Goal: Information Seeking & Learning: Learn about a topic

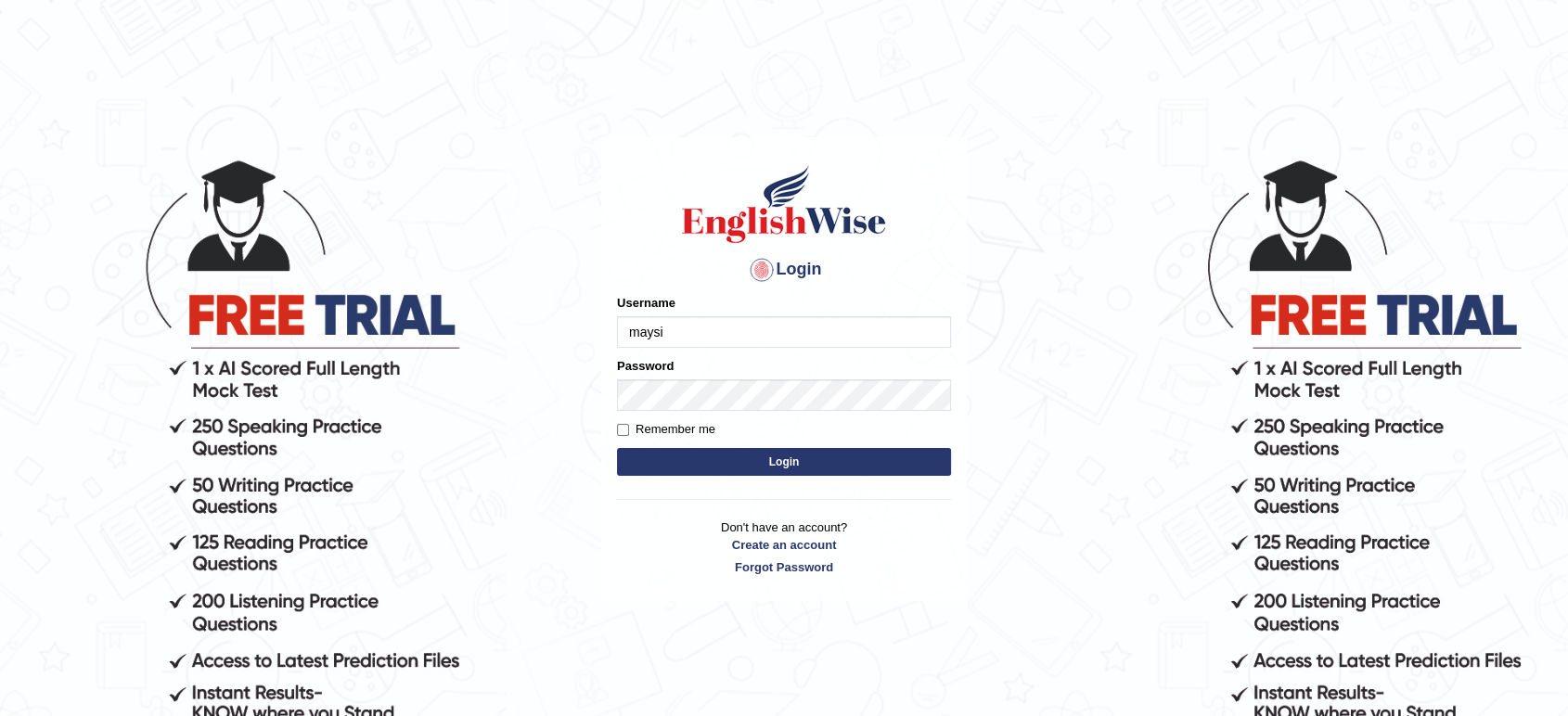
click at [617, 448] on button "Login" at bounding box center [784, 462] width 334 height 28
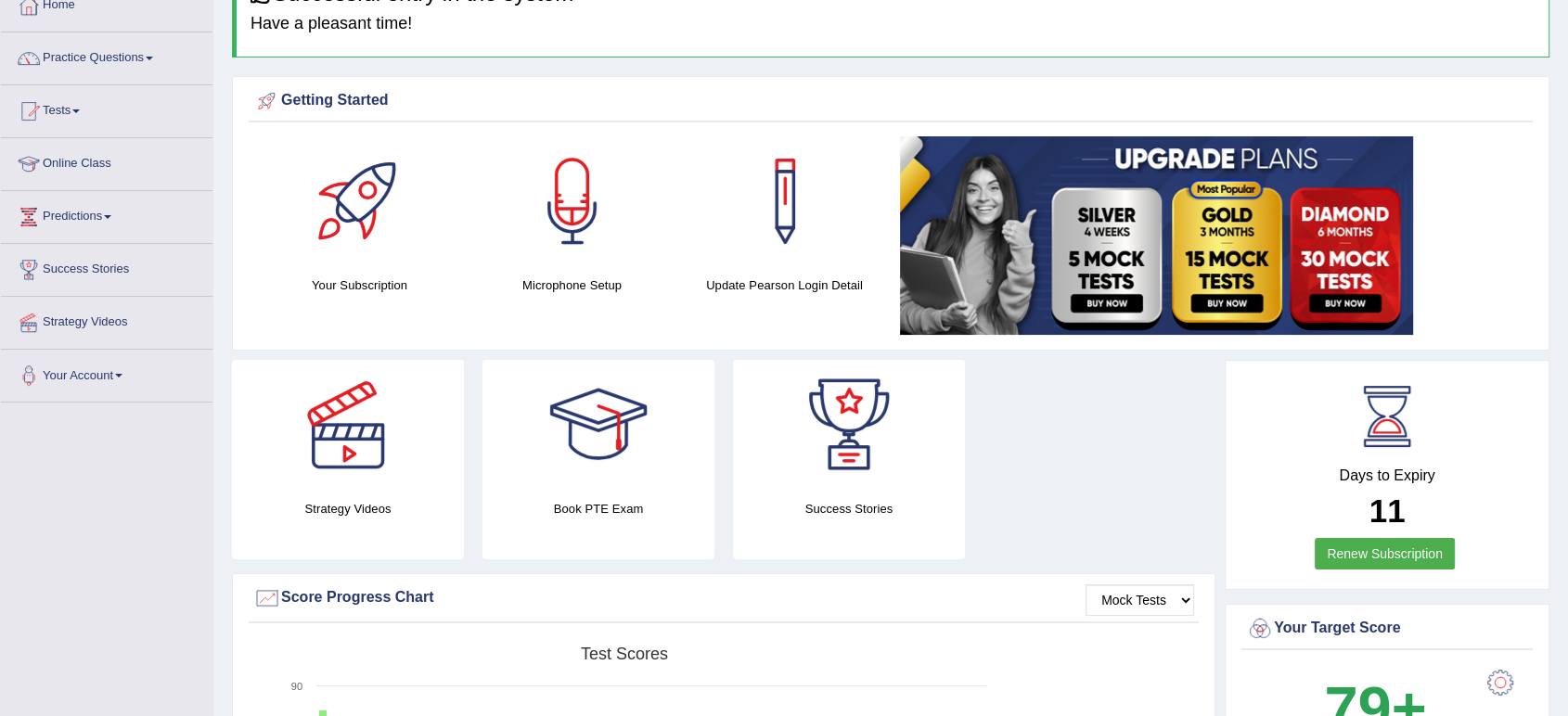
scroll to position [103, 0]
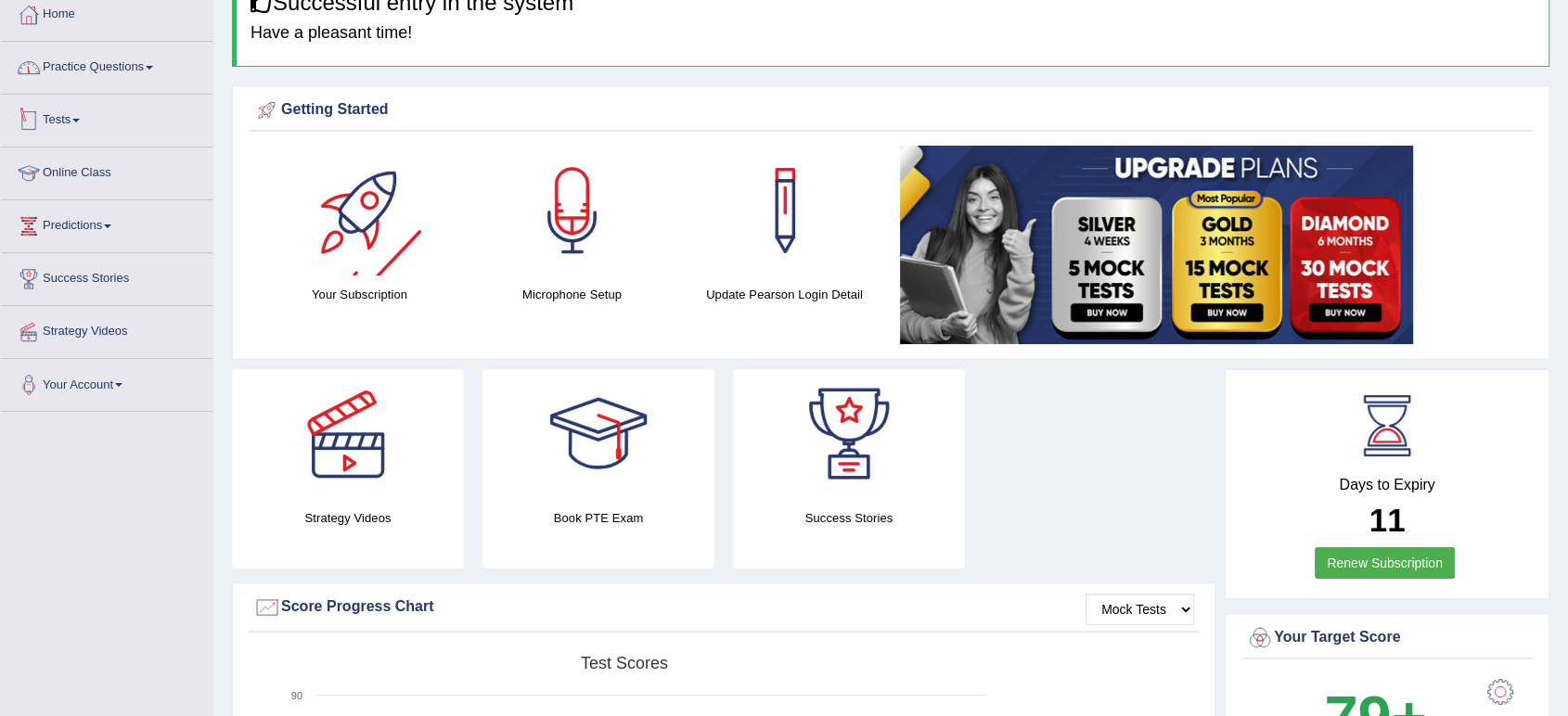
click at [145, 79] on link "Practice Questions" at bounding box center [107, 64] width 211 height 46
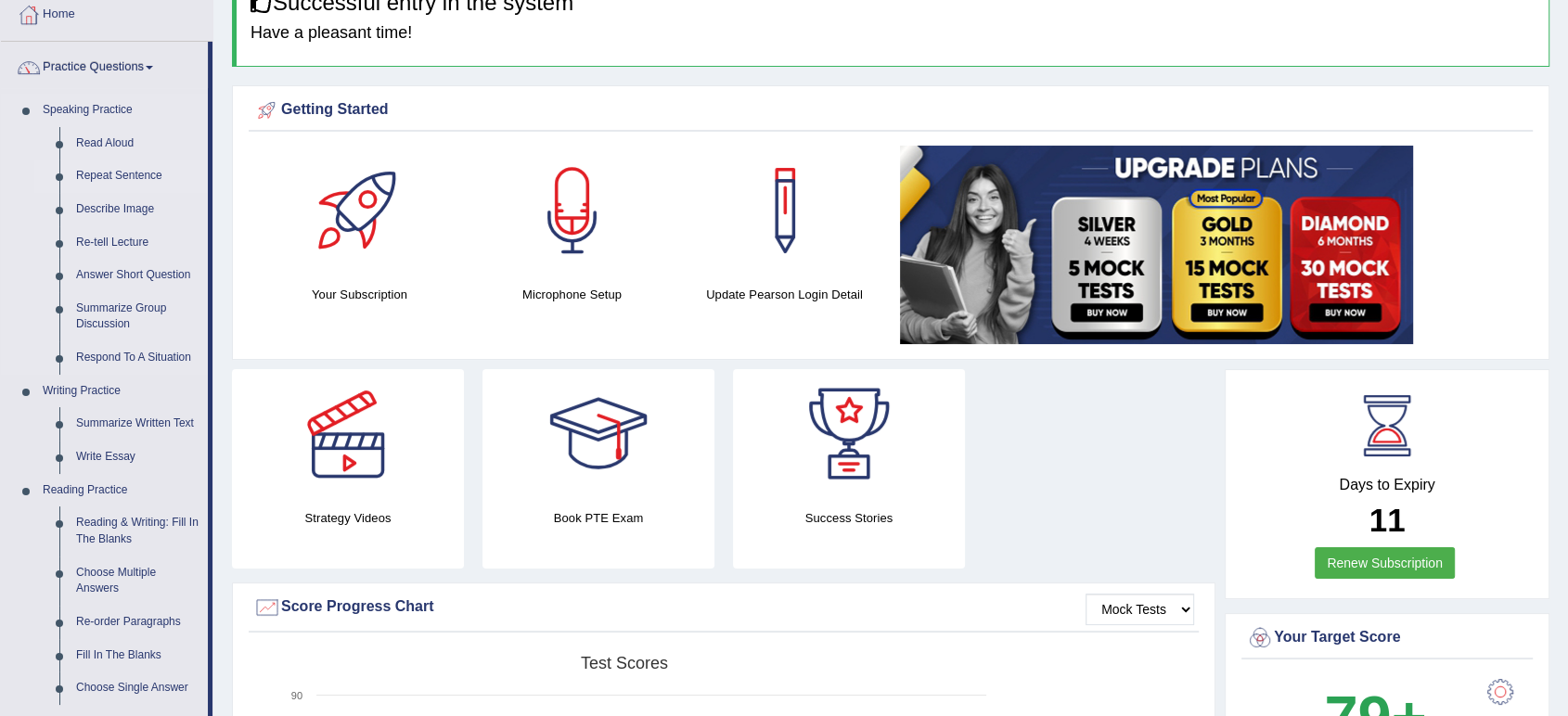
click at [136, 175] on link "Repeat Sentence" at bounding box center [138, 177] width 140 height 34
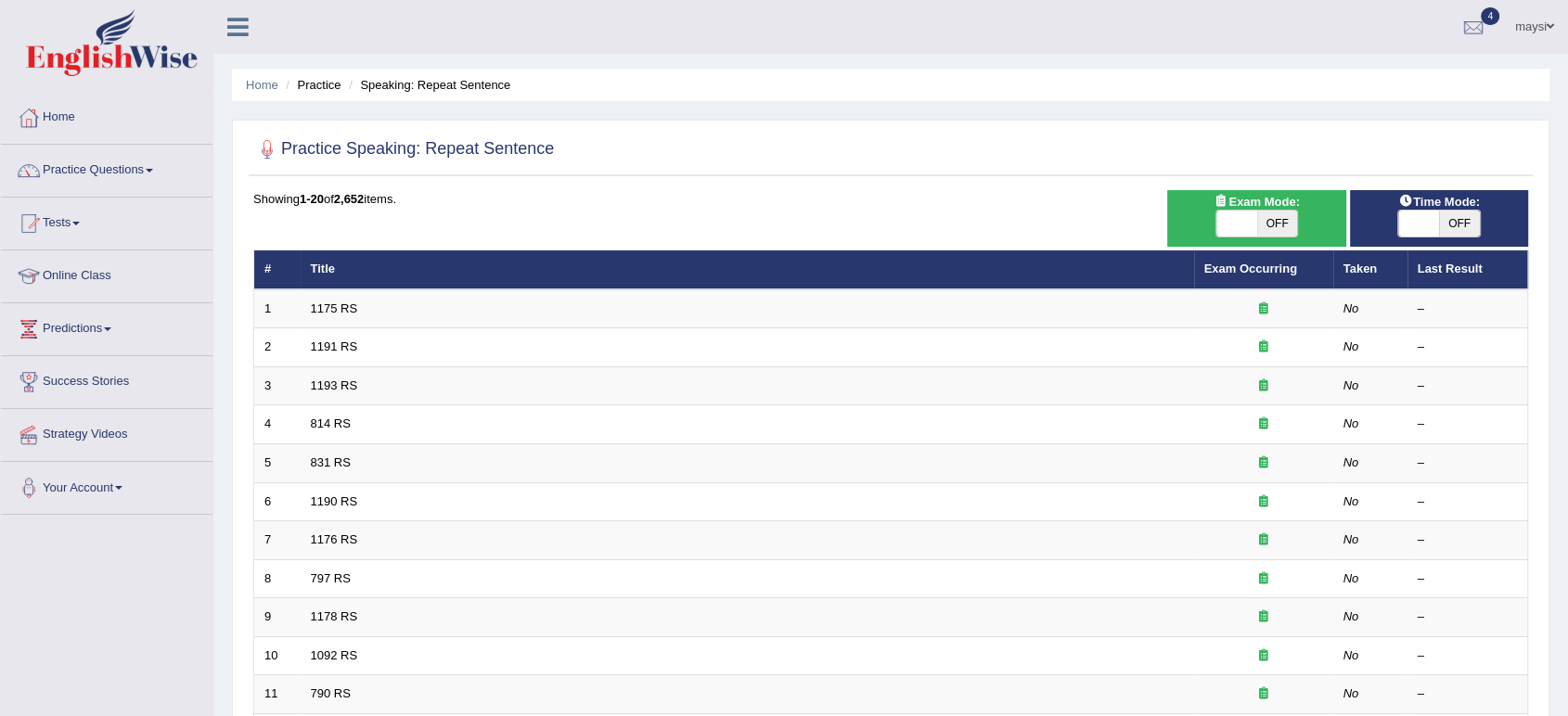
click at [1454, 220] on span "OFF" at bounding box center [1458, 223] width 40 height 26
checkbox input "true"
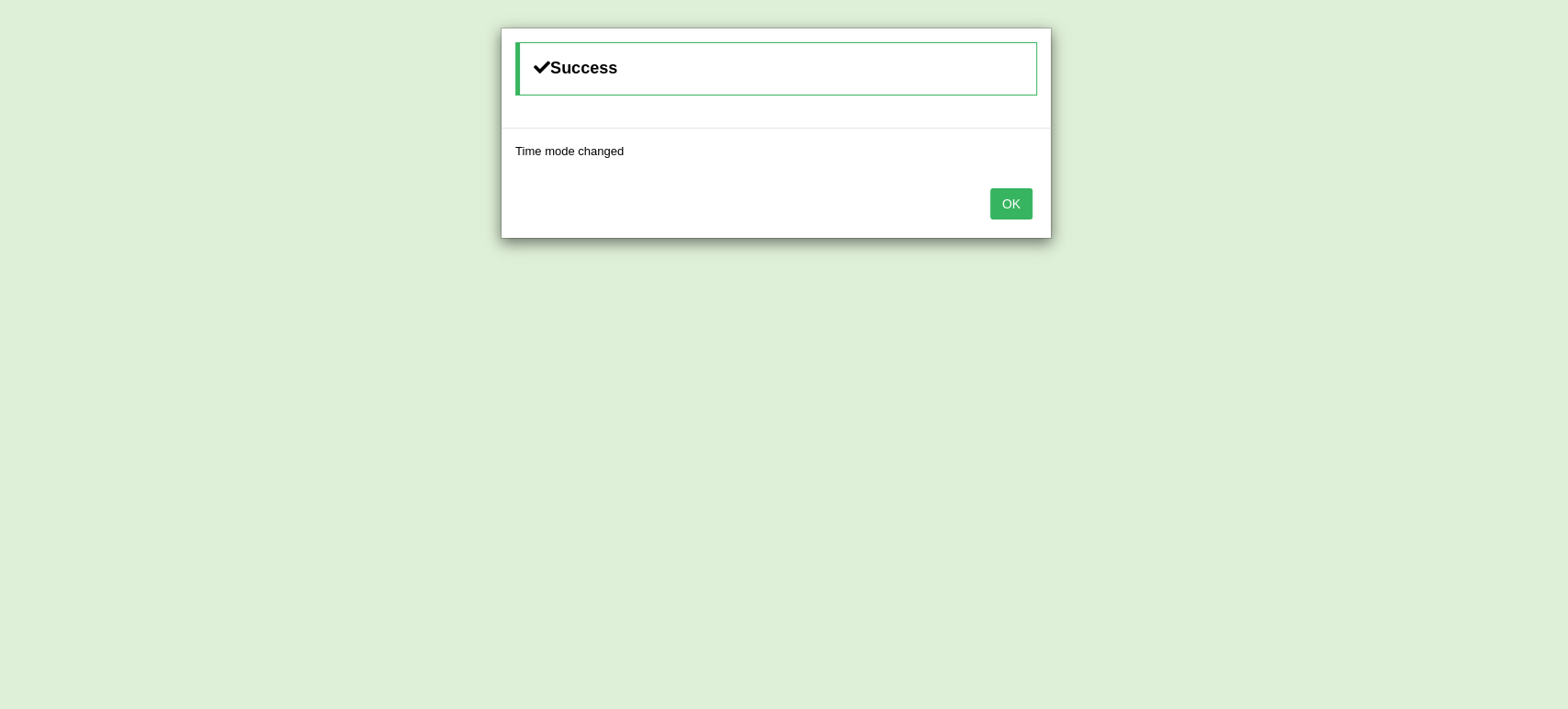
click at [992, 214] on button "OK" at bounding box center [1011, 204] width 42 height 31
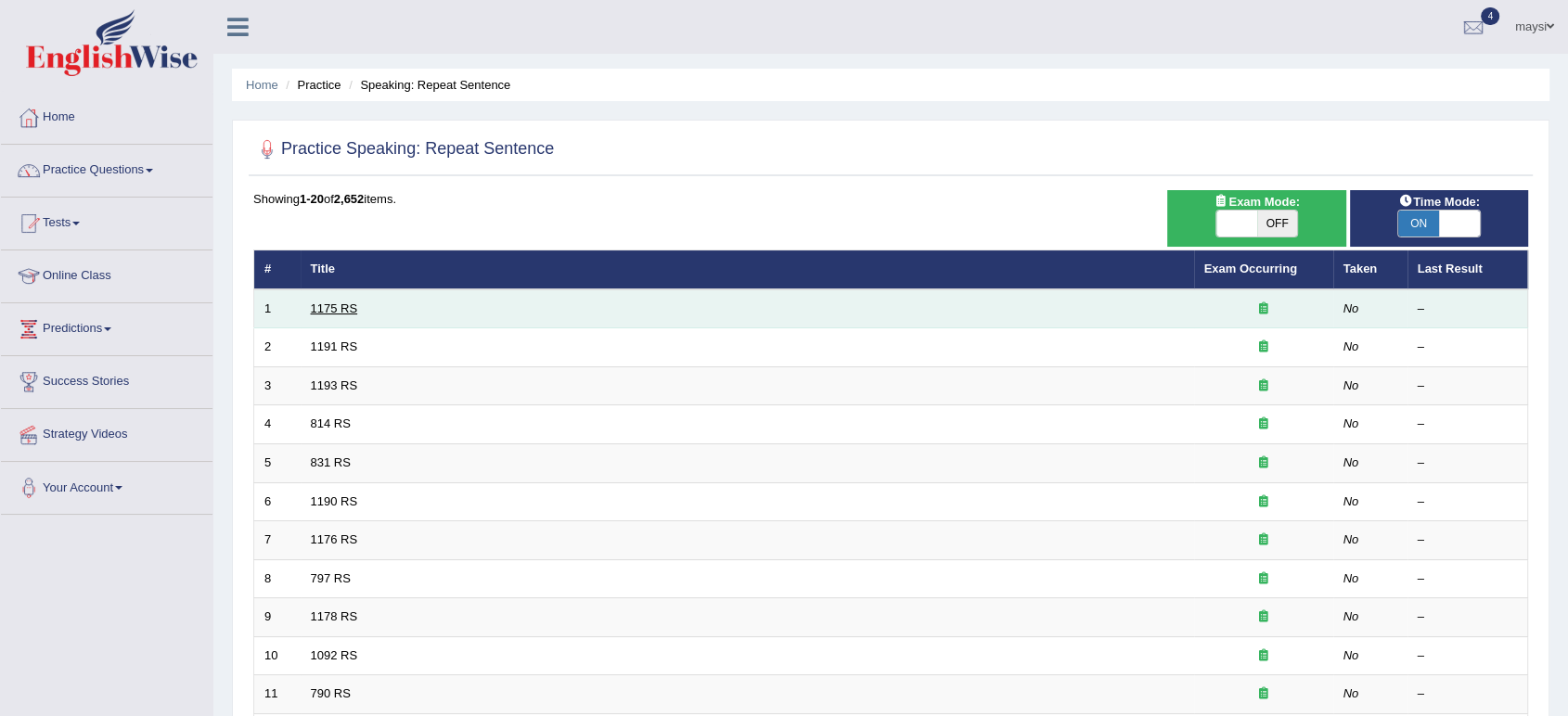
click at [327, 305] on link "1175 RS" at bounding box center [335, 308] width 47 height 14
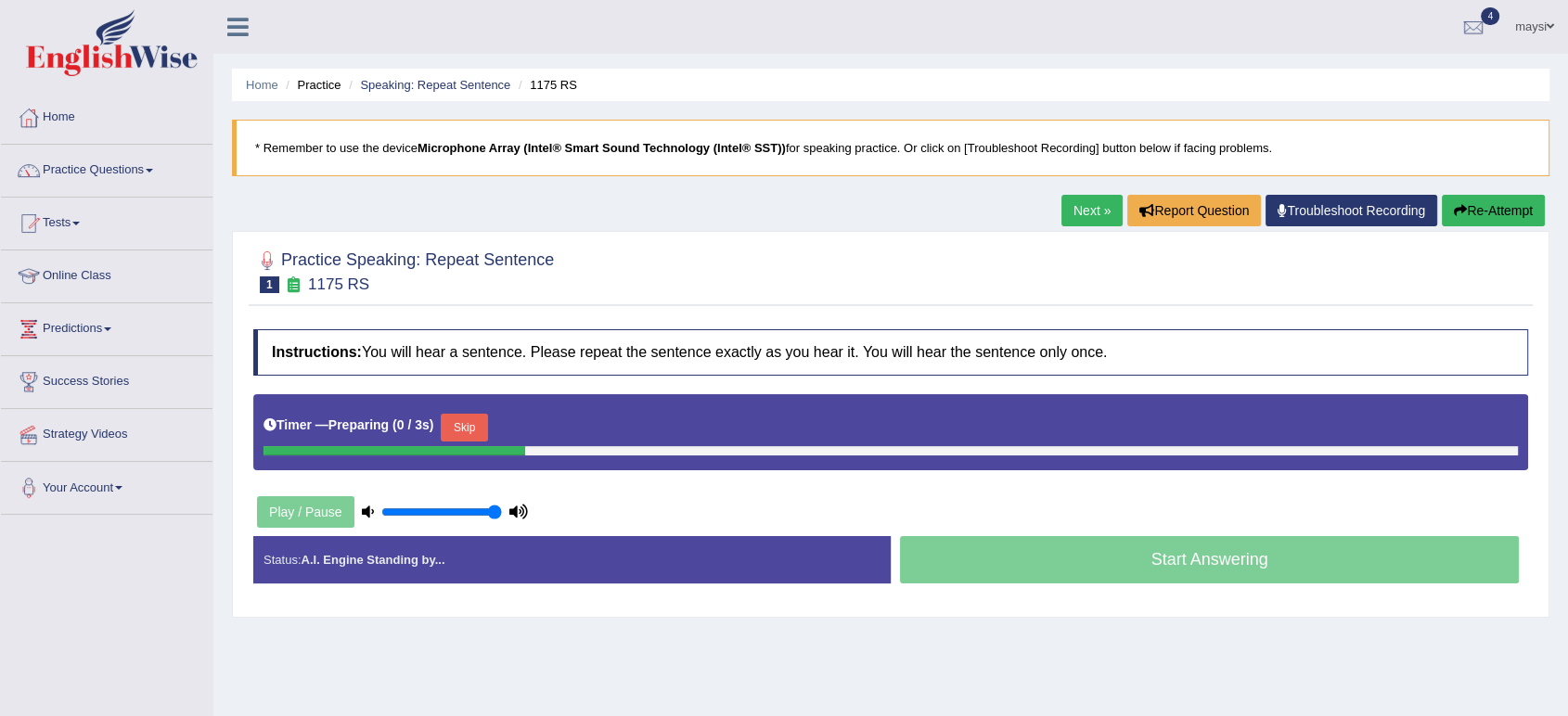
scroll to position [257, 0]
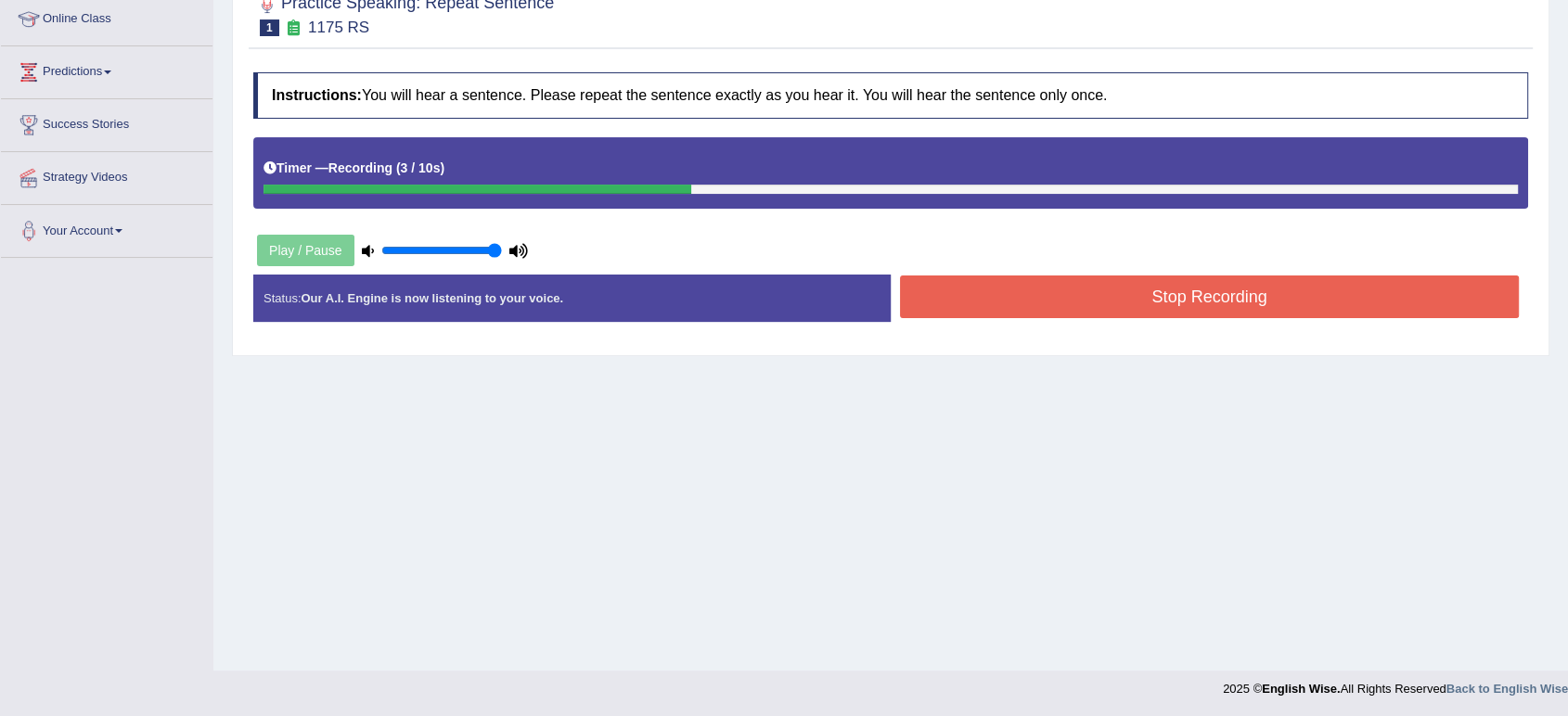
click at [1061, 296] on button "Stop Recording" at bounding box center [1210, 296] width 619 height 42
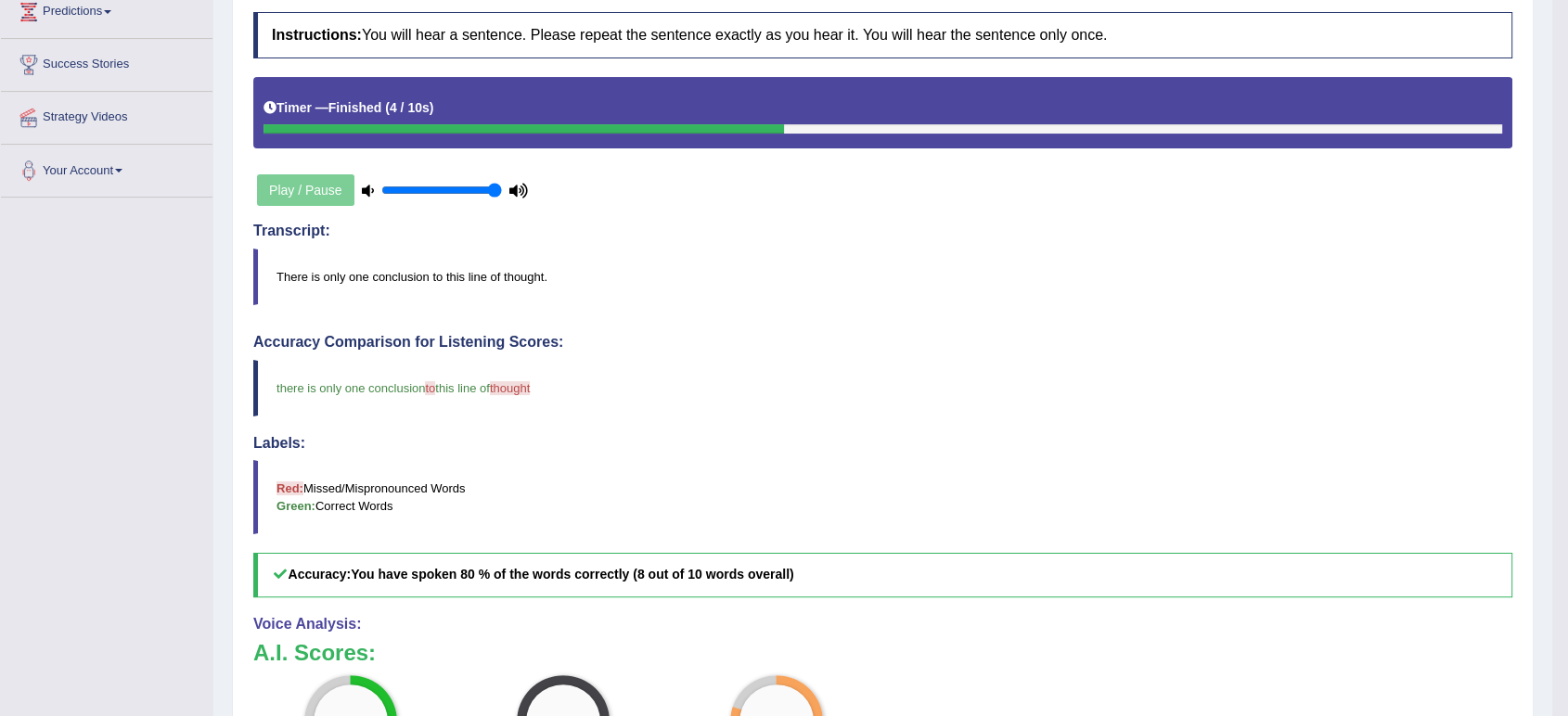
scroll to position [51, 0]
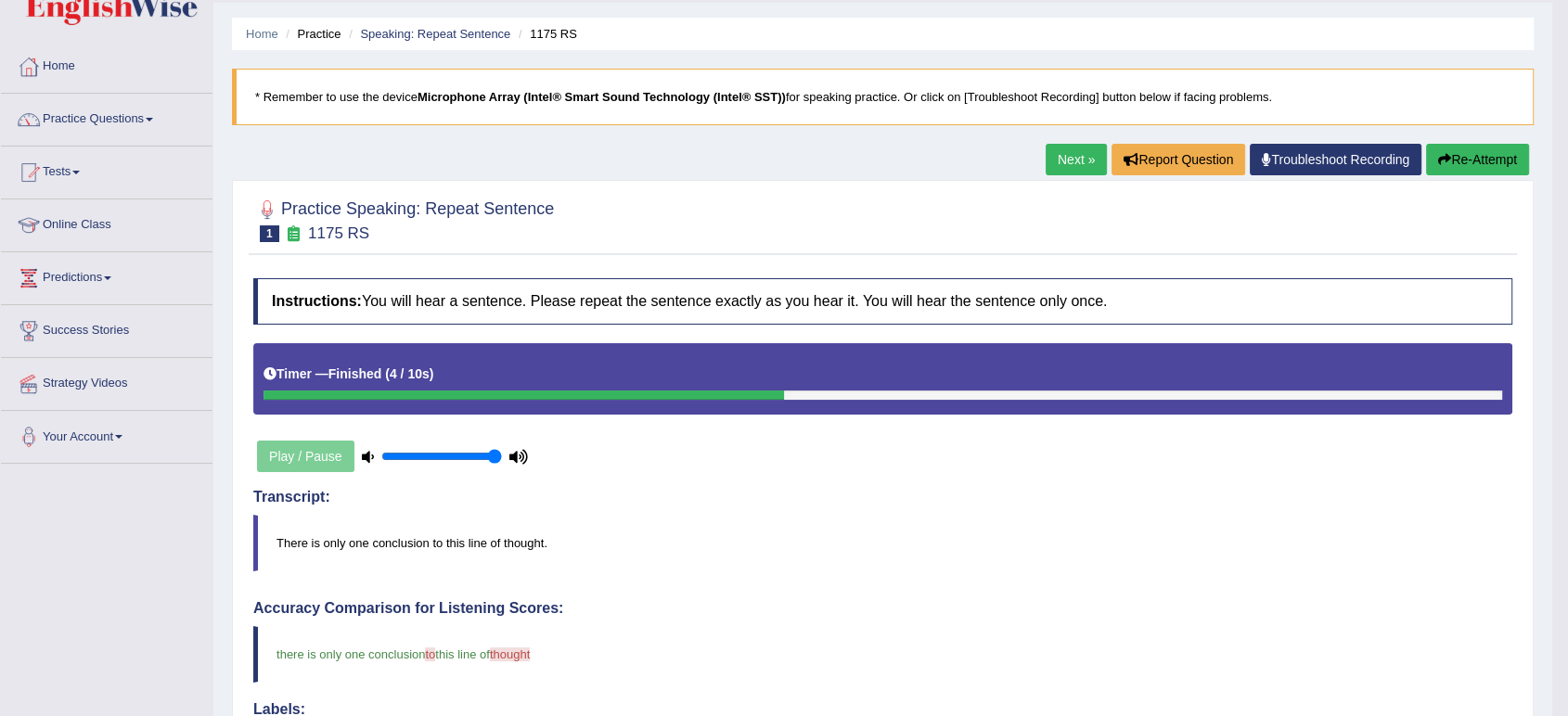
click at [1070, 169] on link "Next »" at bounding box center [1076, 160] width 61 height 32
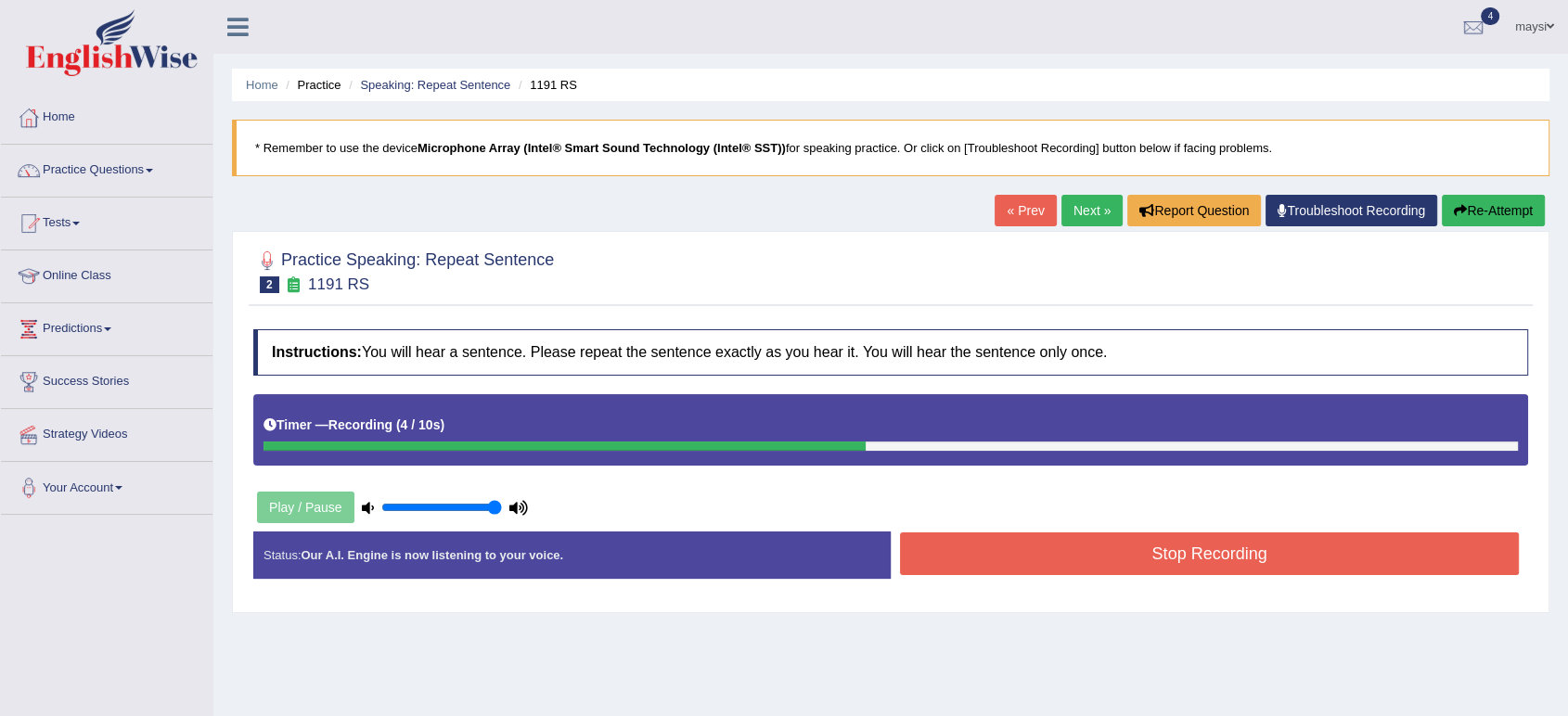
click at [1176, 540] on button "Stop Recording" at bounding box center [1210, 553] width 619 height 42
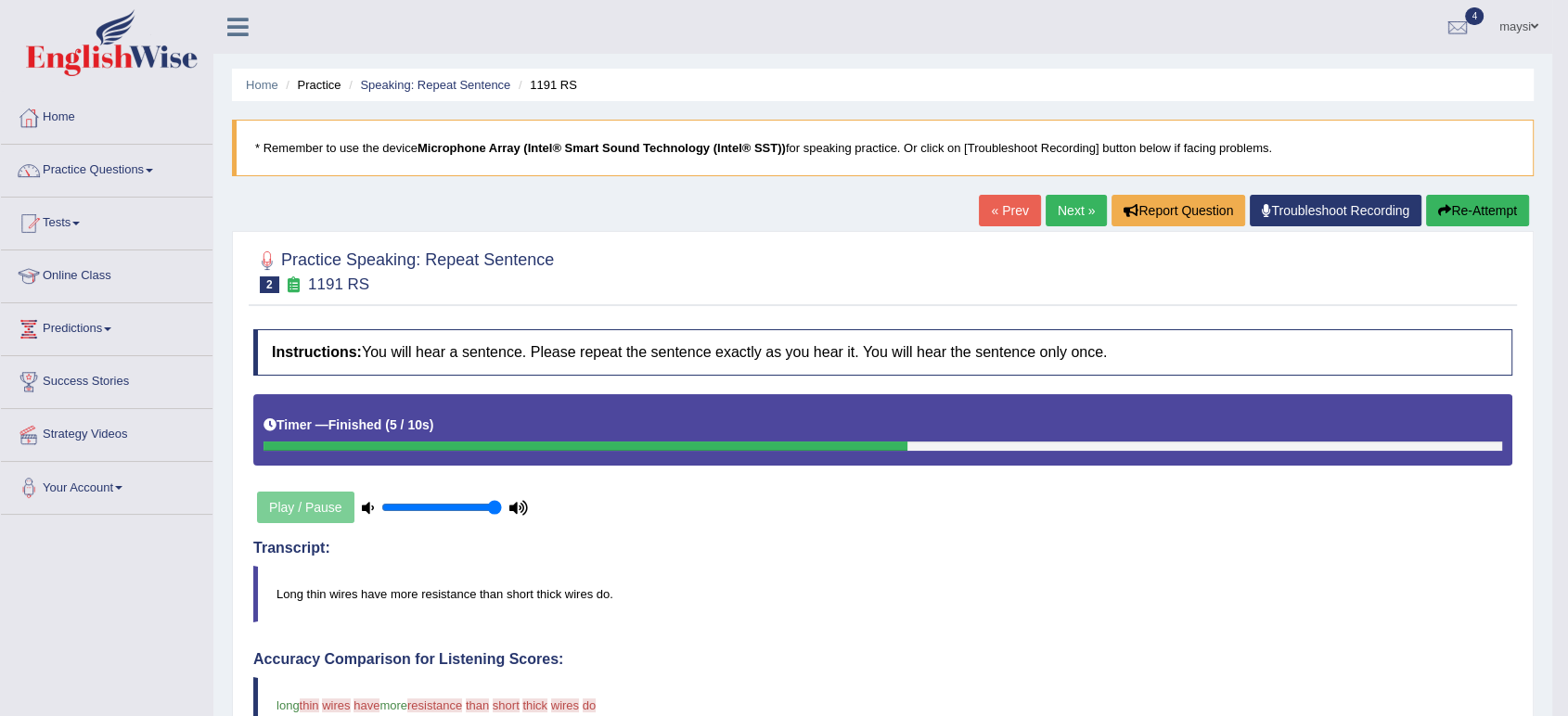
click at [1047, 206] on link "Next »" at bounding box center [1076, 210] width 61 height 32
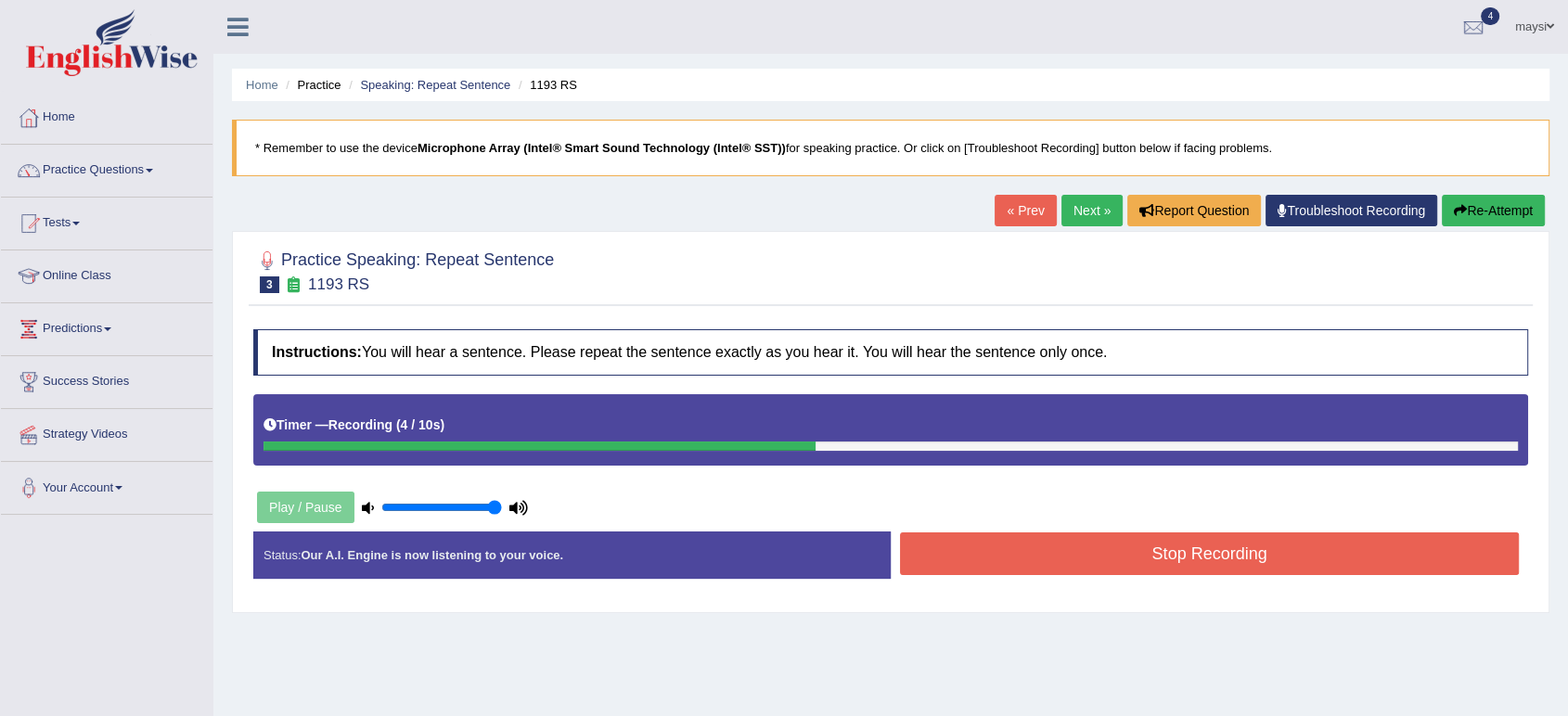
click at [1168, 555] on button "Stop Recording" at bounding box center [1210, 553] width 619 height 42
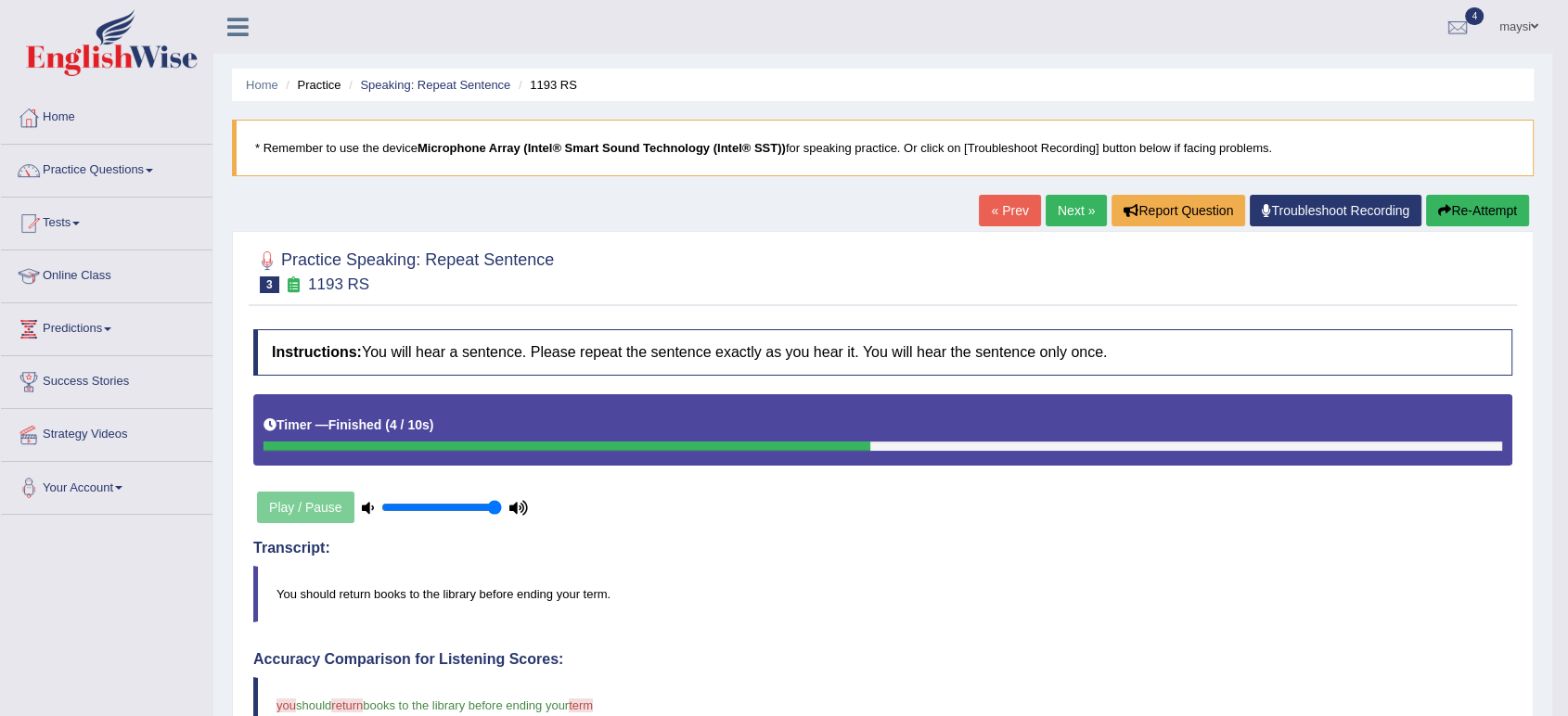
click at [1063, 208] on link "Next »" at bounding box center [1076, 210] width 61 height 32
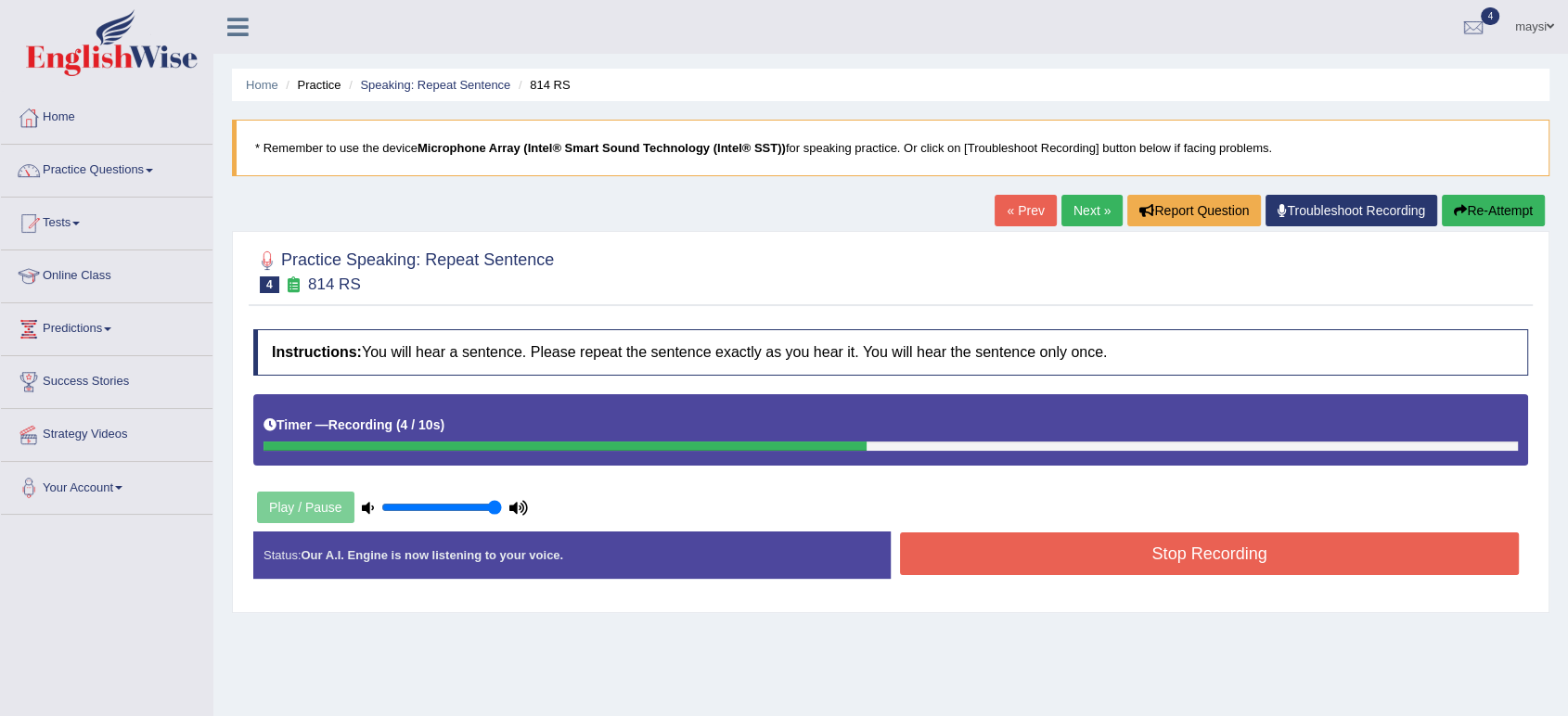
click at [1245, 556] on button "Stop Recording" at bounding box center [1210, 553] width 619 height 42
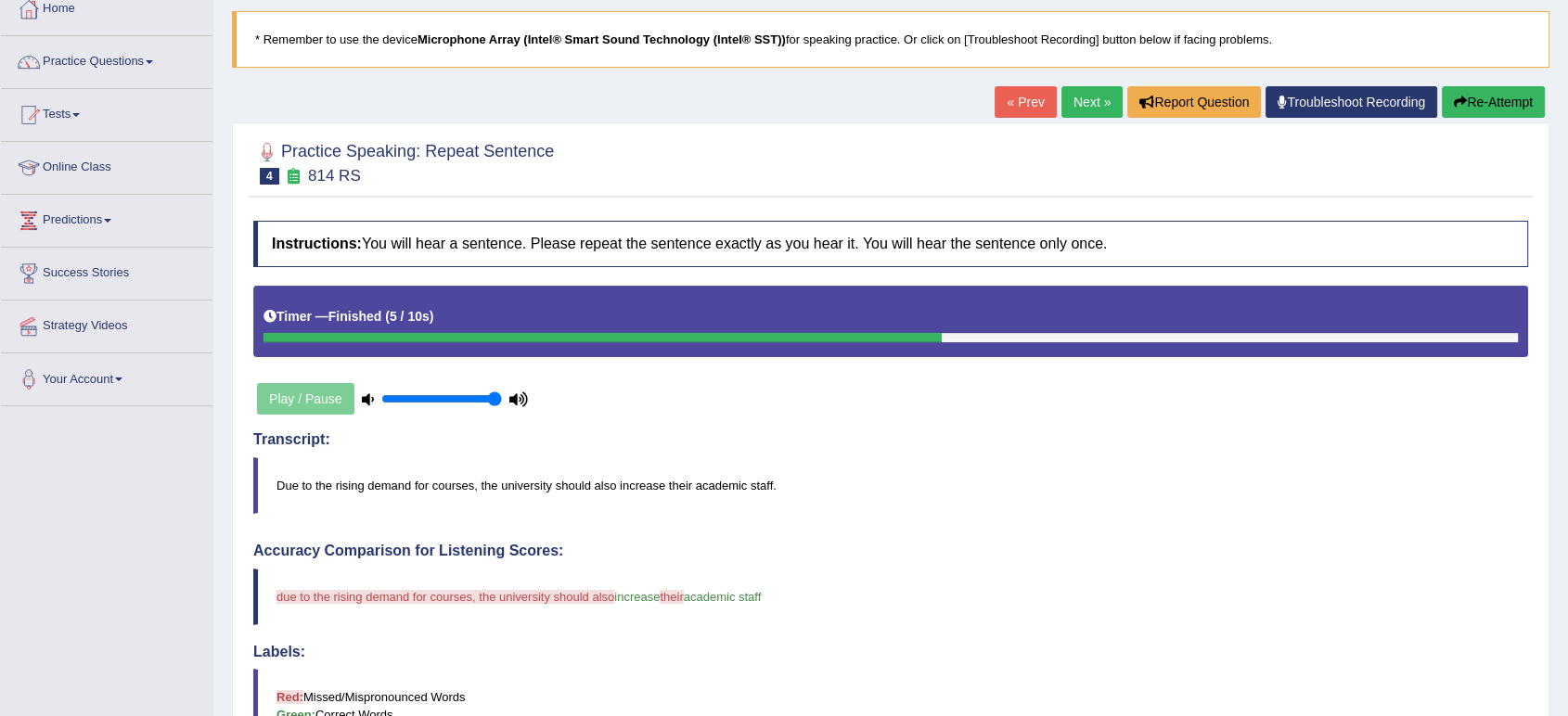
scroll to position [100, 0]
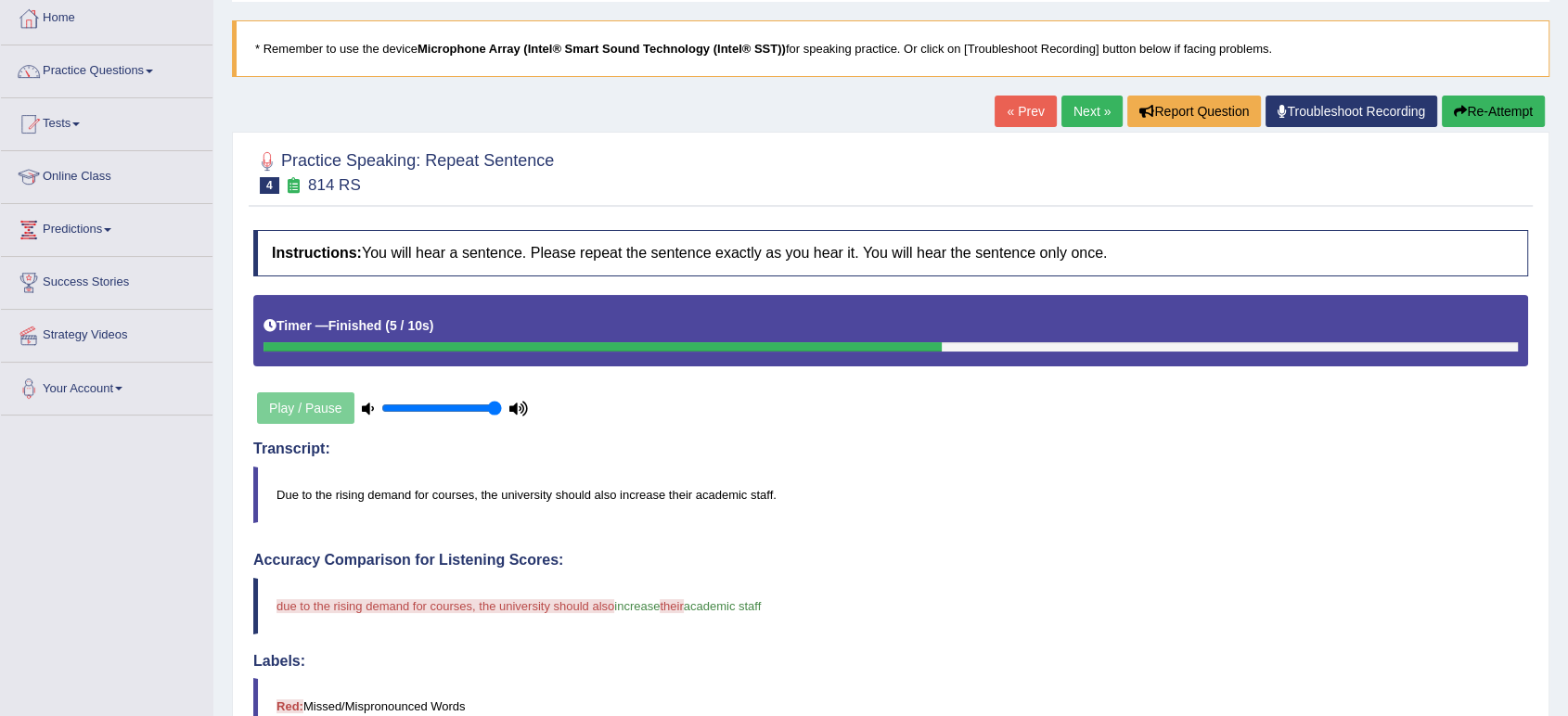
click at [1073, 111] on link "Next »" at bounding box center [1092, 112] width 61 height 32
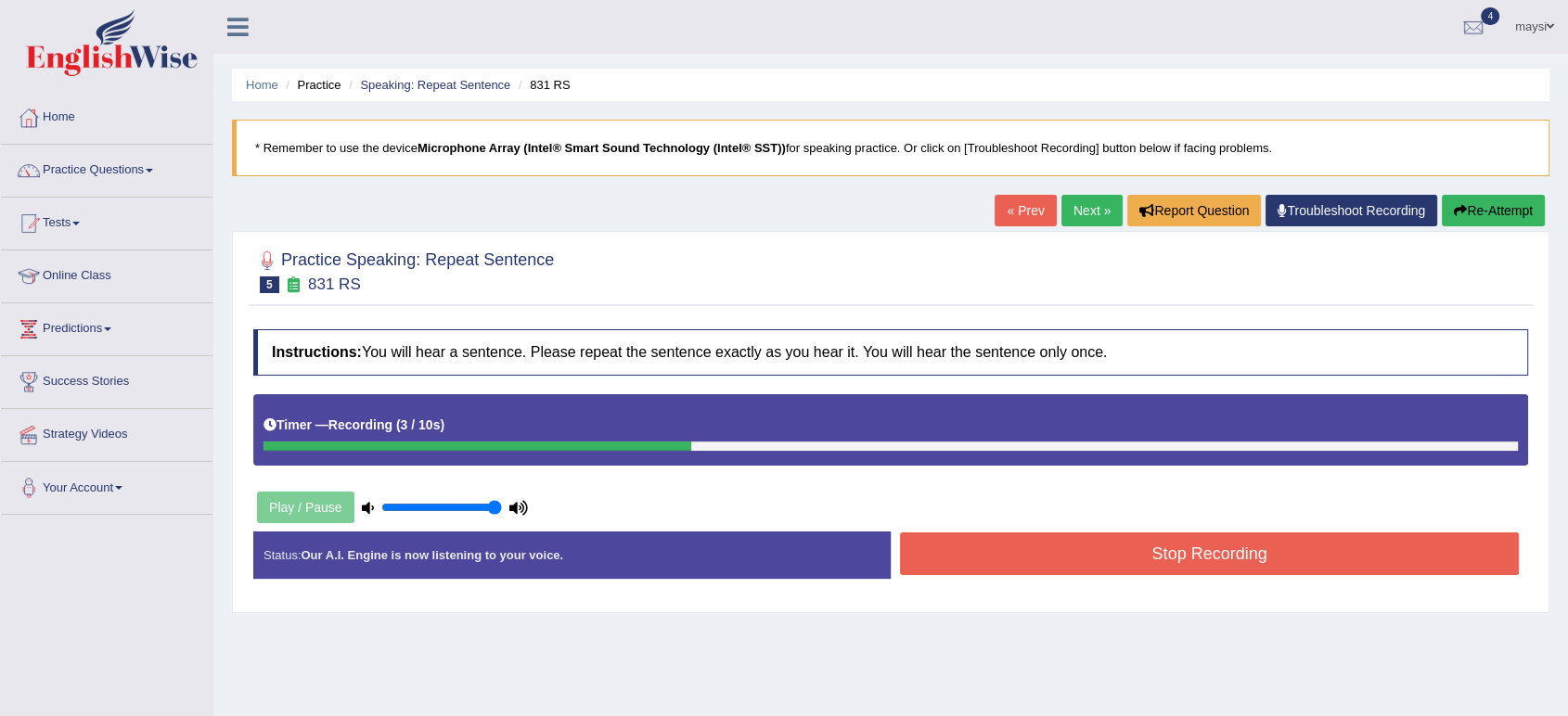
click at [1100, 557] on button "Stop Recording" at bounding box center [1210, 553] width 619 height 42
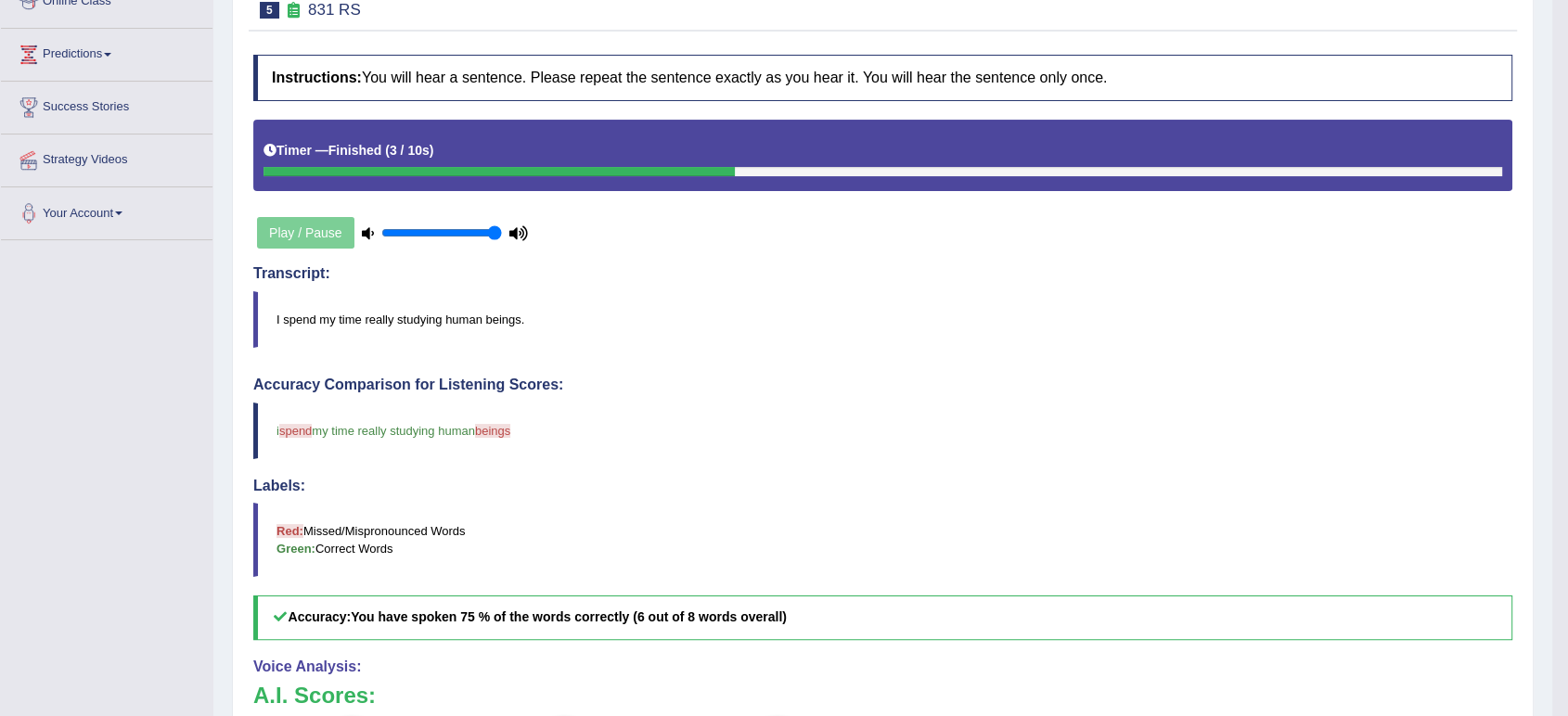
scroll to position [103, 0]
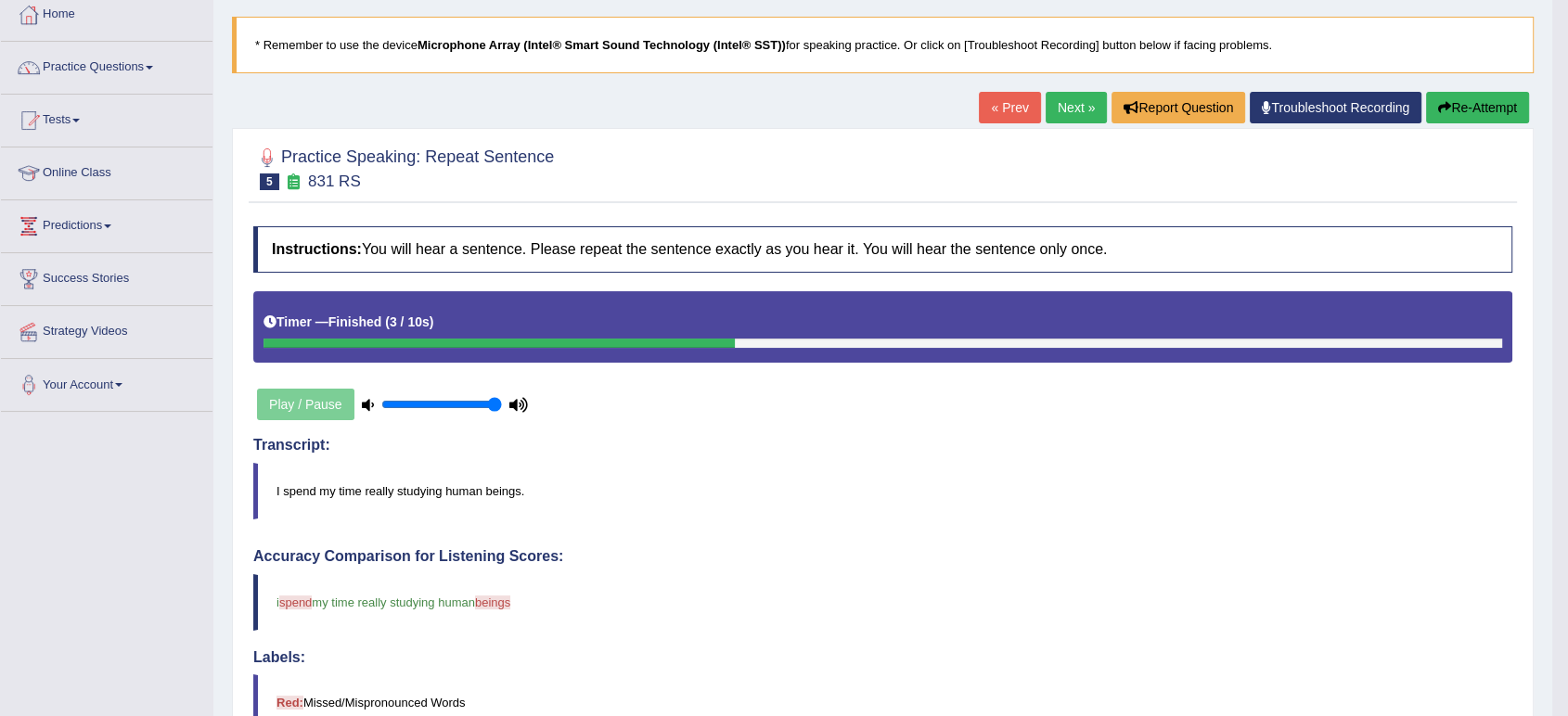
click at [1062, 115] on link "Next »" at bounding box center [1076, 108] width 61 height 32
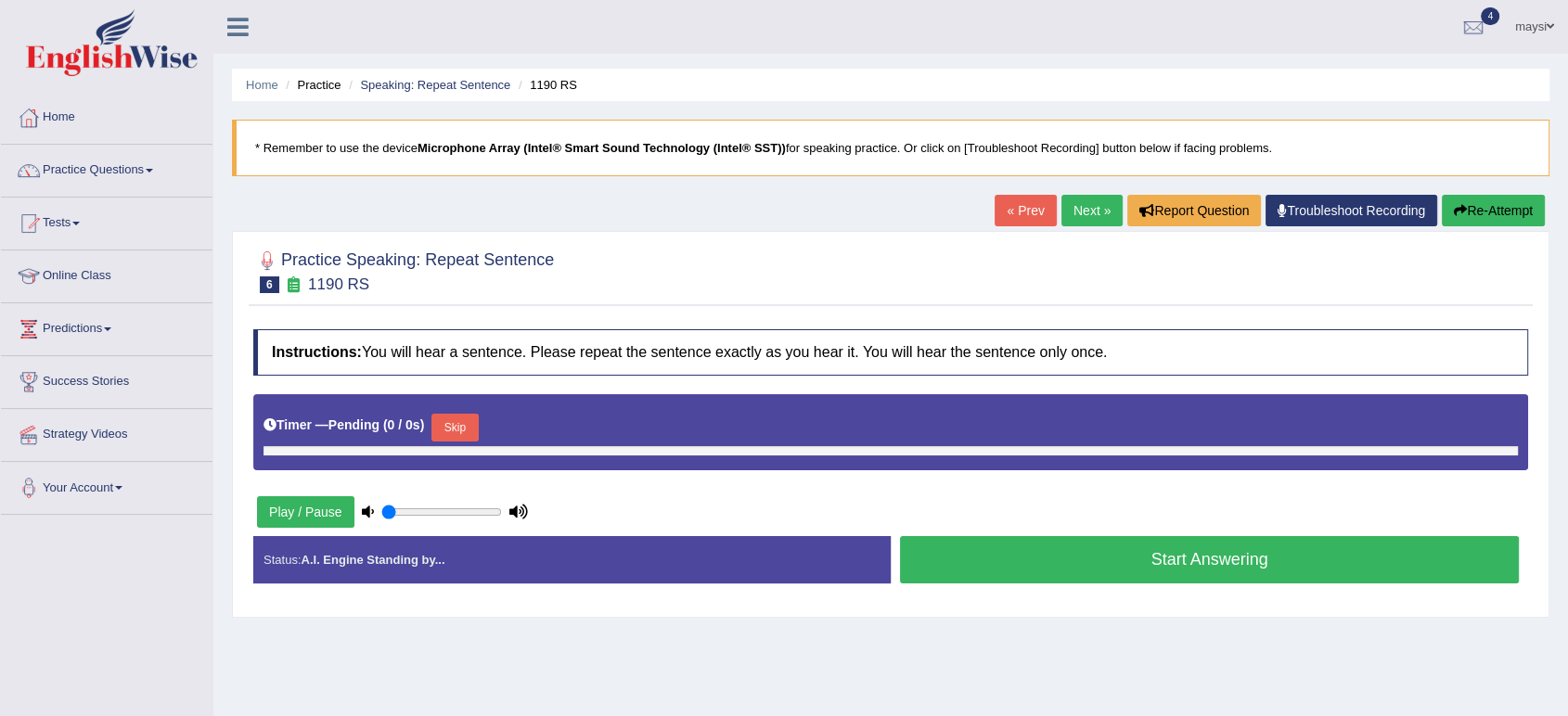
type input "1"
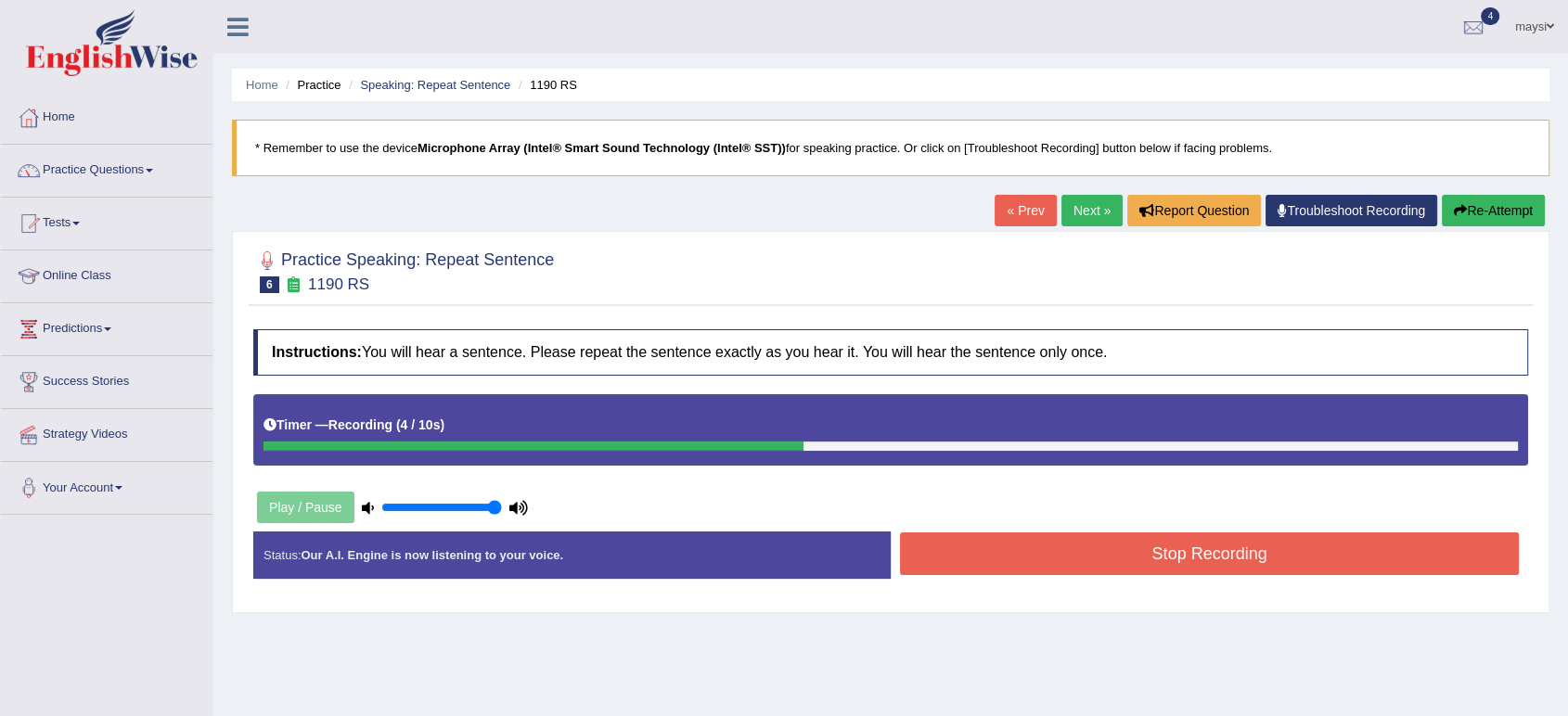
click at [1024, 577] on div "Stop Recording" at bounding box center [1210, 556] width 638 height 47
click at [1034, 562] on button "Stop Recording" at bounding box center [1210, 553] width 619 height 42
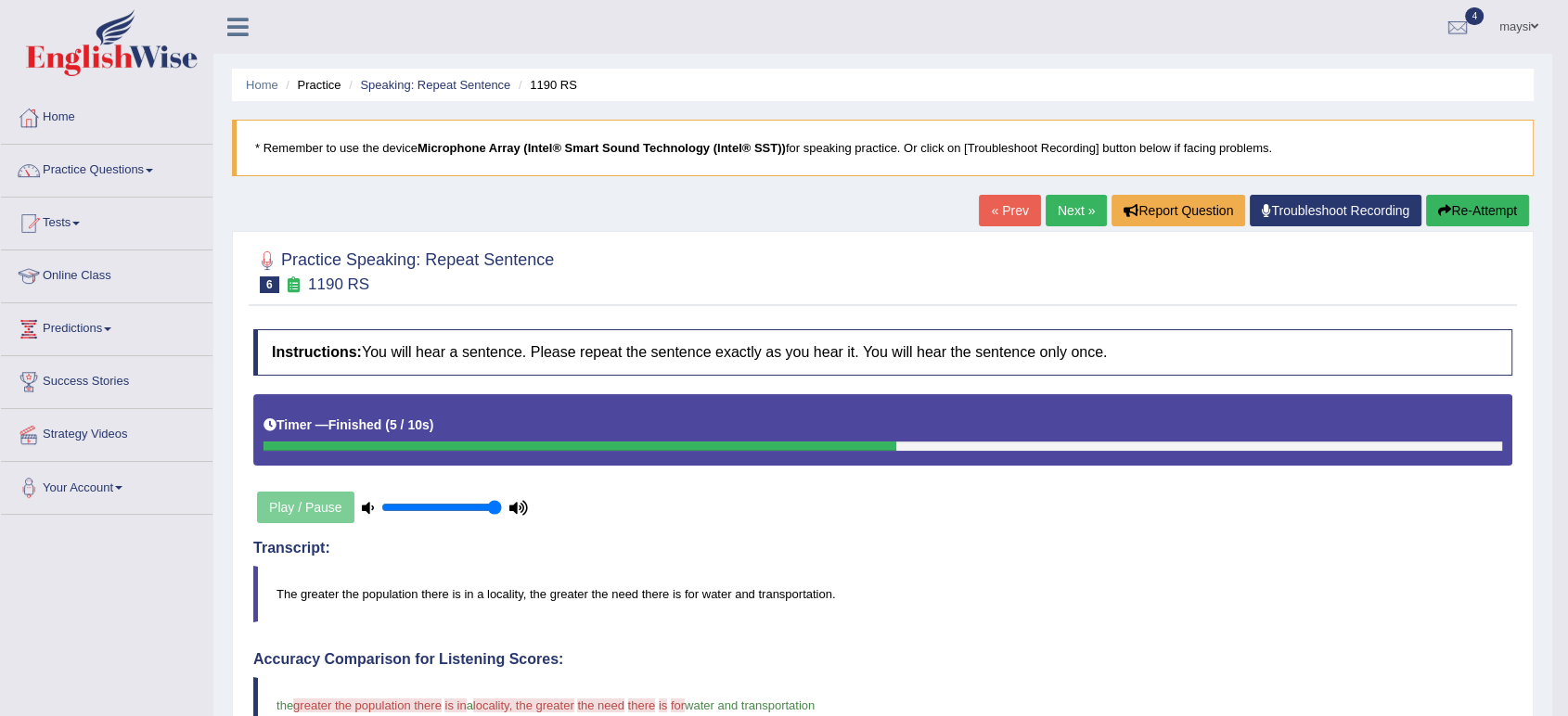
click at [1055, 207] on link "Next »" at bounding box center [1076, 210] width 61 height 32
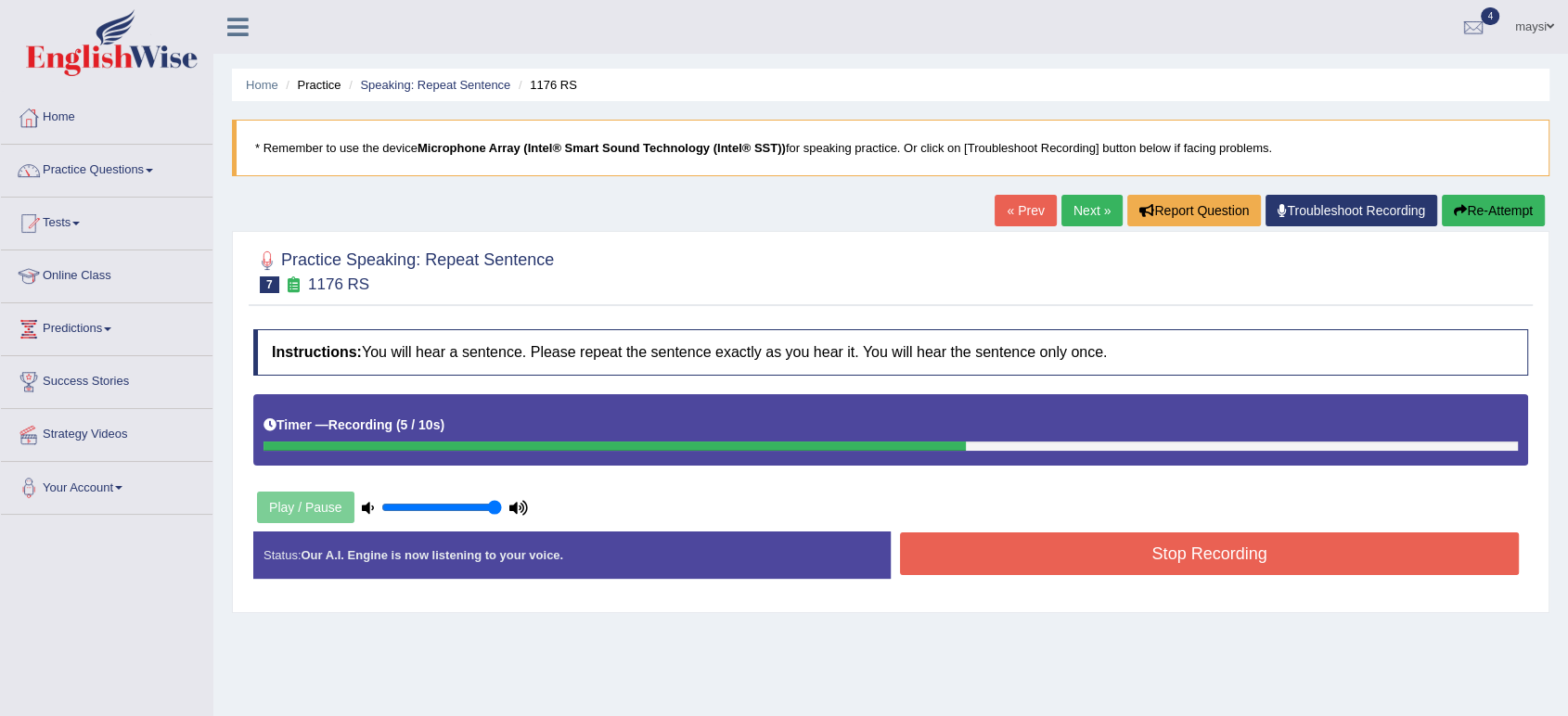
click at [1091, 553] on button "Stop Recording" at bounding box center [1210, 553] width 619 height 42
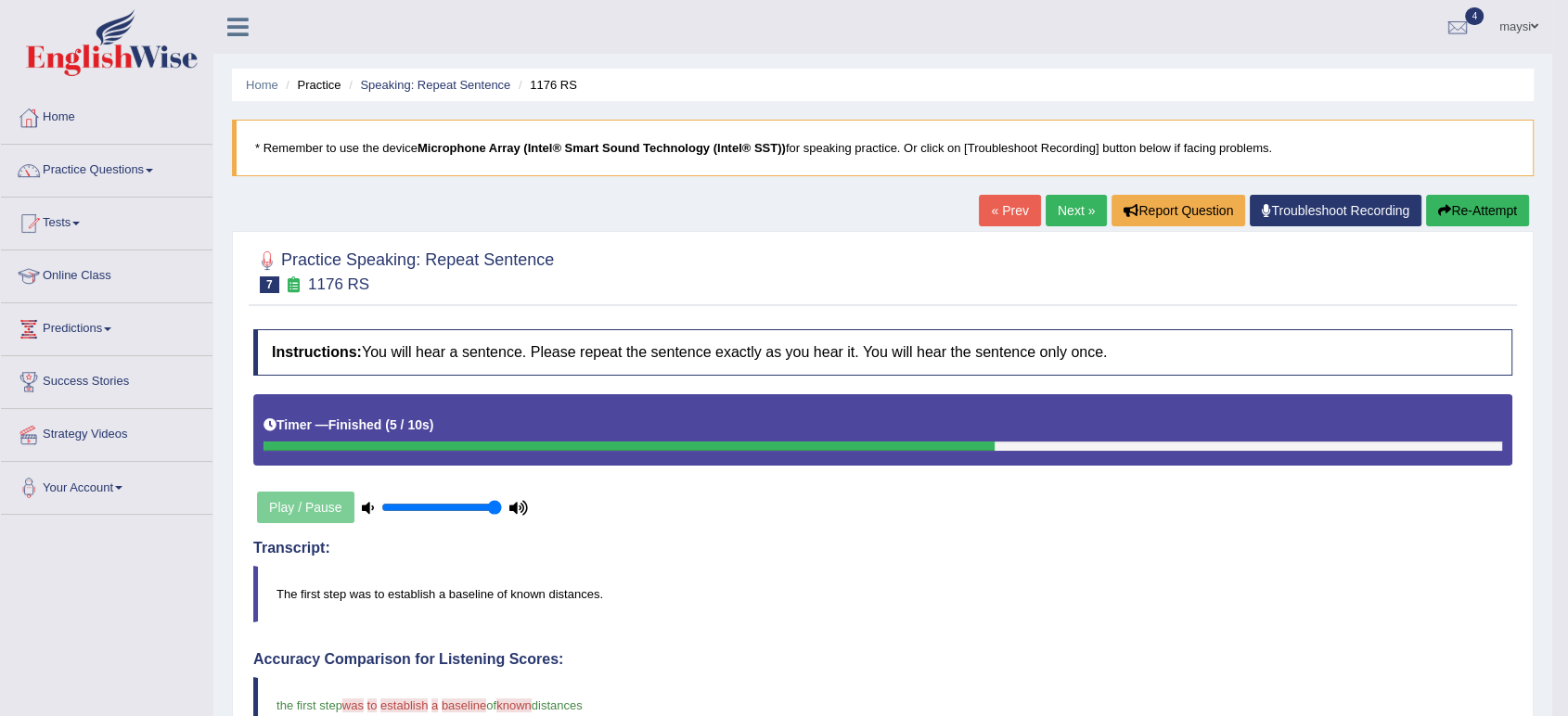
click at [1054, 221] on link "Next »" at bounding box center [1076, 210] width 61 height 32
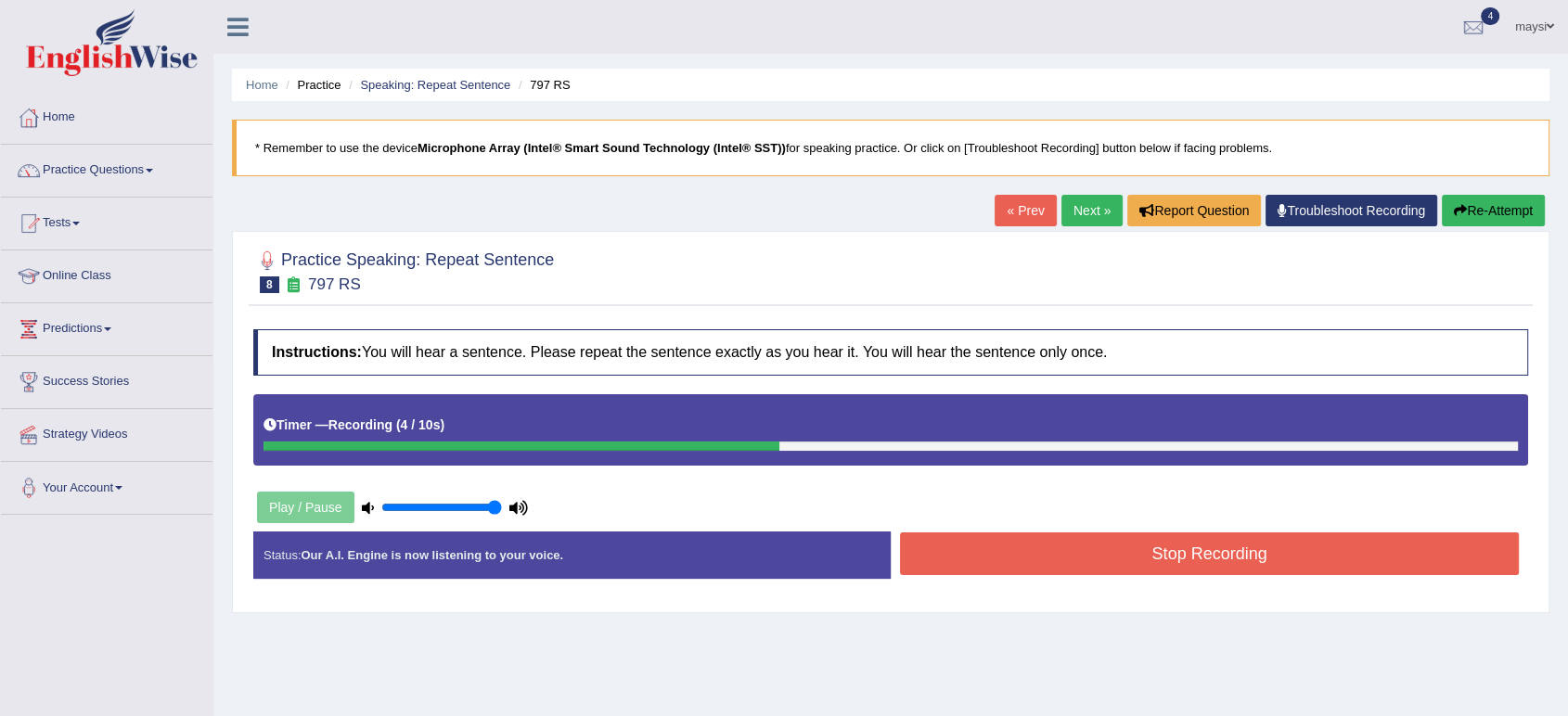
click at [997, 540] on button "Stop Recording" at bounding box center [1210, 553] width 619 height 42
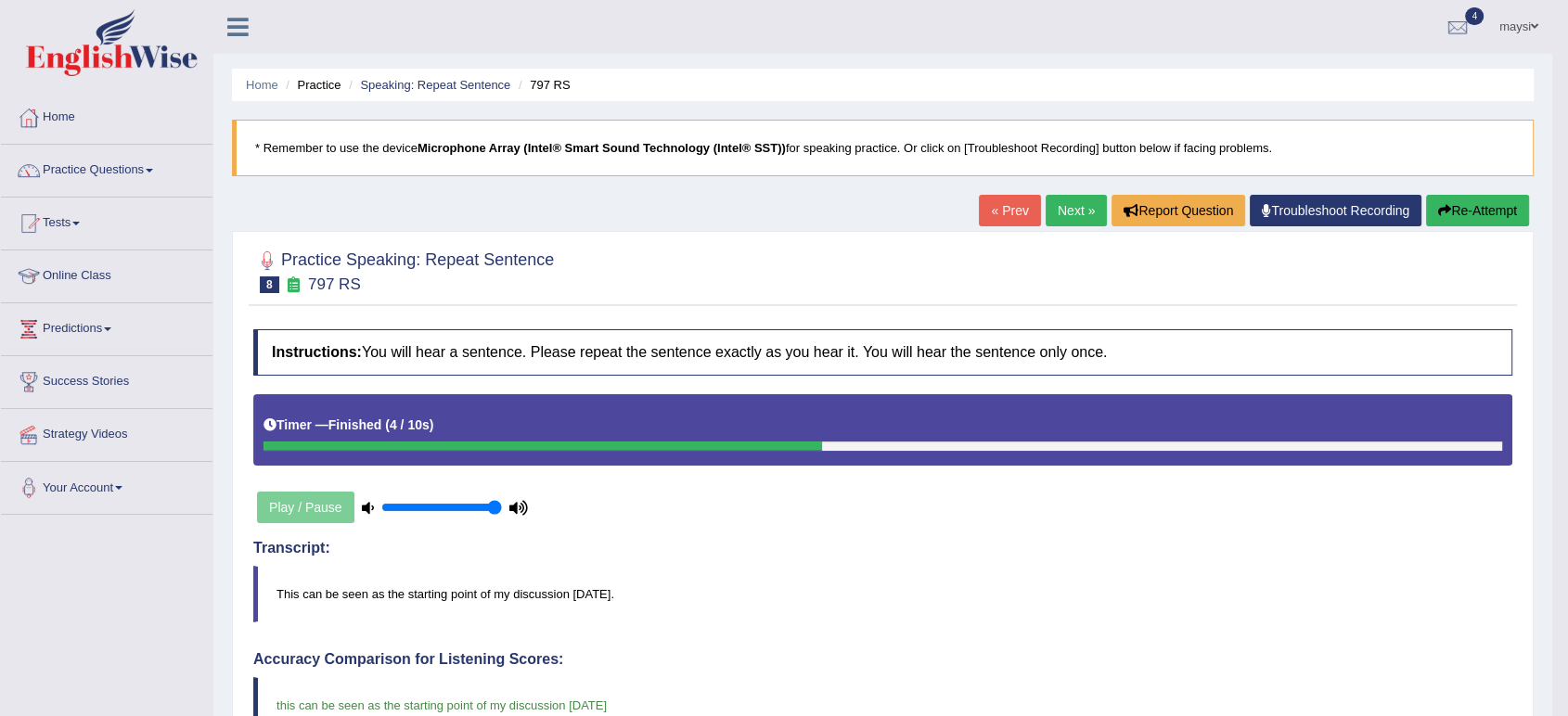
click at [1056, 217] on link "Next »" at bounding box center [1076, 210] width 61 height 32
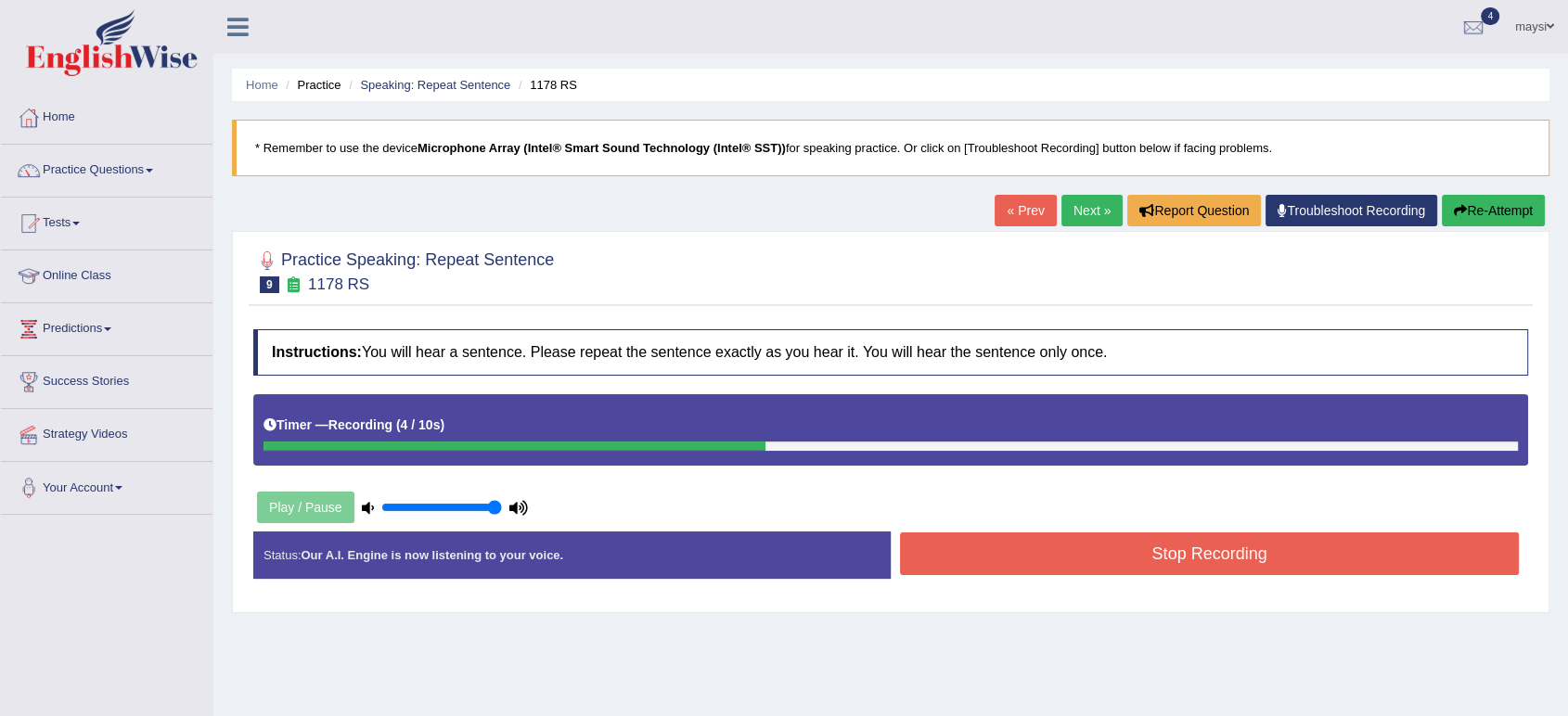
click at [1049, 555] on button "Stop Recording" at bounding box center [1210, 553] width 619 height 42
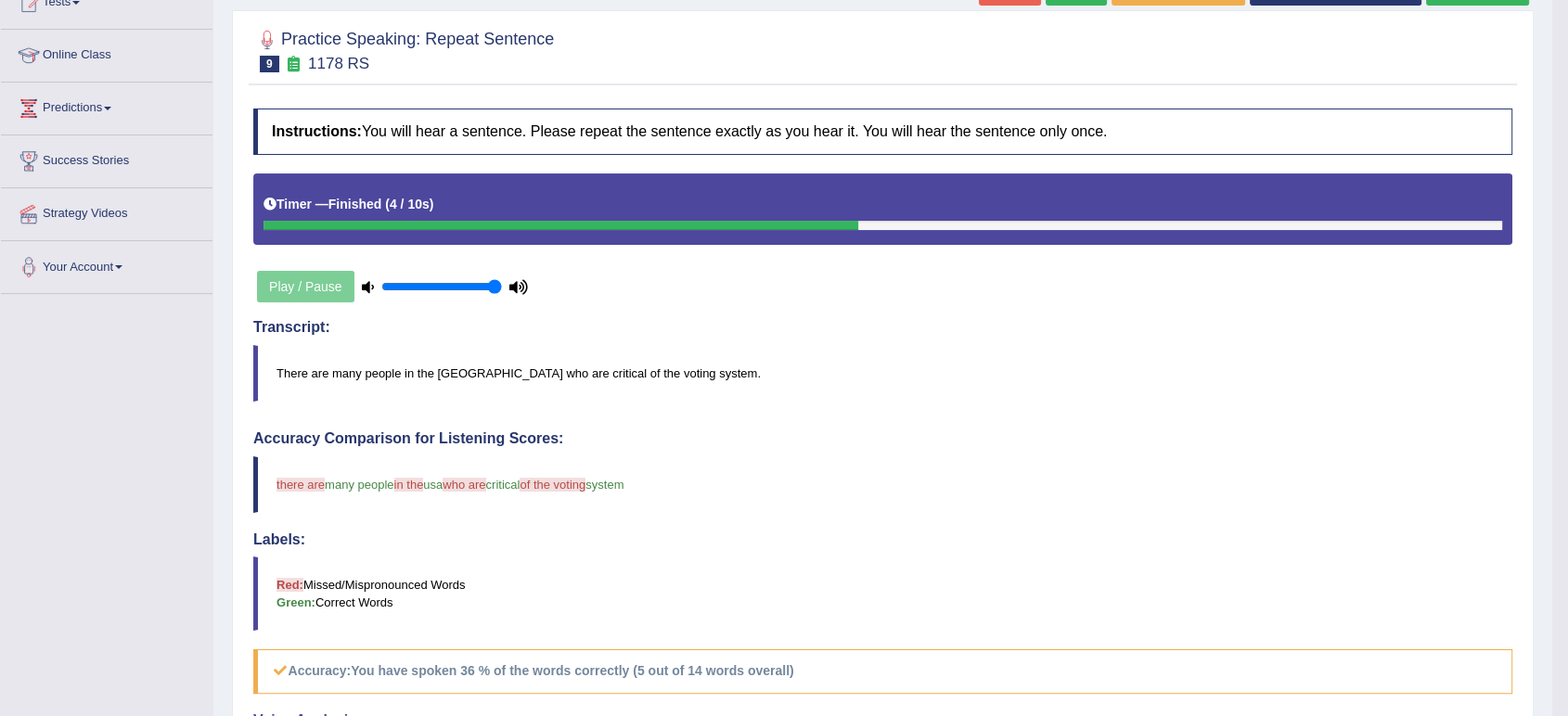
scroll to position [103, 0]
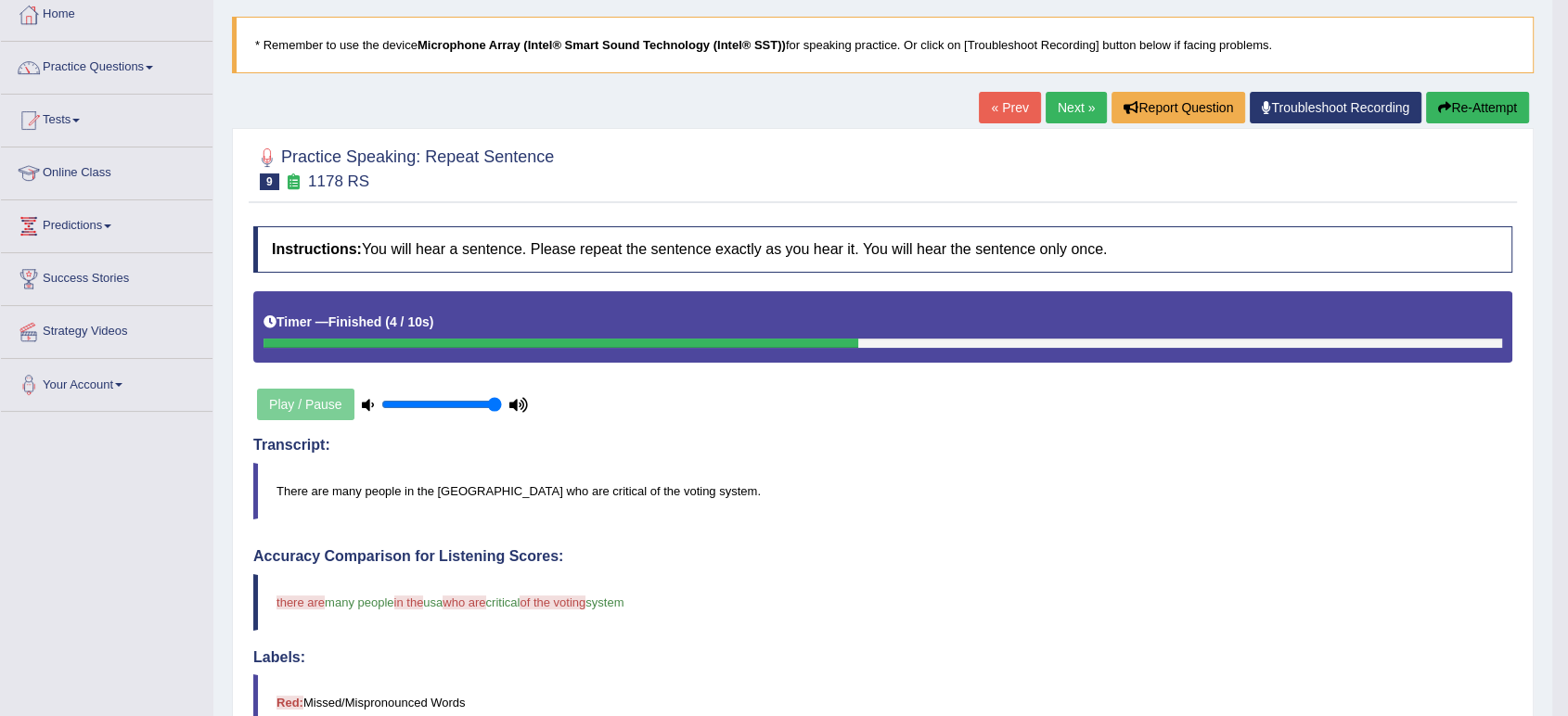
click at [1057, 116] on link "Next »" at bounding box center [1076, 108] width 61 height 32
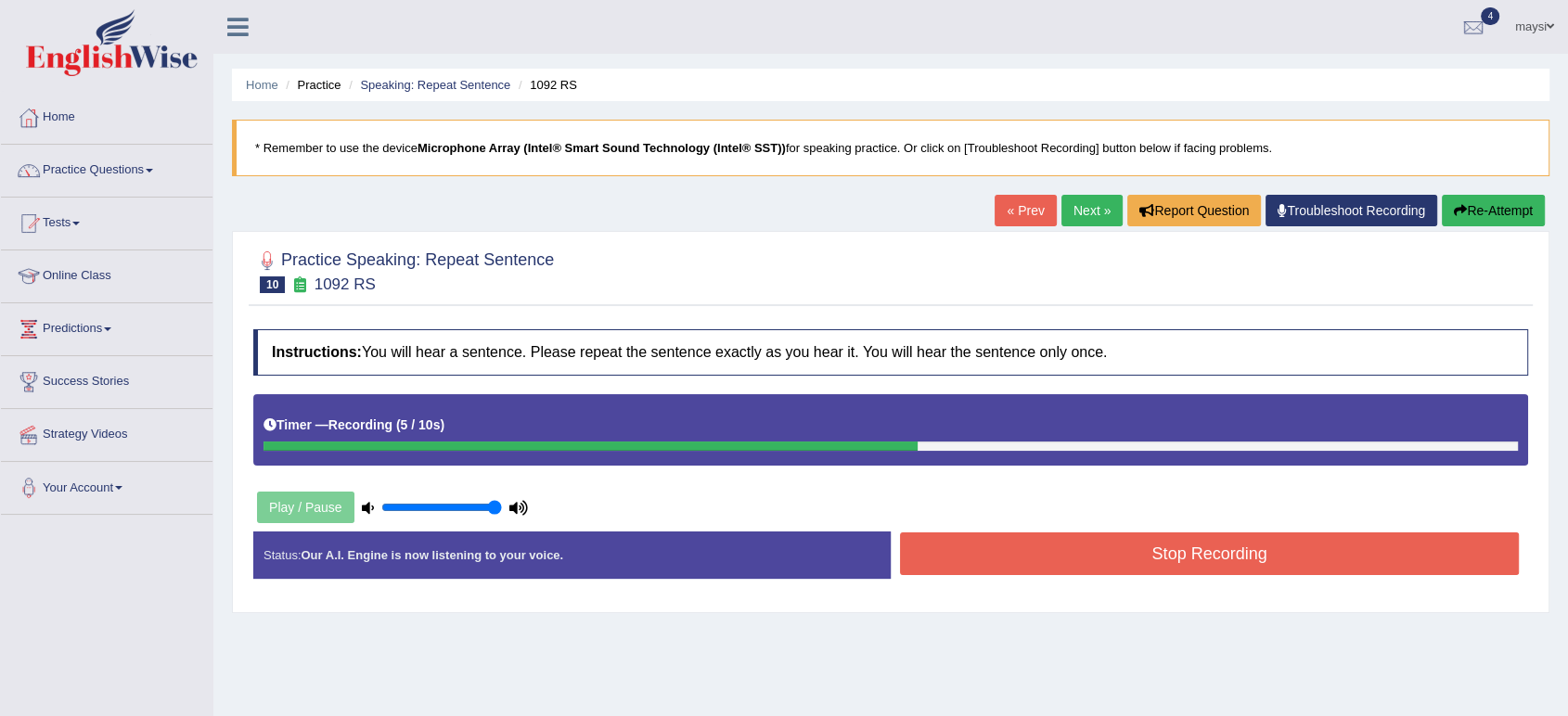
click at [1365, 545] on button "Stop Recording" at bounding box center [1210, 553] width 619 height 42
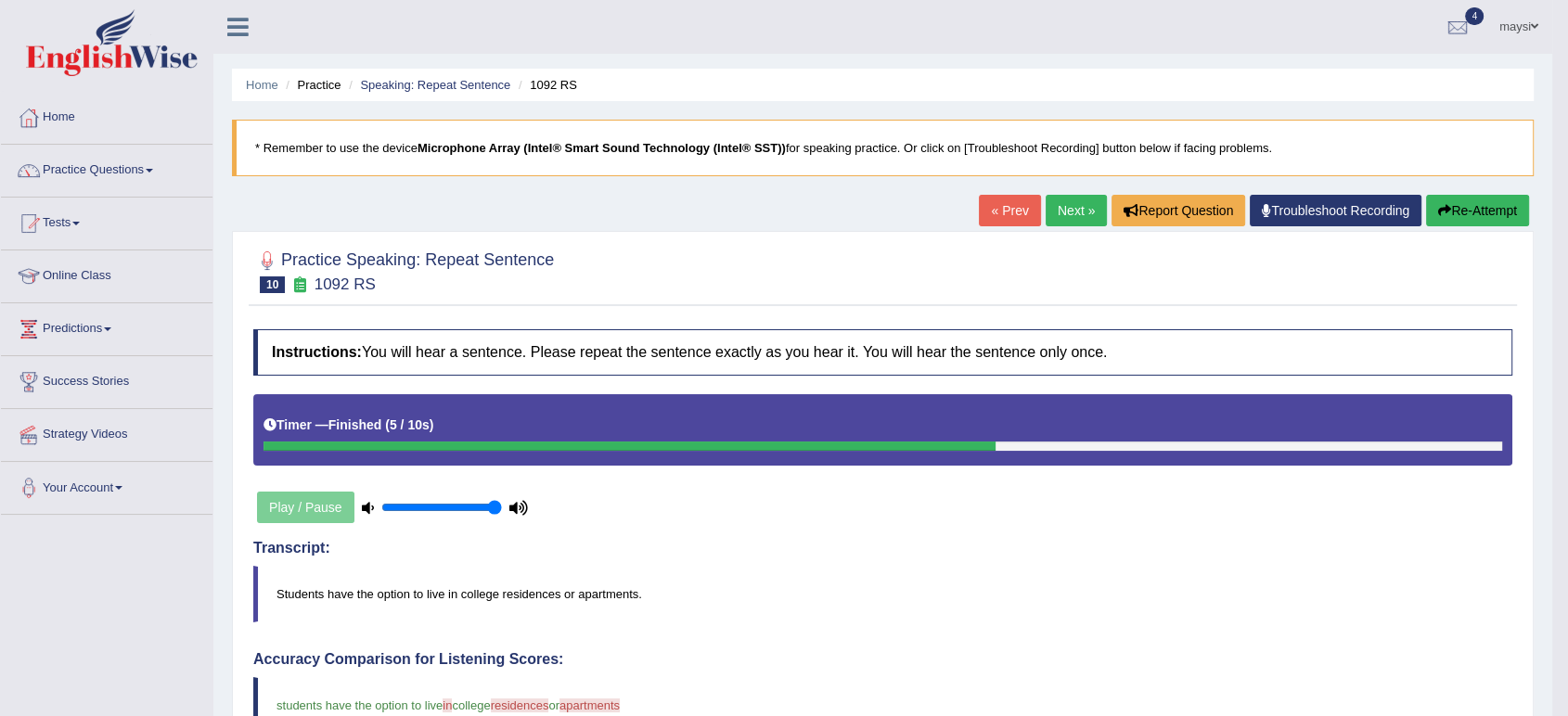
click at [1076, 214] on link "Next »" at bounding box center [1076, 210] width 61 height 32
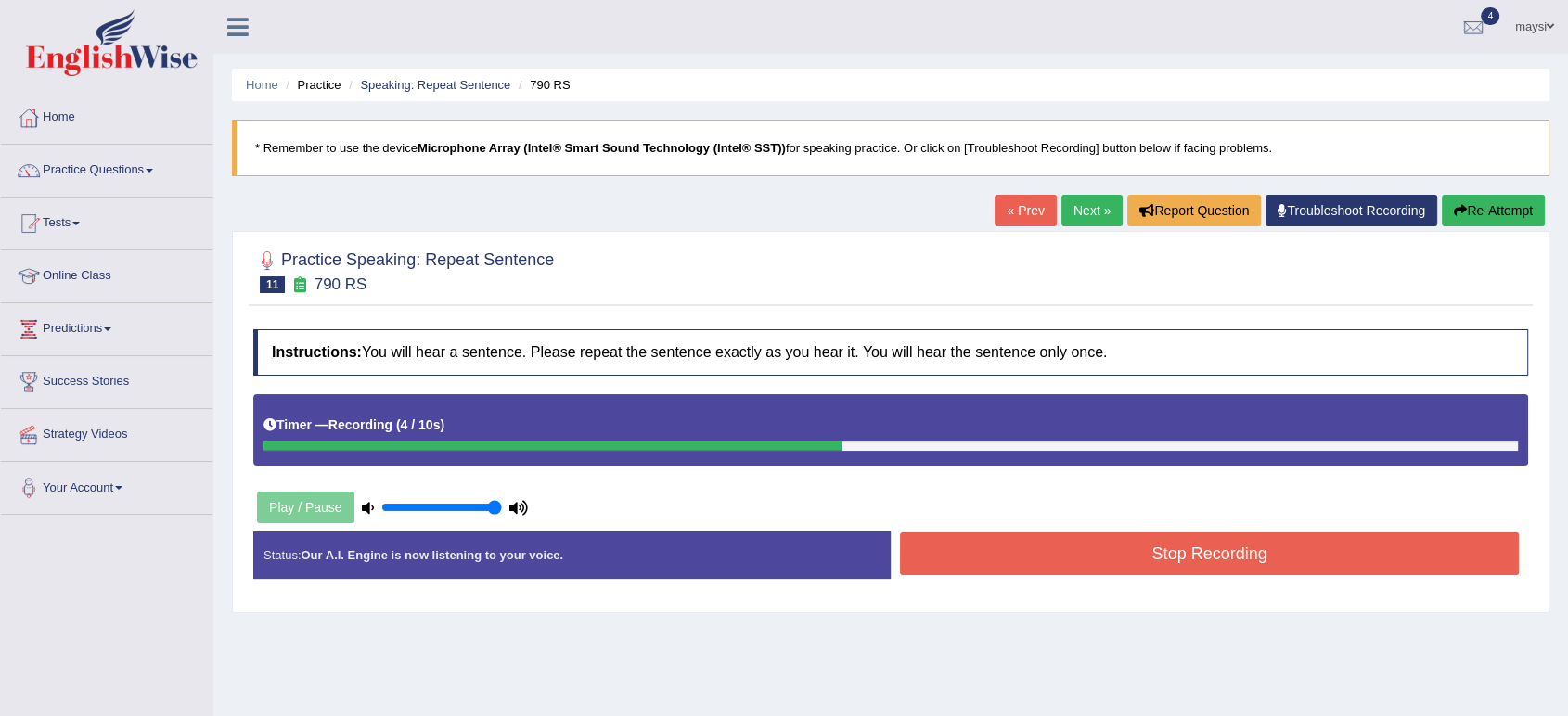
click at [1250, 548] on button "Stop Recording" at bounding box center [1210, 553] width 619 height 42
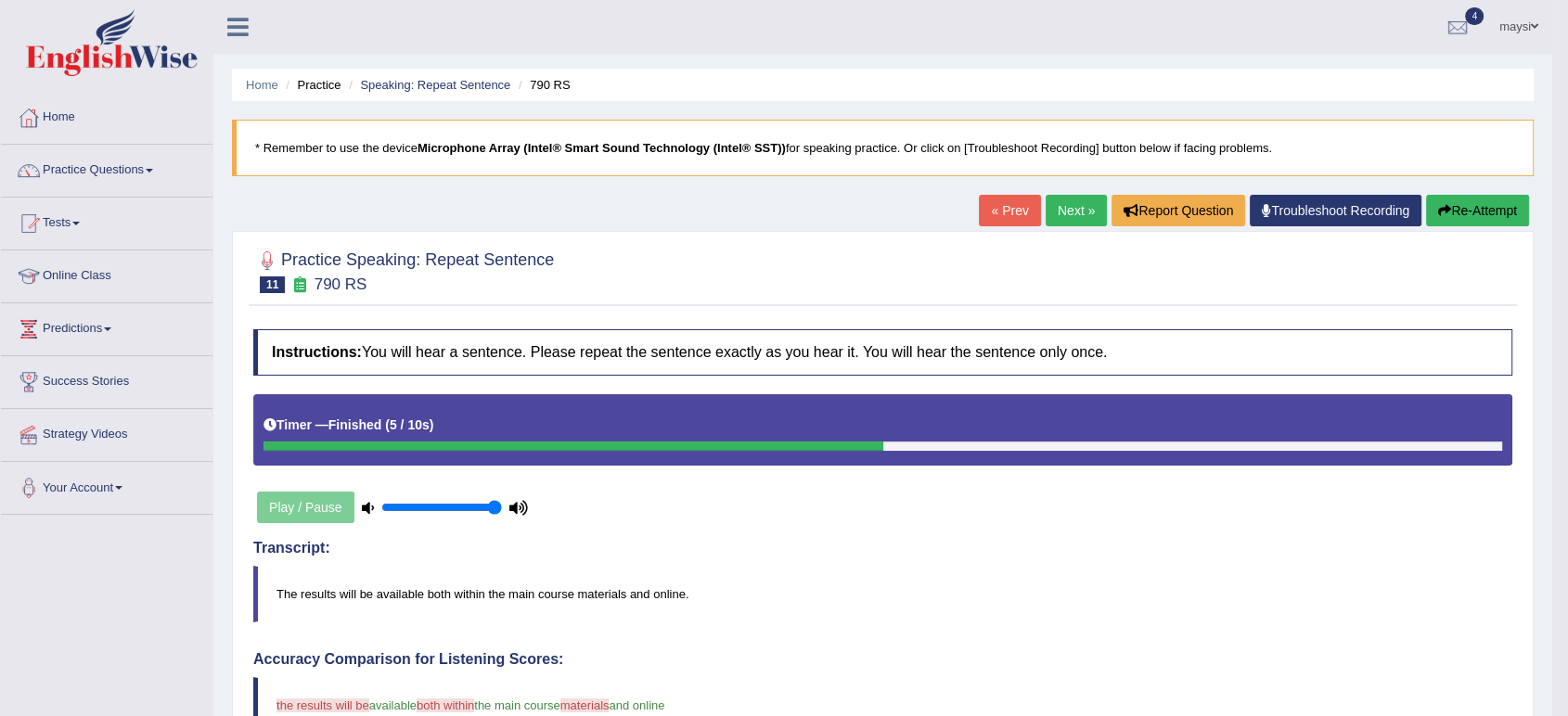
click at [1077, 225] on link "Next »" at bounding box center [1076, 210] width 61 height 32
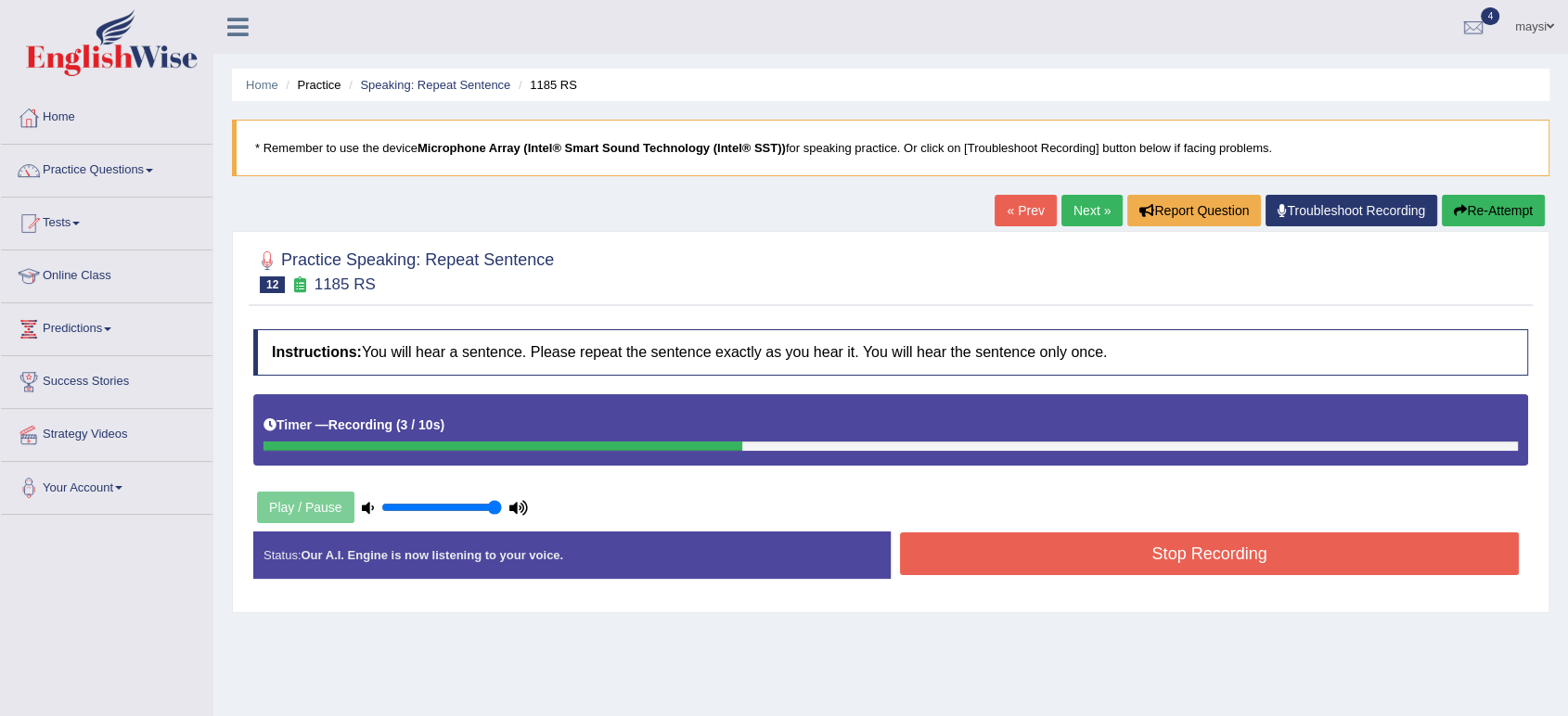
click at [1306, 548] on button "Stop Recording" at bounding box center [1210, 553] width 619 height 42
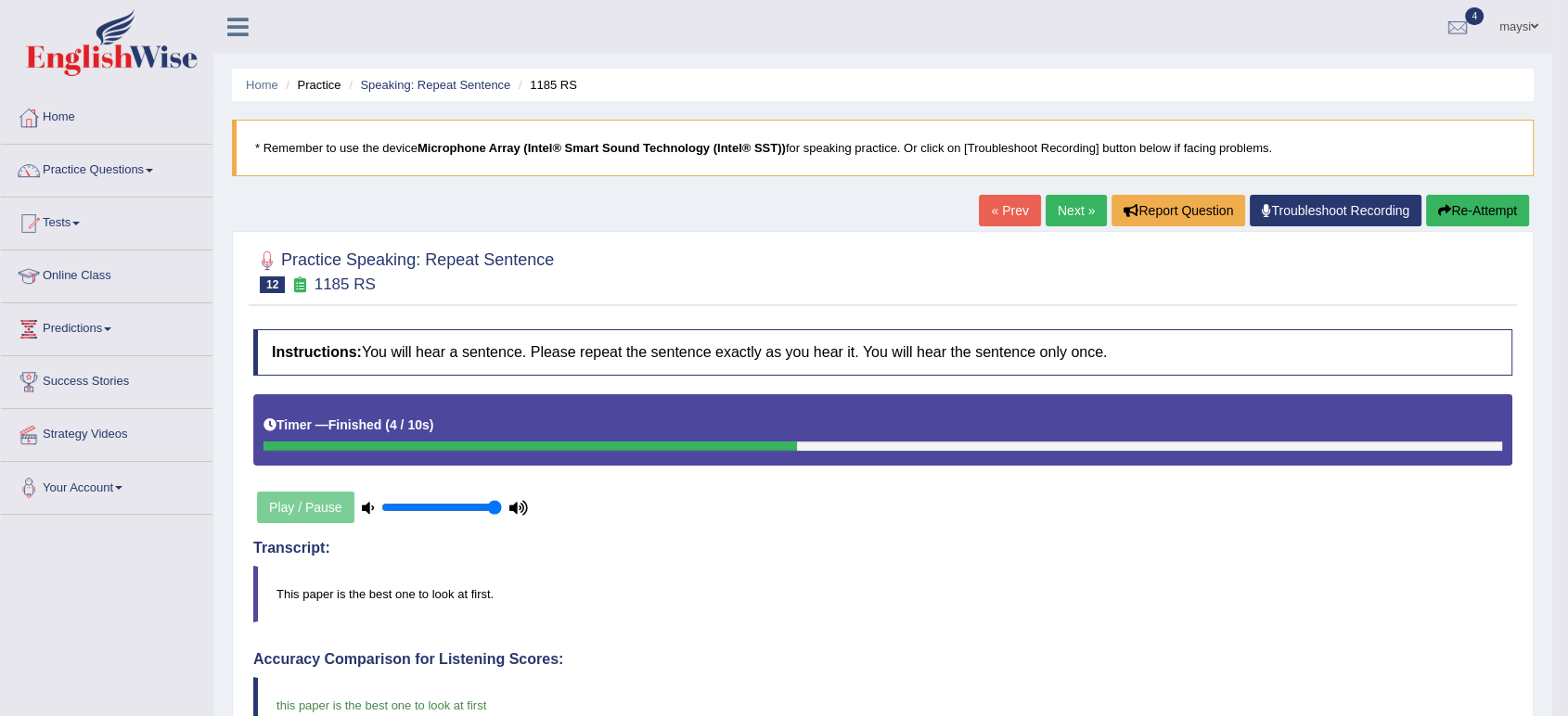
click at [1069, 213] on link "Next »" at bounding box center [1076, 210] width 61 height 32
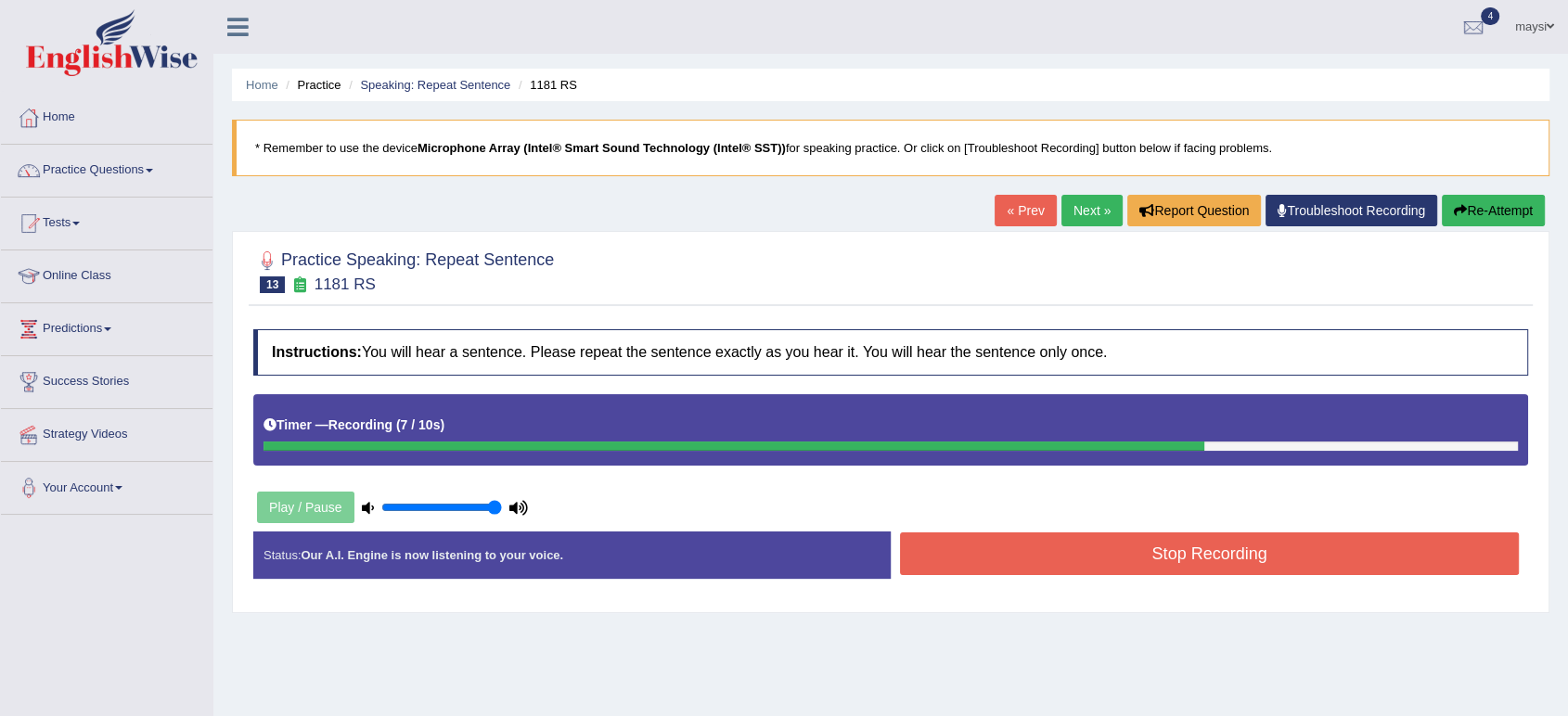
click at [1039, 555] on button "Stop Recording" at bounding box center [1210, 553] width 619 height 42
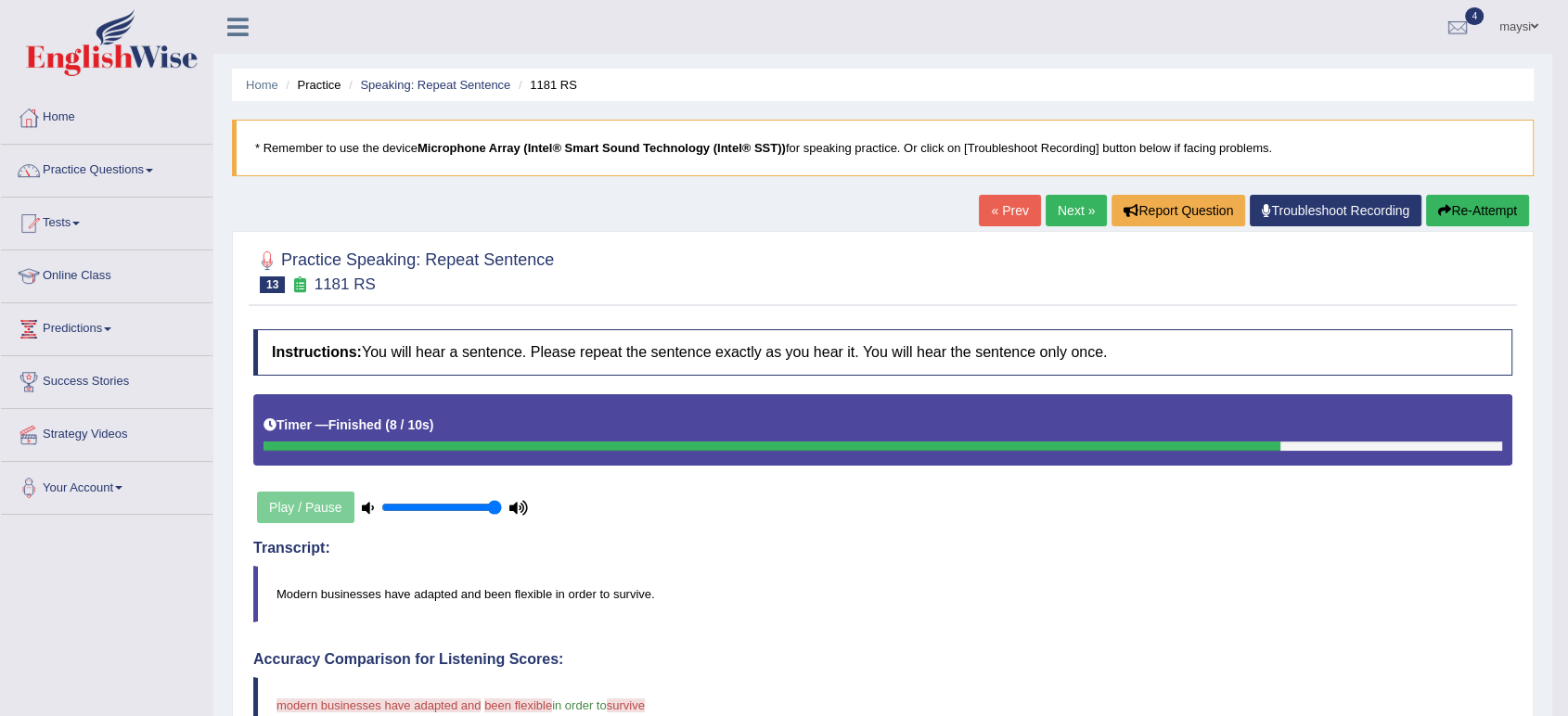
click at [1070, 208] on link "Next »" at bounding box center [1076, 210] width 61 height 32
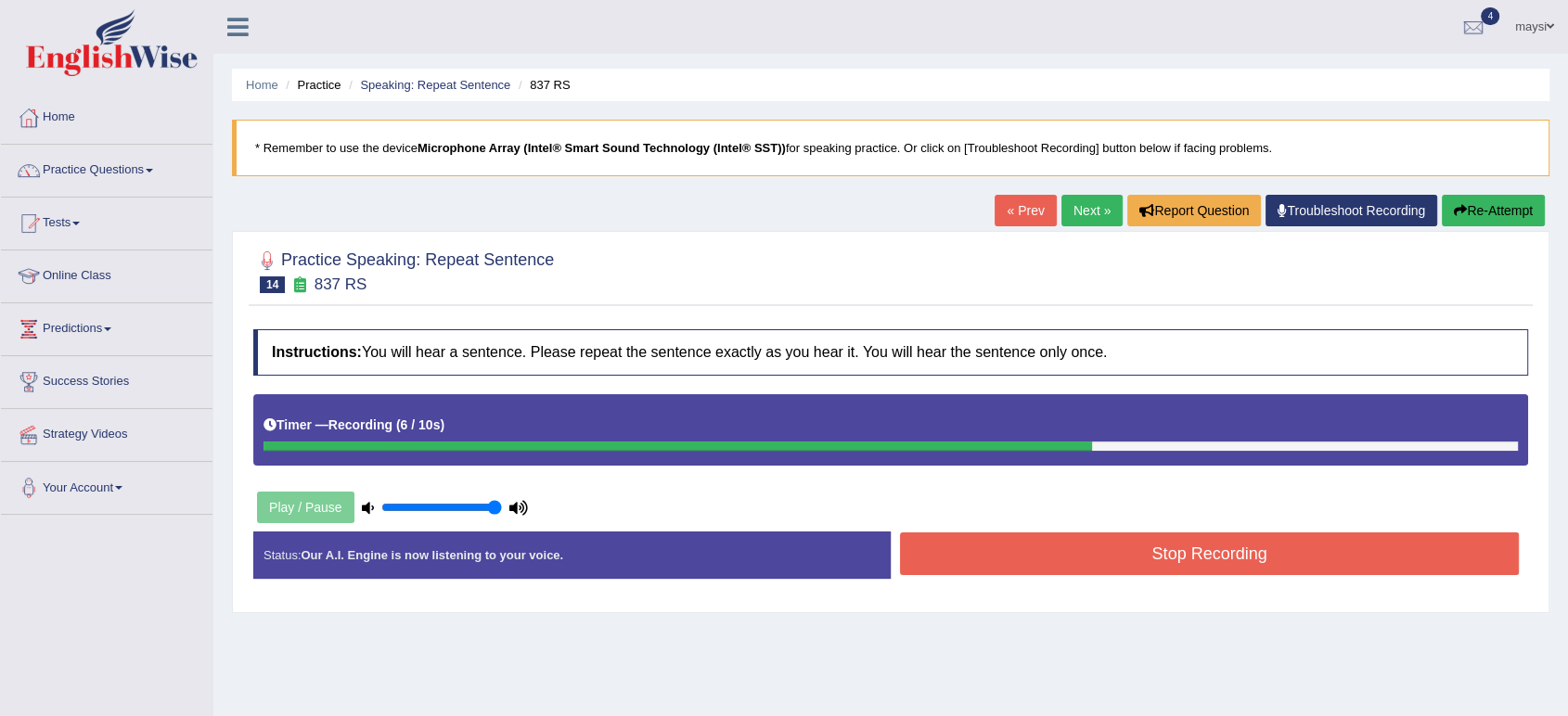
click at [1066, 539] on button "Stop Recording" at bounding box center [1210, 553] width 619 height 42
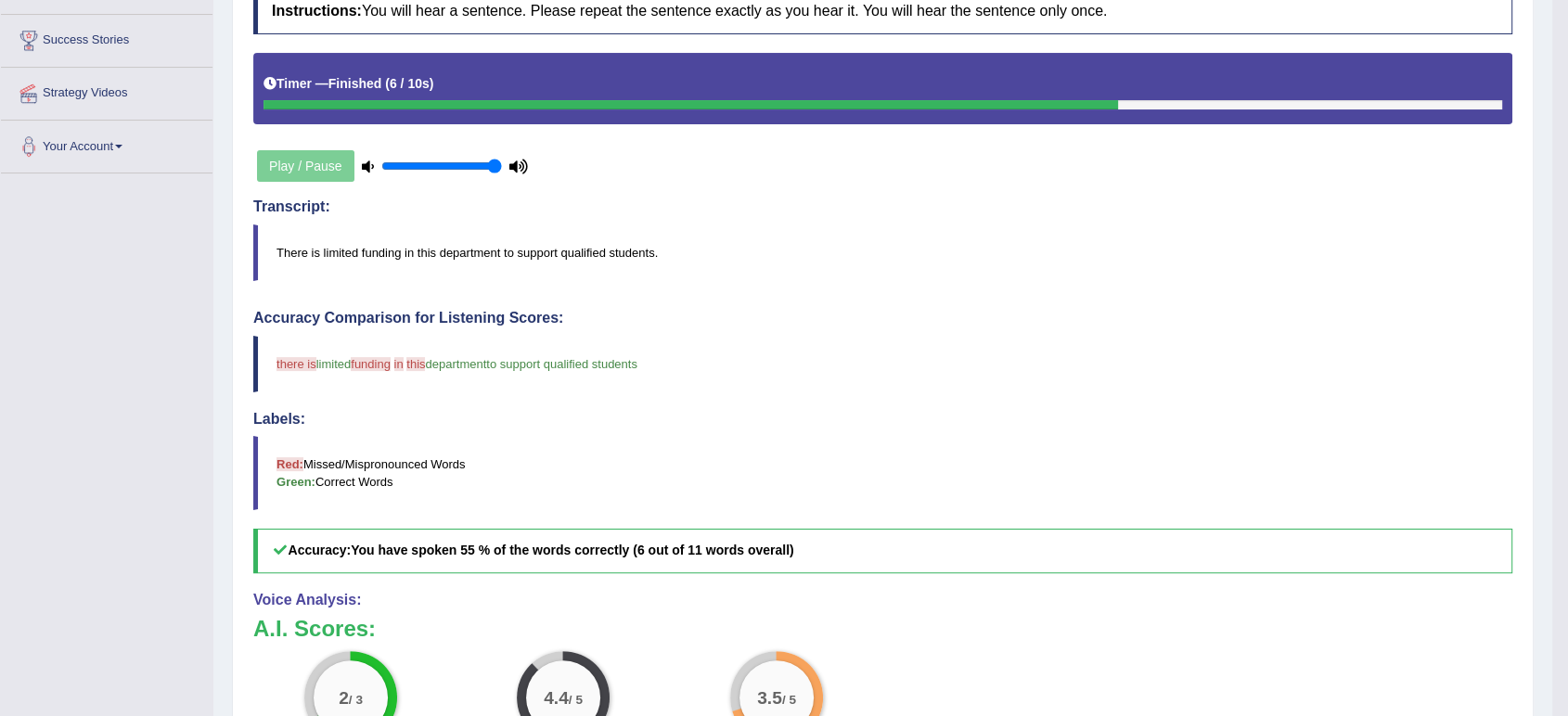
scroll to position [103, 0]
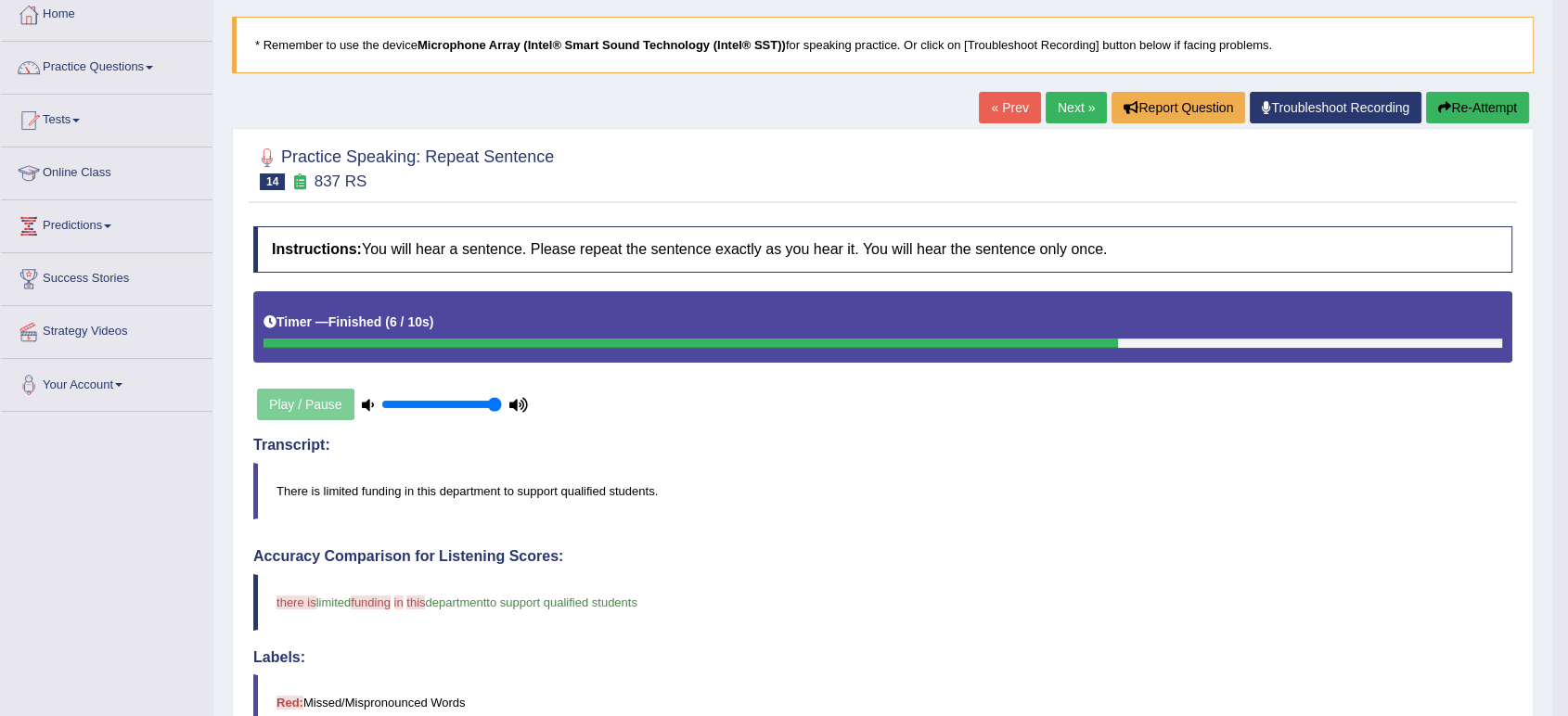
click at [1065, 117] on link "Next »" at bounding box center [1076, 108] width 61 height 32
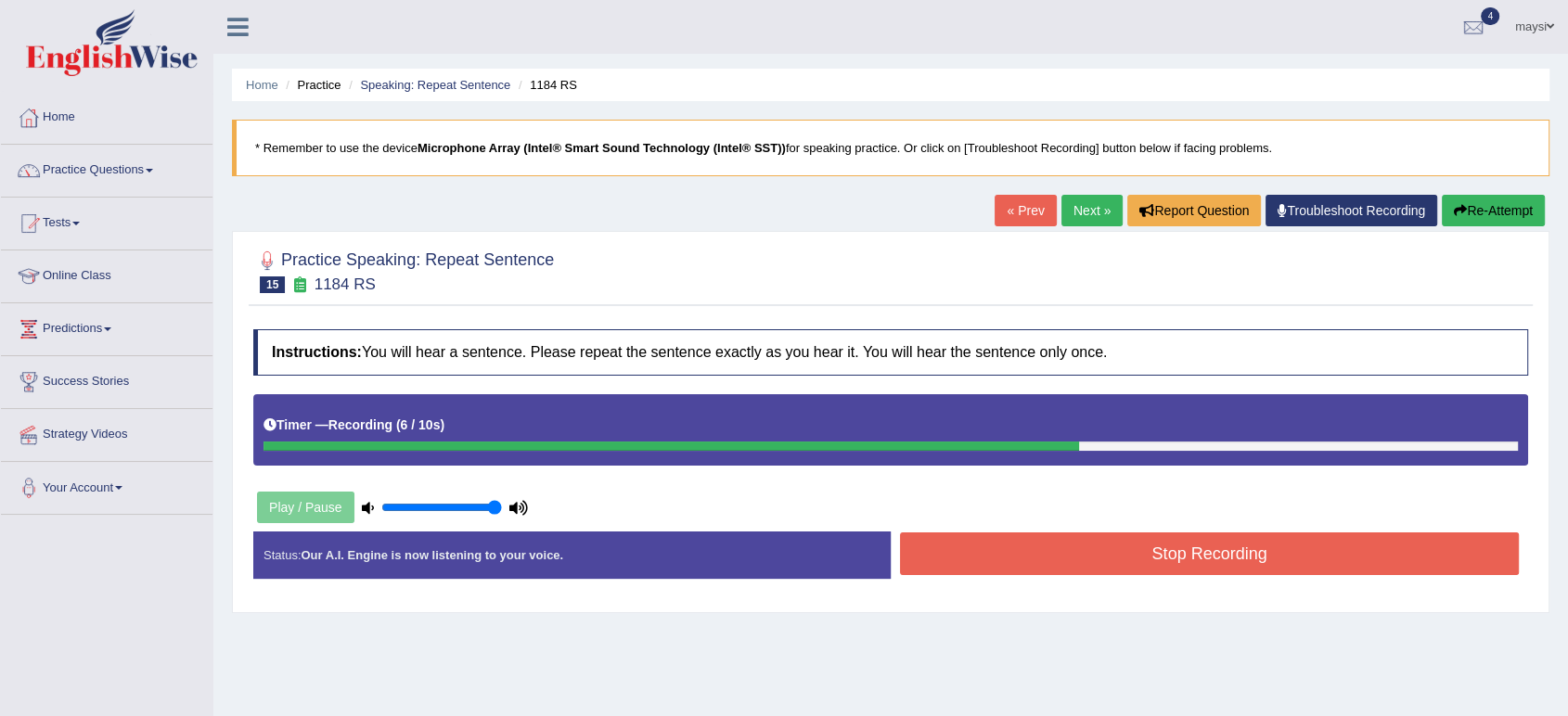
click at [1164, 539] on button "Stop Recording" at bounding box center [1210, 553] width 619 height 42
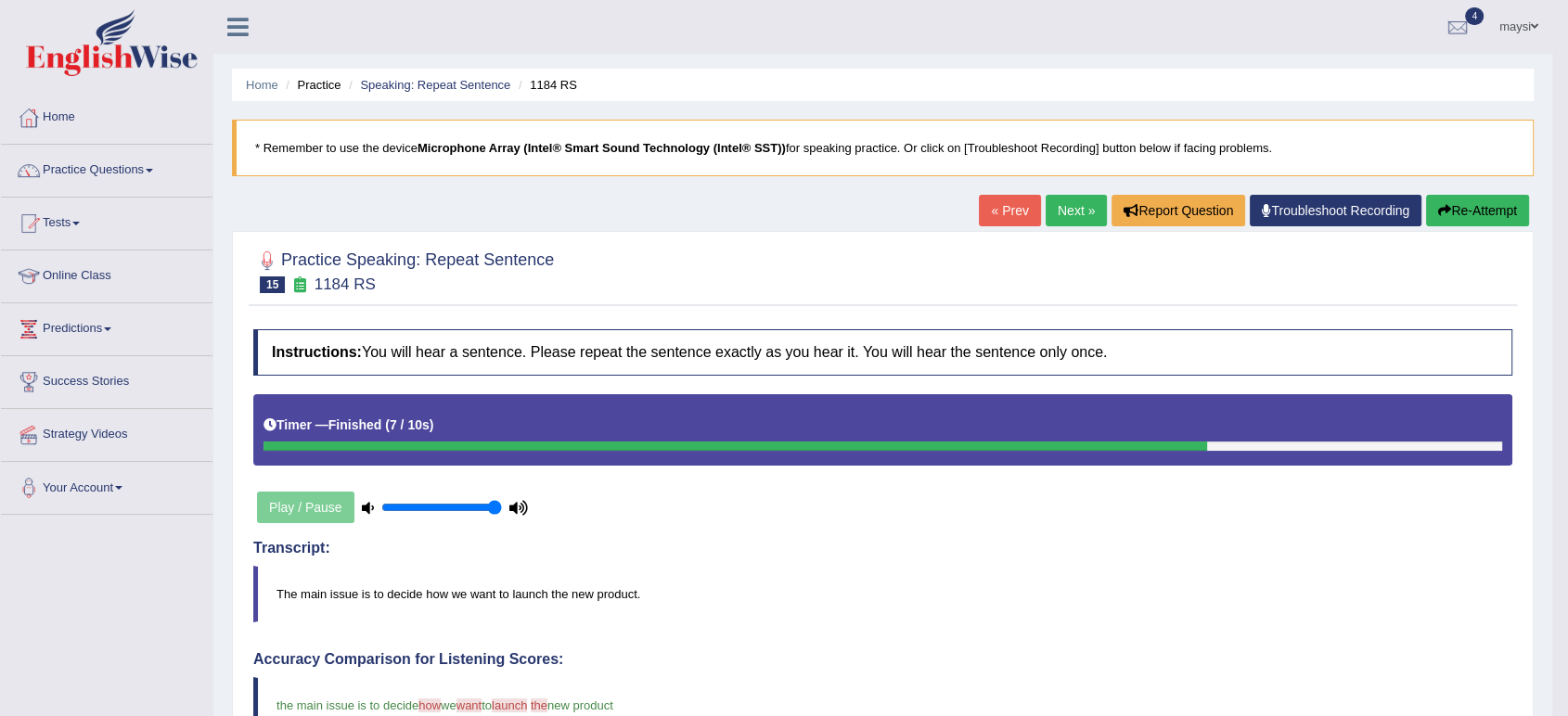
click at [1066, 213] on link "Next »" at bounding box center [1076, 210] width 61 height 32
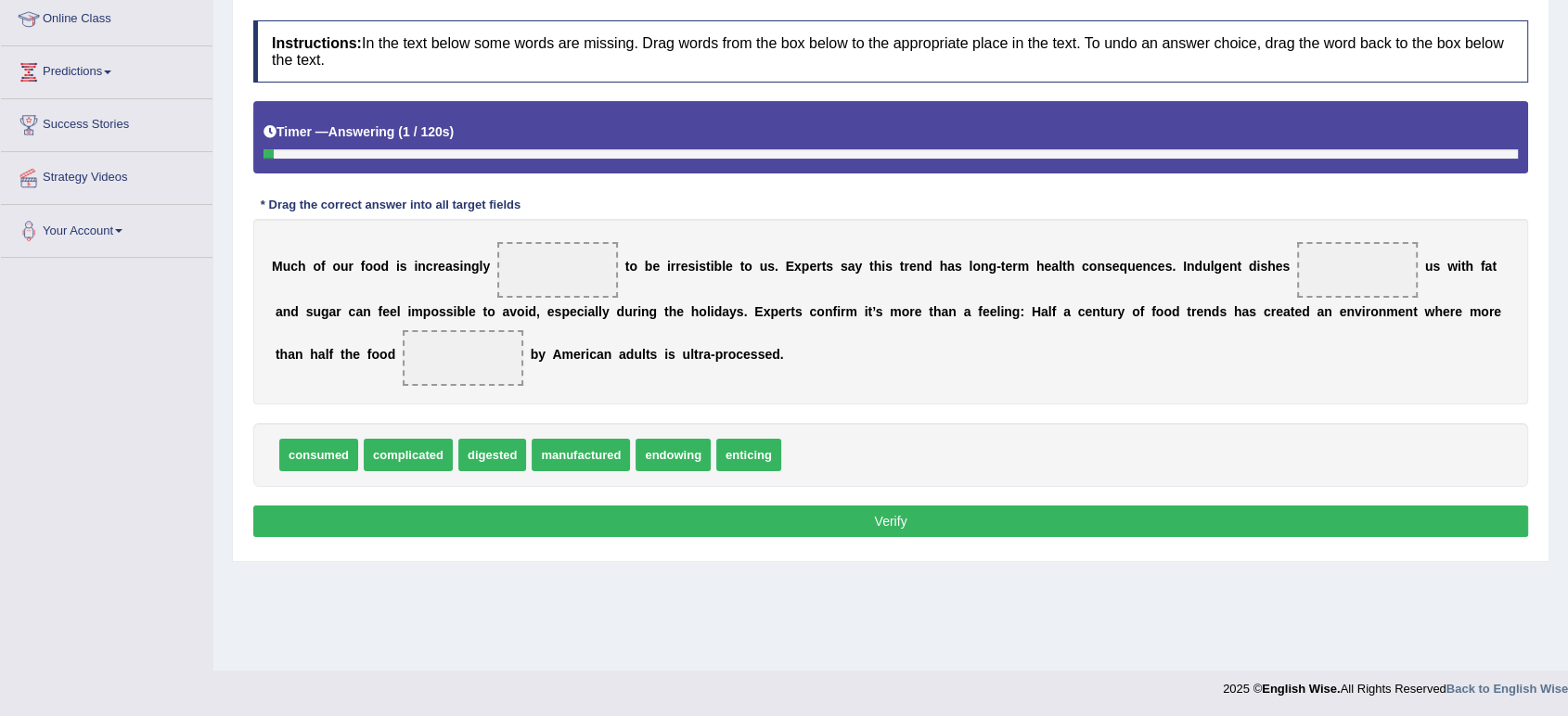
click at [564, 276] on span at bounding box center [558, 270] width 120 height 55
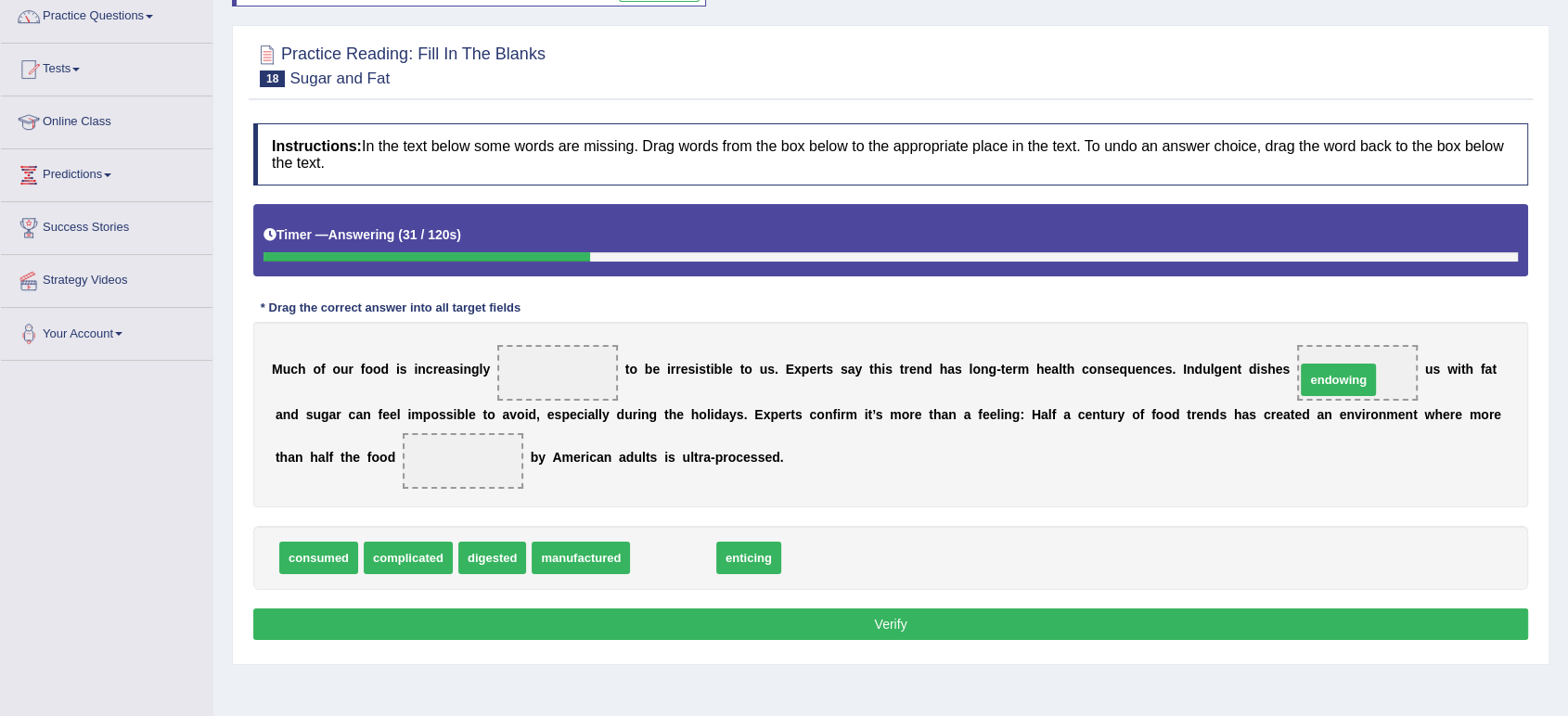
drag, startPoint x: 675, startPoint y: 556, endPoint x: 1341, endPoint y: 377, distance: 689.6
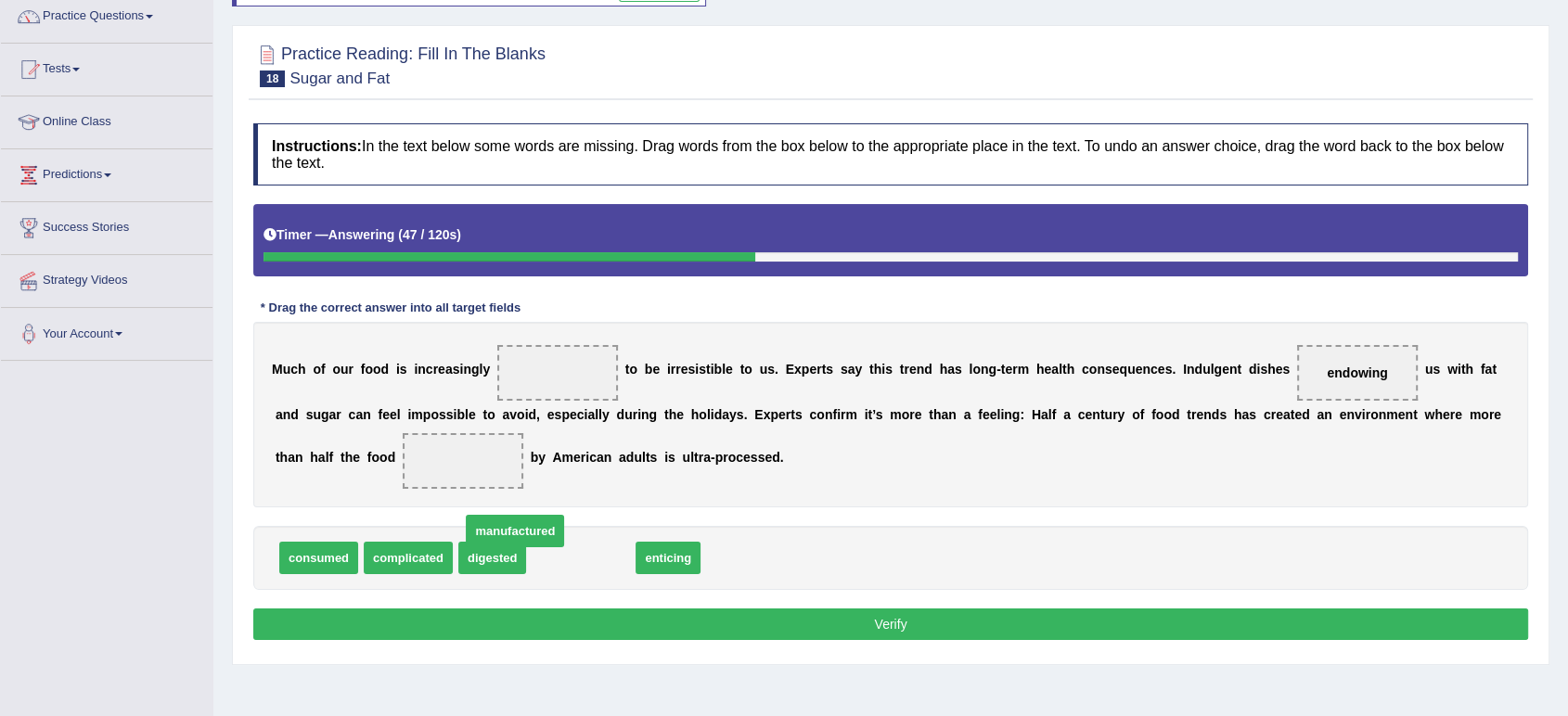
drag, startPoint x: 519, startPoint y: 528, endPoint x: 558, endPoint y: 555, distance: 47.4
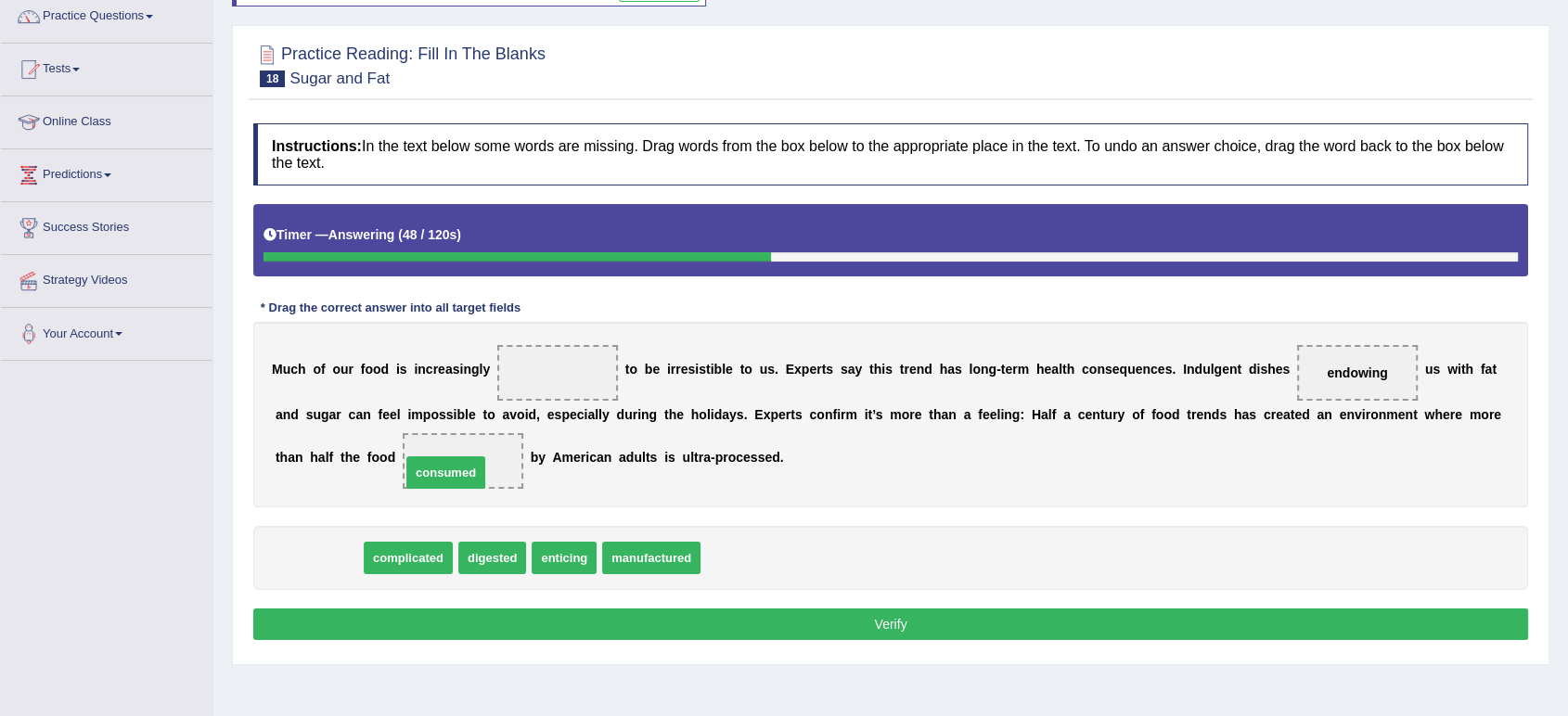
drag, startPoint x: 312, startPoint y: 560, endPoint x: 450, endPoint y: 469, distance: 165.3
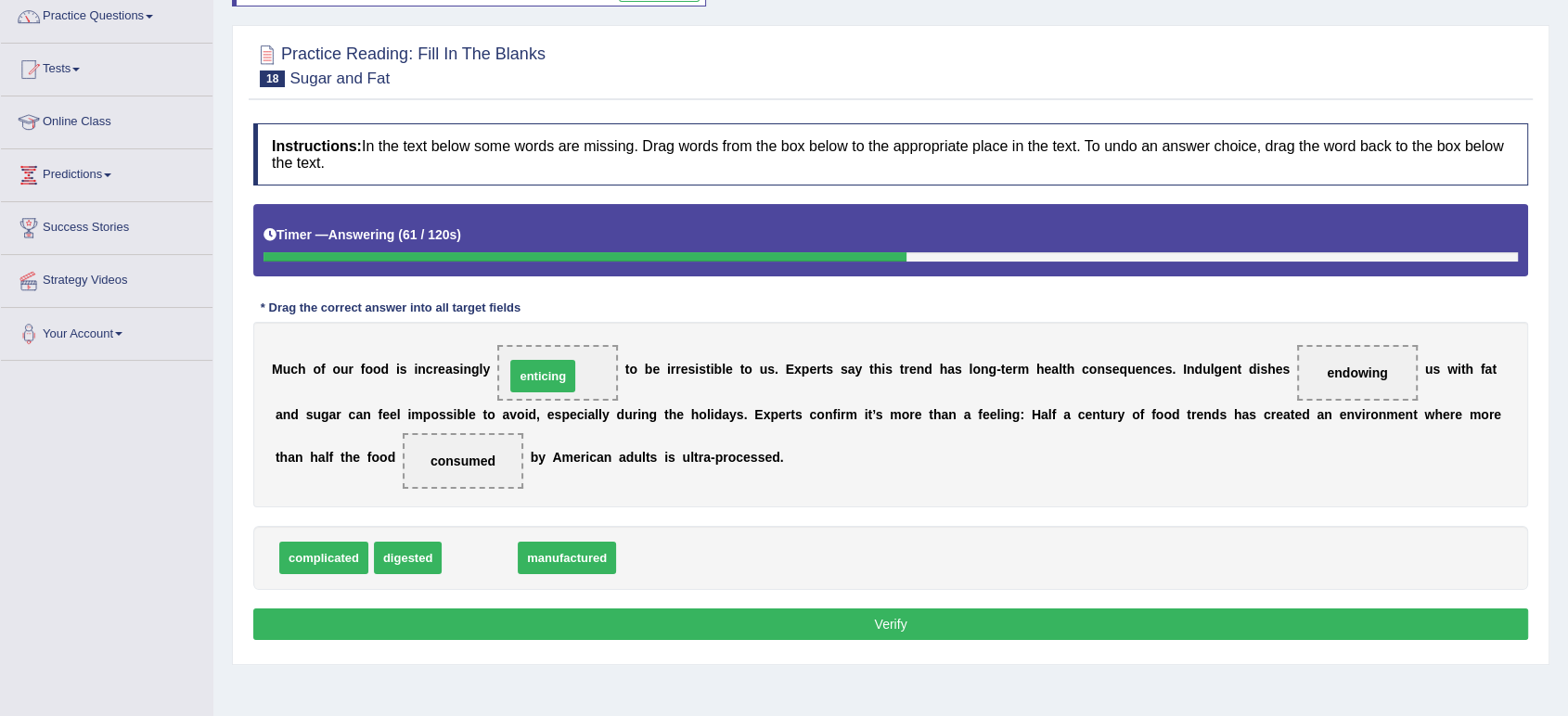
drag, startPoint x: 473, startPoint y: 556, endPoint x: 536, endPoint y: 375, distance: 191.7
click at [879, 624] on button "Verify" at bounding box center [891, 624] width 1275 height 32
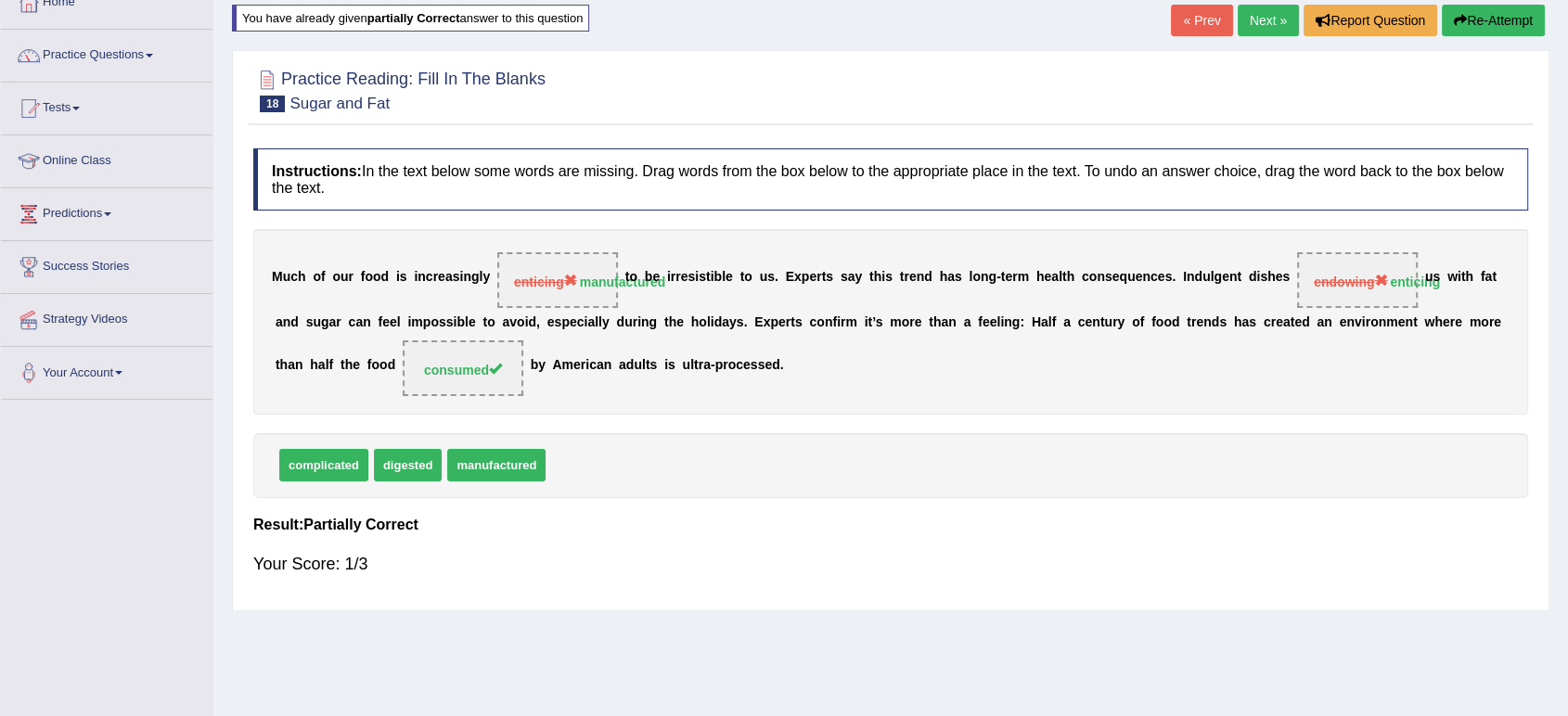
scroll to position [0, 0]
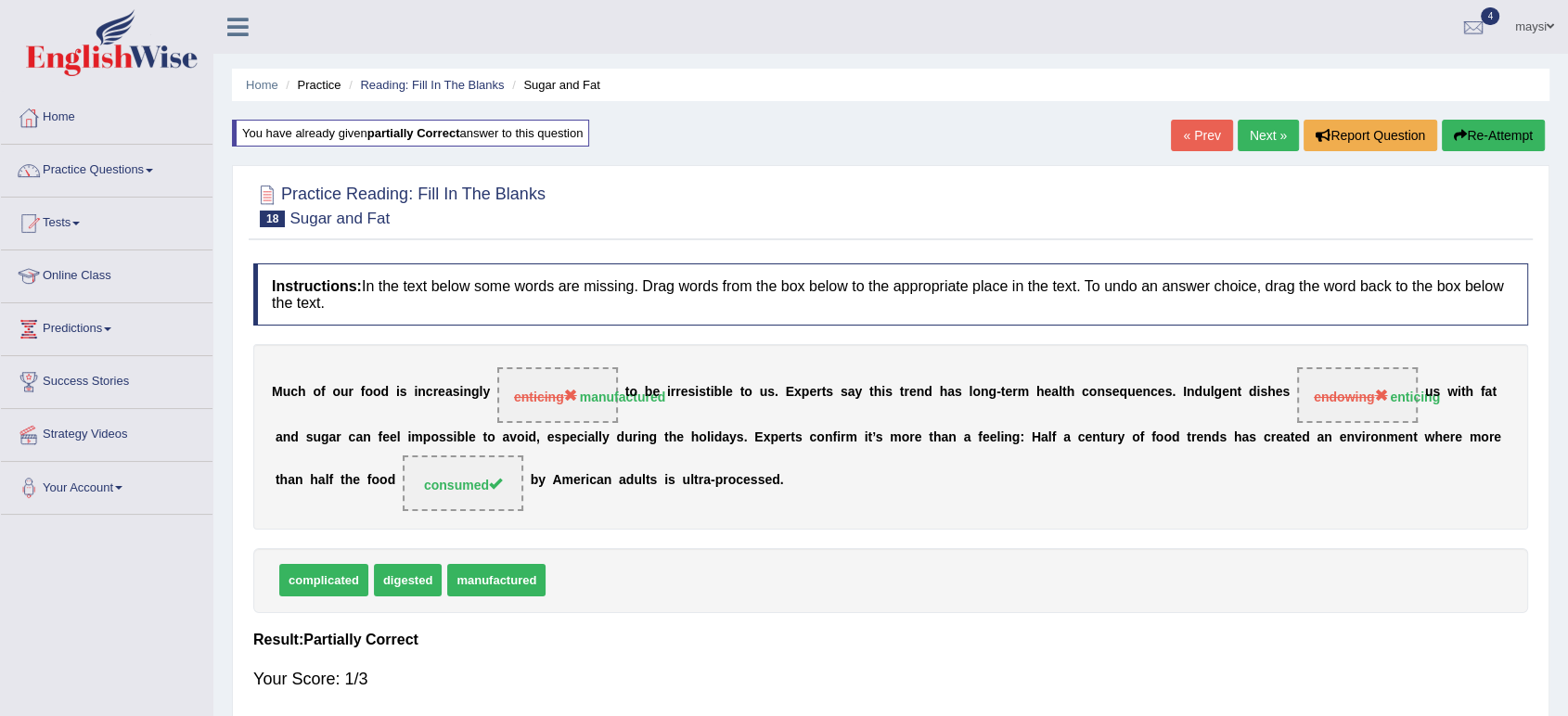
click at [1247, 120] on link "Next »" at bounding box center [1269, 135] width 61 height 32
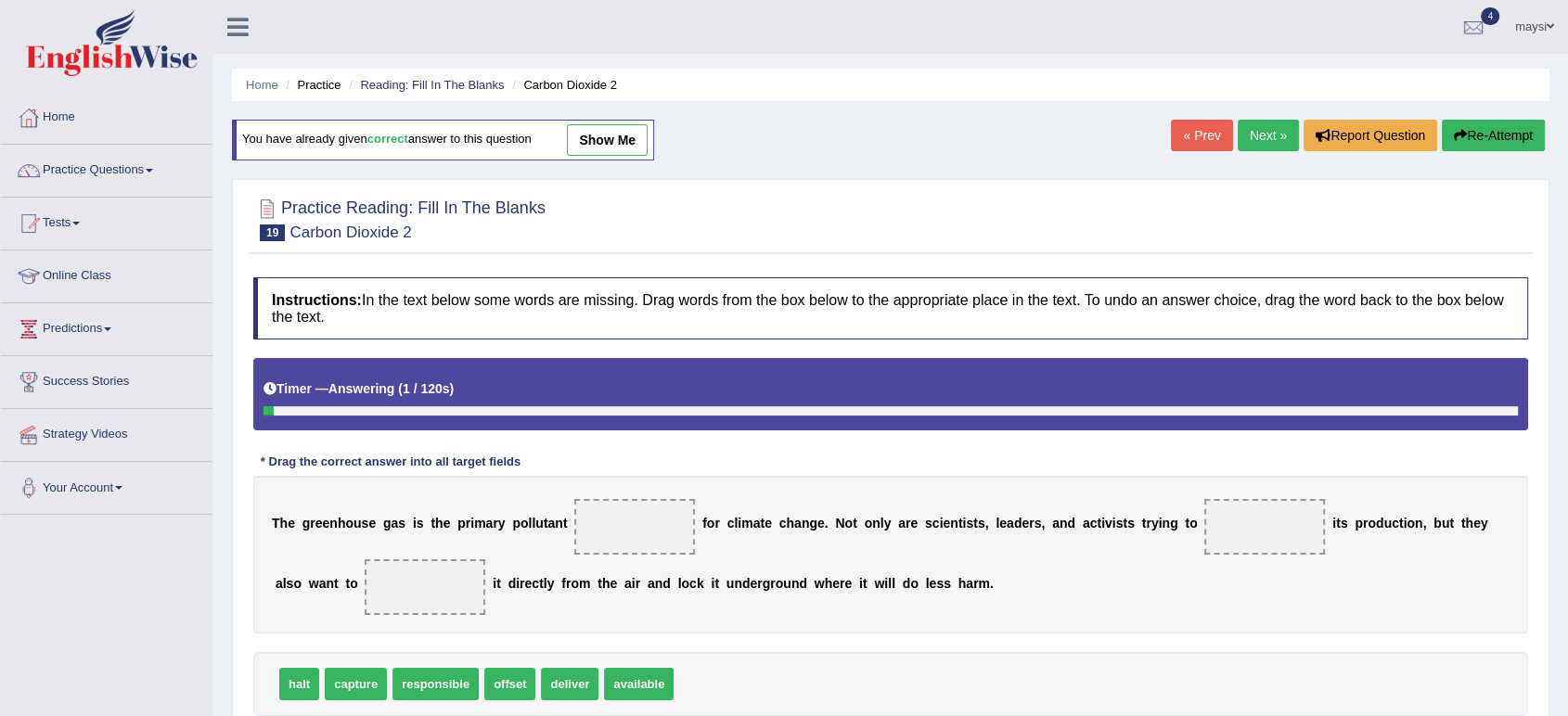
scroll to position [206, 0]
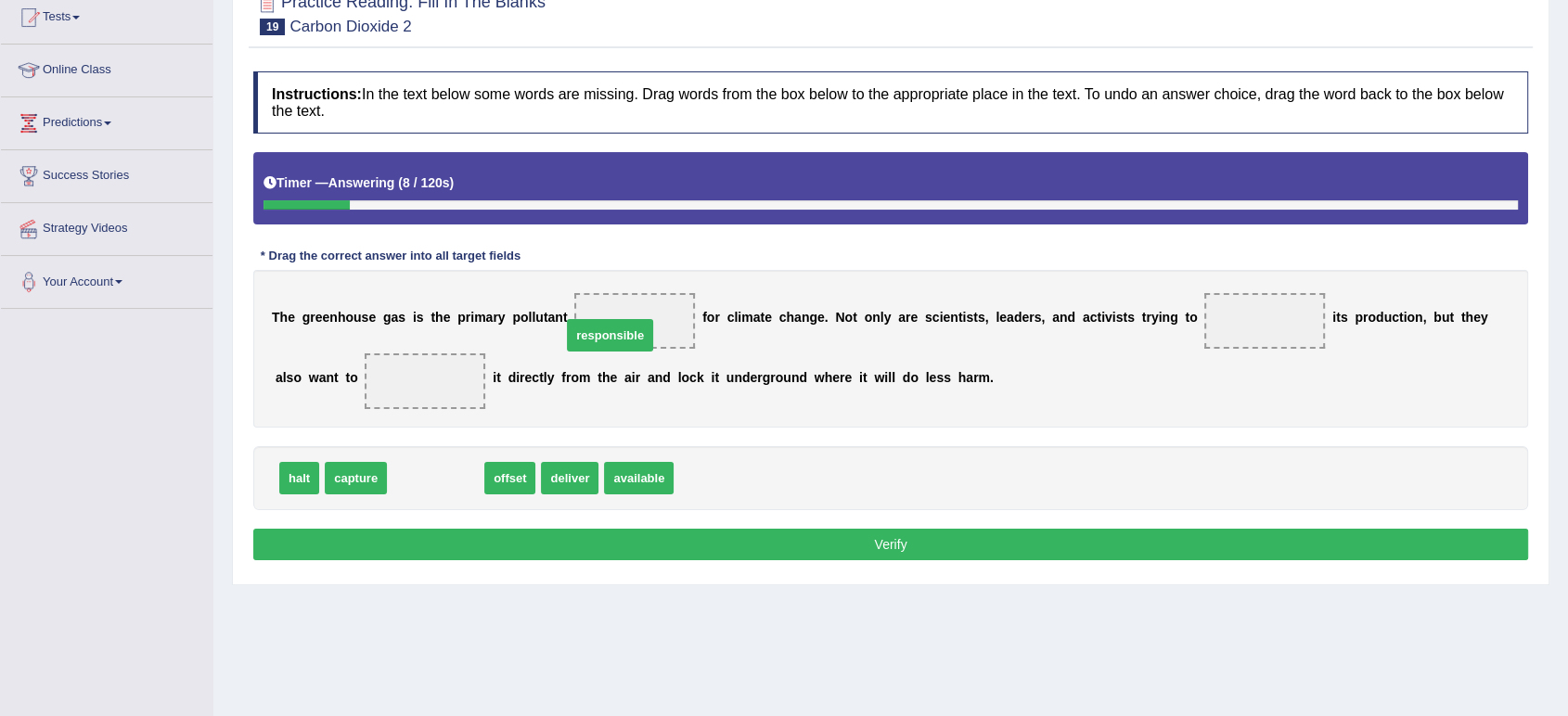
drag, startPoint x: 442, startPoint y: 480, endPoint x: 617, endPoint y: 337, distance: 226.0
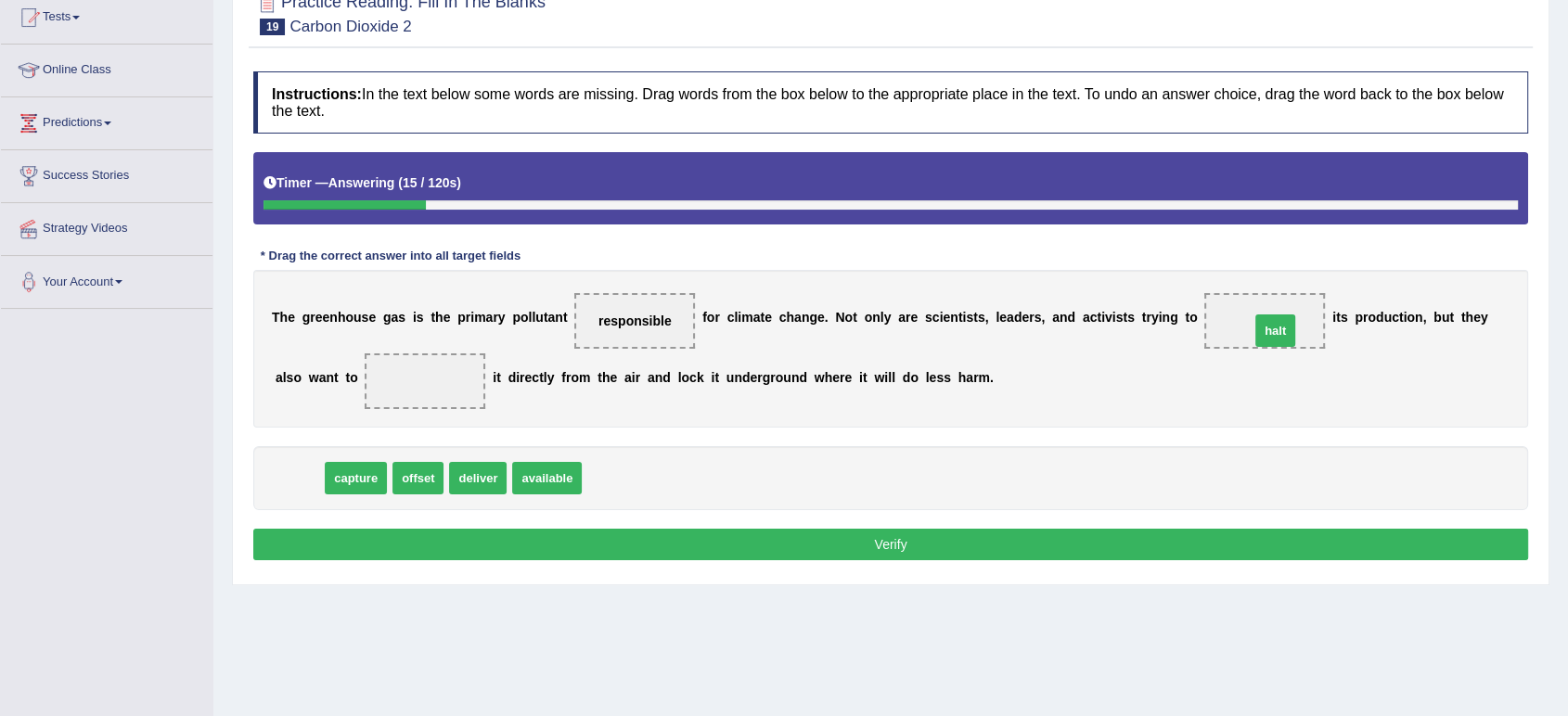
drag, startPoint x: 1265, startPoint y: 335, endPoint x: 1253, endPoint y: 330, distance: 13.0
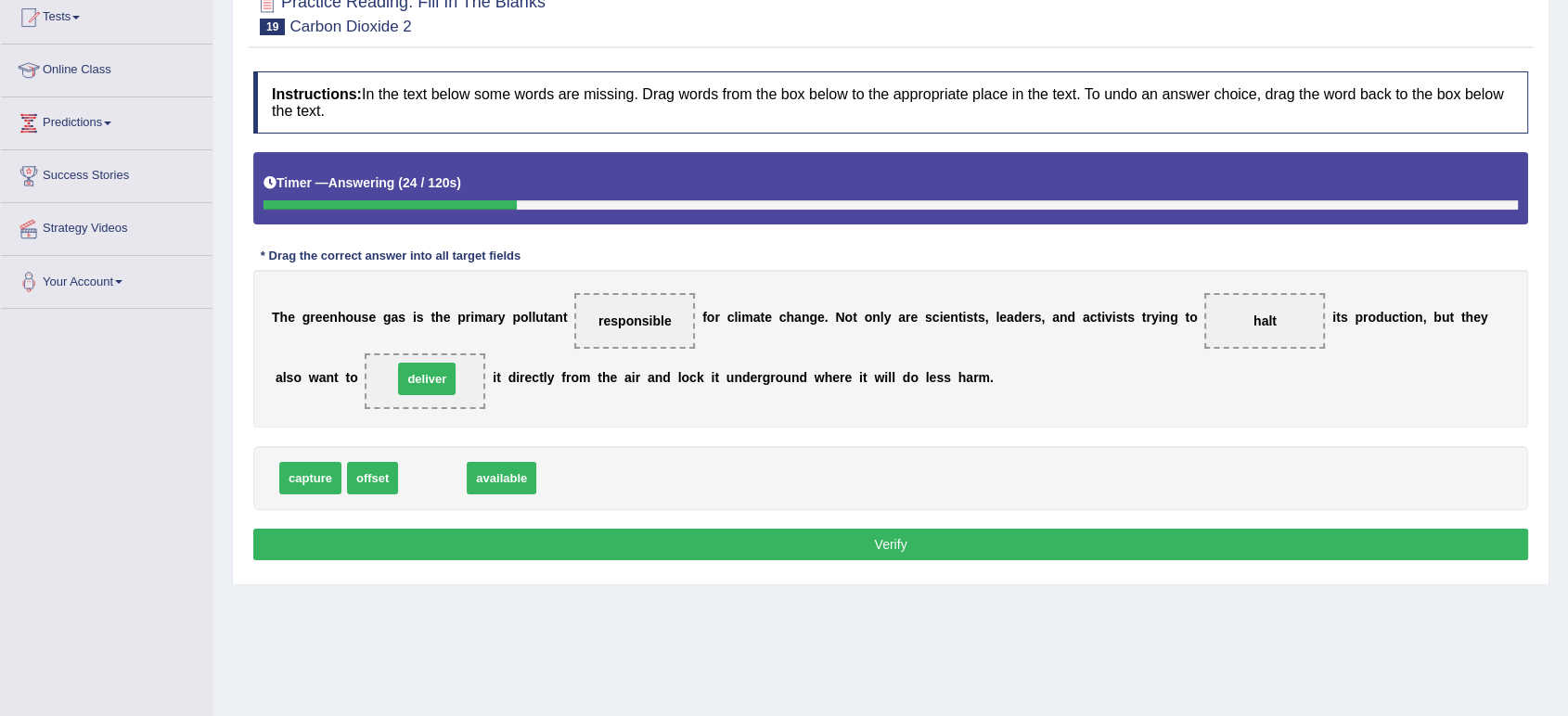
drag, startPoint x: 429, startPoint y: 478, endPoint x: 424, endPoint y: 377, distance: 101.1
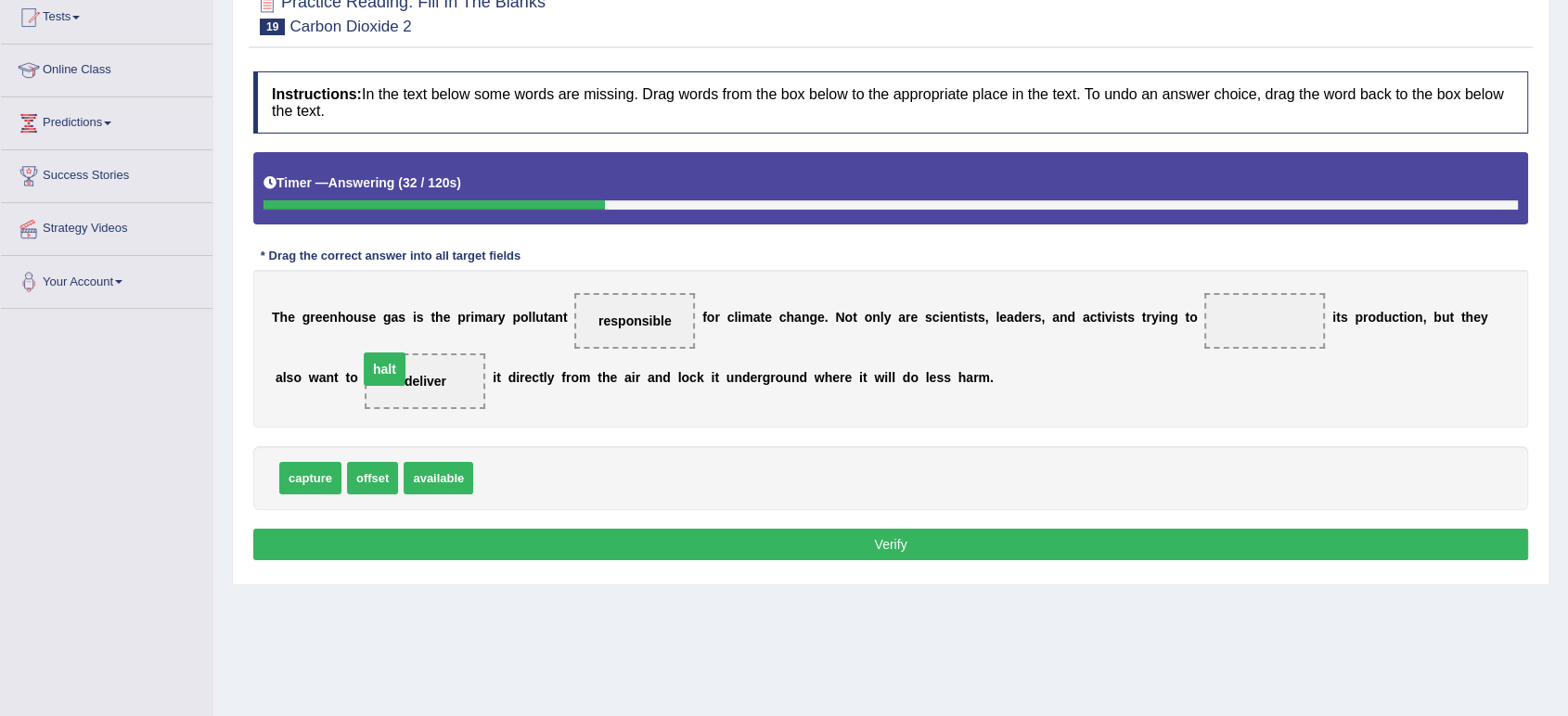
drag, startPoint x: 1270, startPoint y: 321, endPoint x: 390, endPoint y: 368, distance: 881.3
drag, startPoint x: 371, startPoint y: 478, endPoint x: 1270, endPoint y: 321, distance: 912.6
drag, startPoint x: 434, startPoint y: 381, endPoint x: 1254, endPoint y: 324, distance: 822.0
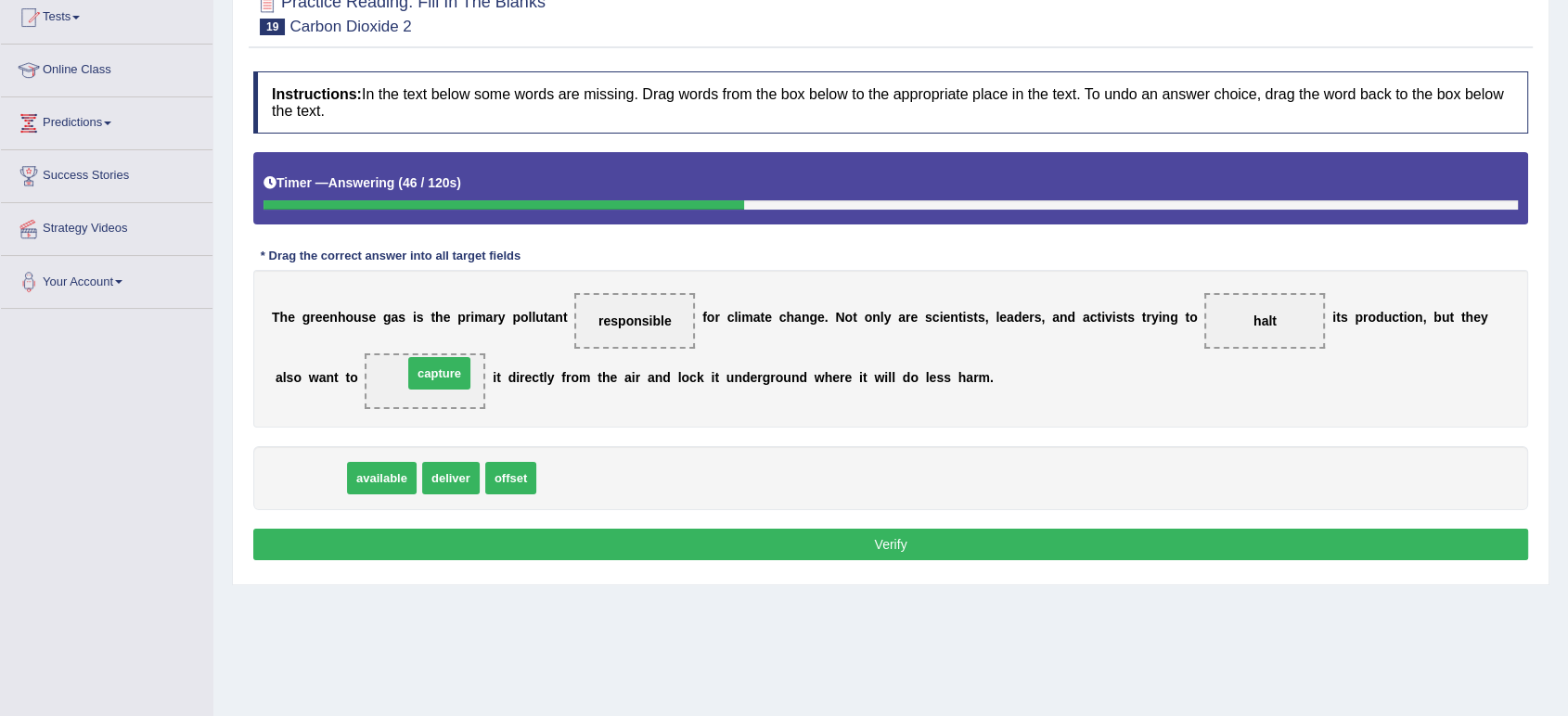
drag, startPoint x: 304, startPoint y: 475, endPoint x: 433, endPoint y: 369, distance: 167.0
click at [808, 541] on button "Verify" at bounding box center [891, 545] width 1275 height 32
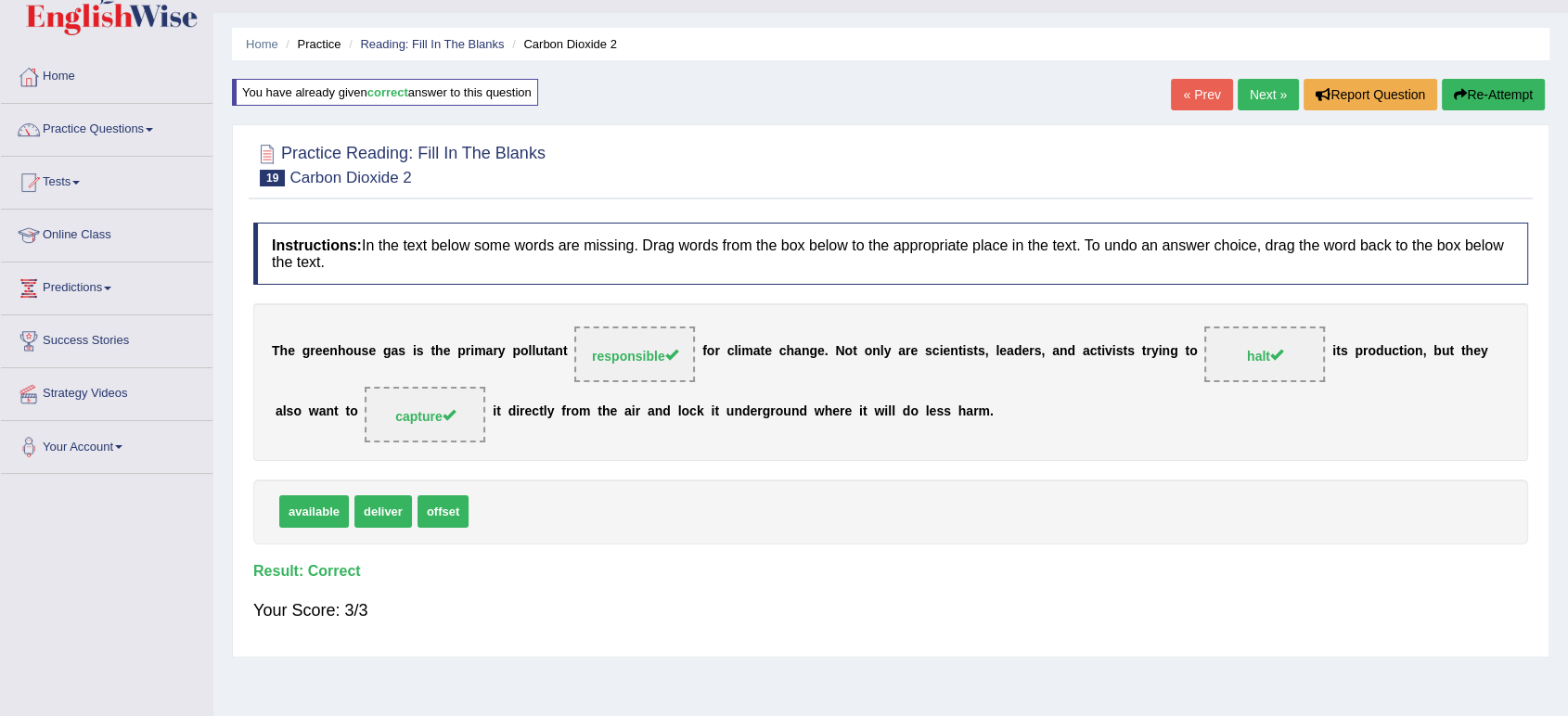
scroll to position [0, 0]
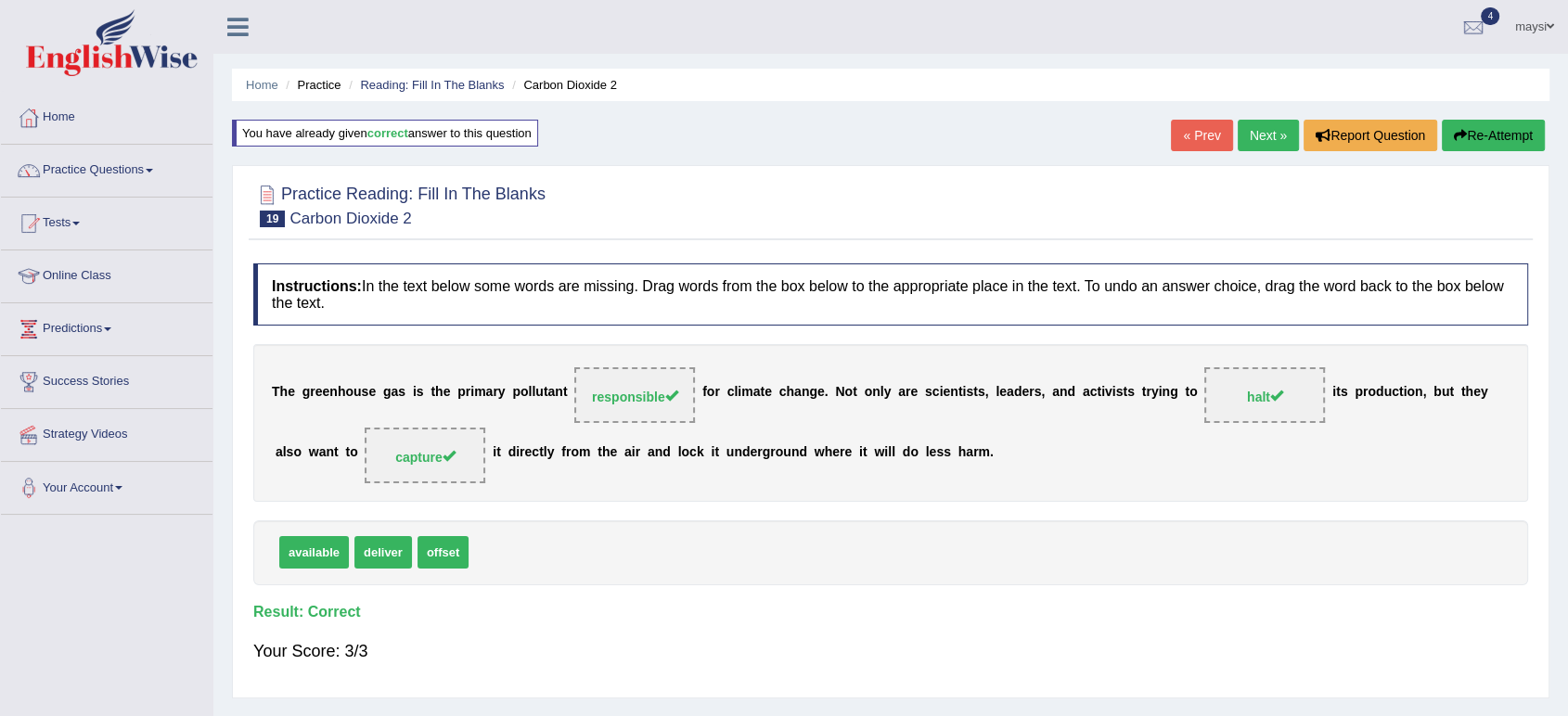
click at [1262, 115] on div "Home Practice Reading: Fill In The Blanks Carbon Dioxide 2 You have already giv…" at bounding box center [891, 464] width 1355 height 928
click at [1254, 139] on link "Next »" at bounding box center [1269, 135] width 61 height 32
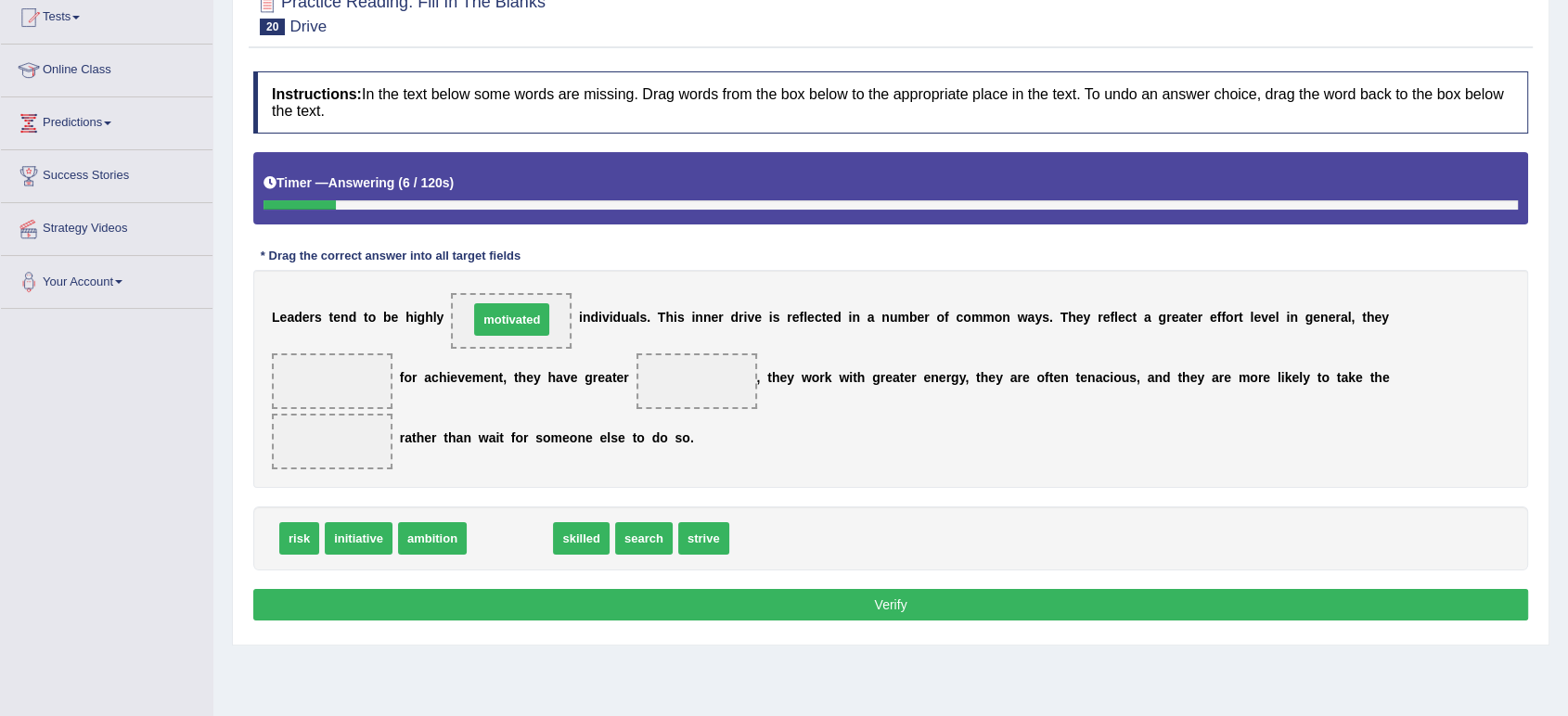
drag, startPoint x: 500, startPoint y: 538, endPoint x: 502, endPoint y: 316, distance: 222.0
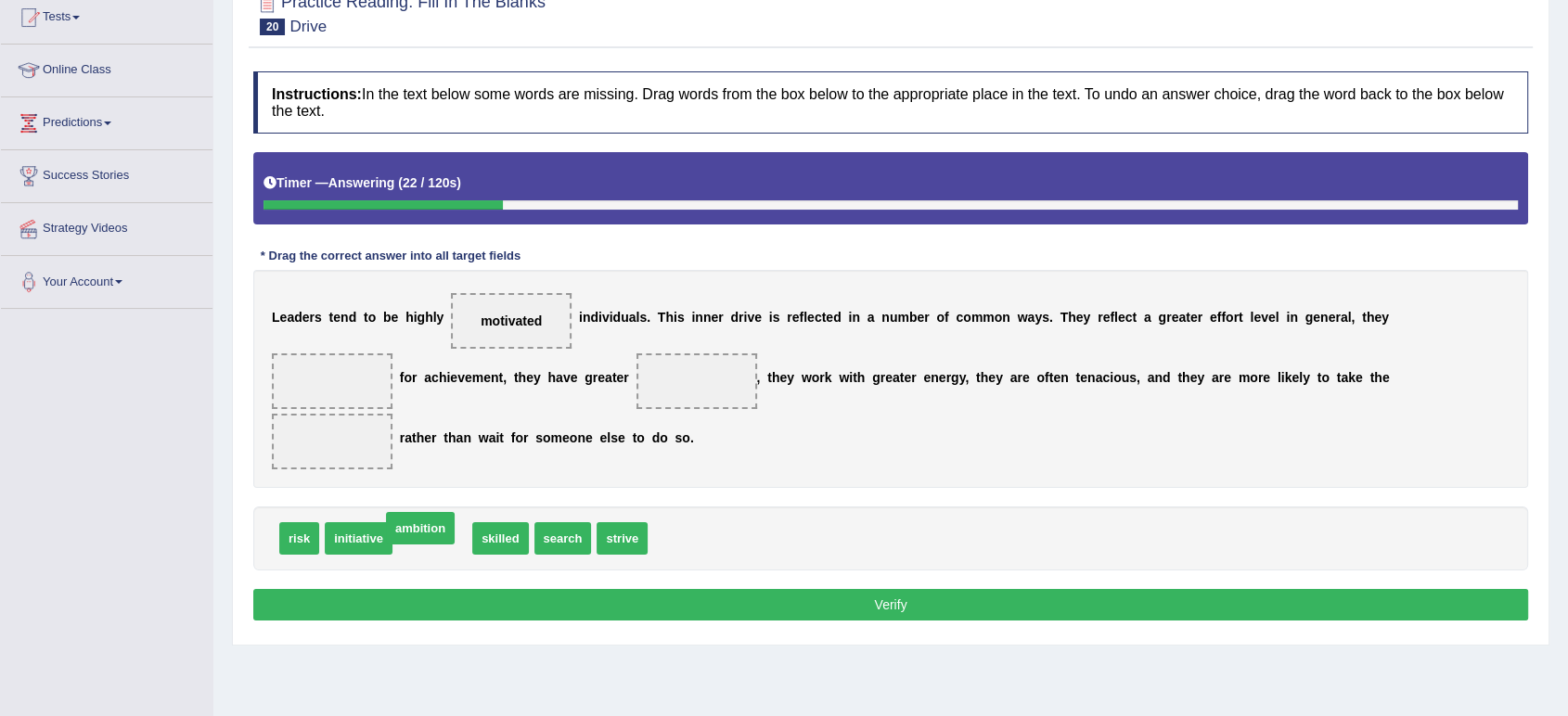
drag, startPoint x: 426, startPoint y: 537, endPoint x: 414, endPoint y: 531, distance: 13.4
click at [354, 544] on span "initiative" at bounding box center [358, 538] width 68 height 33
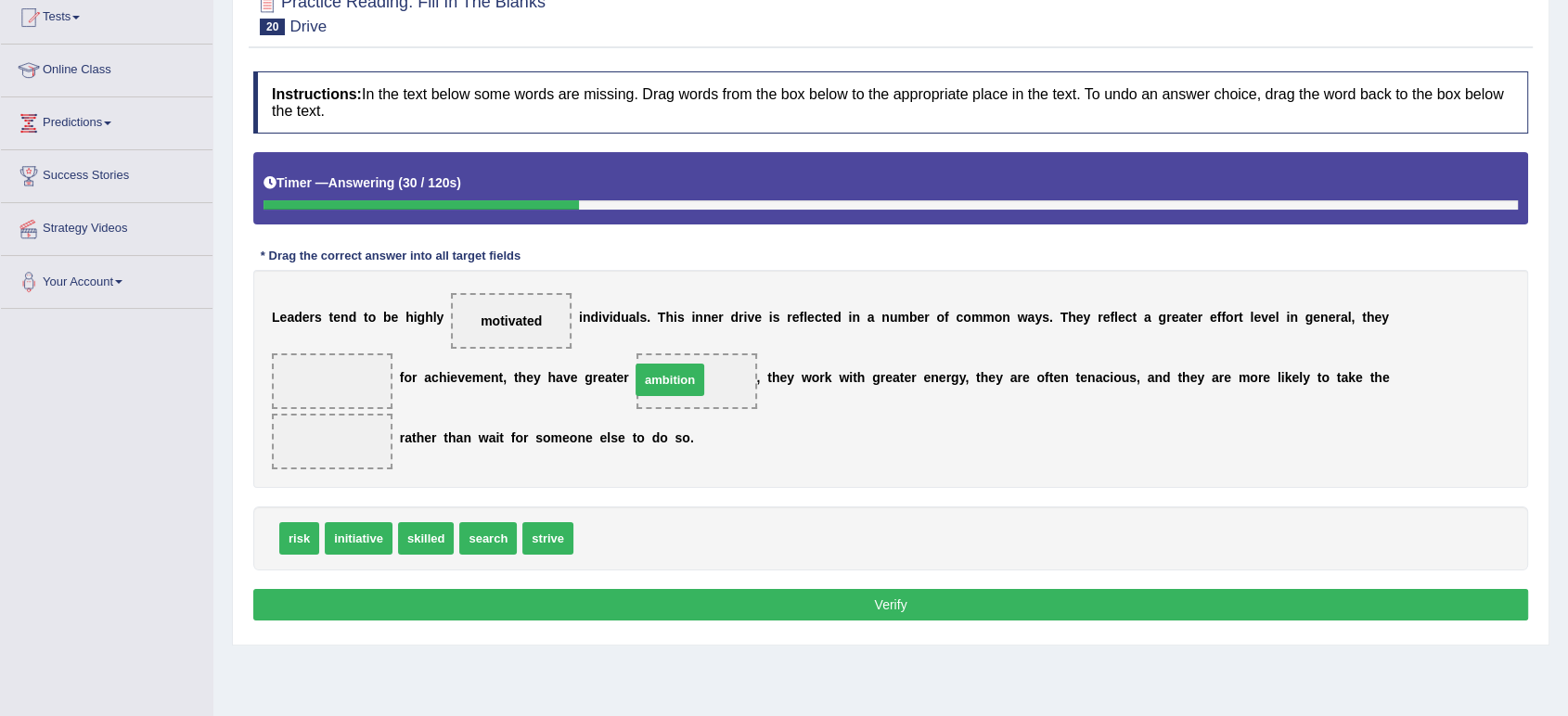
drag, startPoint x: 622, startPoint y: 537, endPoint x: 678, endPoint y: 377, distance: 169.5
drag, startPoint x: 296, startPoint y: 546, endPoint x: 319, endPoint y: 451, distance: 97.7
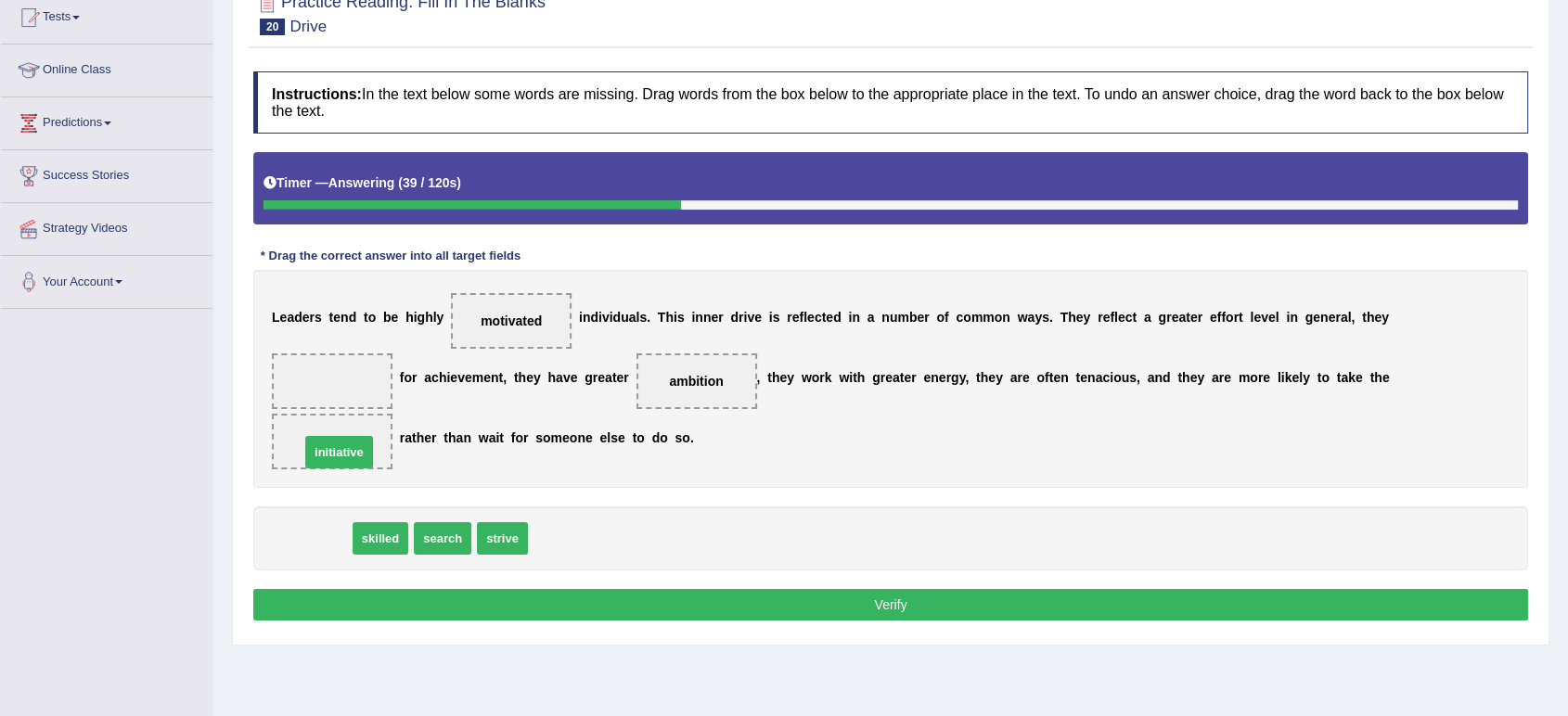
drag, startPoint x: 308, startPoint y: 534, endPoint x: 334, endPoint y: 448, distance: 89.8
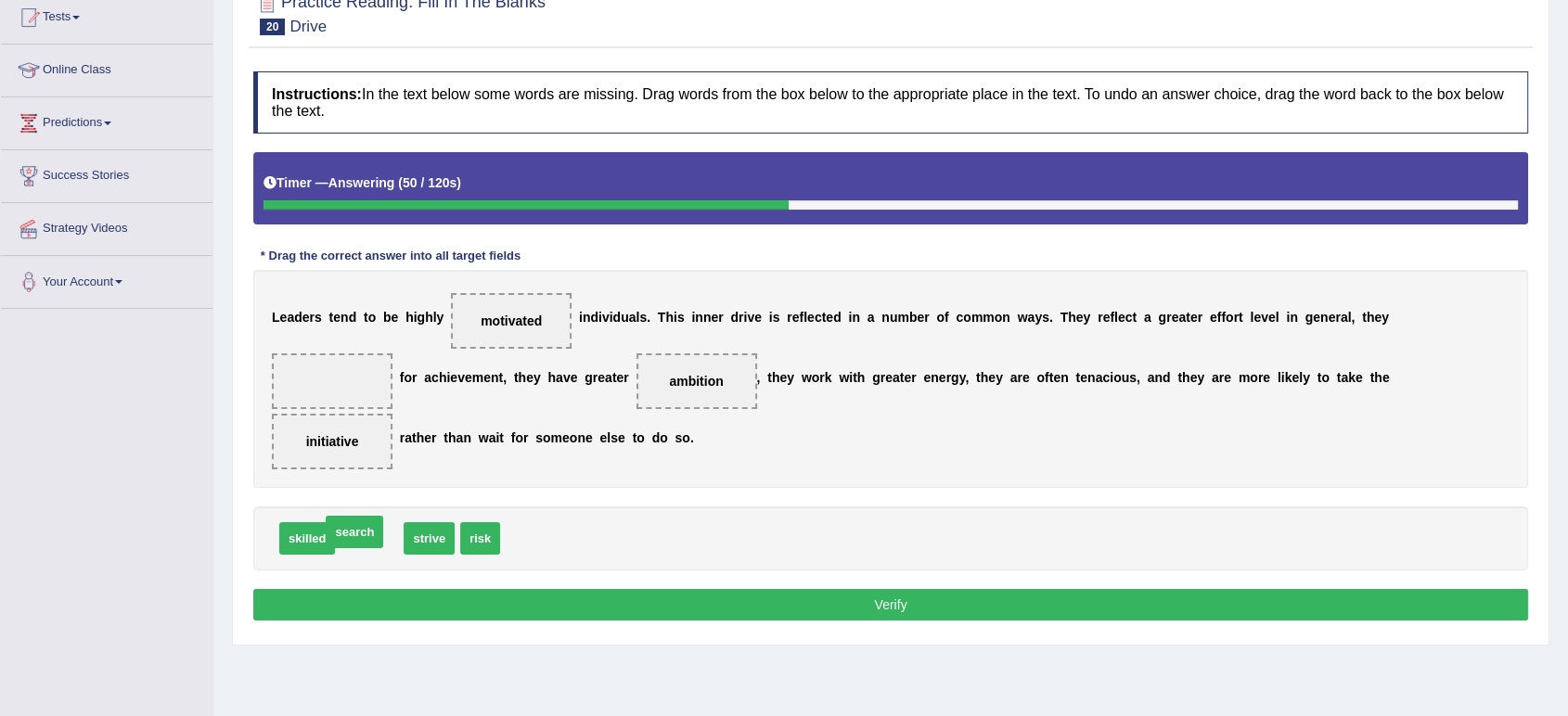
drag, startPoint x: 371, startPoint y: 536, endPoint x: 388, endPoint y: 538, distance: 17.1
drag, startPoint x: 365, startPoint y: 532, endPoint x: 345, endPoint y: 387, distance: 146.4
click at [986, 609] on button "Verify" at bounding box center [891, 605] width 1275 height 32
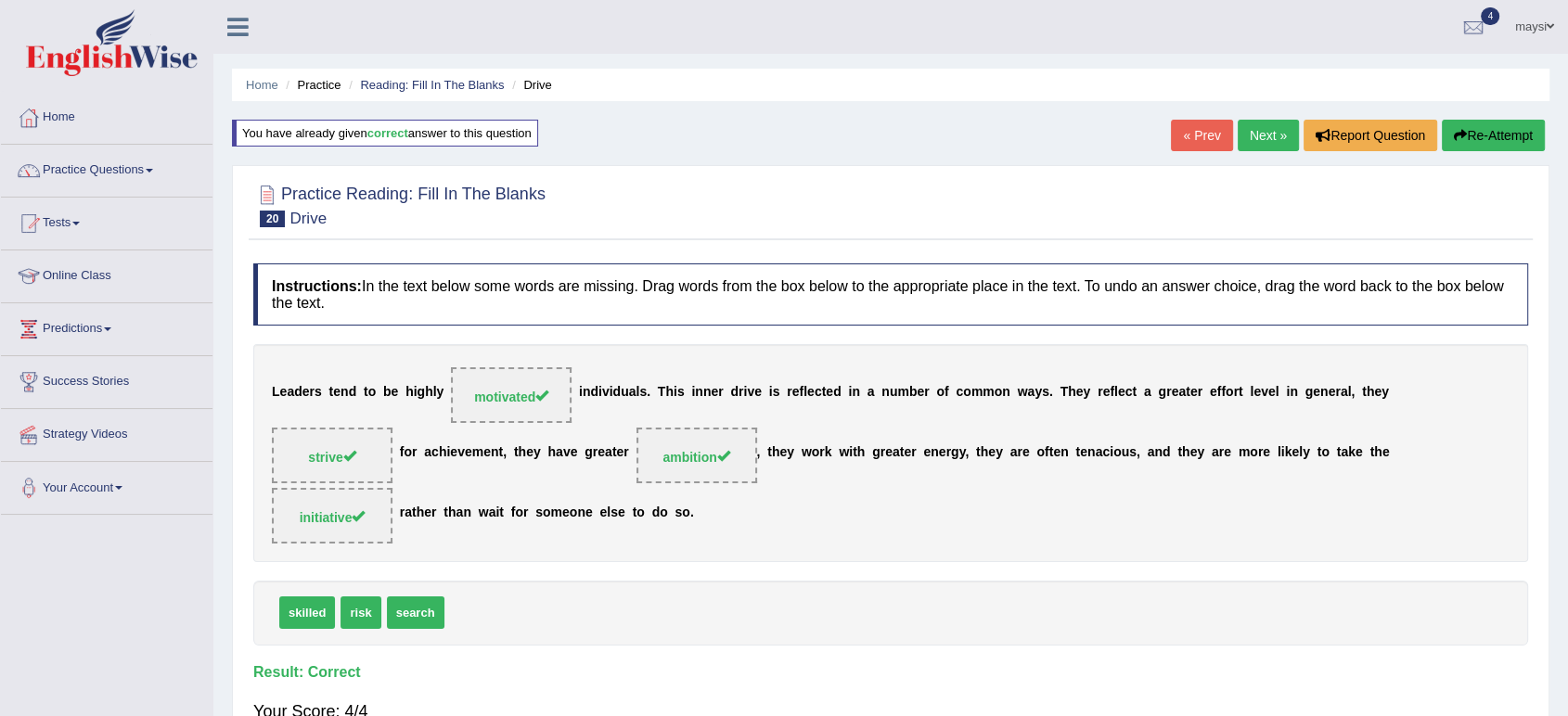
click at [1239, 125] on link "Next »" at bounding box center [1269, 135] width 61 height 32
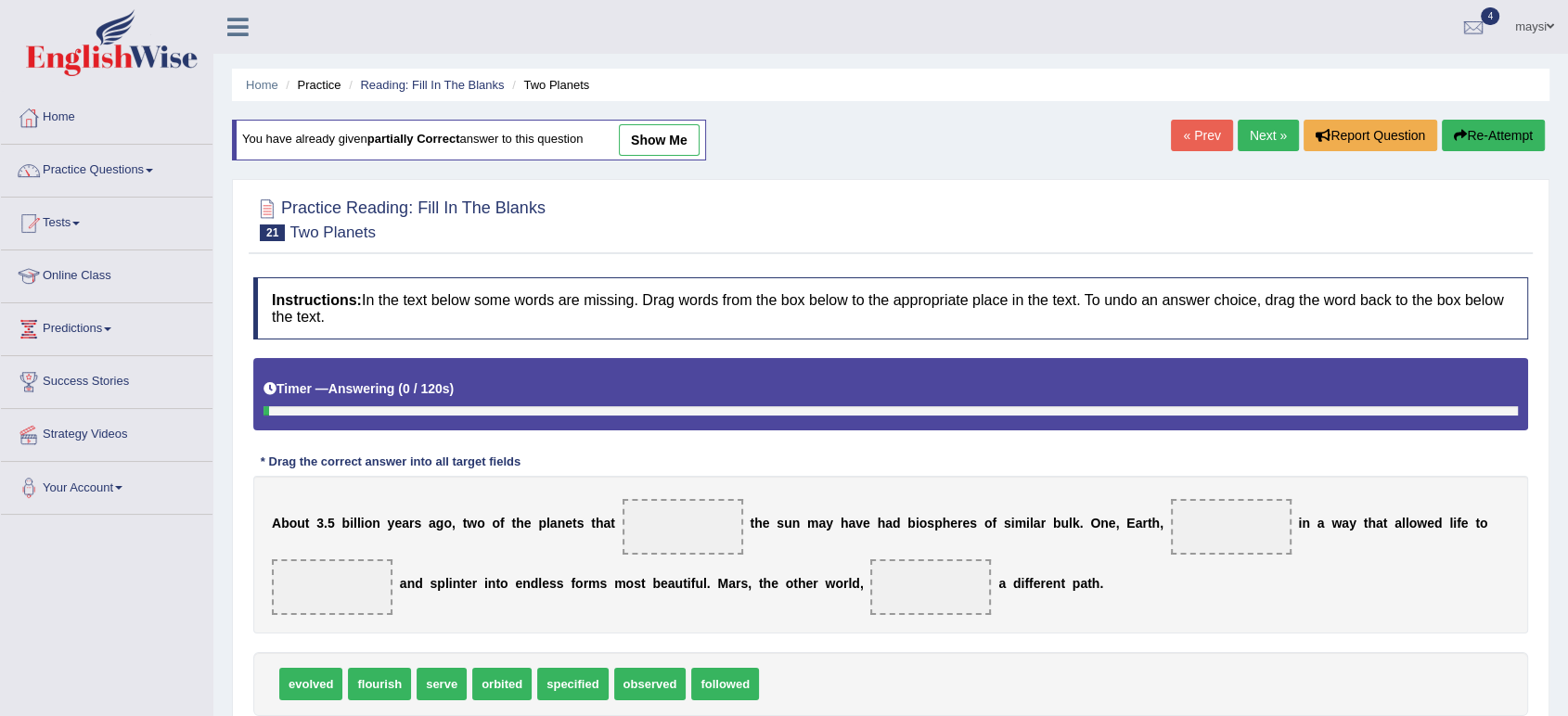
scroll to position [206, 0]
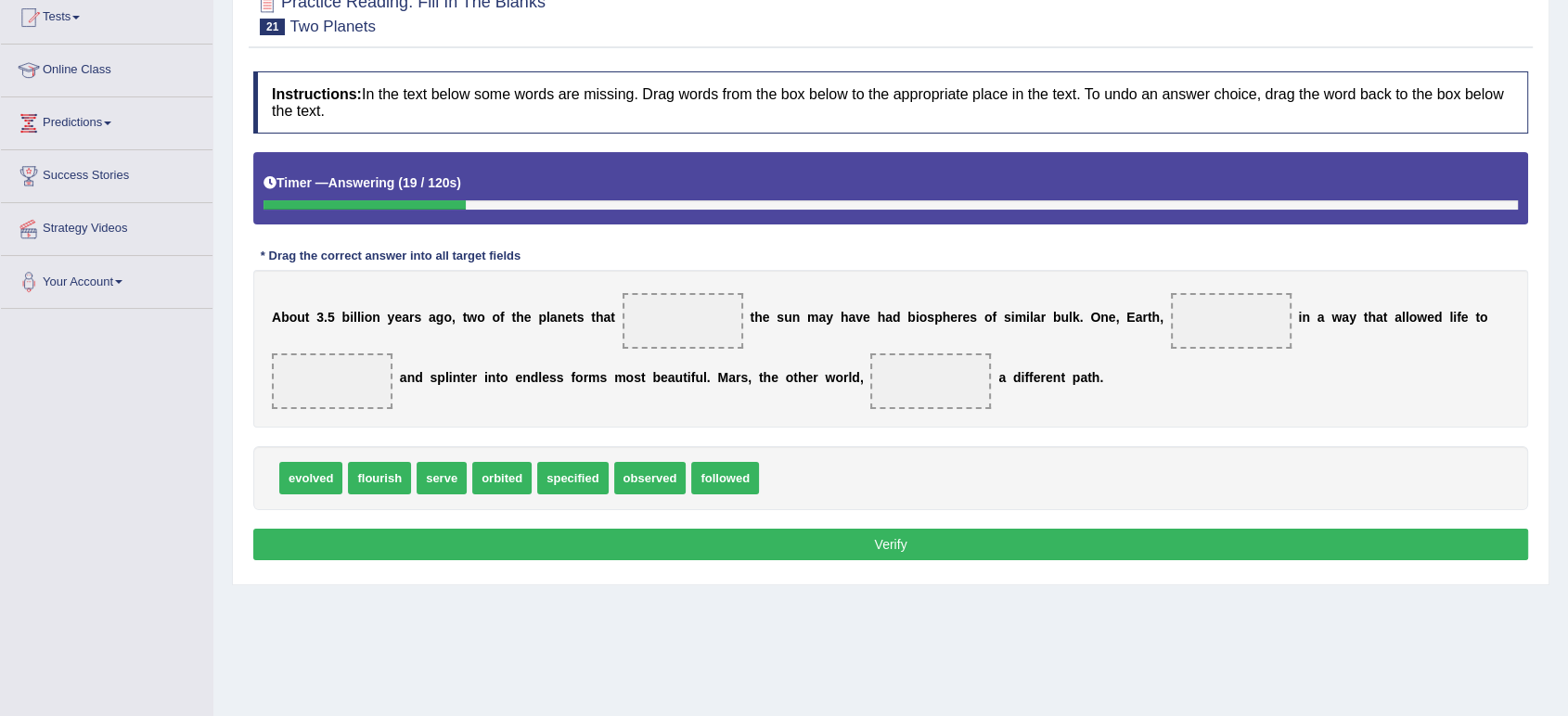
click at [322, 479] on span "evolved" at bounding box center [311, 478] width 63 height 33
drag, startPoint x: 490, startPoint y: 471, endPoint x: 645, endPoint y: 314, distance: 220.6
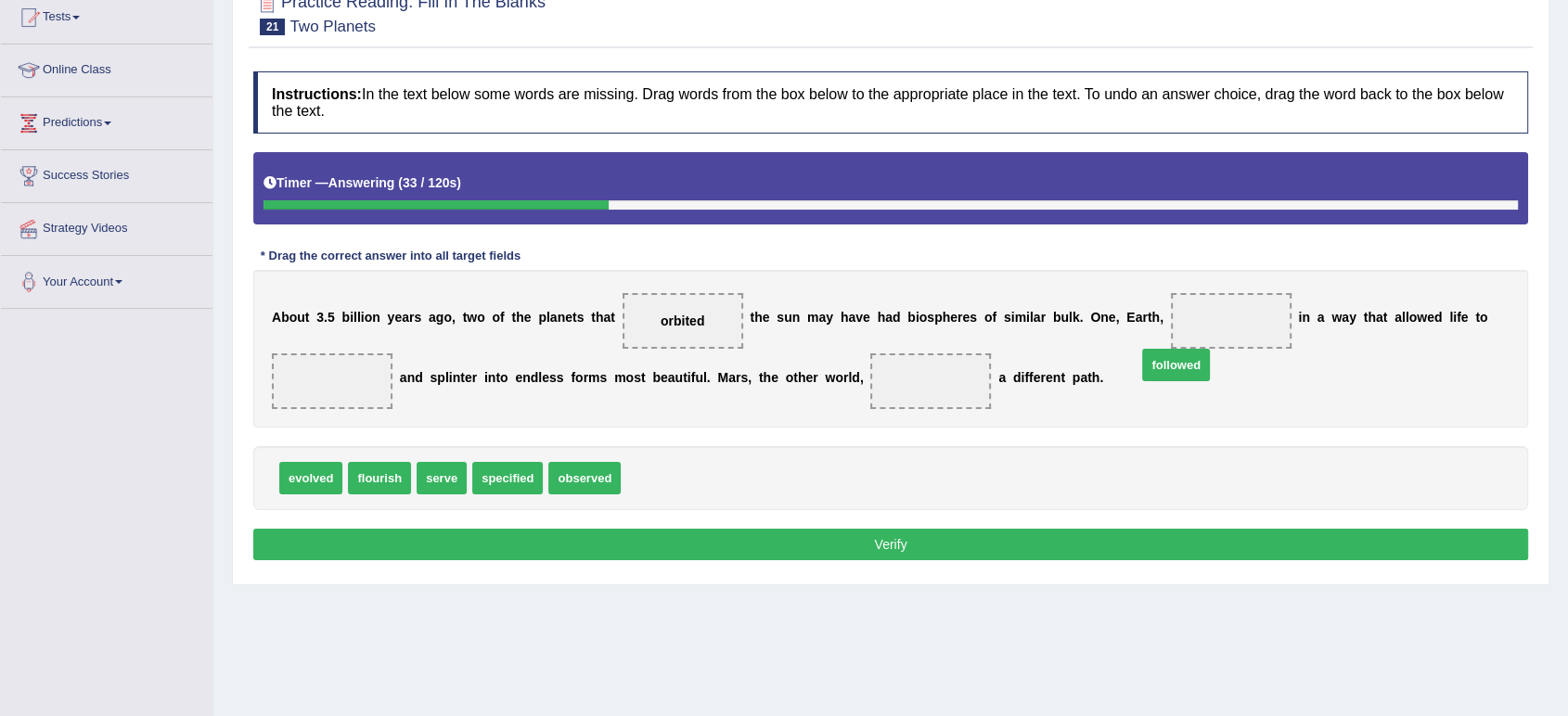
drag, startPoint x: 1172, startPoint y: 361, endPoint x: 1180, endPoint y: 348, distance: 15.3
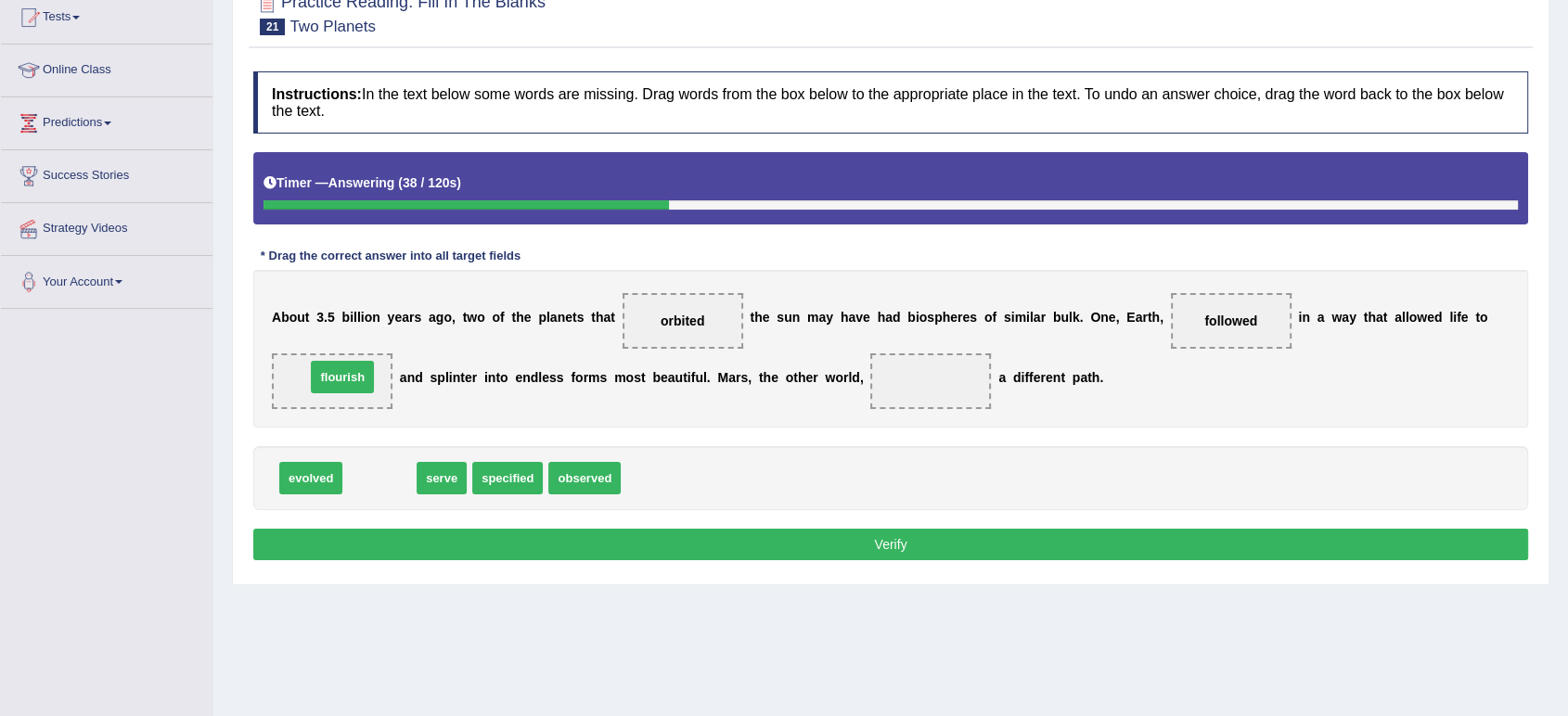
drag, startPoint x: 363, startPoint y: 480, endPoint x: 327, endPoint y: 378, distance: 108.2
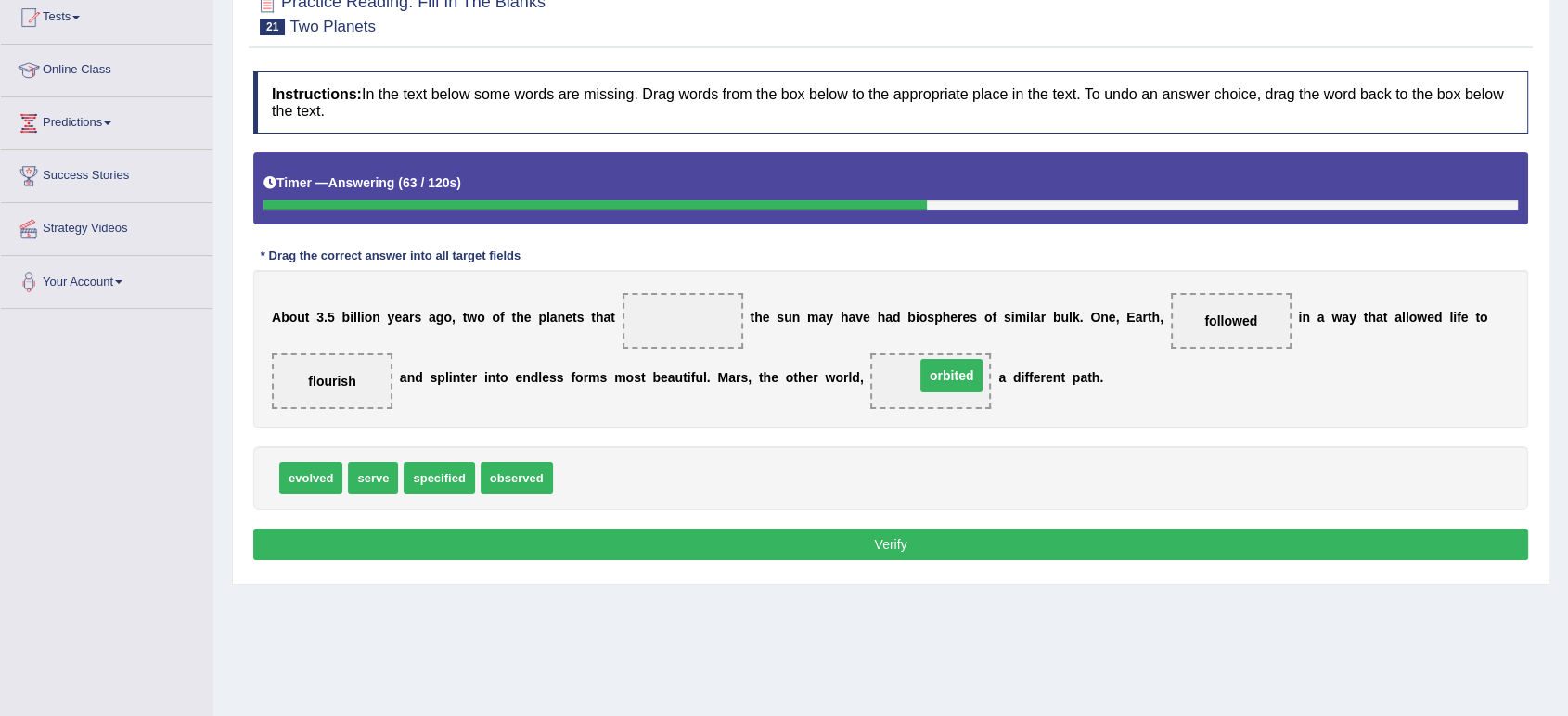
drag, startPoint x: 666, startPoint y: 318, endPoint x: 934, endPoint y: 374, distance: 273.8
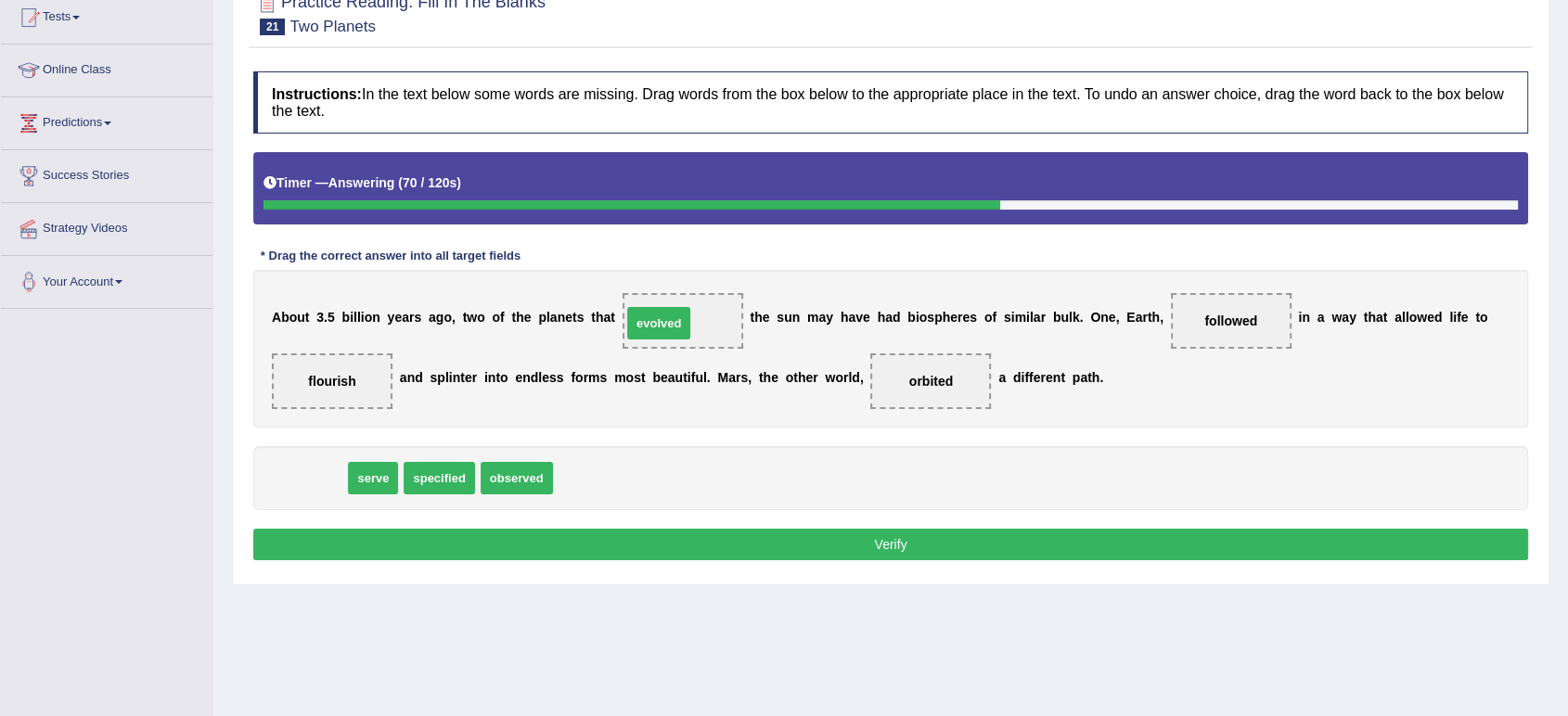
drag, startPoint x: 319, startPoint y: 483, endPoint x: 668, endPoint y: 328, distance: 381.9
click at [832, 542] on button "Verify" at bounding box center [891, 545] width 1275 height 32
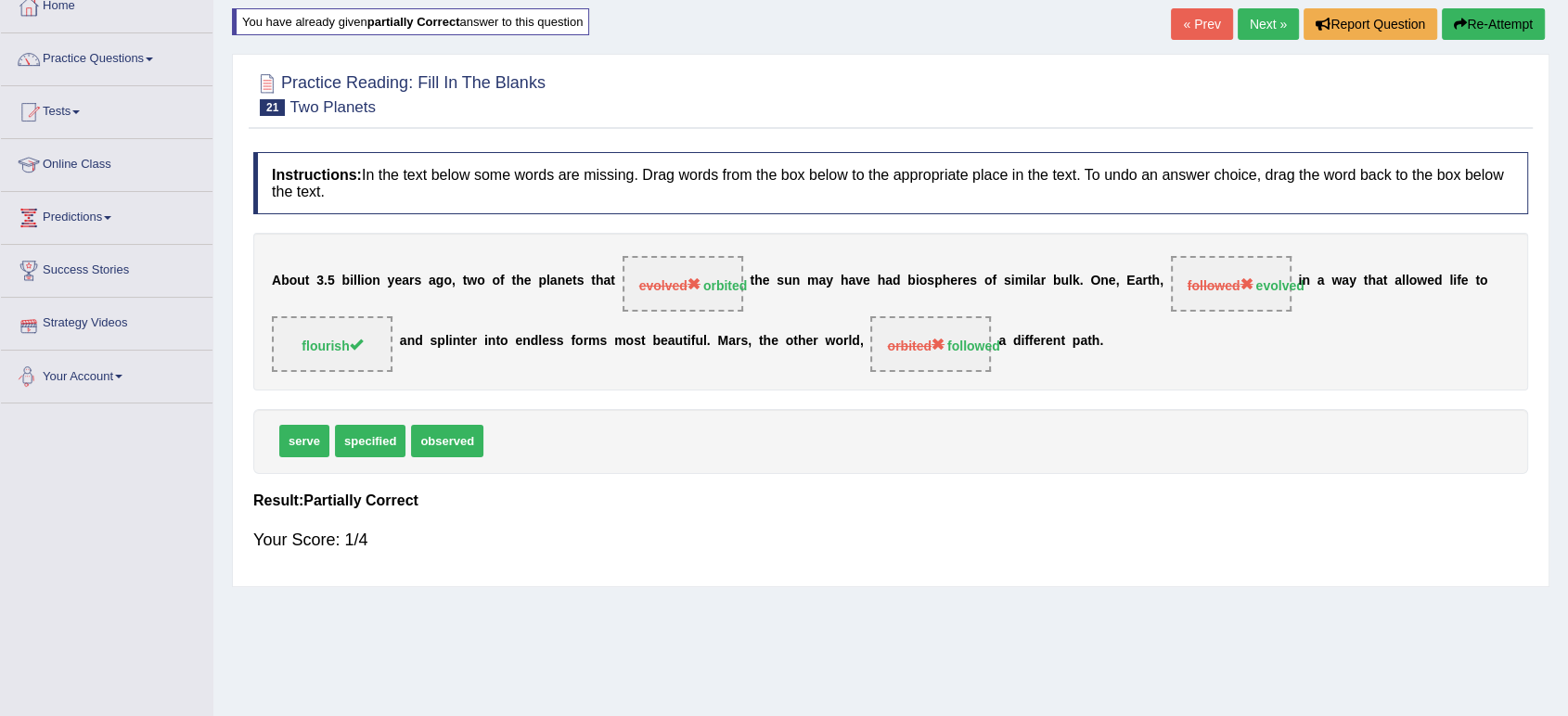
scroll to position [0, 0]
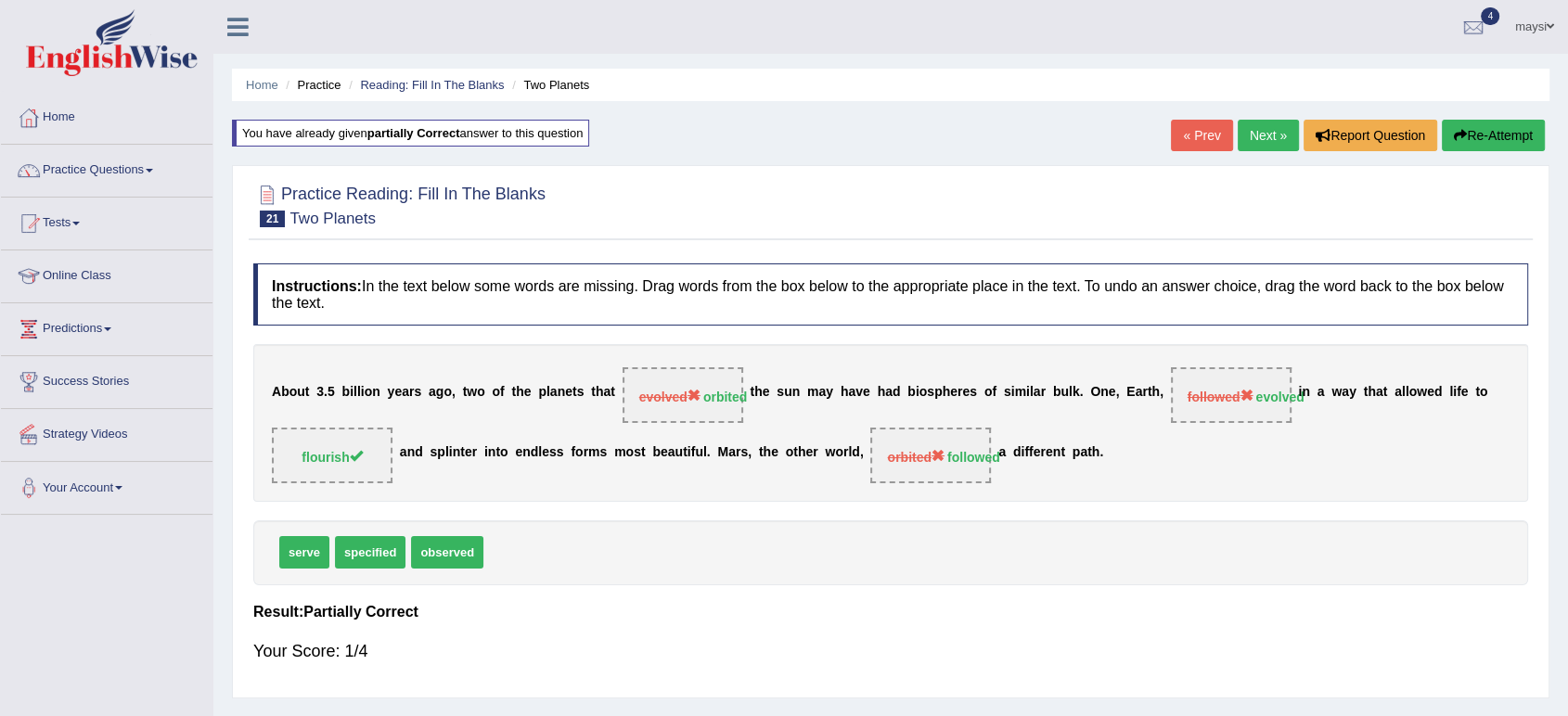
click at [1254, 134] on link "Next »" at bounding box center [1269, 135] width 61 height 32
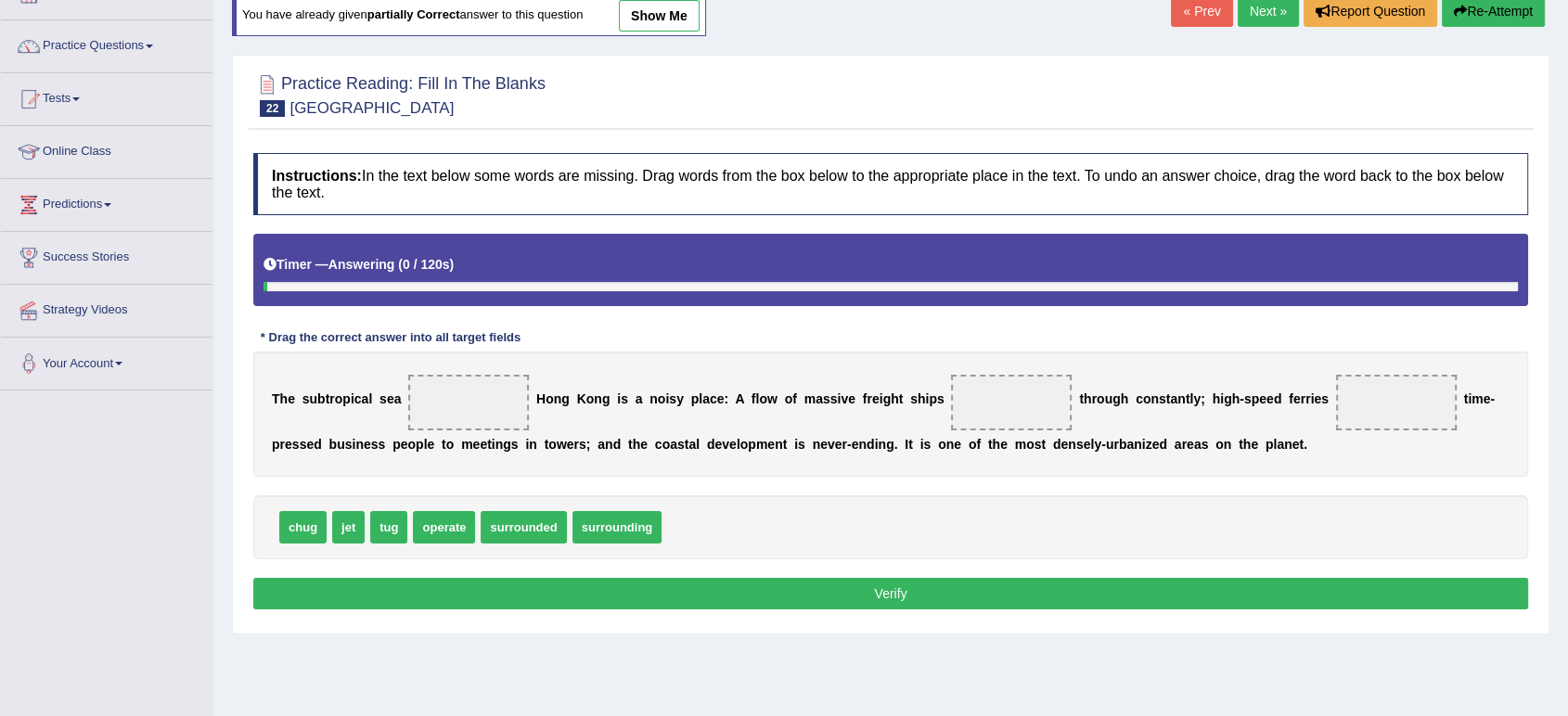
scroll to position [206, 0]
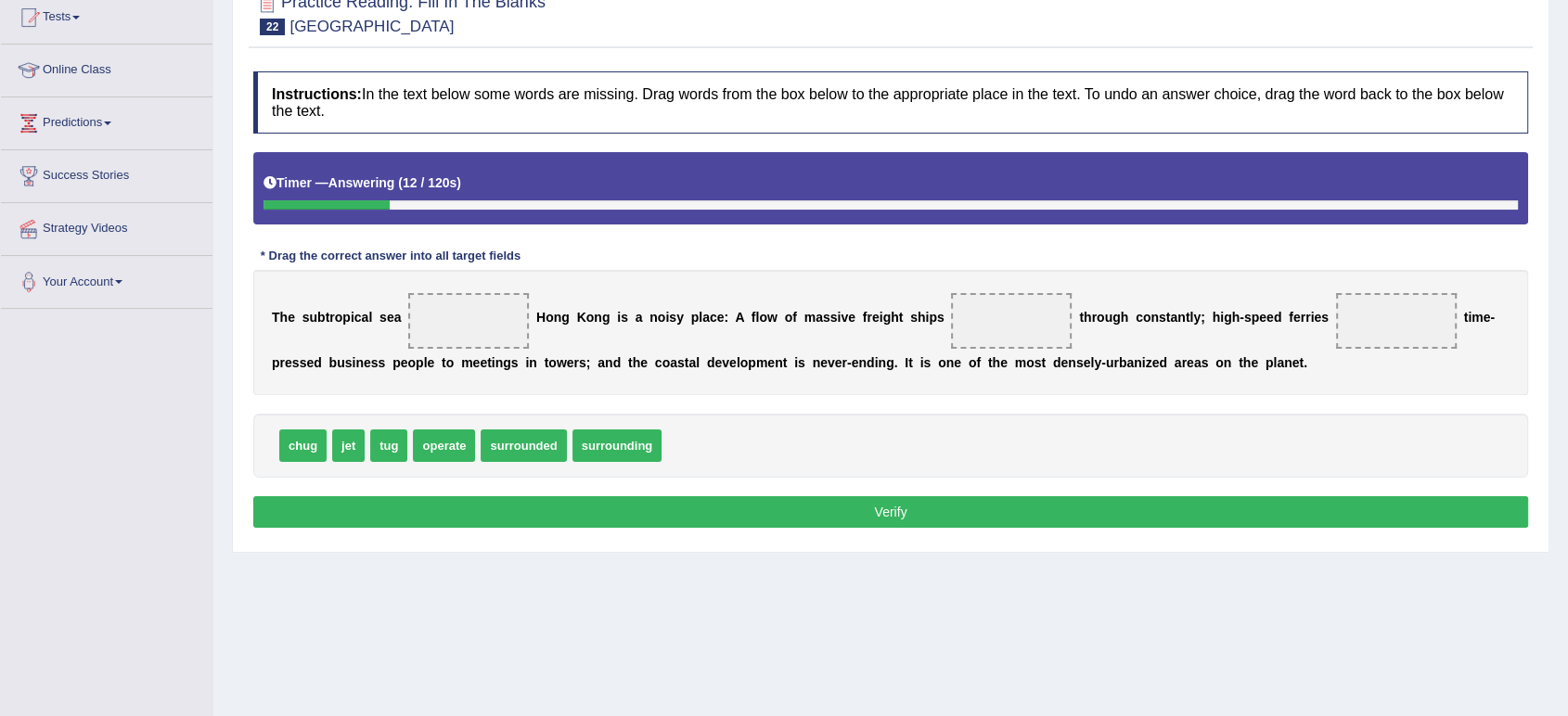
click at [615, 446] on span "surrounding" at bounding box center [617, 445] width 90 height 33
drag, startPoint x: 615, startPoint y: 446, endPoint x: 455, endPoint y: 325, distance: 200.6
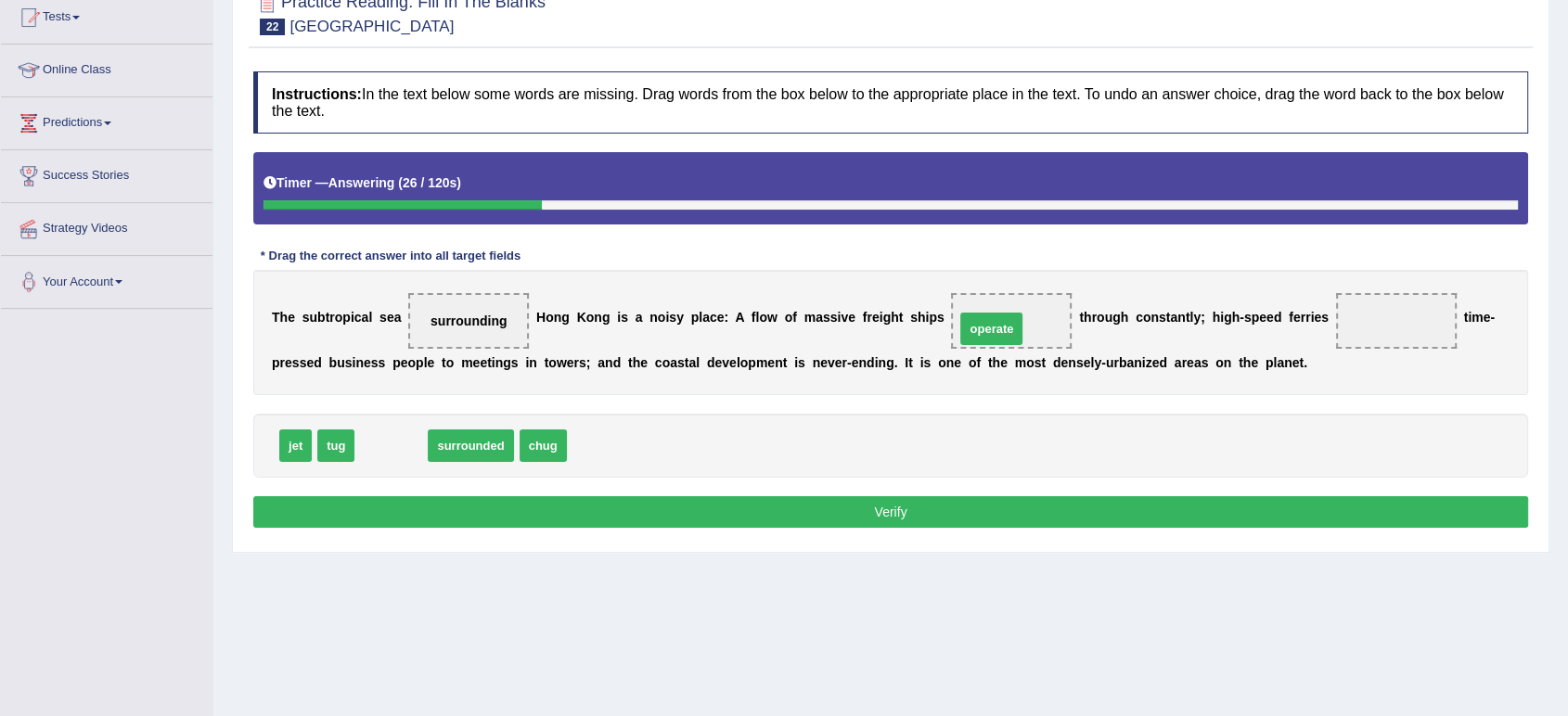
drag, startPoint x: 391, startPoint y: 438, endPoint x: 991, endPoint y: 322, distance: 611.1
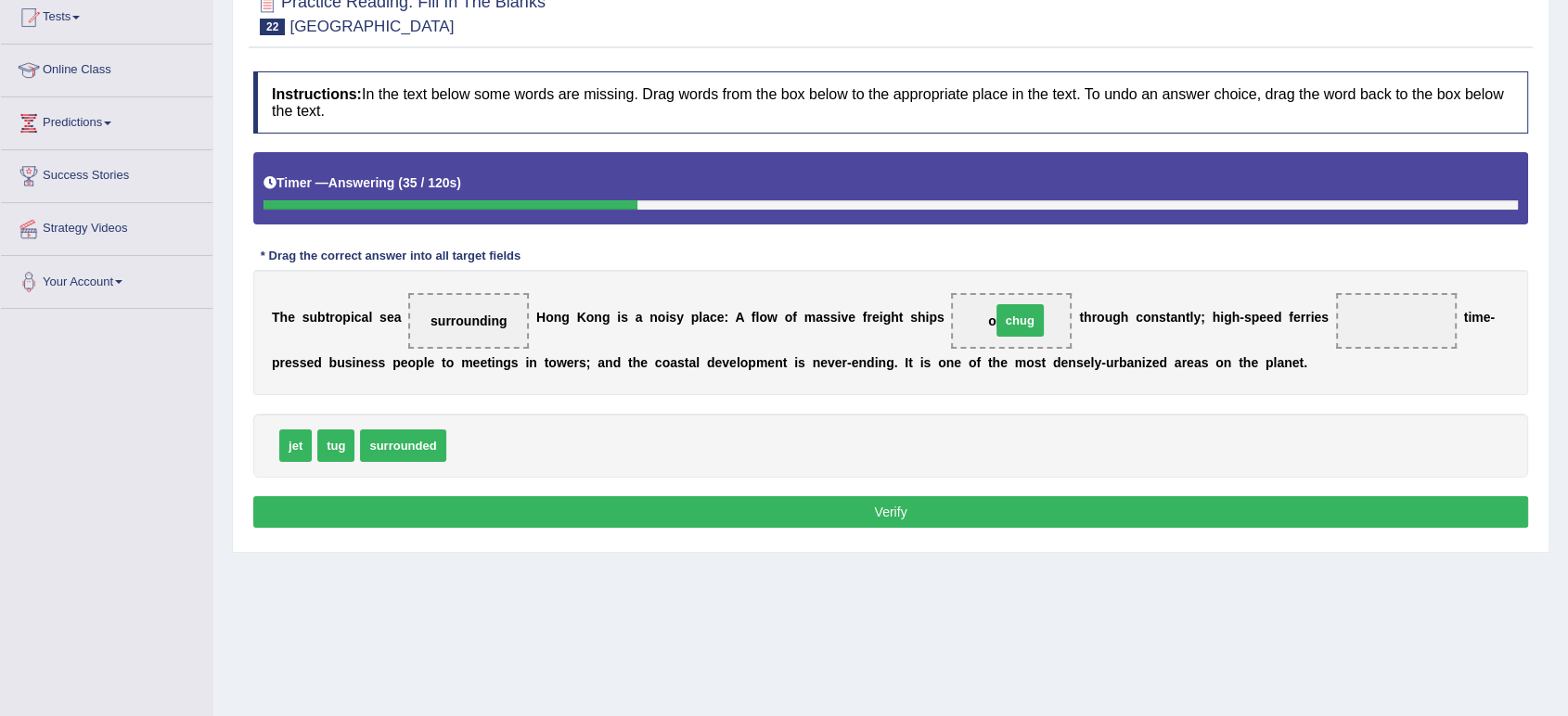
drag, startPoint x: 487, startPoint y: 447, endPoint x: 1032, endPoint y: 322, distance: 559.2
drag, startPoint x: 462, startPoint y: 441, endPoint x: 1368, endPoint y: 336, distance: 912.1
click at [899, 509] on button "Verify" at bounding box center [891, 513] width 1275 height 32
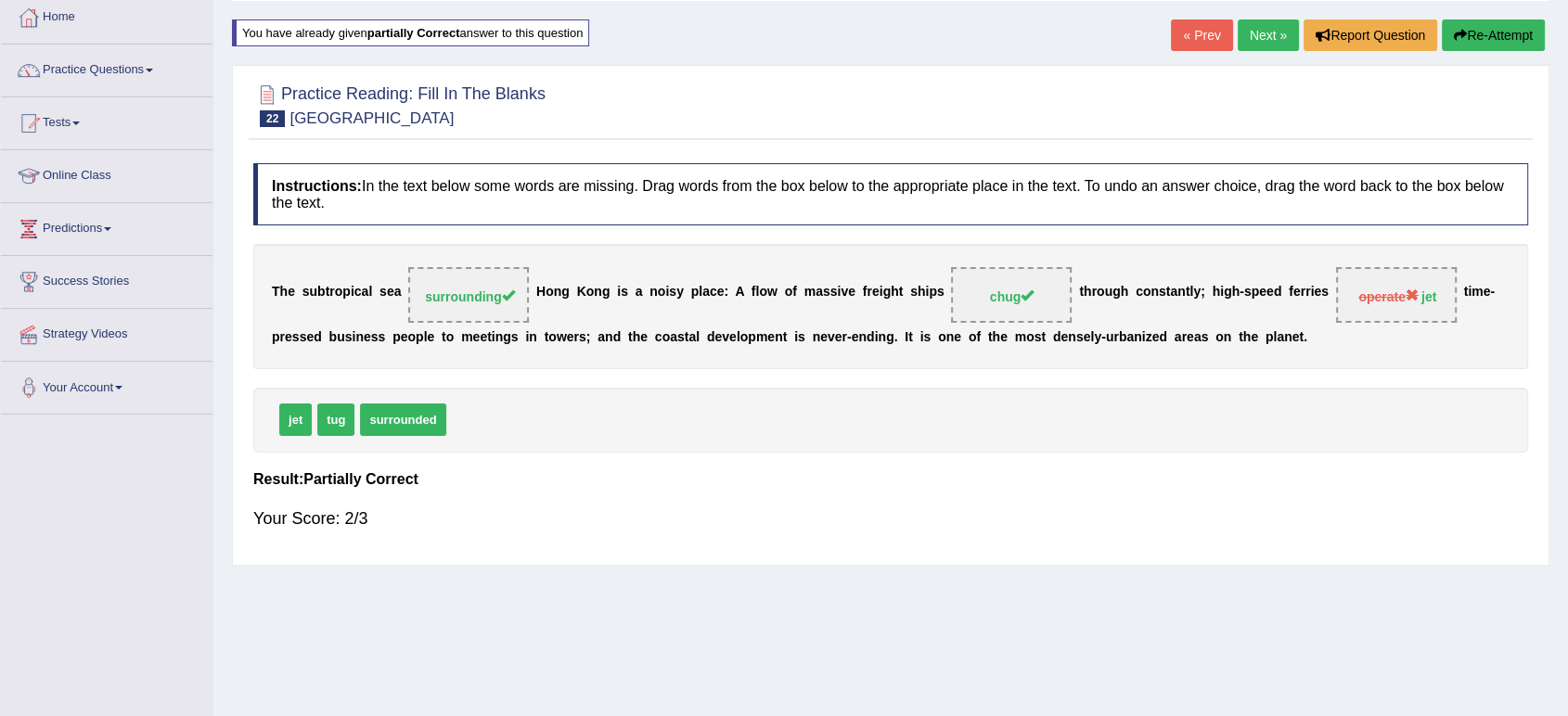
scroll to position [0, 0]
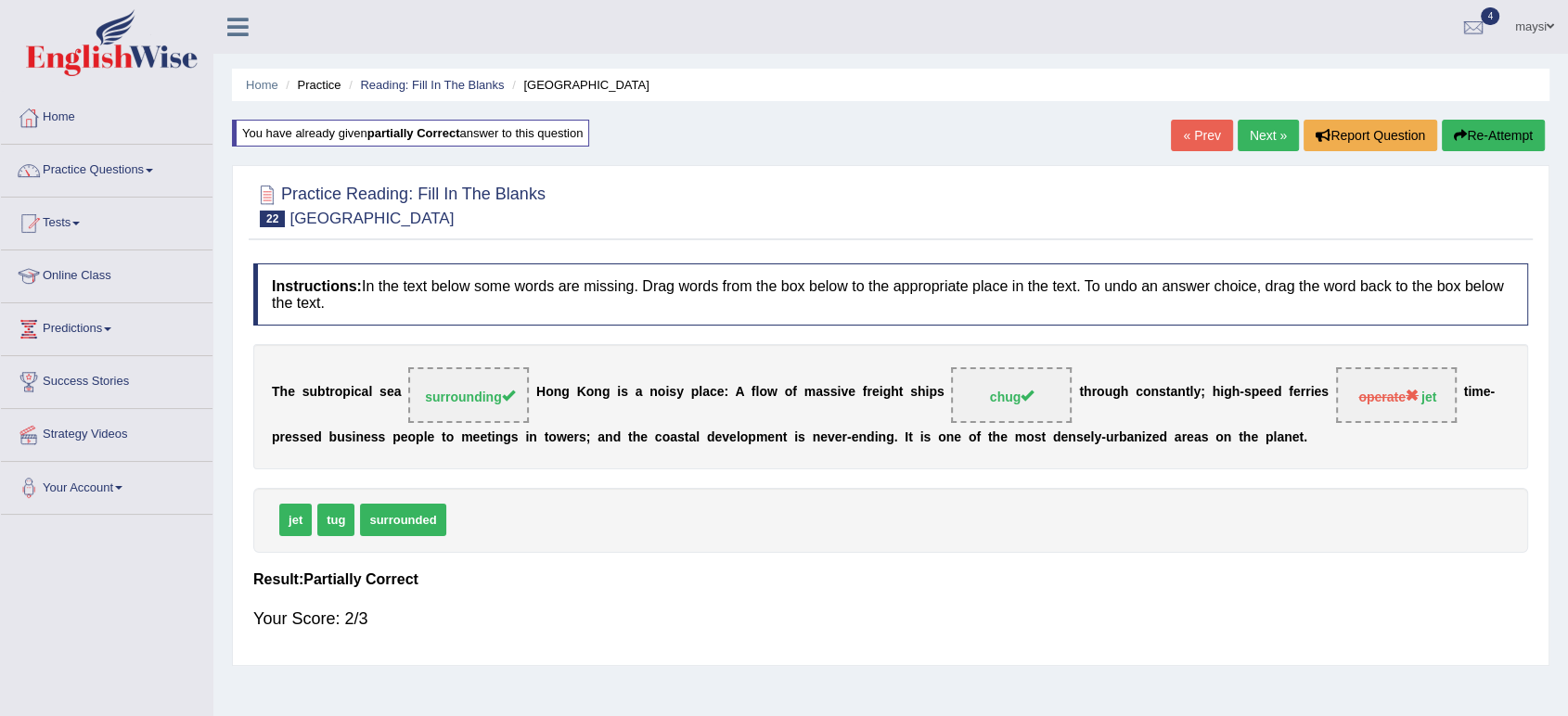
click at [1262, 130] on link "Next »" at bounding box center [1269, 135] width 61 height 32
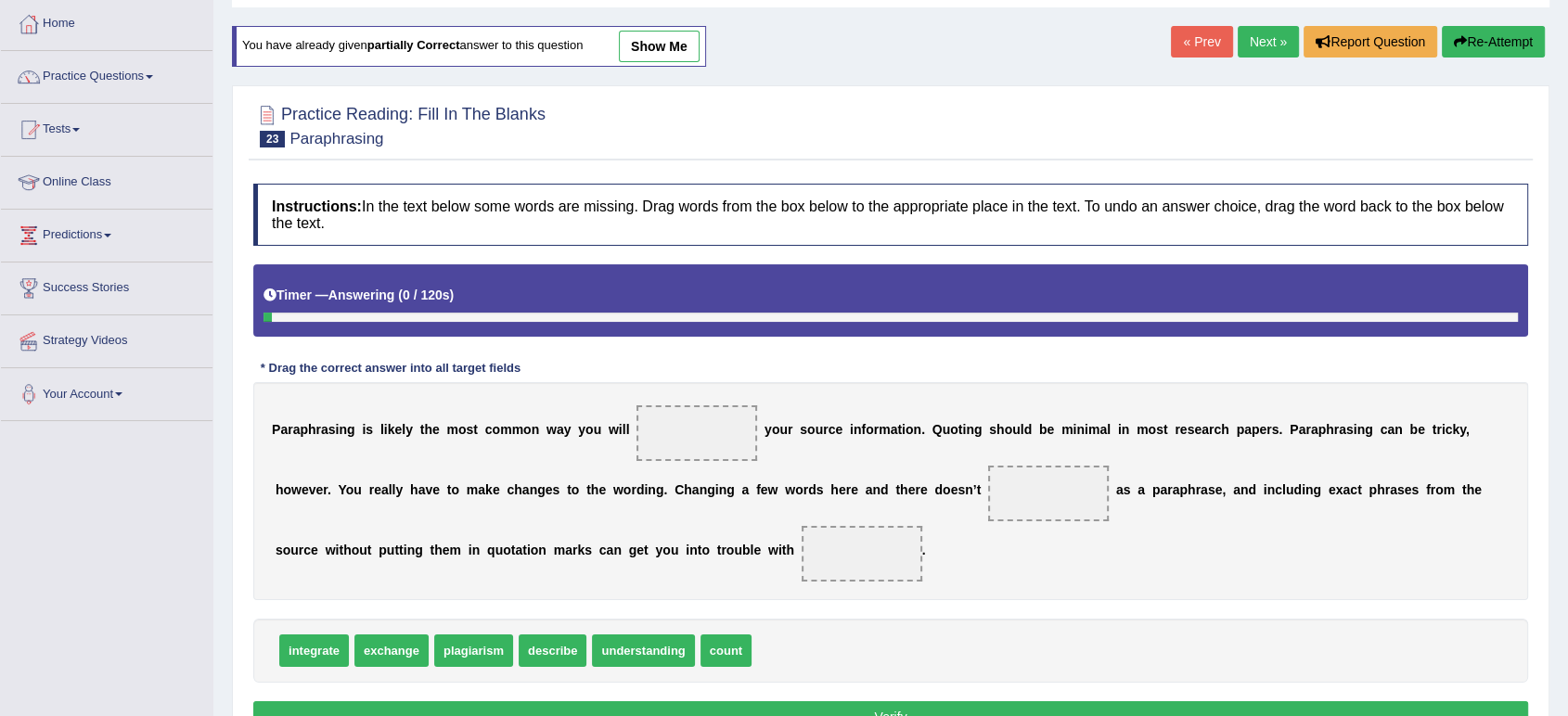
scroll to position [206, 0]
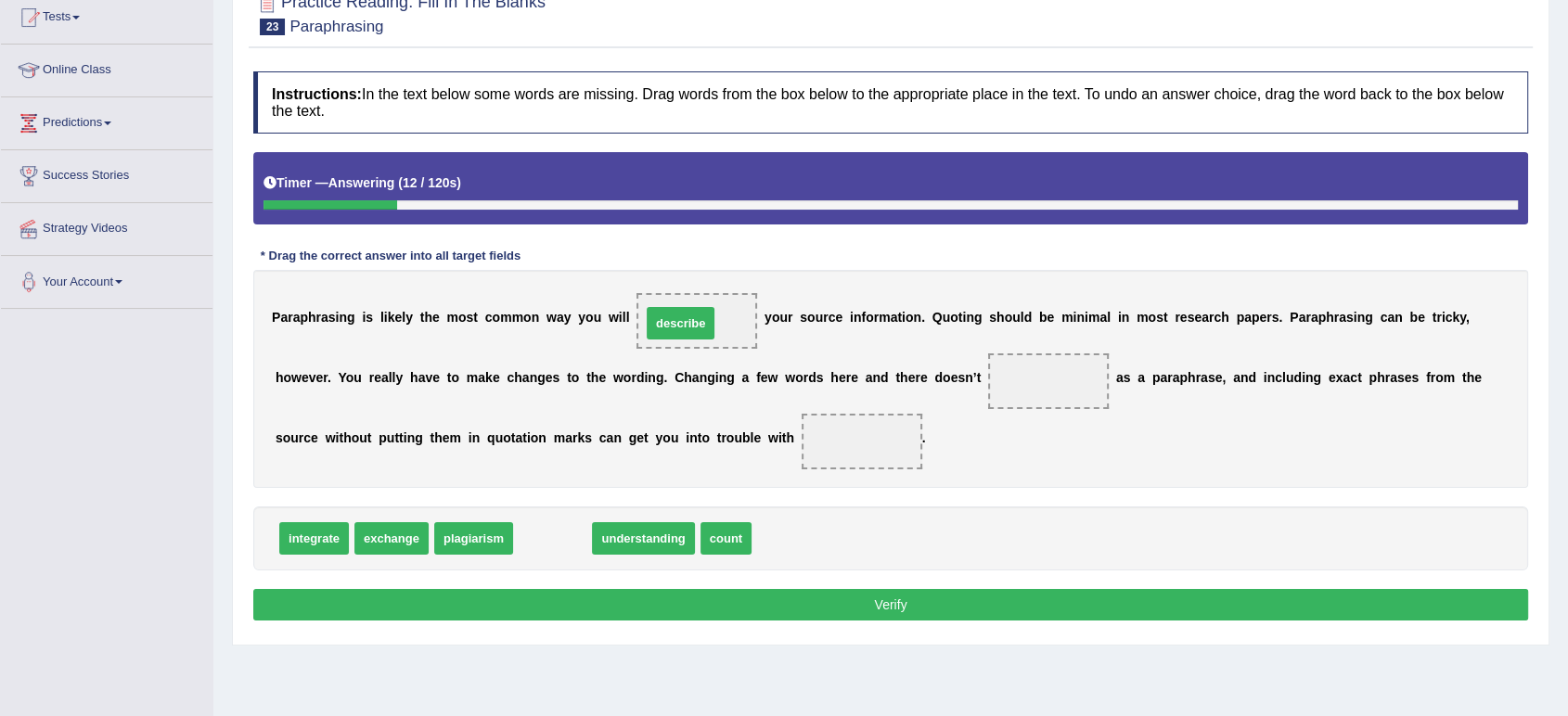
drag, startPoint x: 562, startPoint y: 533, endPoint x: 690, endPoint y: 319, distance: 249.4
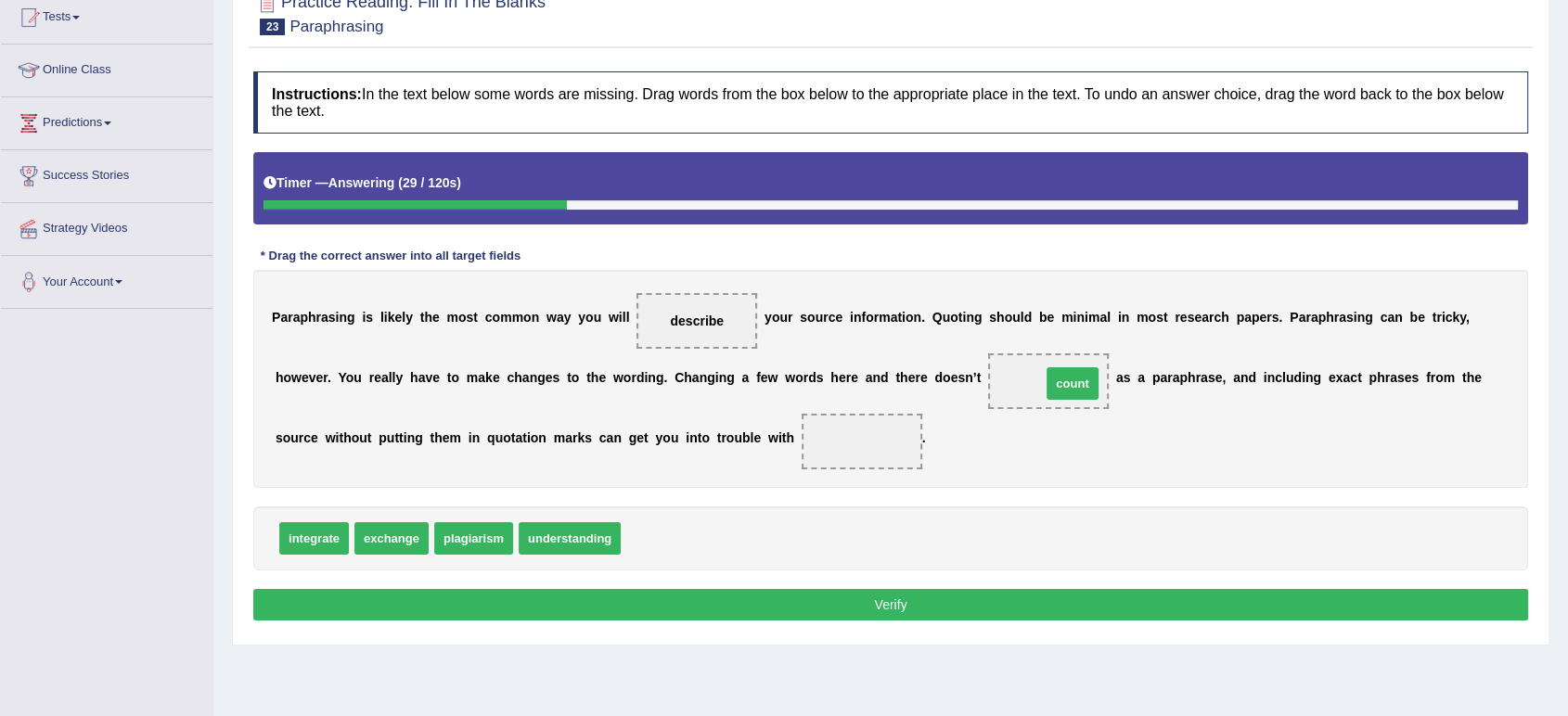
drag, startPoint x: 654, startPoint y: 538, endPoint x: 1072, endPoint y: 385, distance: 445.1
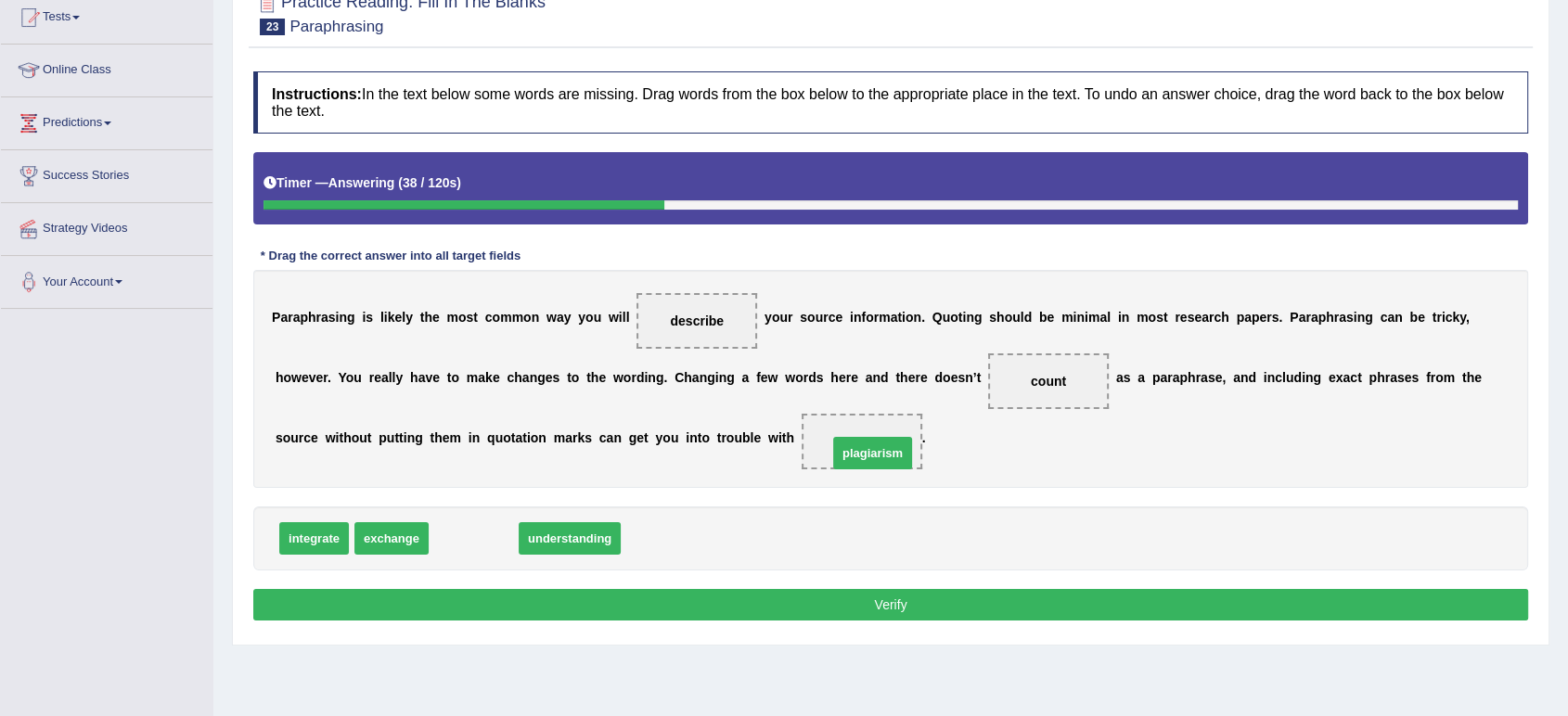
drag, startPoint x: 453, startPoint y: 542, endPoint x: 853, endPoint y: 456, distance: 409.1
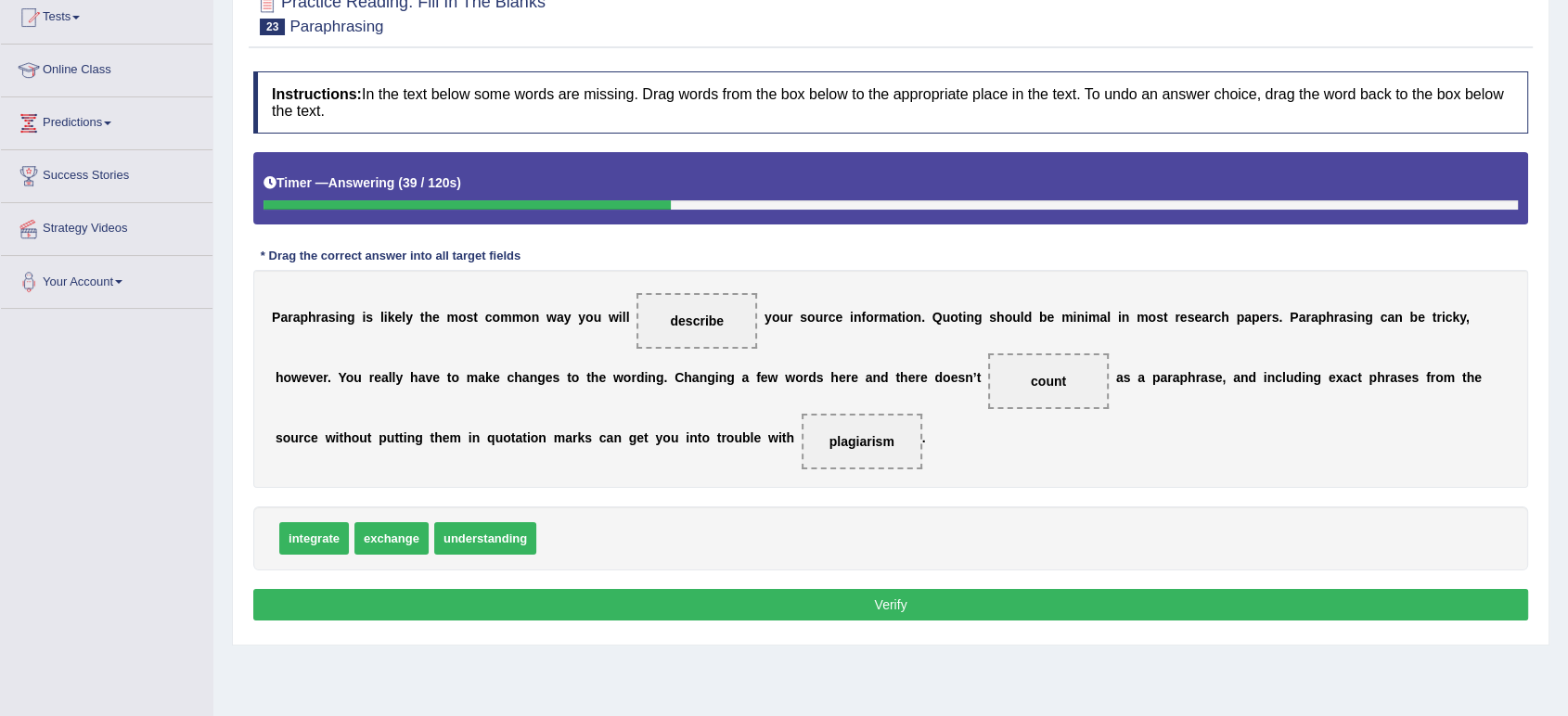
click at [812, 607] on button "Verify" at bounding box center [891, 605] width 1275 height 32
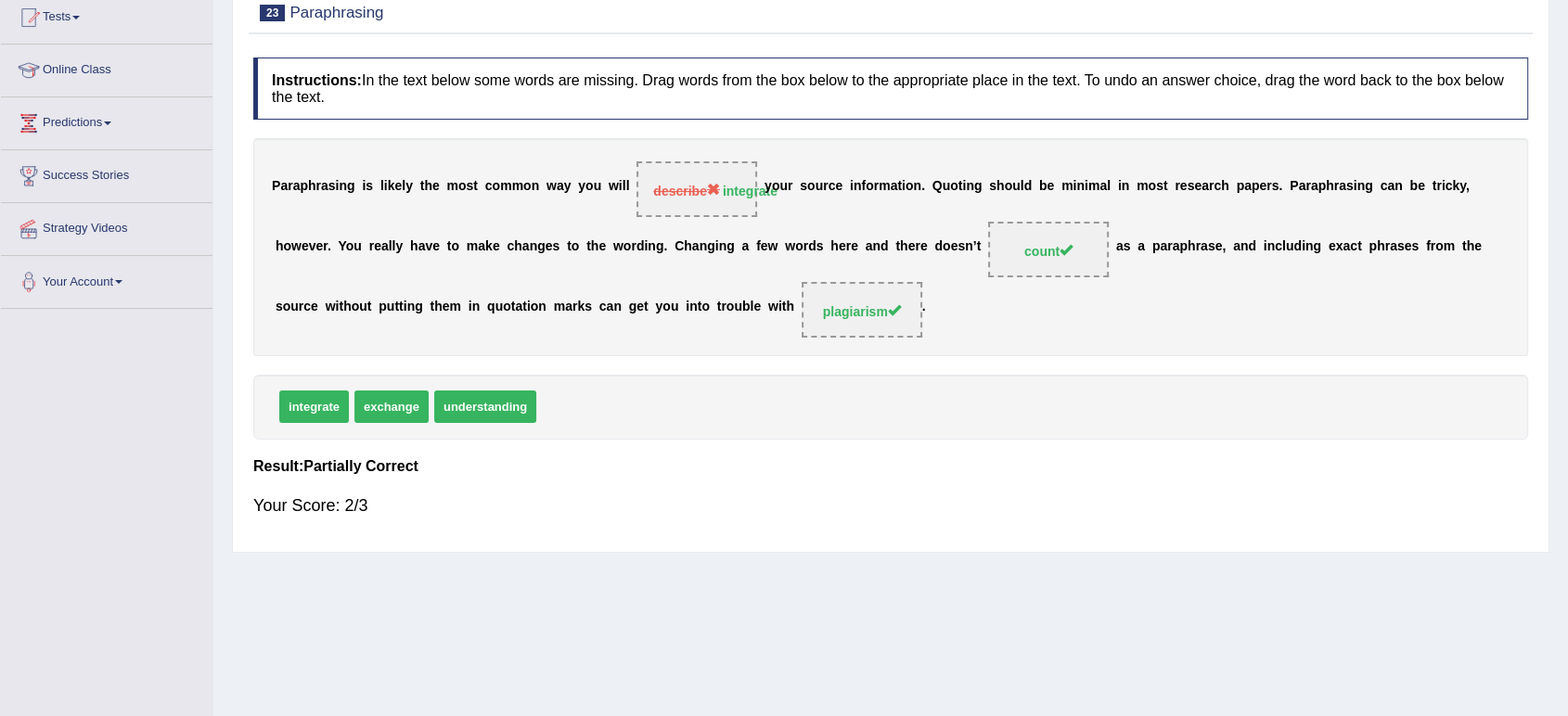
scroll to position [0, 0]
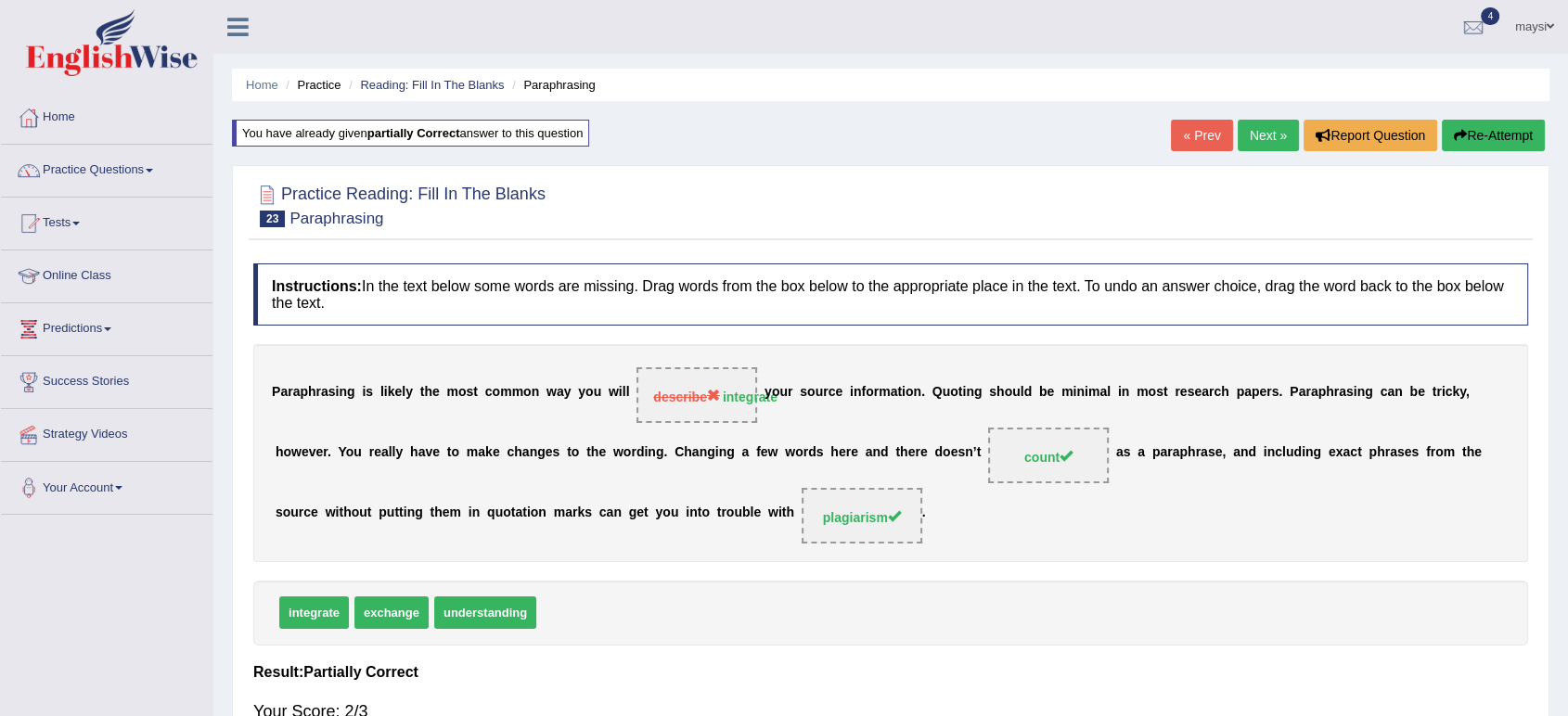
click at [1258, 136] on link "Next »" at bounding box center [1269, 135] width 61 height 32
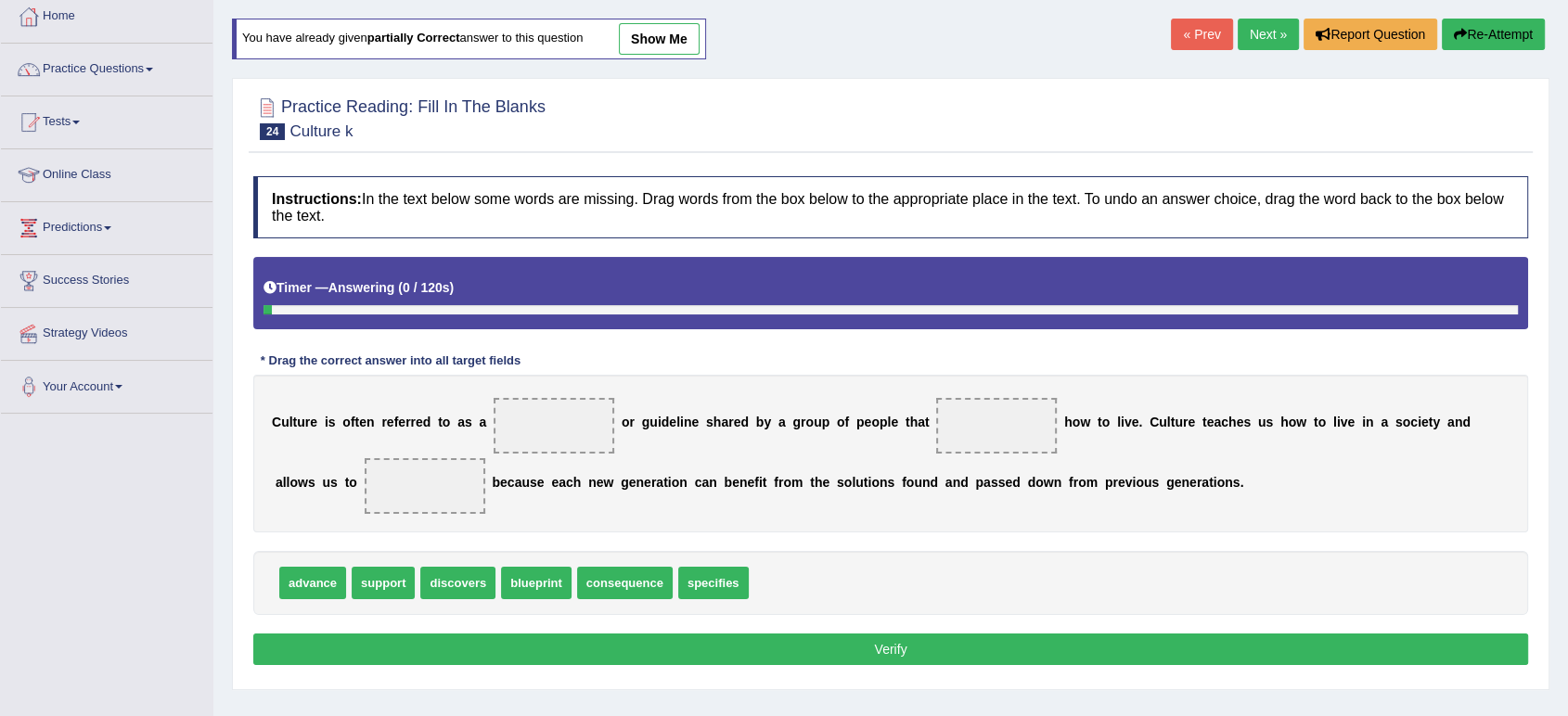
scroll to position [206, 0]
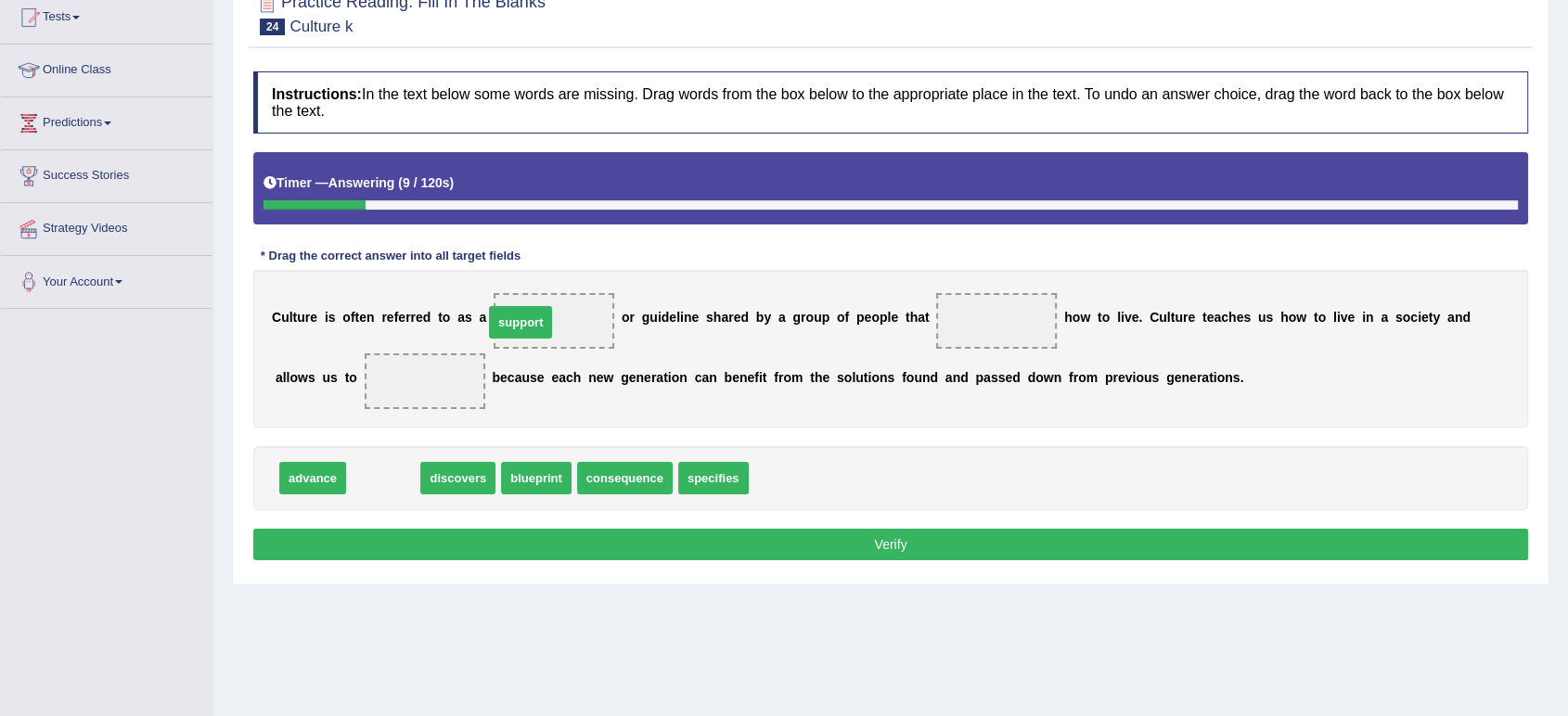
drag, startPoint x: 367, startPoint y: 475, endPoint x: 505, endPoint y: 319, distance: 208.3
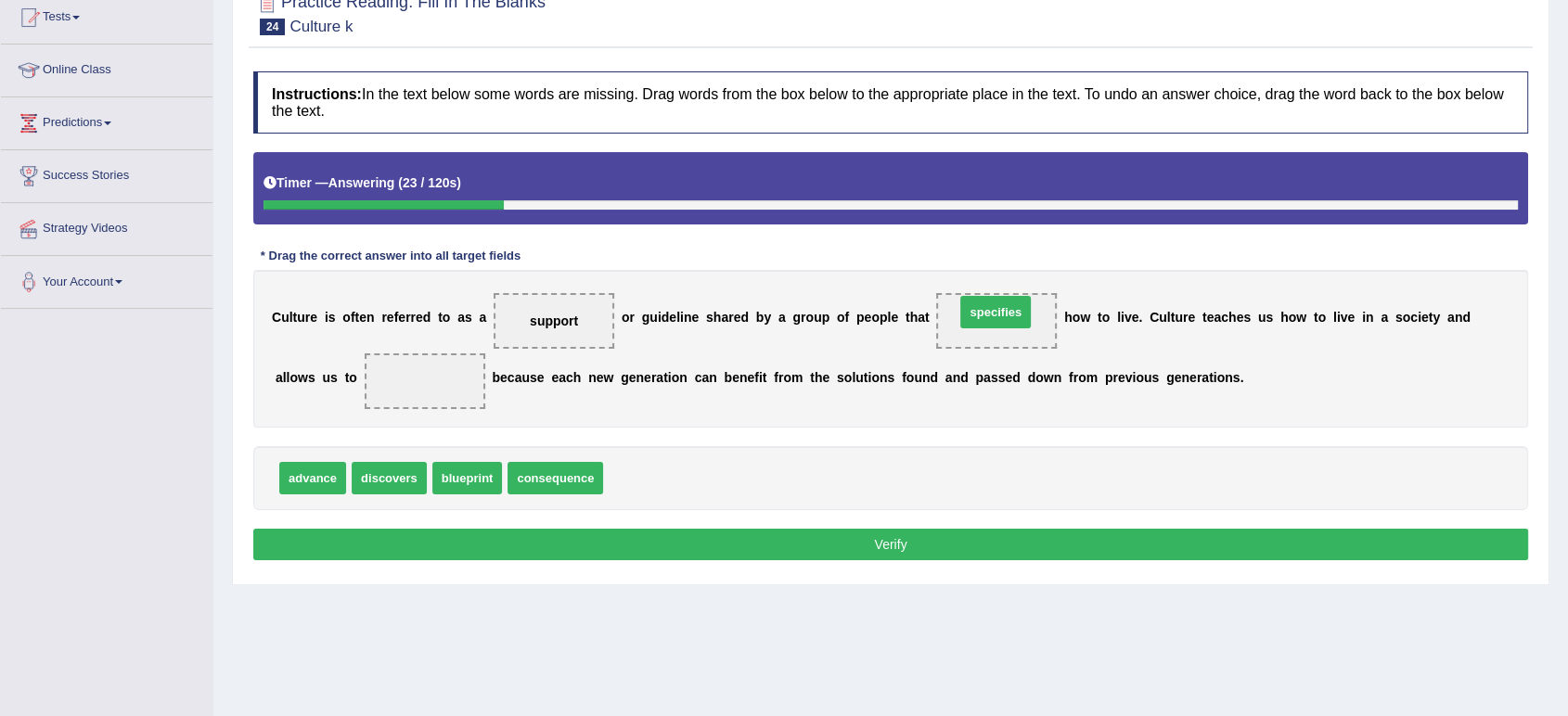
drag, startPoint x: 626, startPoint y: 485, endPoint x: 978, endPoint y: 317, distance: 390.0
click at [403, 481] on span "discovers" at bounding box center [389, 478] width 75 height 33
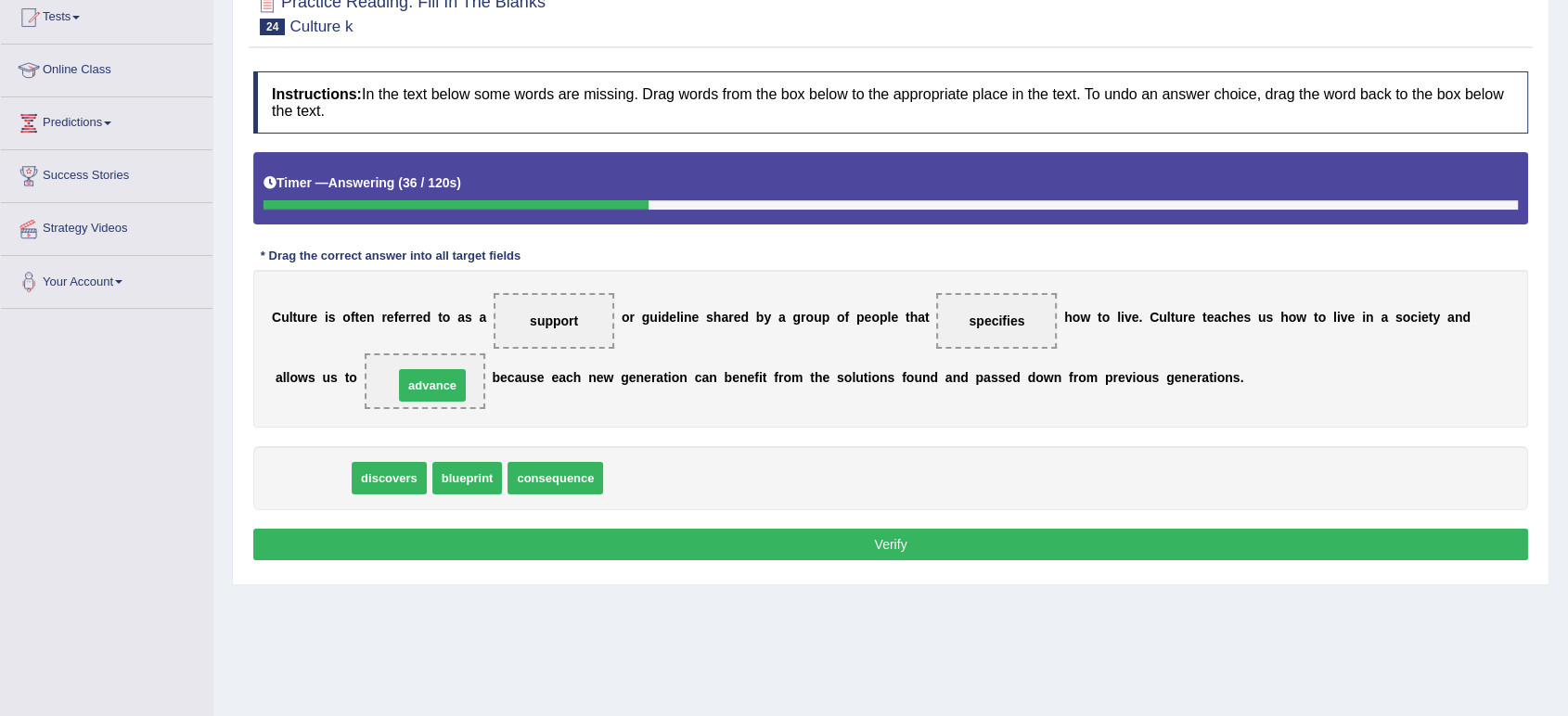
drag, startPoint x: 292, startPoint y: 471, endPoint x: 413, endPoint y: 377, distance: 153.2
click at [876, 546] on button "Verify" at bounding box center [891, 545] width 1275 height 32
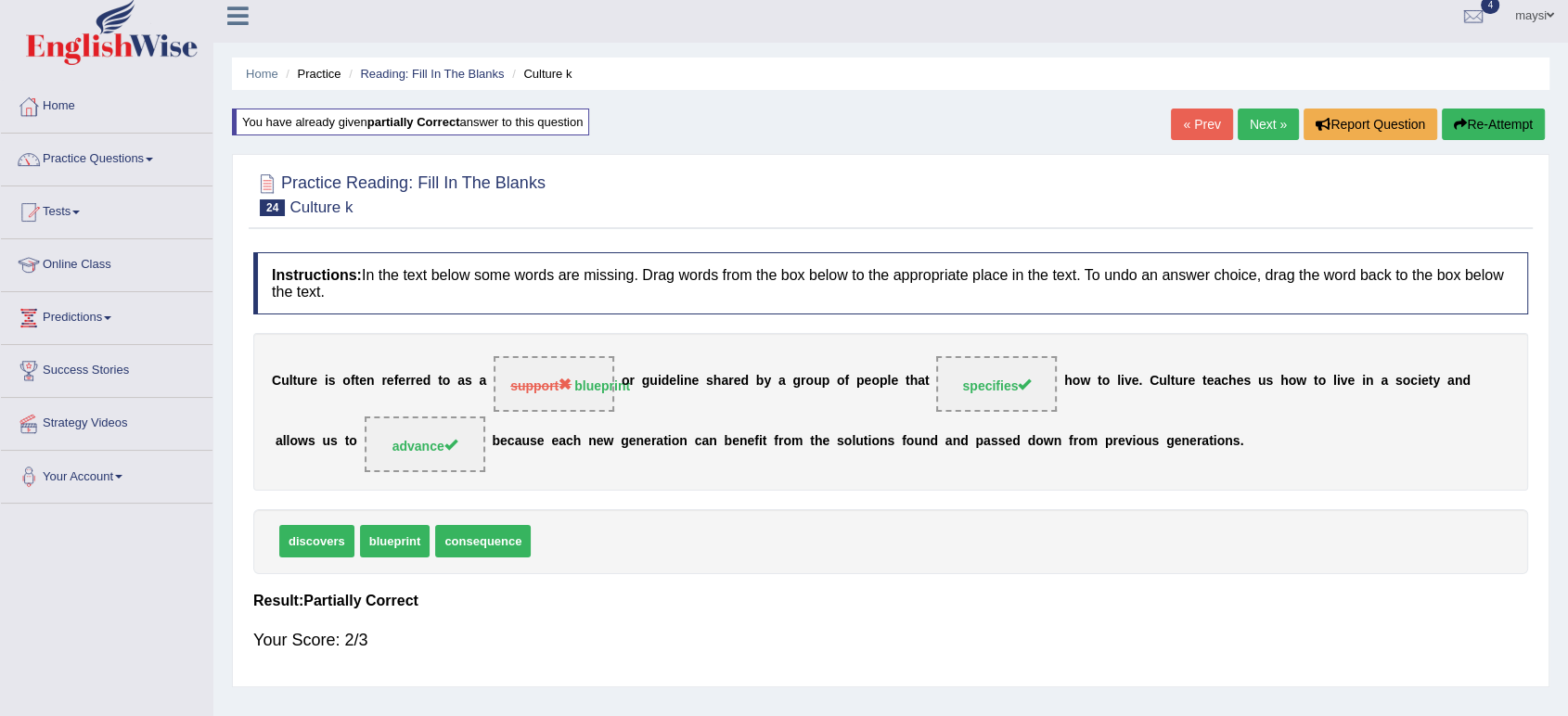
scroll to position [0, 0]
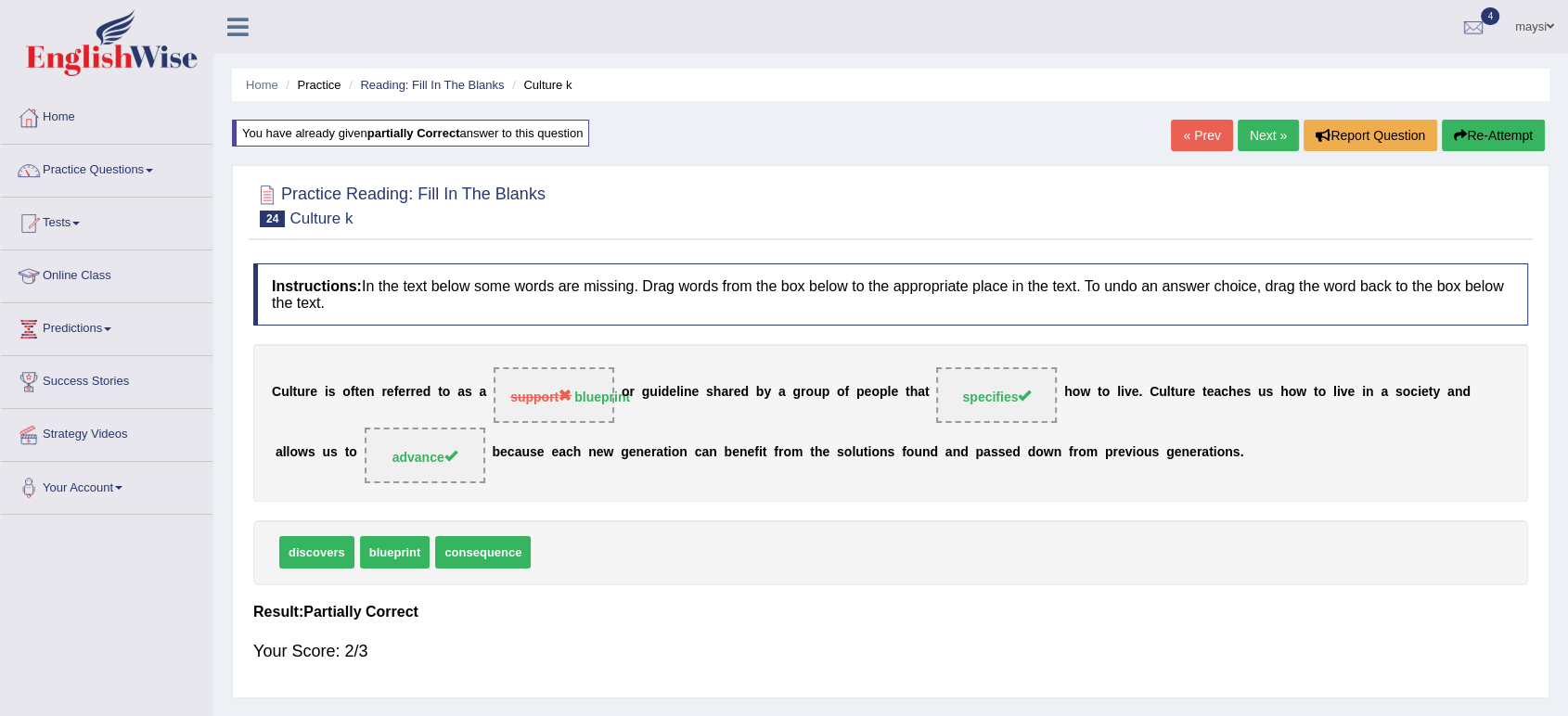
click at [1270, 134] on link "Next »" at bounding box center [1269, 135] width 61 height 32
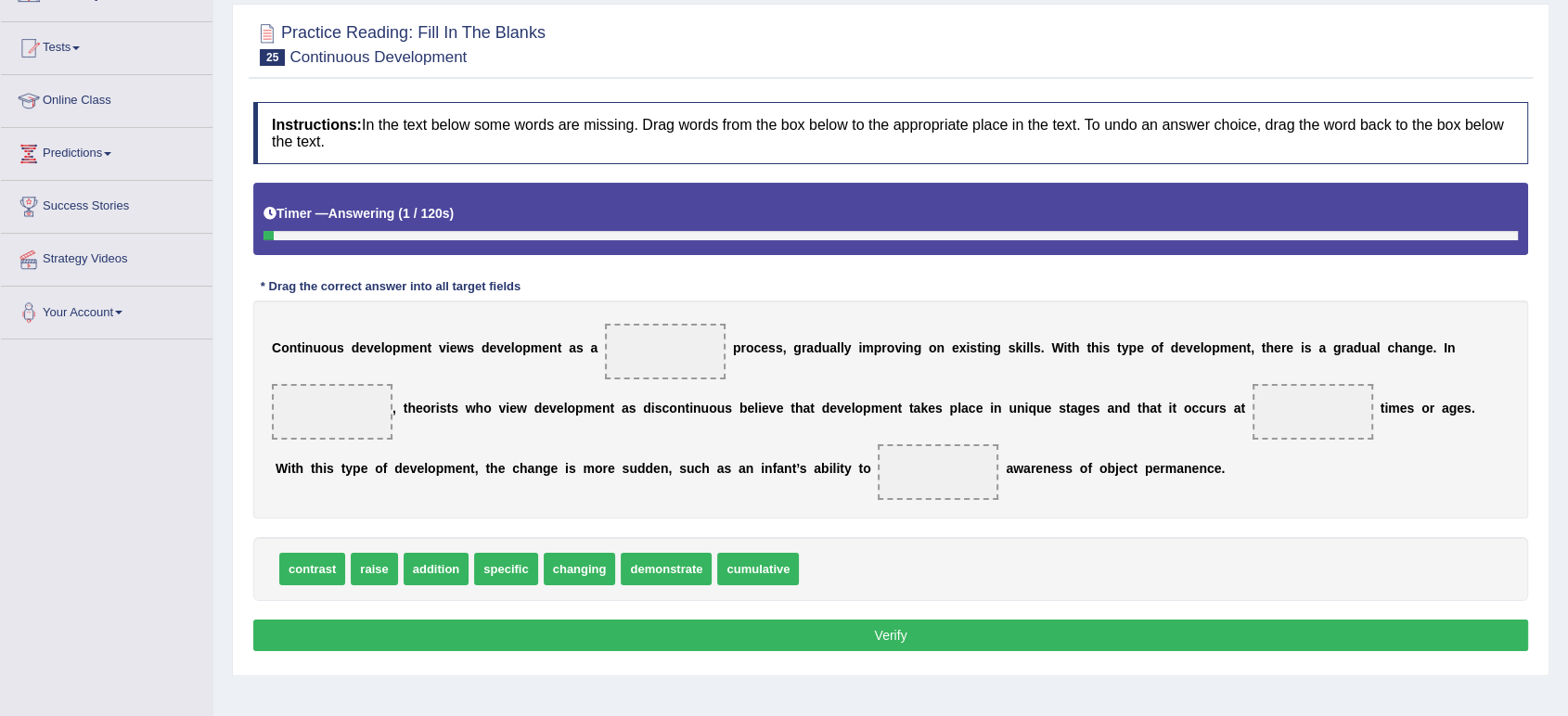
scroll to position [206, 0]
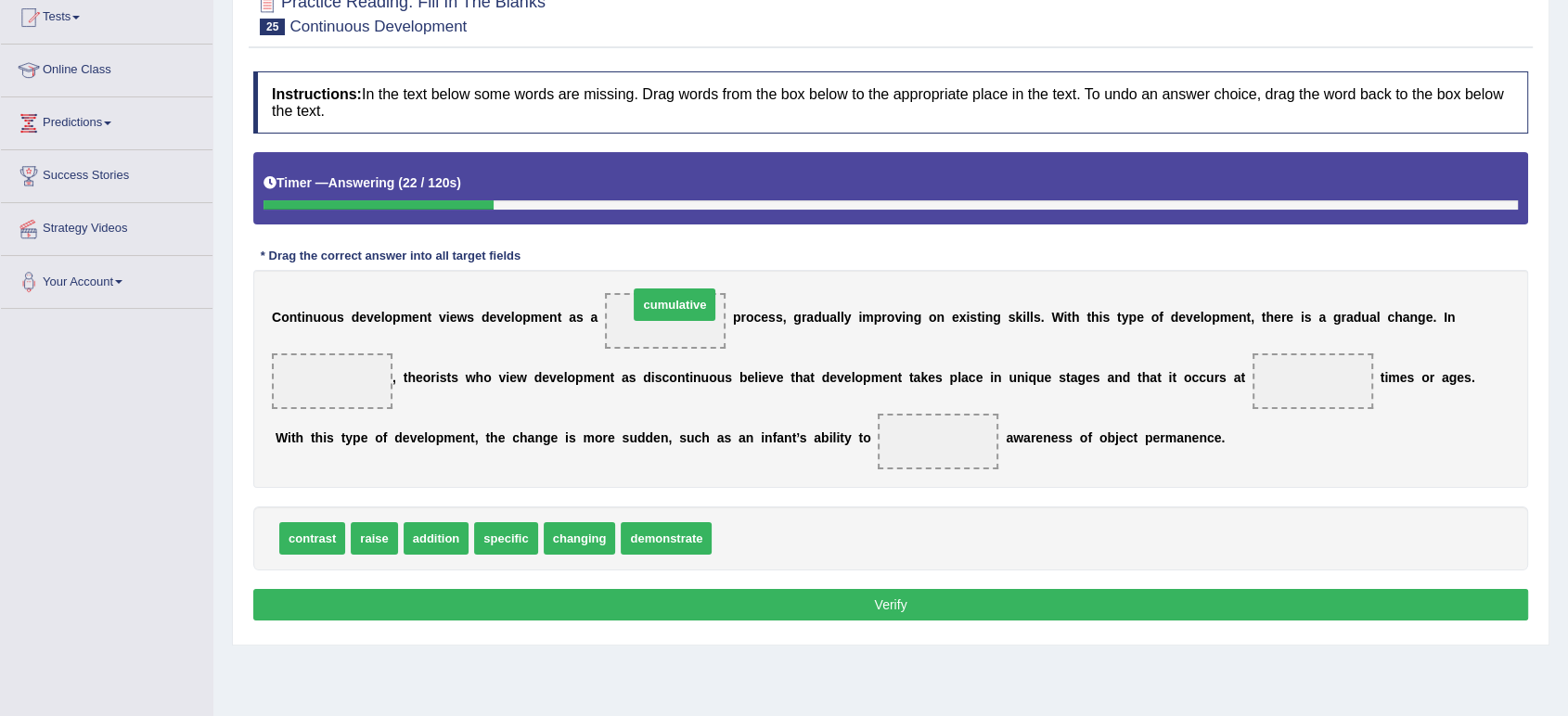
drag, startPoint x: 762, startPoint y: 540, endPoint x: 679, endPoint y: 307, distance: 247.3
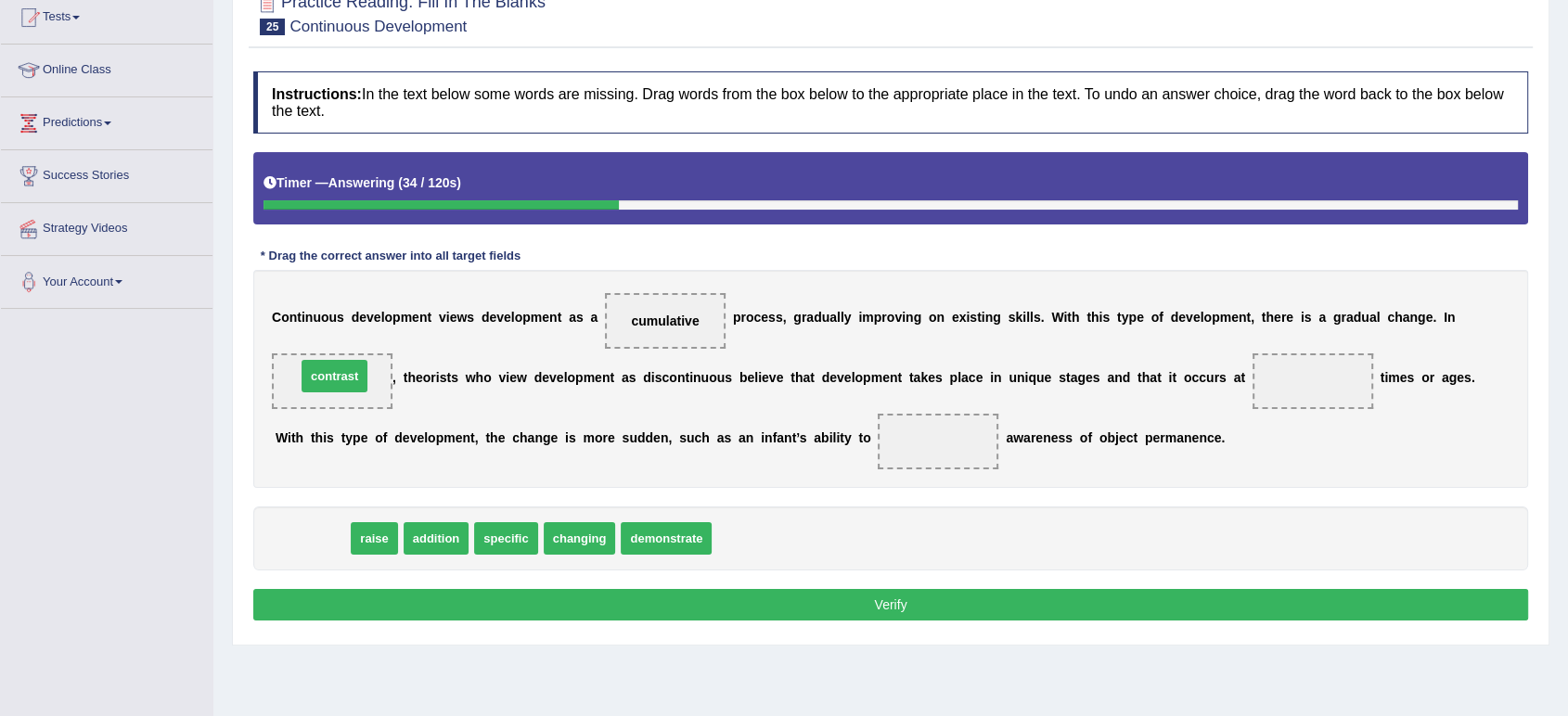
drag, startPoint x: 305, startPoint y: 531, endPoint x: 328, endPoint y: 368, distance: 164.6
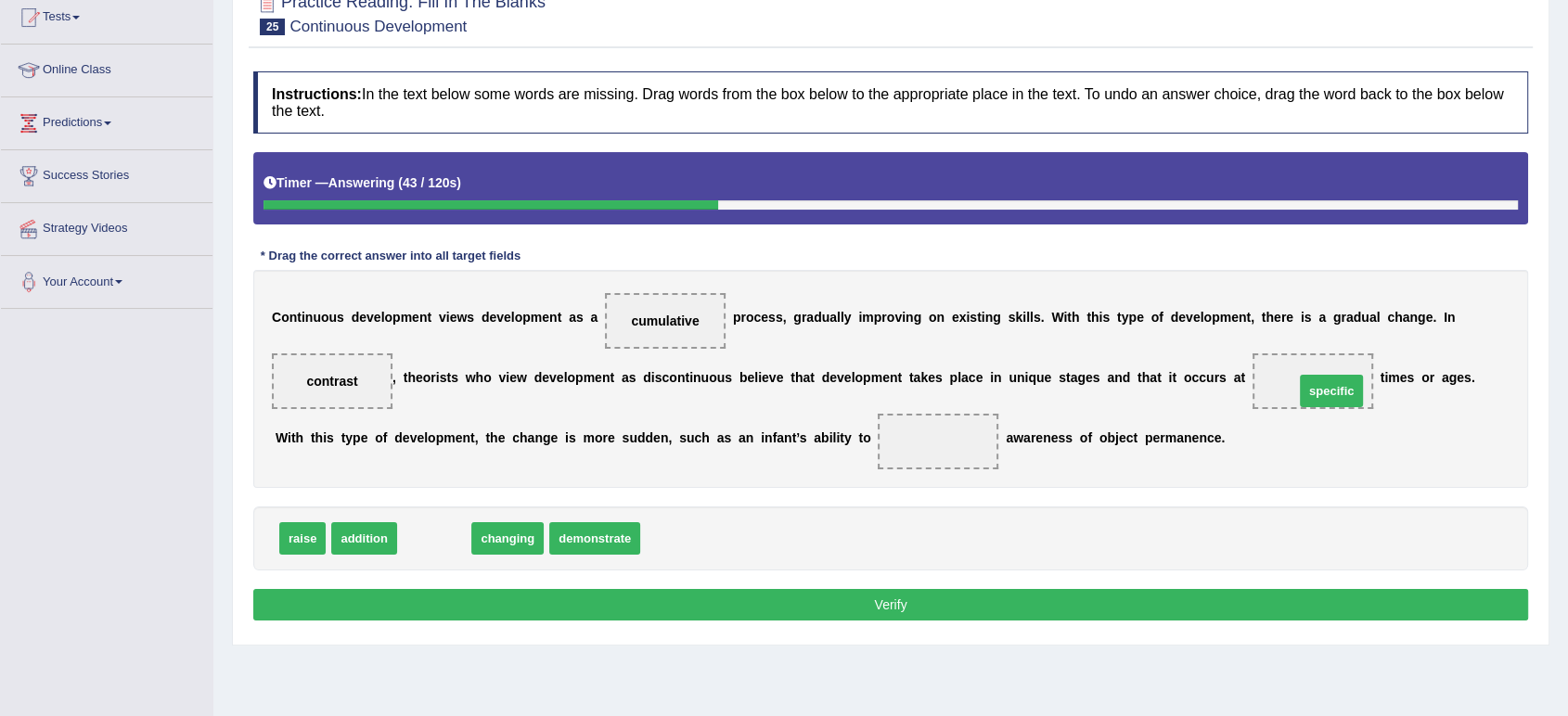
drag, startPoint x: 438, startPoint y: 532, endPoint x: 1335, endPoint y: 386, distance: 908.8
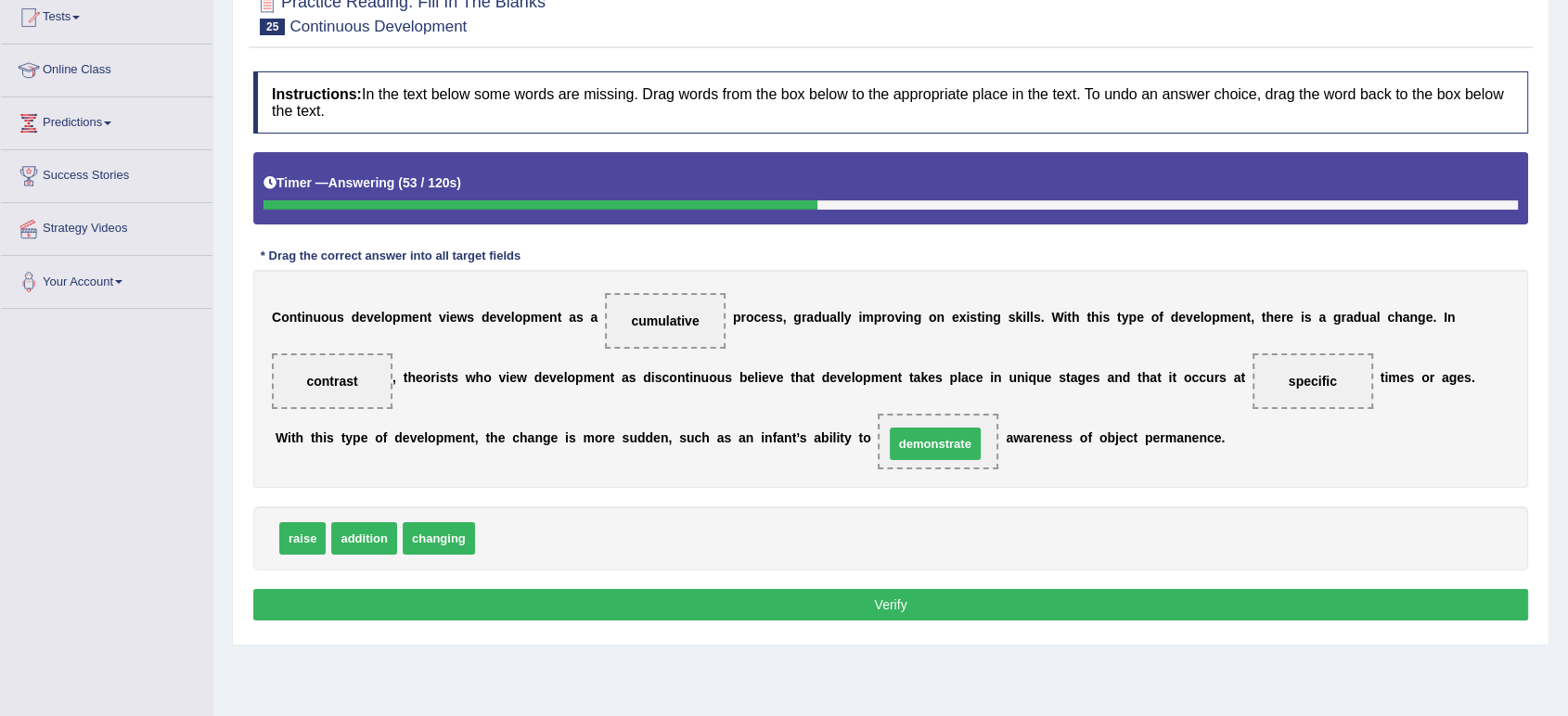
drag, startPoint x: 558, startPoint y: 537, endPoint x: 967, endPoint y: 442, distance: 419.9
click at [891, 599] on button "Verify" at bounding box center [891, 605] width 1275 height 32
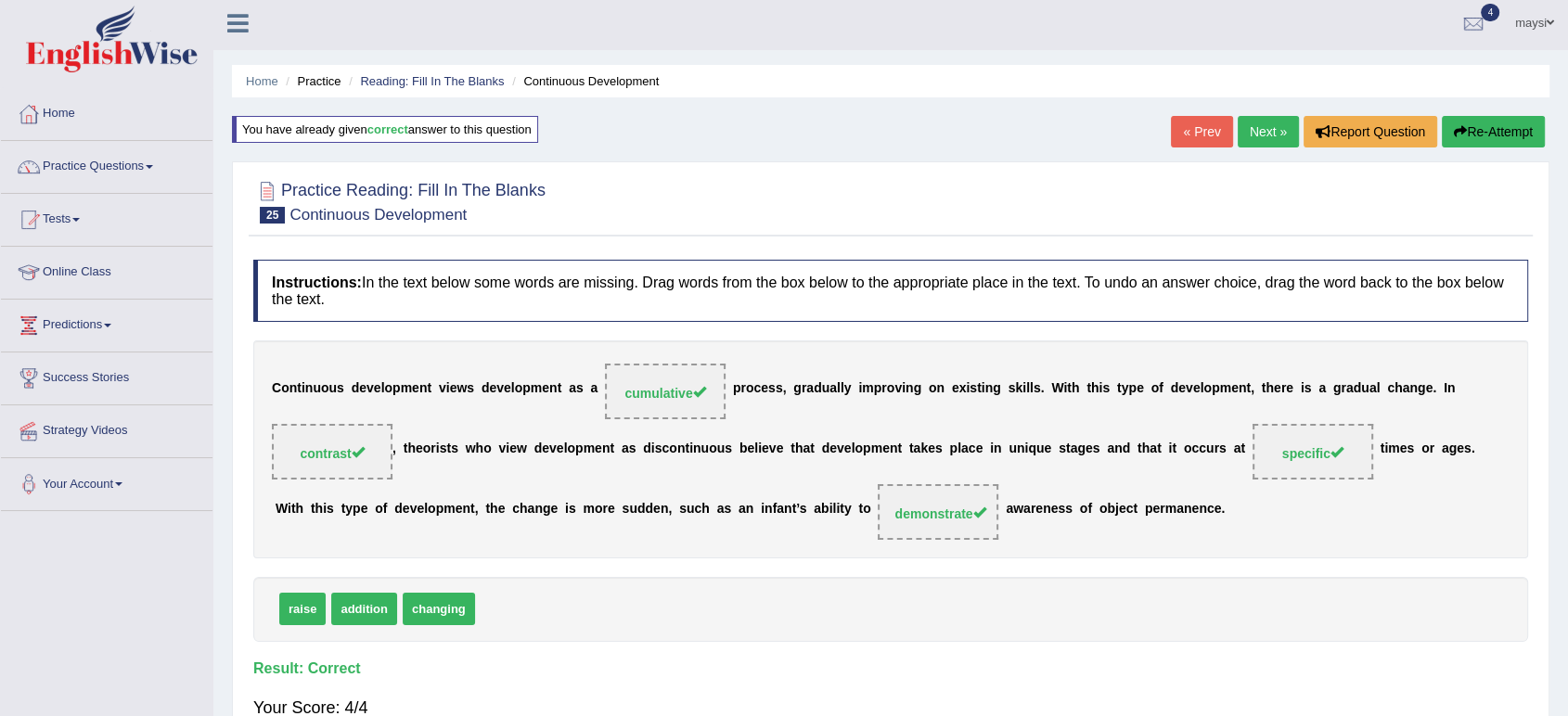
scroll to position [0, 0]
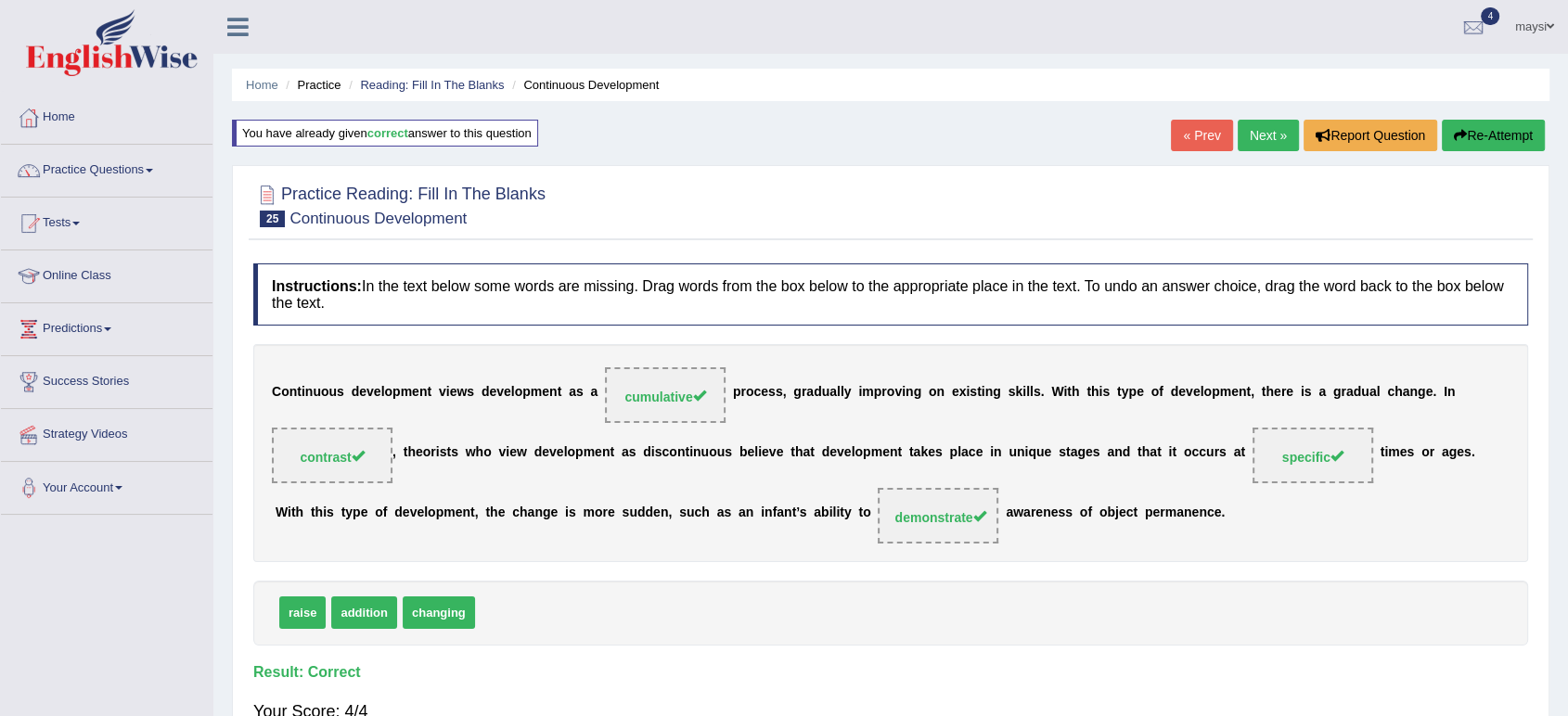
click at [1266, 127] on link "Next »" at bounding box center [1269, 135] width 61 height 32
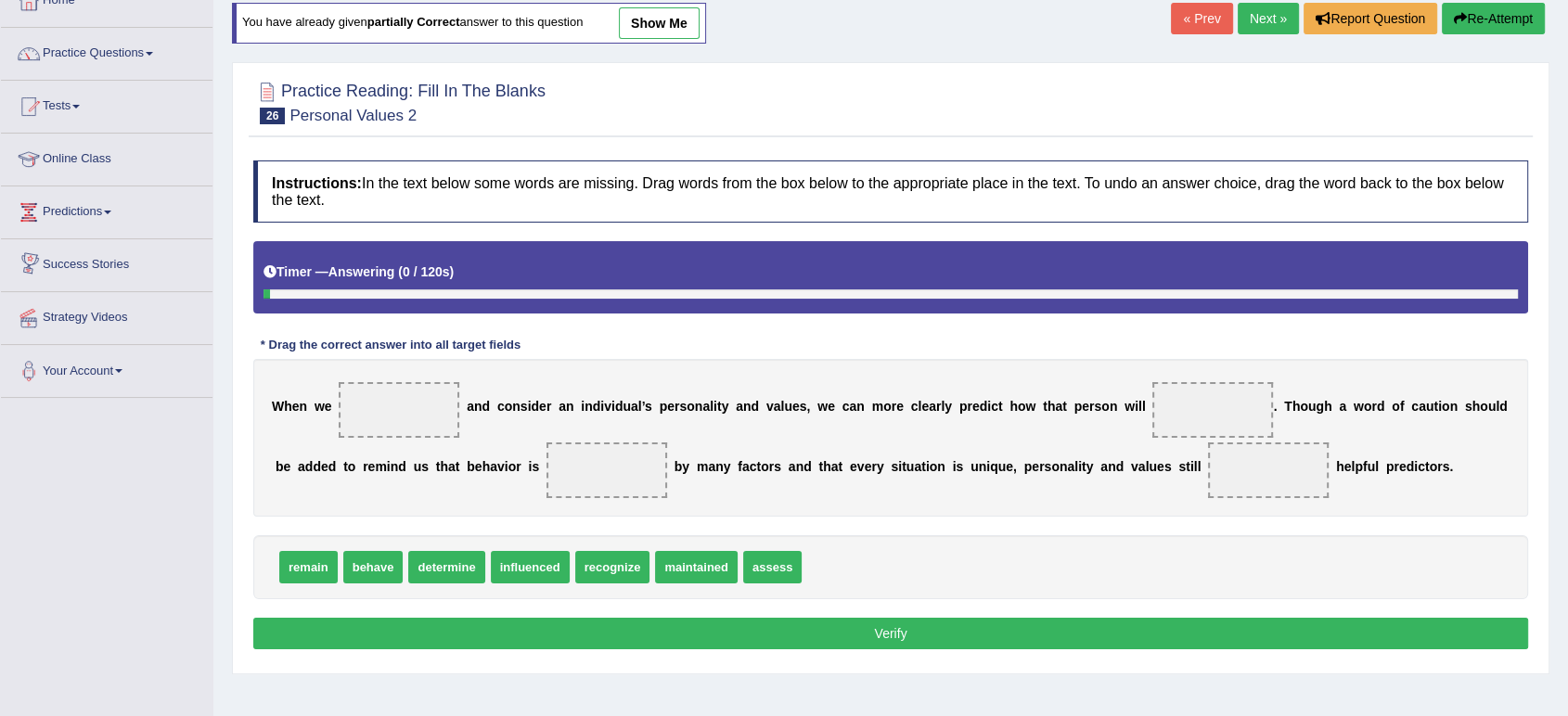
scroll to position [206, 0]
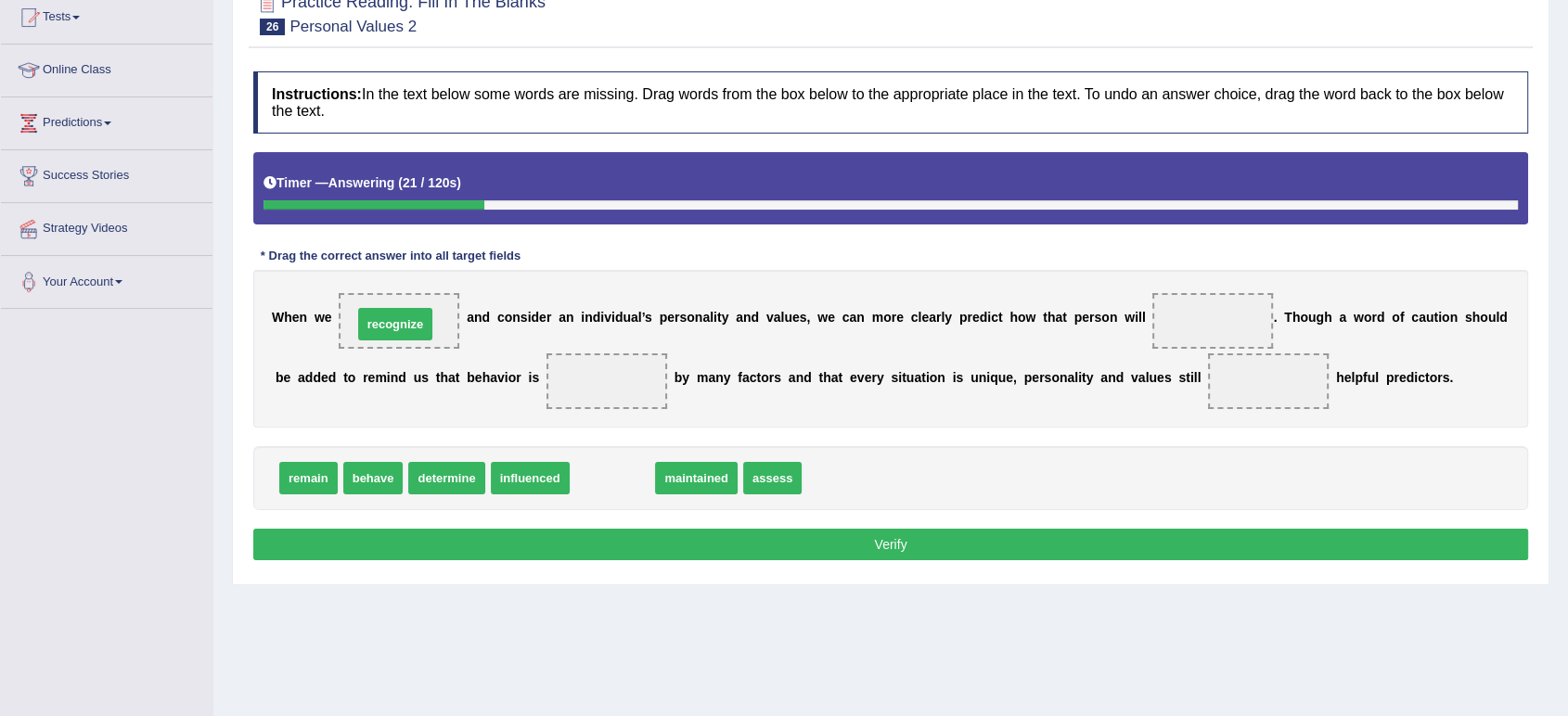
drag, startPoint x: 601, startPoint y: 478, endPoint x: 384, endPoint y: 324, distance: 266.1
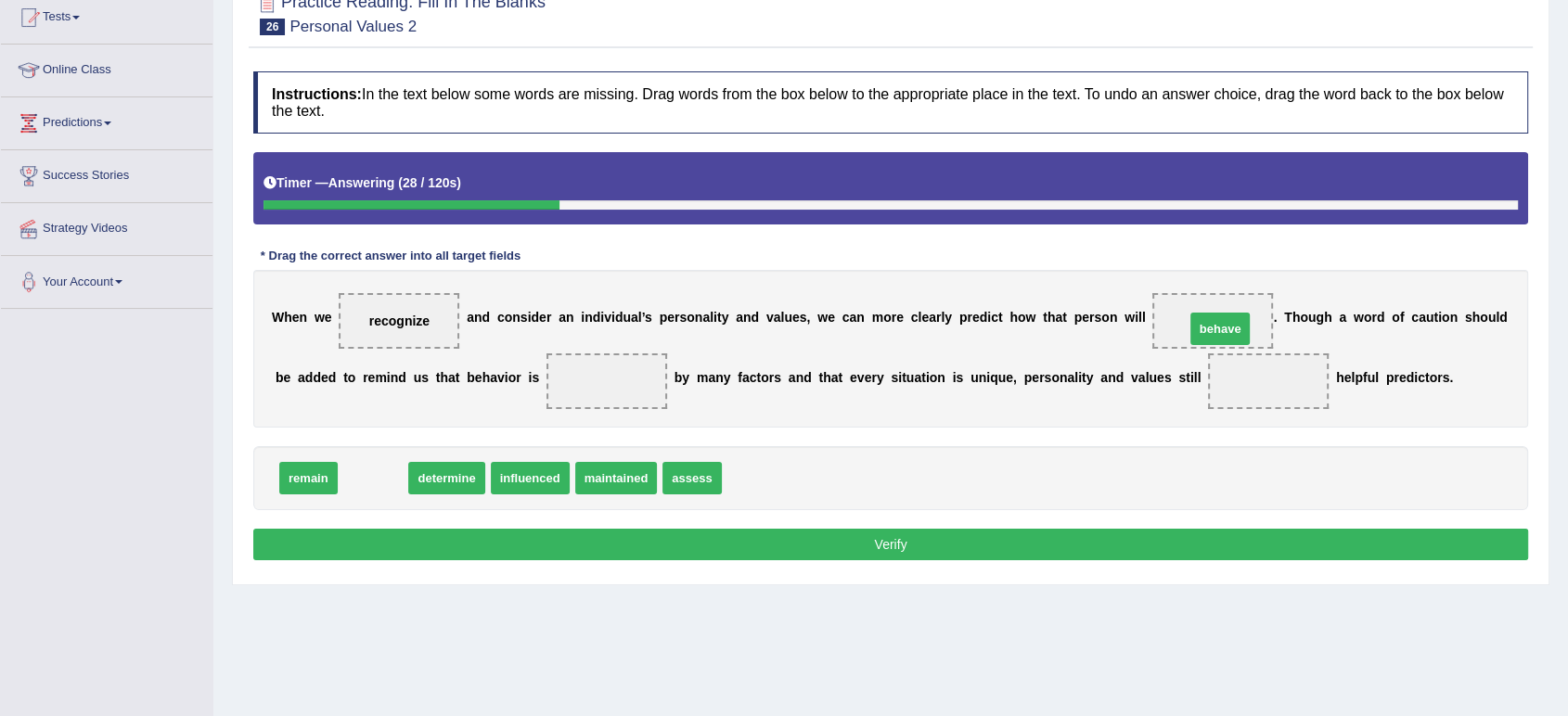
drag, startPoint x: 372, startPoint y: 482, endPoint x: 1219, endPoint y: 332, distance: 860.2
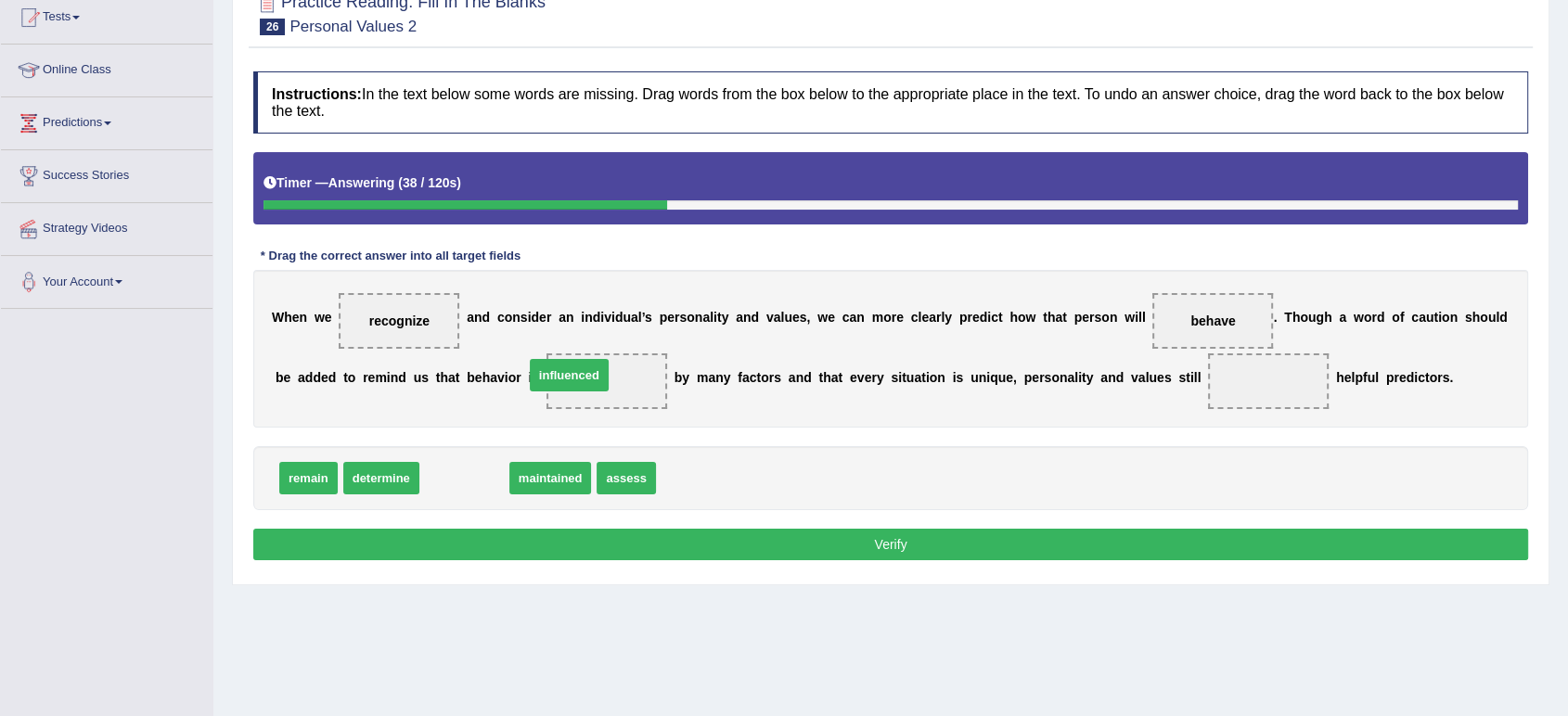
drag, startPoint x: 475, startPoint y: 471, endPoint x: 601, endPoint y: 367, distance: 163.4
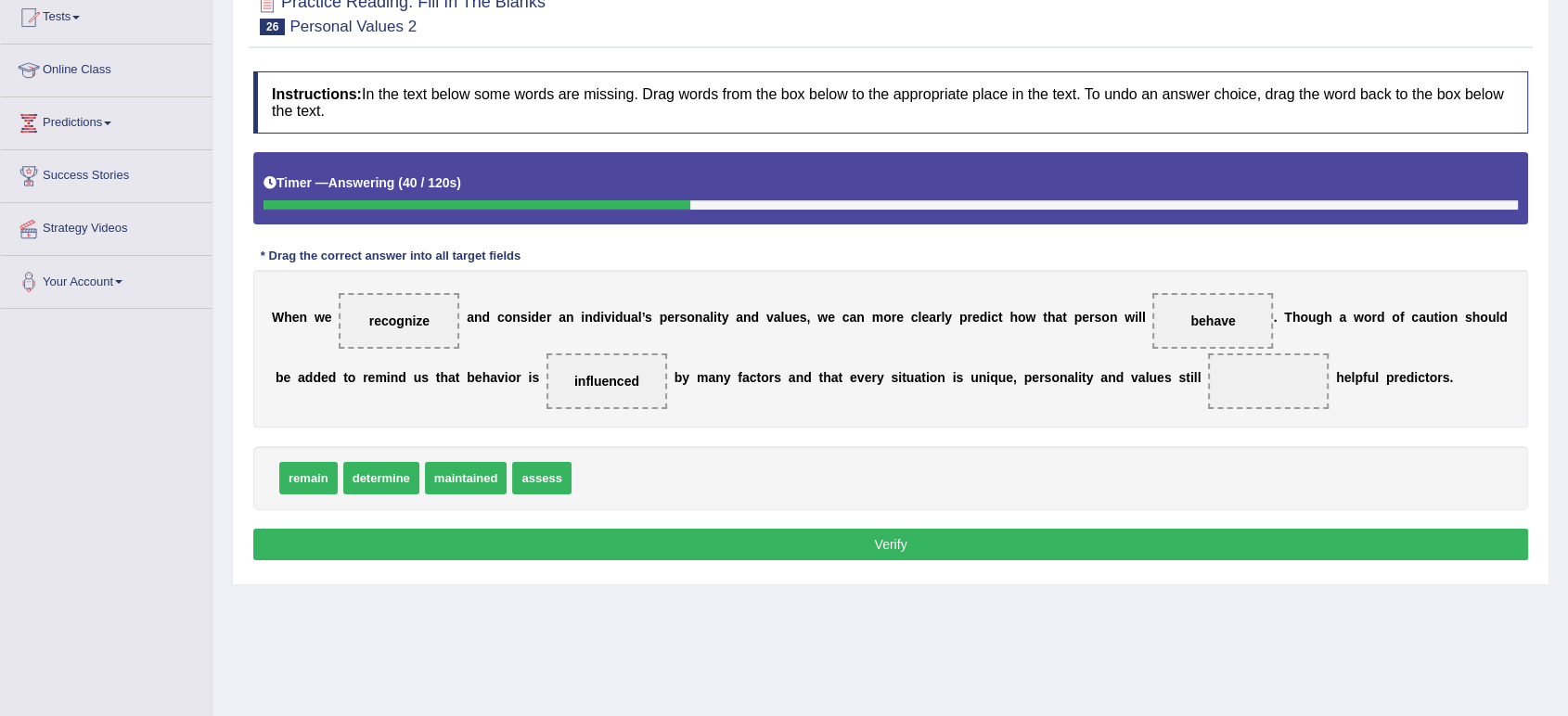
drag, startPoint x: 872, startPoint y: 549, endPoint x: 994, endPoint y: 424, distance: 174.7
click at [994, 424] on div "Instructions: In the text below some words are missing. Drag words from the box…" at bounding box center [891, 319] width 1285 height 514
drag, startPoint x: 299, startPoint y: 473, endPoint x: 1268, endPoint y: 386, distance: 972.9
click at [882, 546] on button "Verify" at bounding box center [891, 545] width 1275 height 32
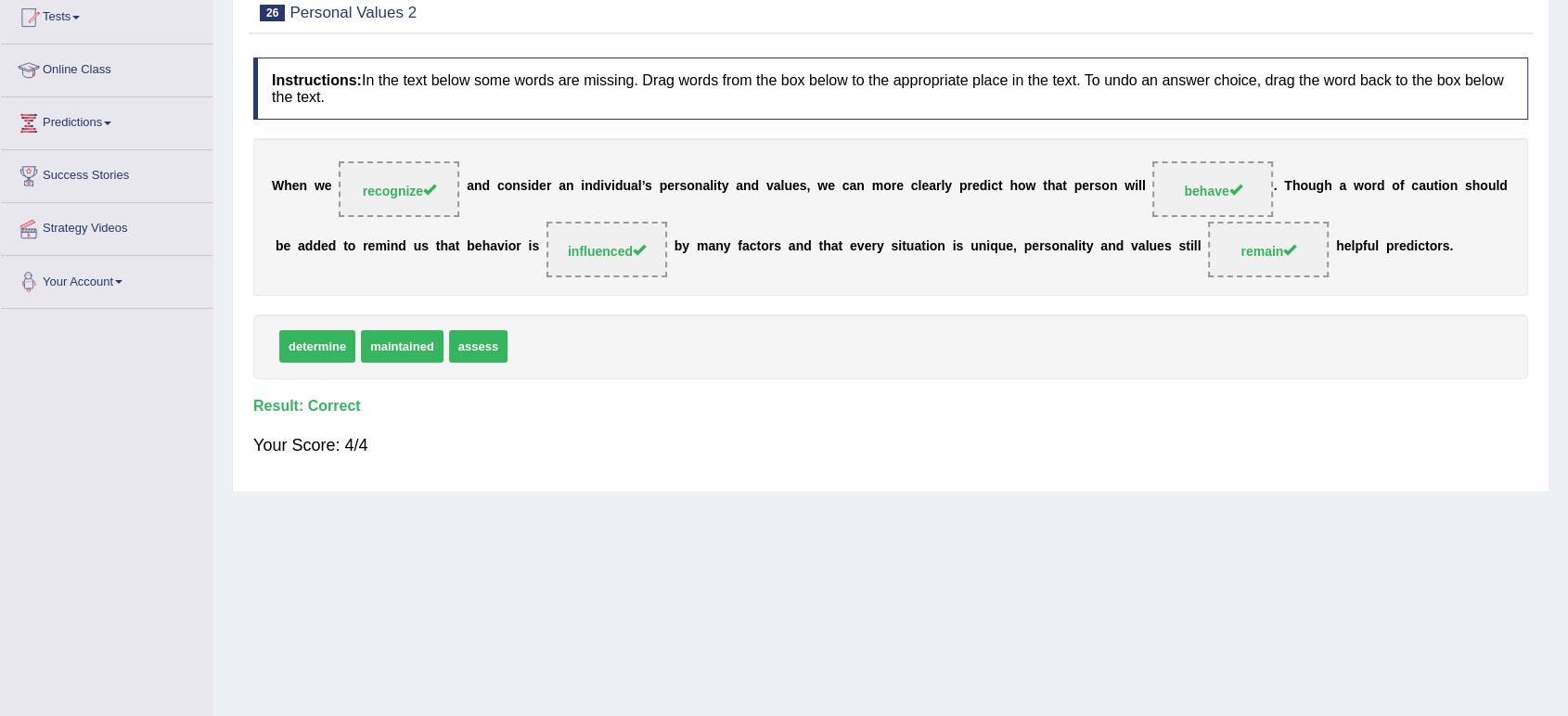
scroll to position [0, 0]
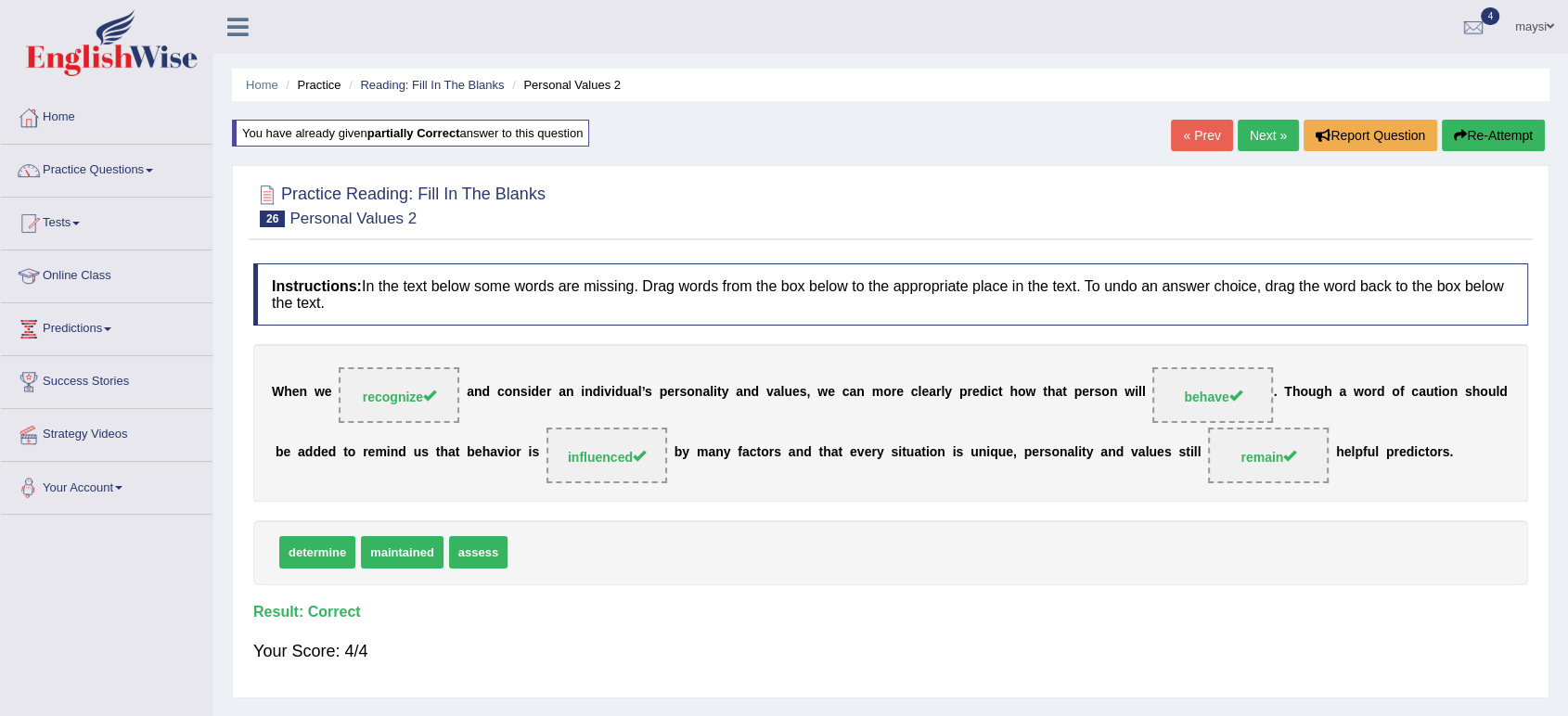
click at [1261, 136] on link "Next »" at bounding box center [1269, 135] width 61 height 32
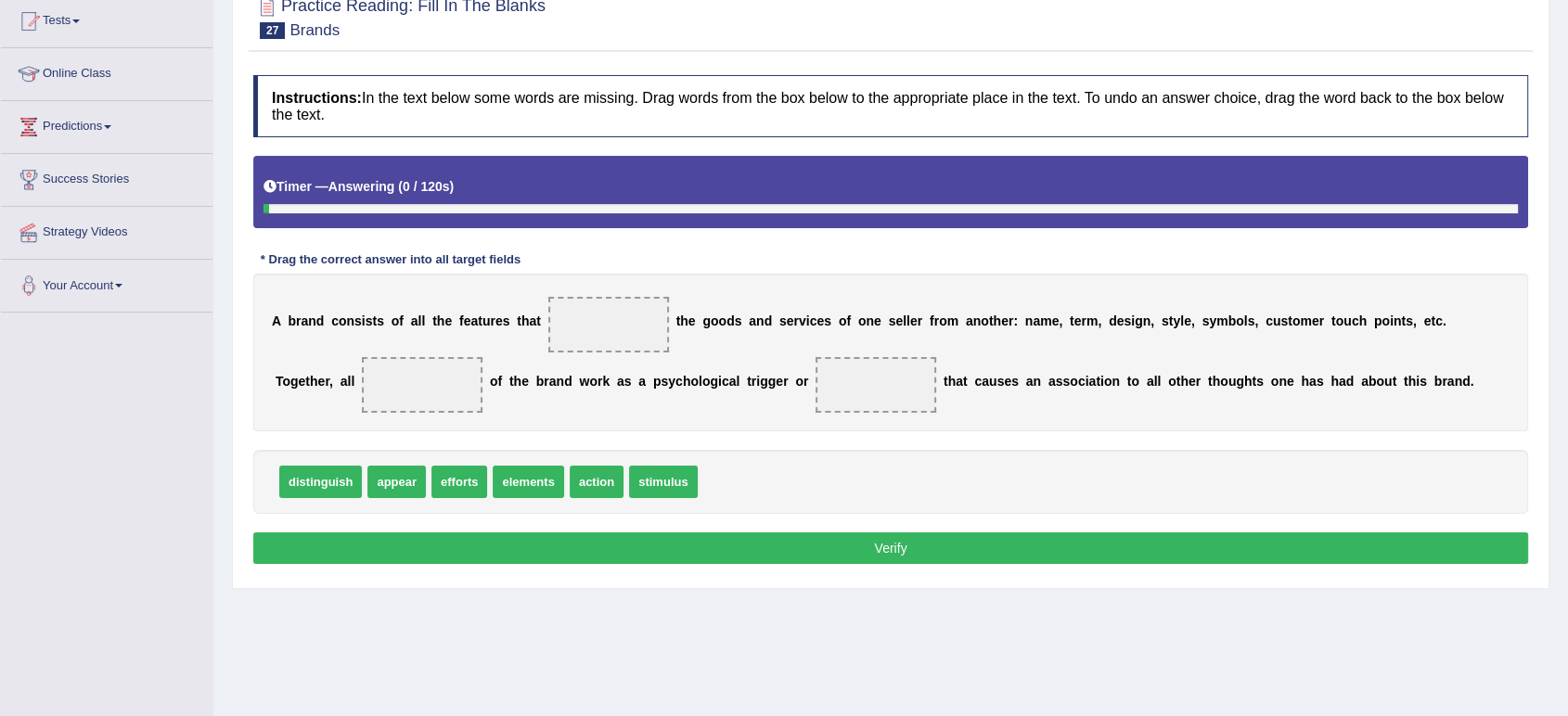
scroll to position [206, 0]
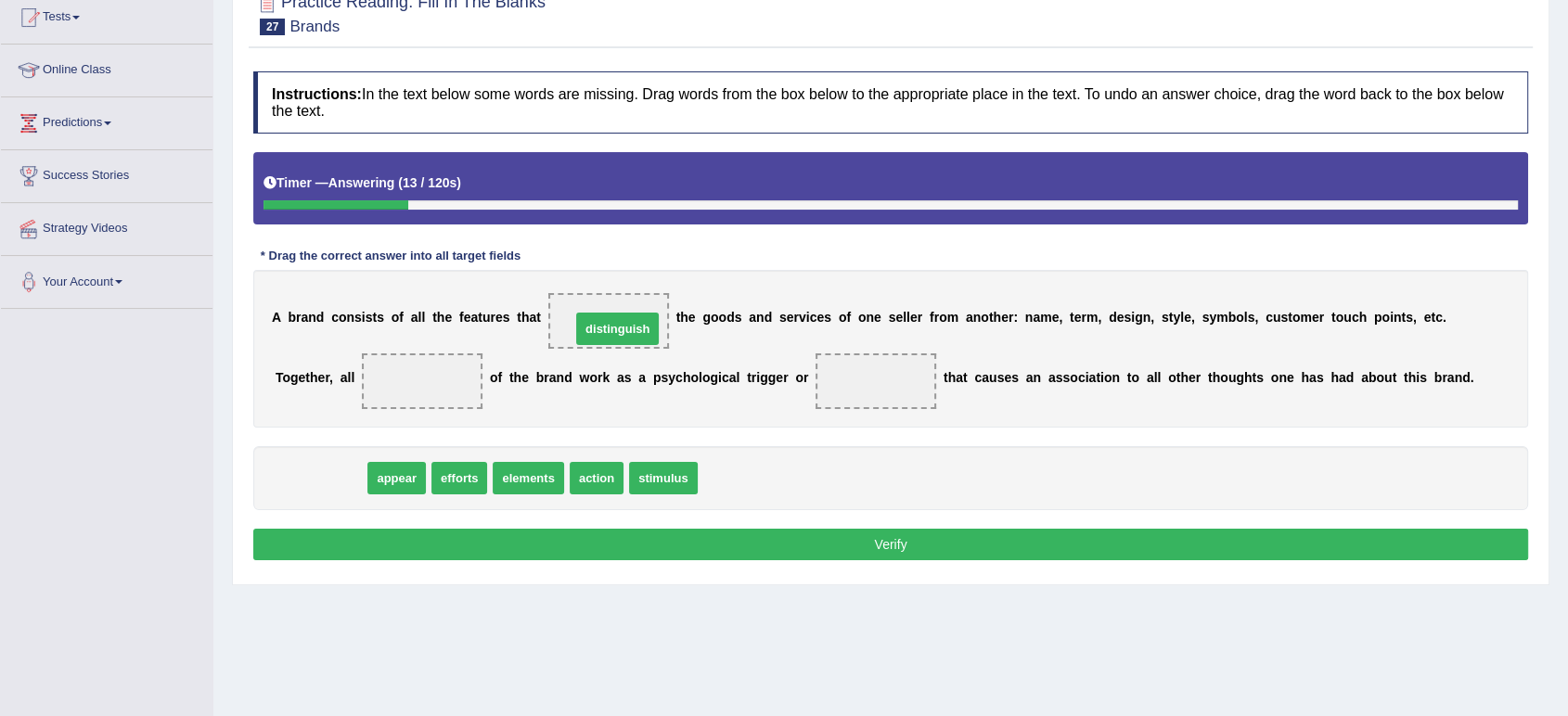
drag, startPoint x: 318, startPoint y: 485, endPoint x: 615, endPoint y: 335, distance: 332.7
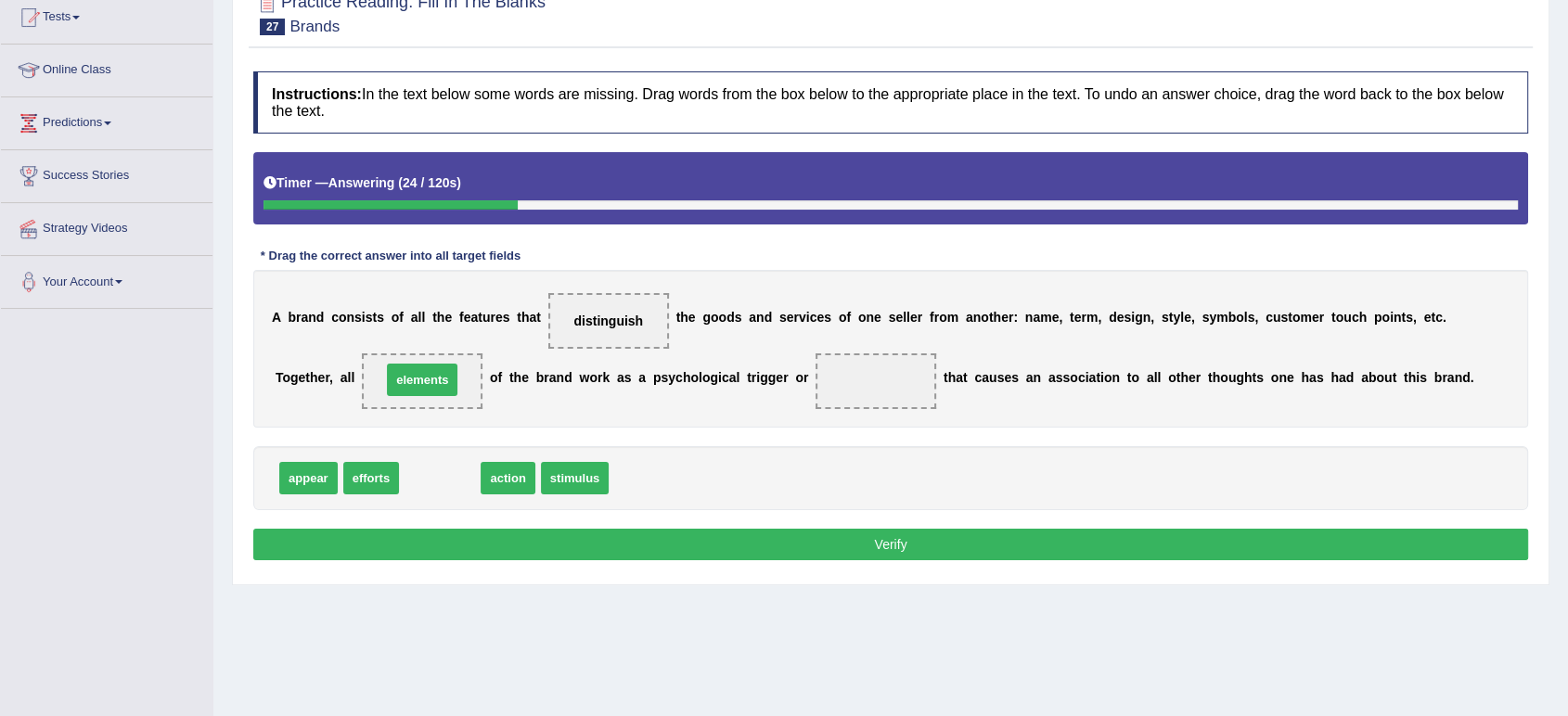
drag, startPoint x: 434, startPoint y: 473, endPoint x: 417, endPoint y: 375, distance: 99.5
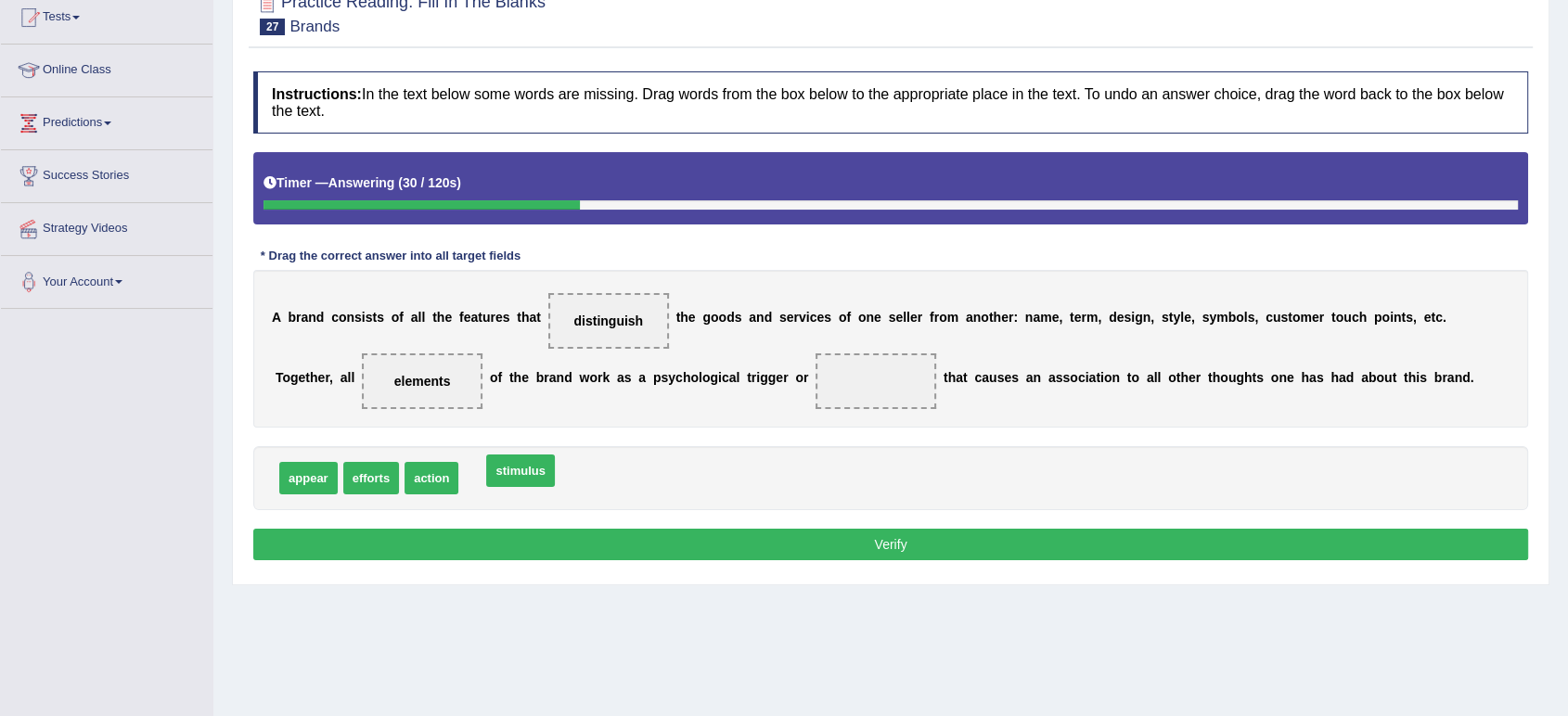
drag, startPoint x: 490, startPoint y: 473, endPoint x: 510, endPoint y: 472, distance: 20.0
drag, startPoint x: 431, startPoint y: 487, endPoint x: 439, endPoint y: 483, distance: 8.9
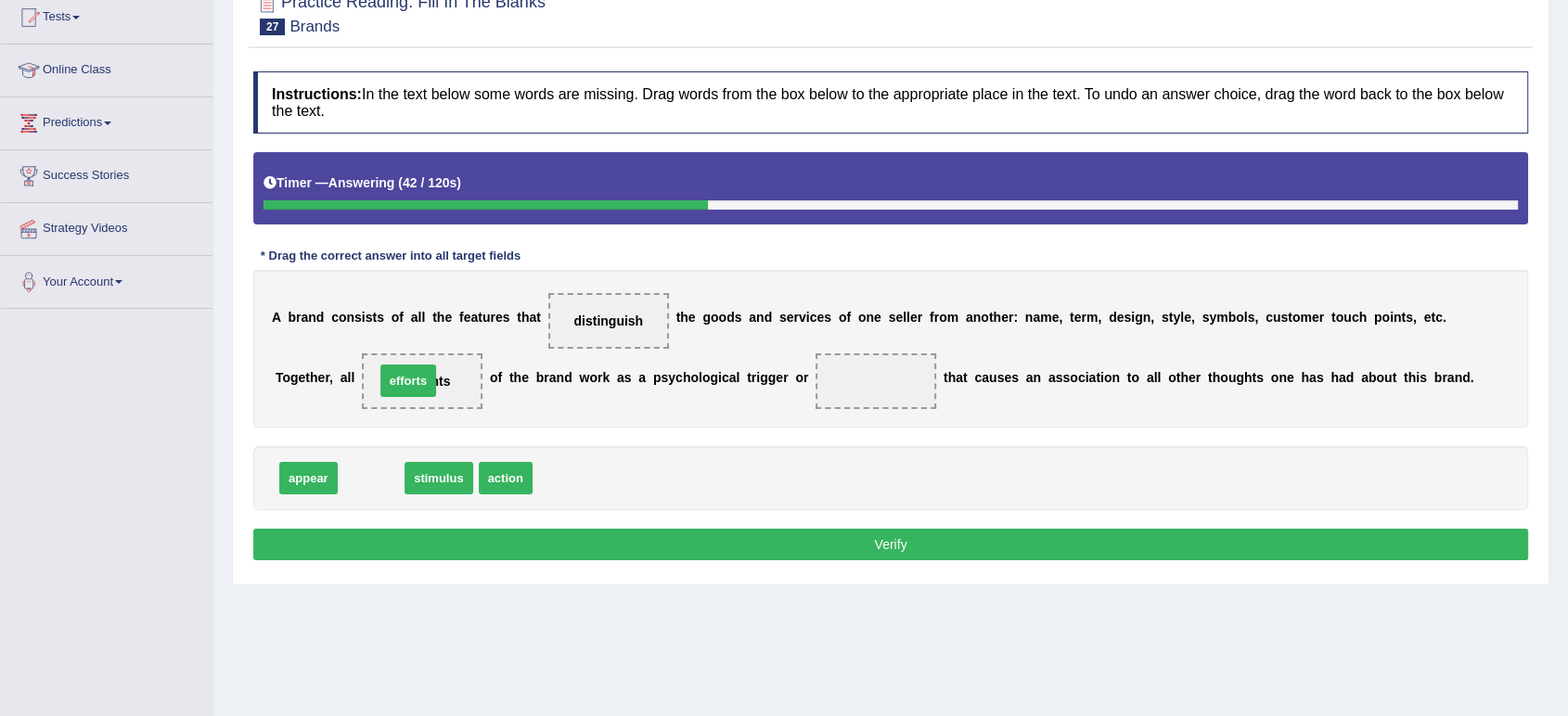
drag, startPoint x: 365, startPoint y: 472, endPoint x: 403, endPoint y: 375, distance: 104.2
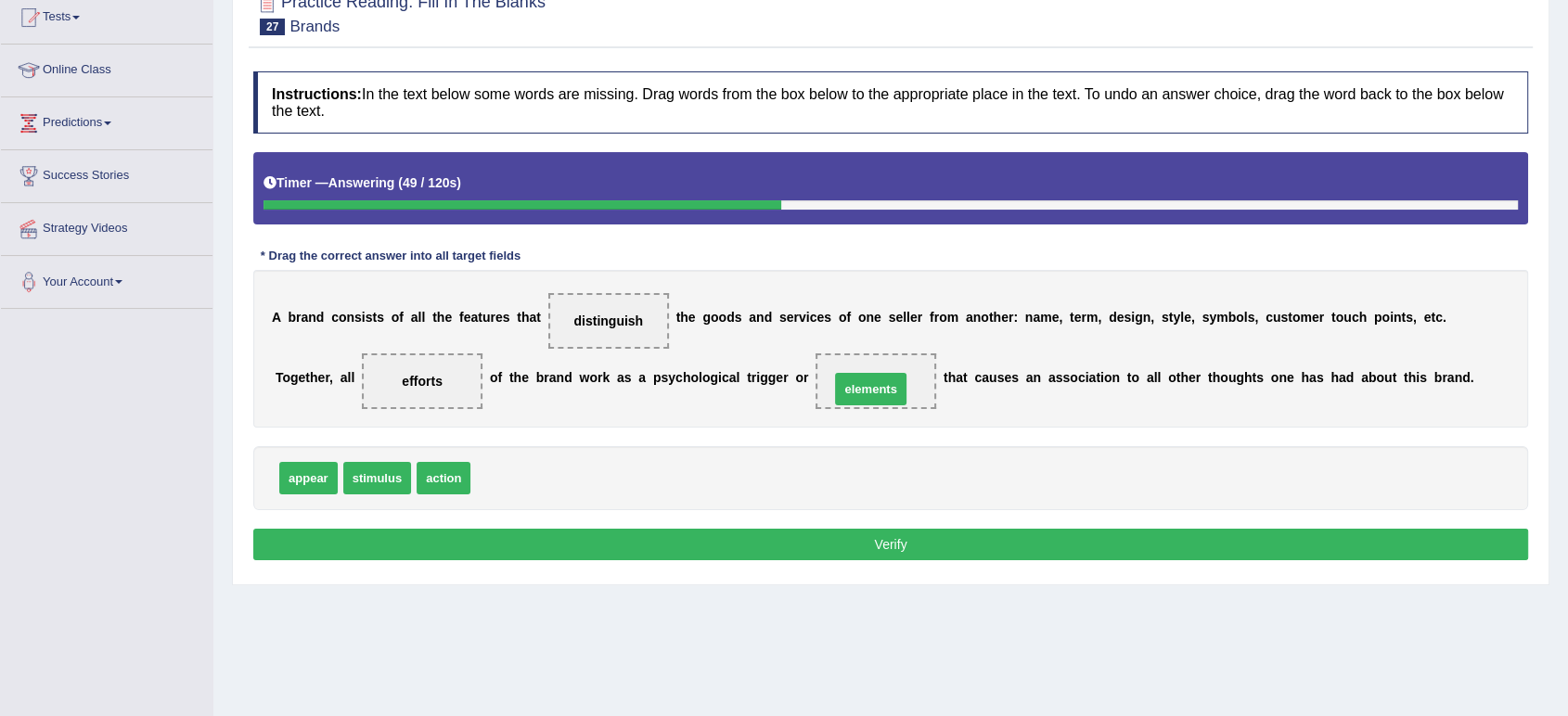
drag, startPoint x: 505, startPoint y: 473, endPoint x: 864, endPoint y: 384, distance: 369.9
click at [865, 554] on button "Verify" at bounding box center [891, 545] width 1275 height 32
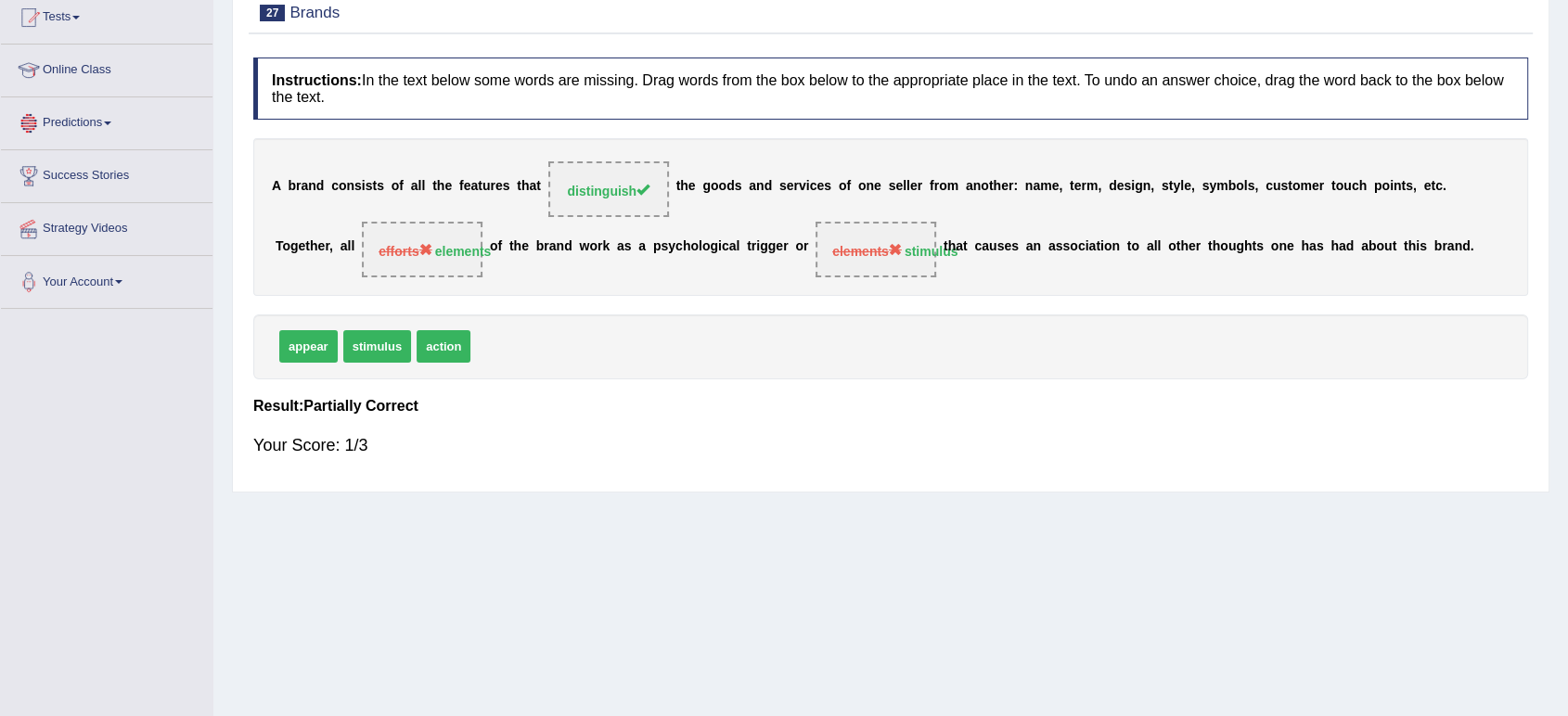
scroll to position [0, 0]
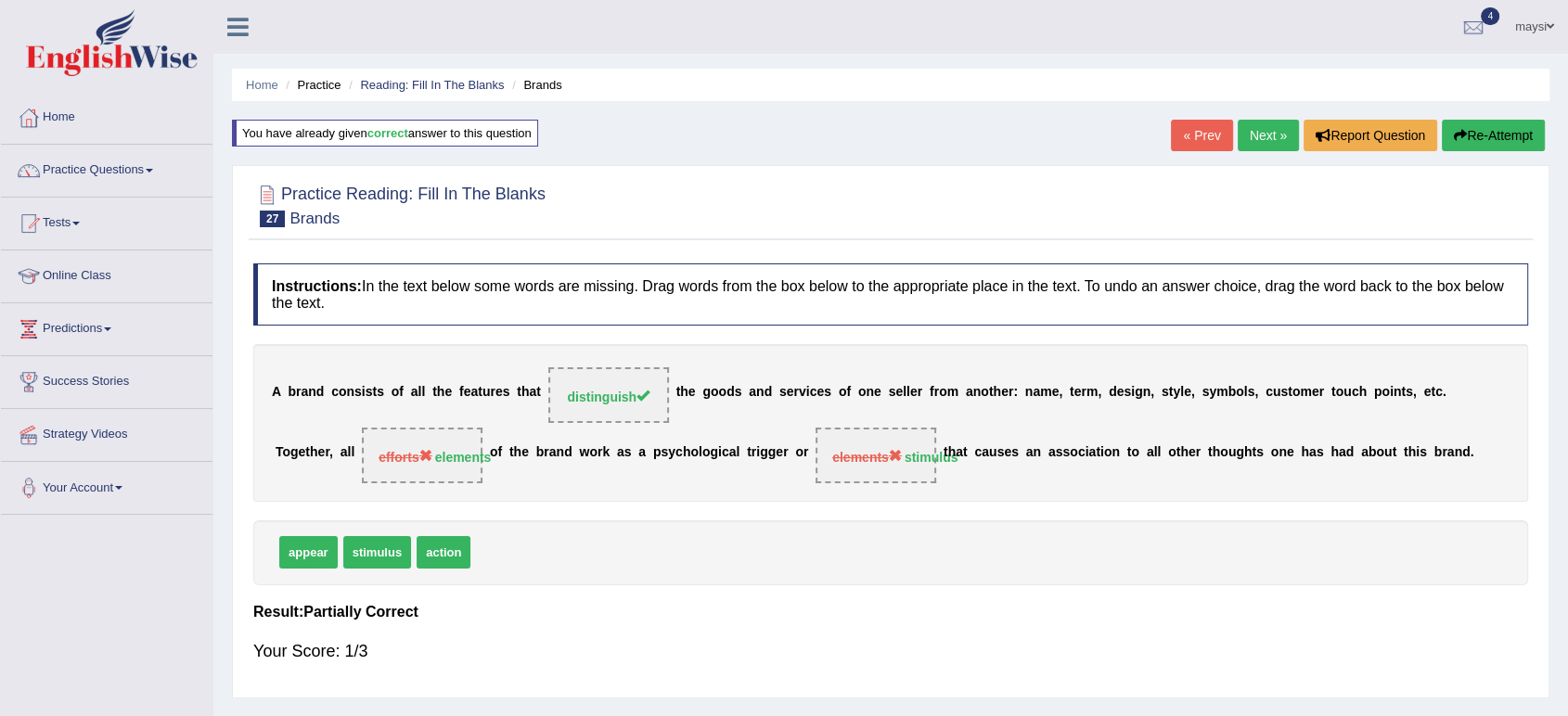
click at [1264, 138] on link "Next »" at bounding box center [1269, 135] width 61 height 32
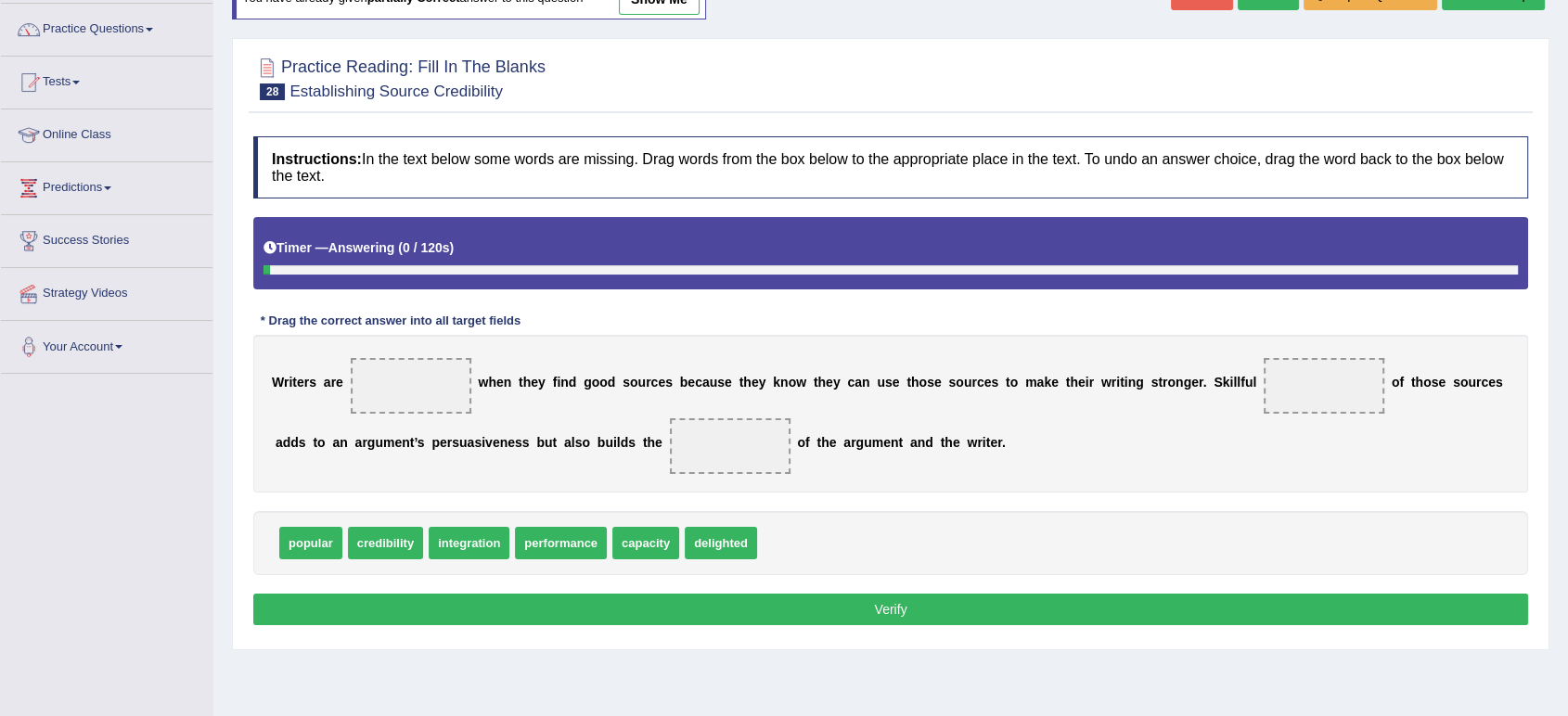
scroll to position [206, 0]
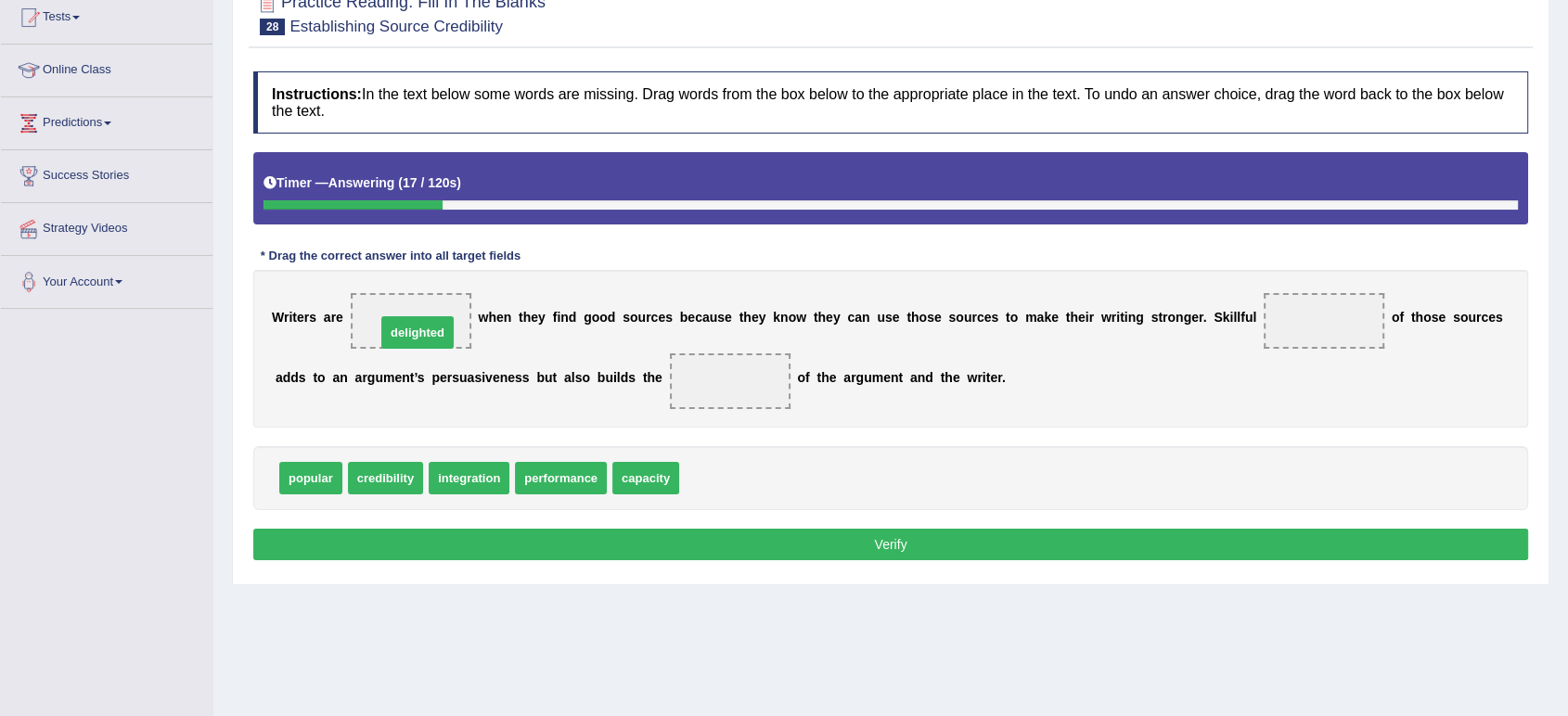
drag, startPoint x: 728, startPoint y: 473, endPoint x: 424, endPoint y: 329, distance: 336.4
click at [360, 469] on span "credibility" at bounding box center [385, 478] width 75 height 33
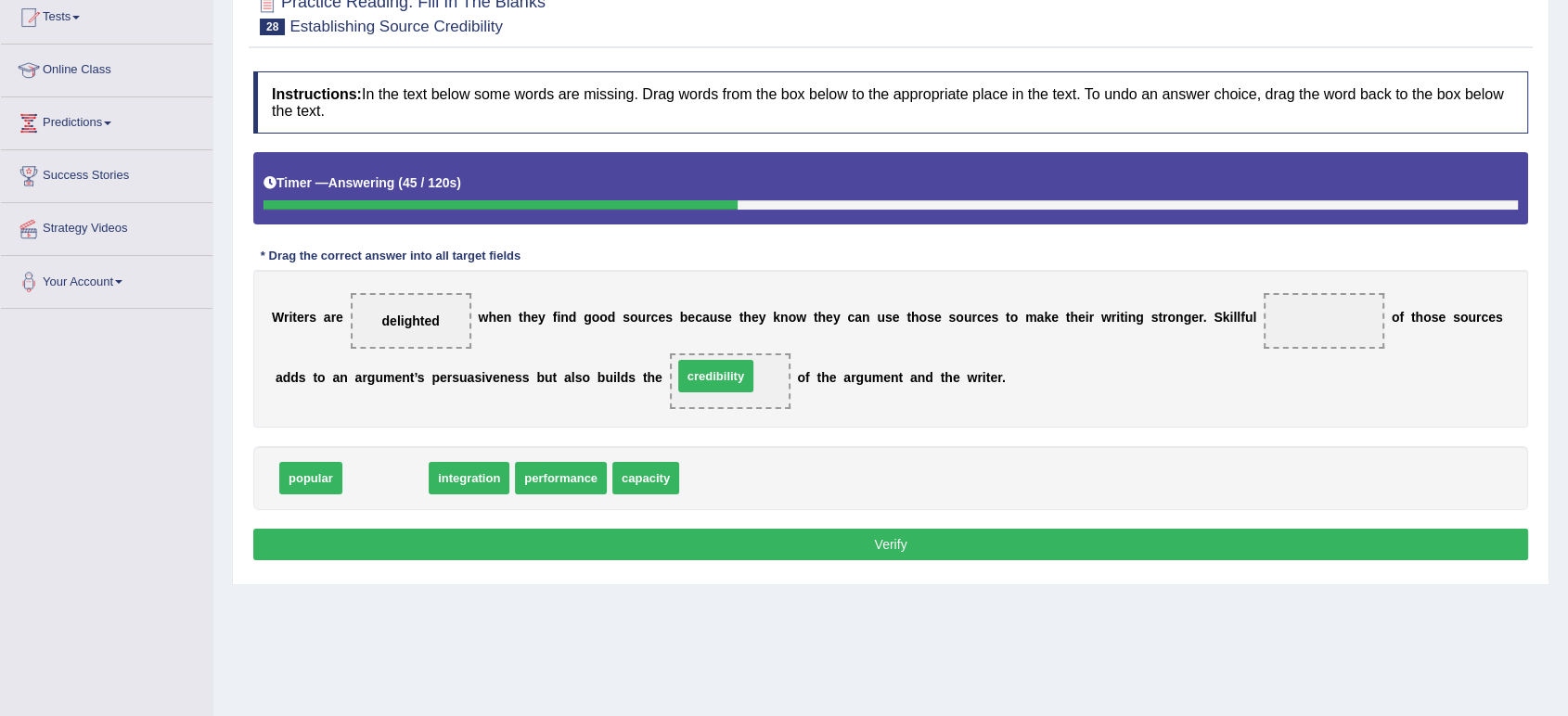
drag, startPoint x: 360, startPoint y: 469, endPoint x: 690, endPoint y: 367, distance: 345.4
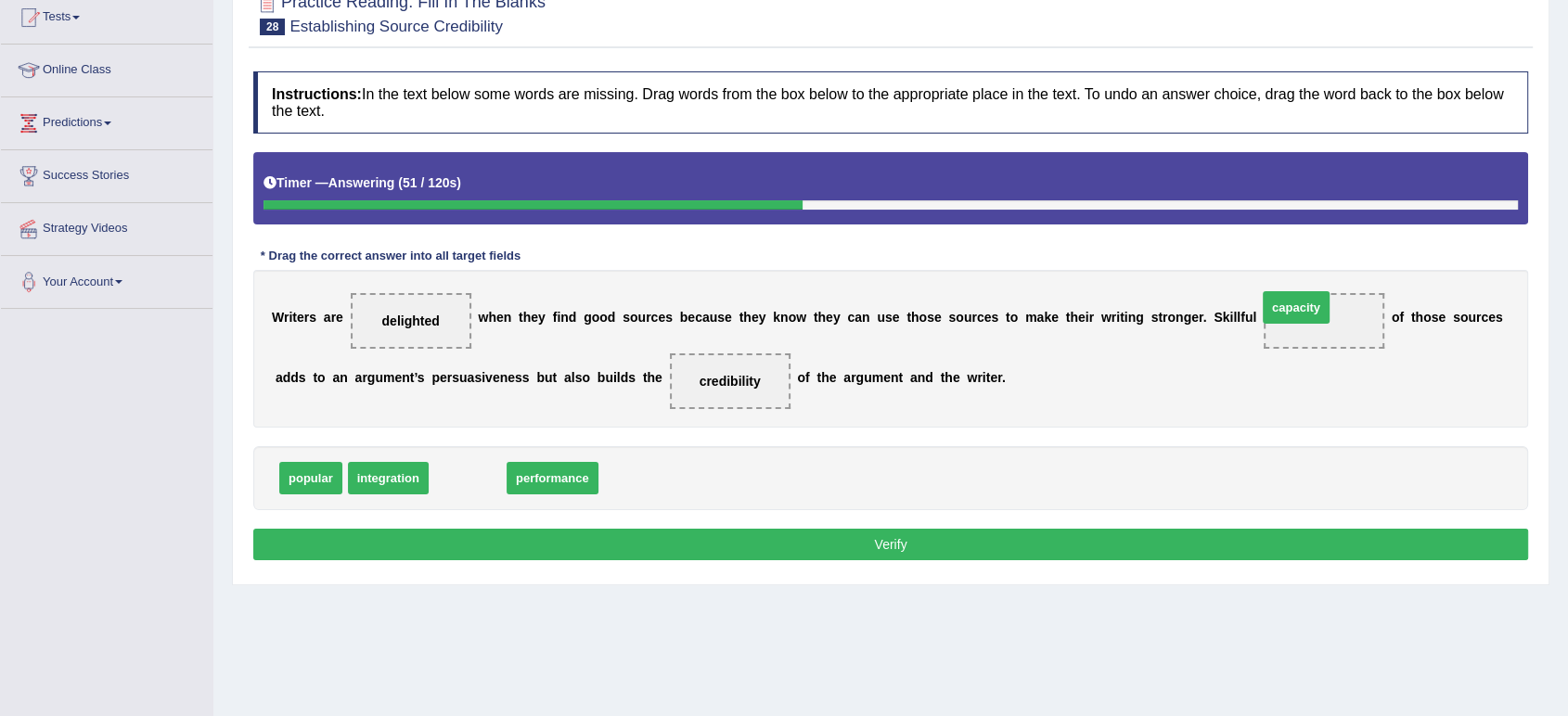
drag, startPoint x: 485, startPoint y: 481, endPoint x: 1318, endPoint y: 317, distance: 849.0
click at [1318, 317] on span "capacity" at bounding box center [1323, 321] width 70 height 34
drag, startPoint x: 1312, startPoint y: 319, endPoint x: 1296, endPoint y: 324, distance: 16.8
click at [1296, 324] on span "capacity" at bounding box center [1324, 321] width 120 height 55
click at [453, 482] on span "performance" at bounding box center [480, 478] width 92 height 33
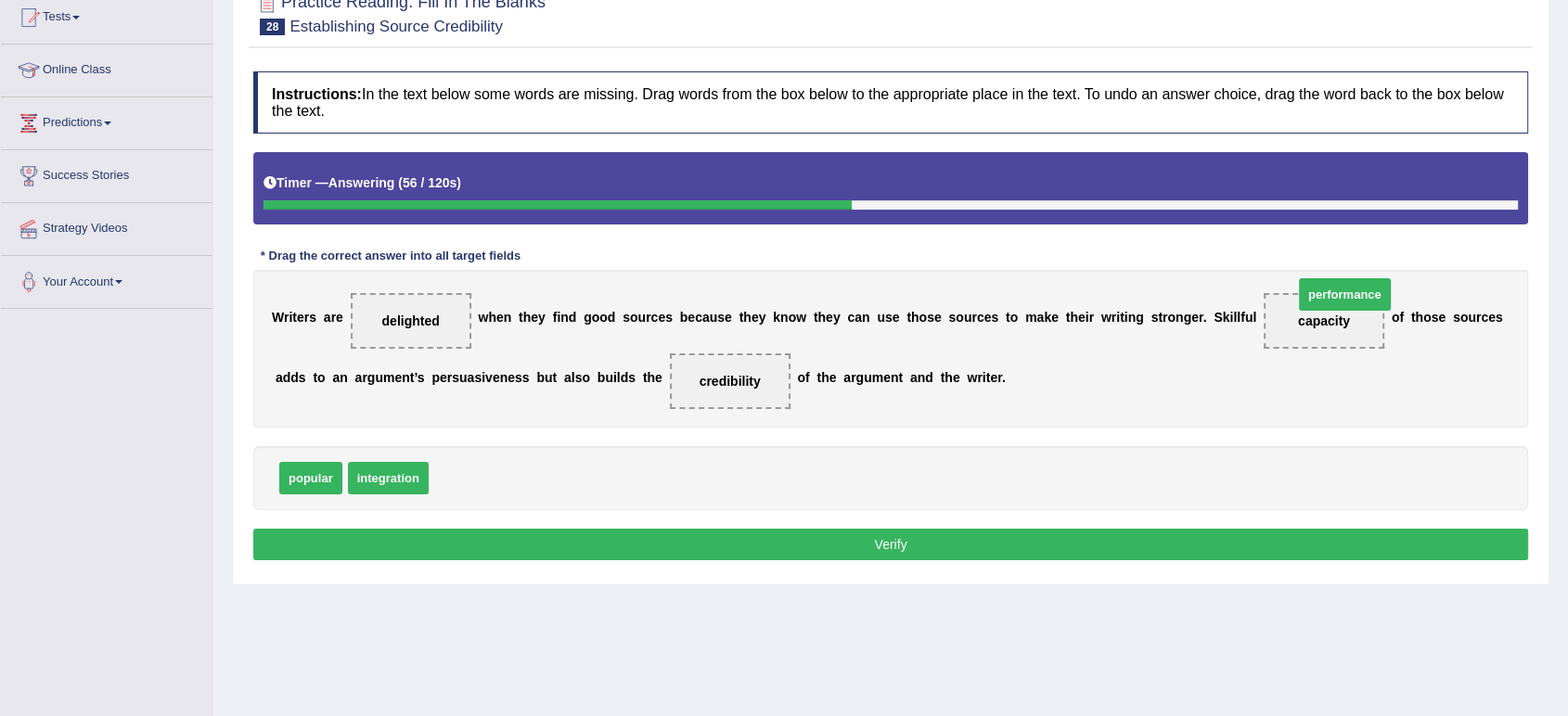
drag, startPoint x: 453, startPoint y: 482, endPoint x: 1317, endPoint y: 305, distance: 881.9
click at [1316, 325] on span "performance" at bounding box center [1329, 321] width 98 height 34
click at [1262, 537] on button "Verify" at bounding box center [891, 545] width 1275 height 32
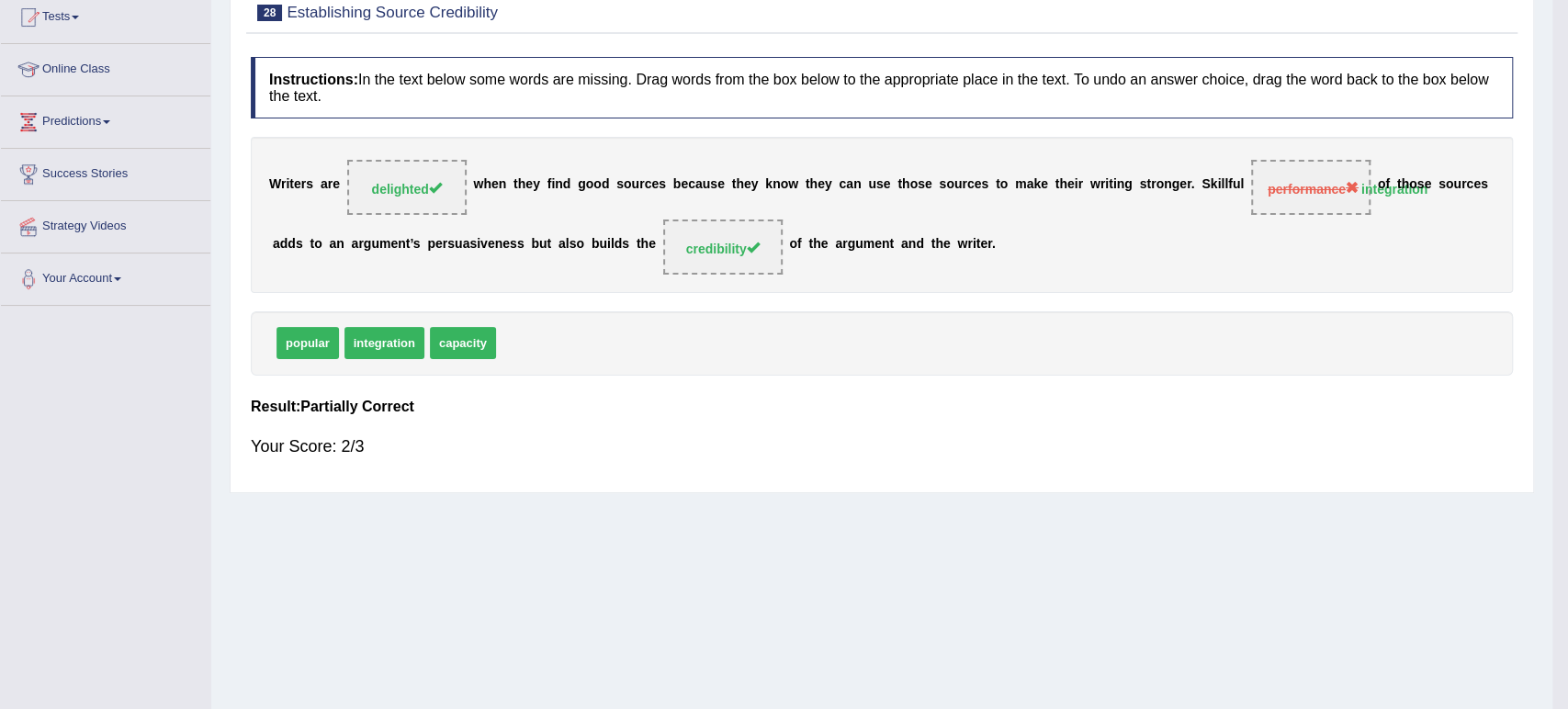
click at [1249, 532] on div "Home Practice Reading: Fill In The Blanks Establishing Source Credibility You h…" at bounding box center [882, 255] width 1341 height 919
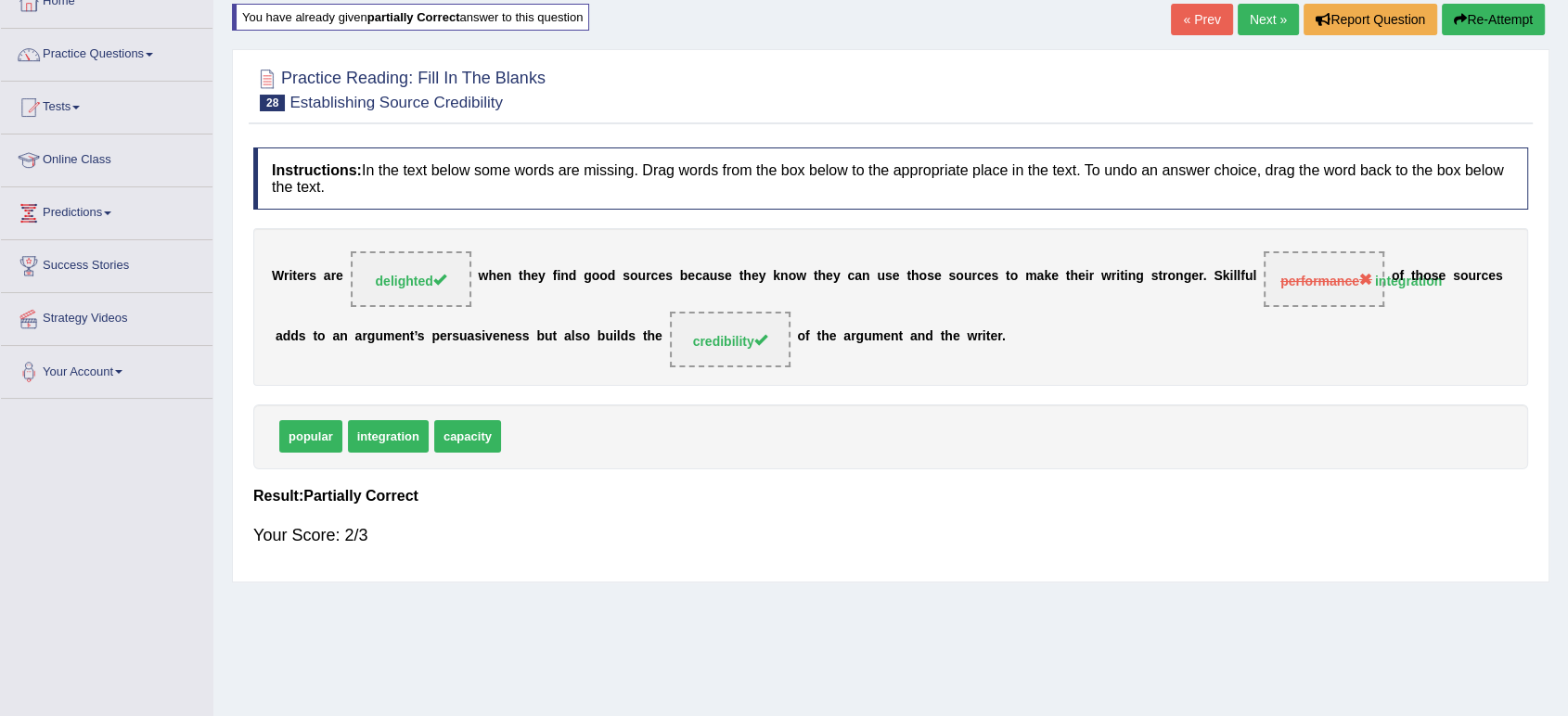
scroll to position [0, 0]
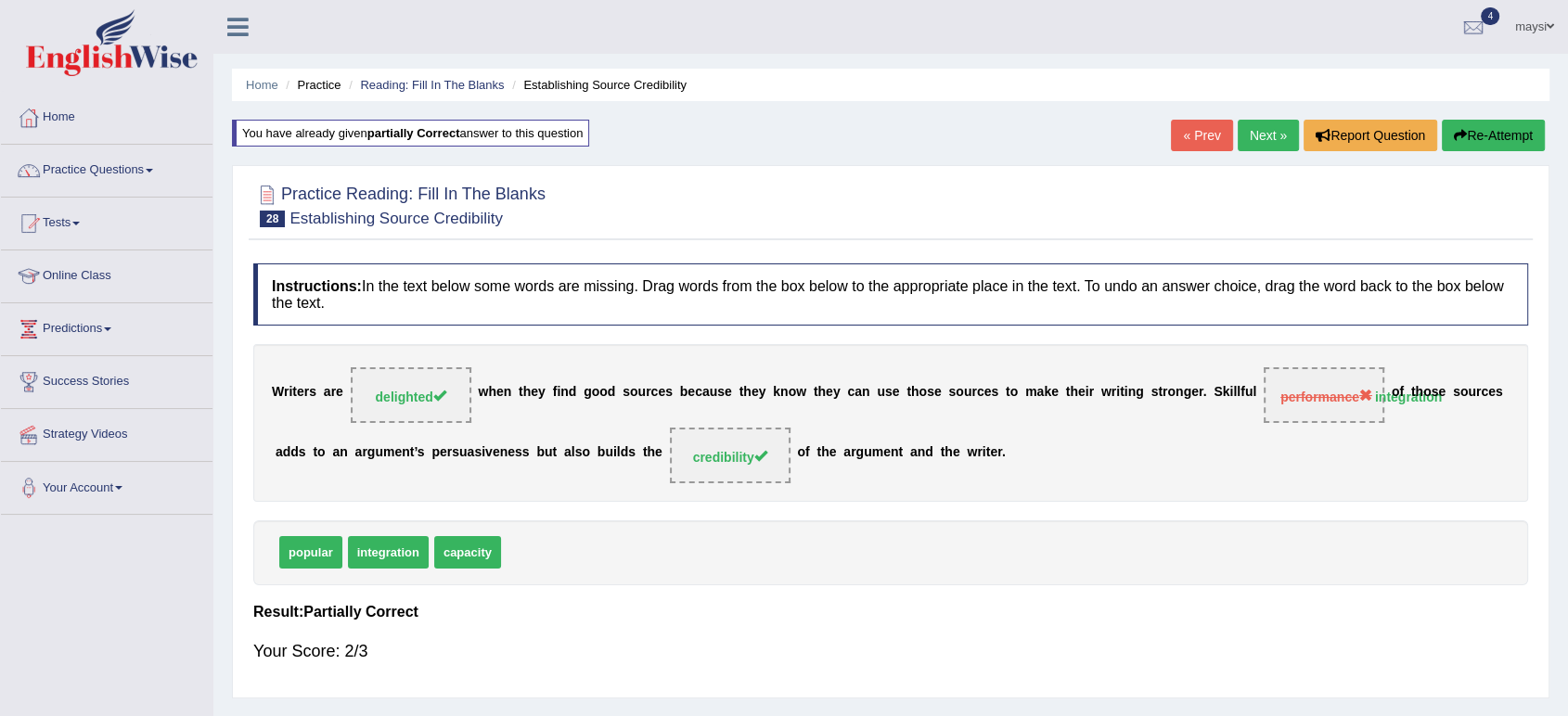
click at [1258, 131] on link "Next »" at bounding box center [1269, 135] width 61 height 32
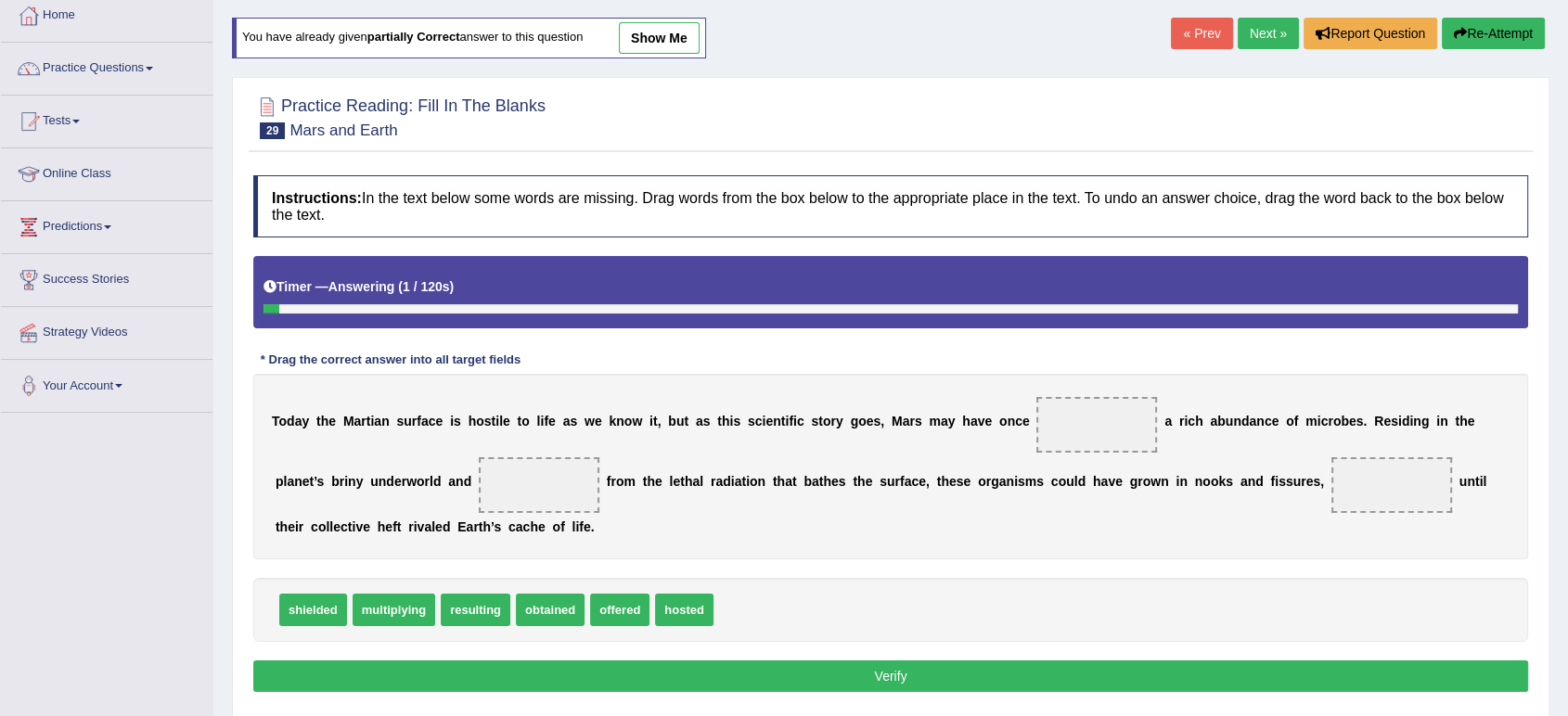
scroll to position [206, 0]
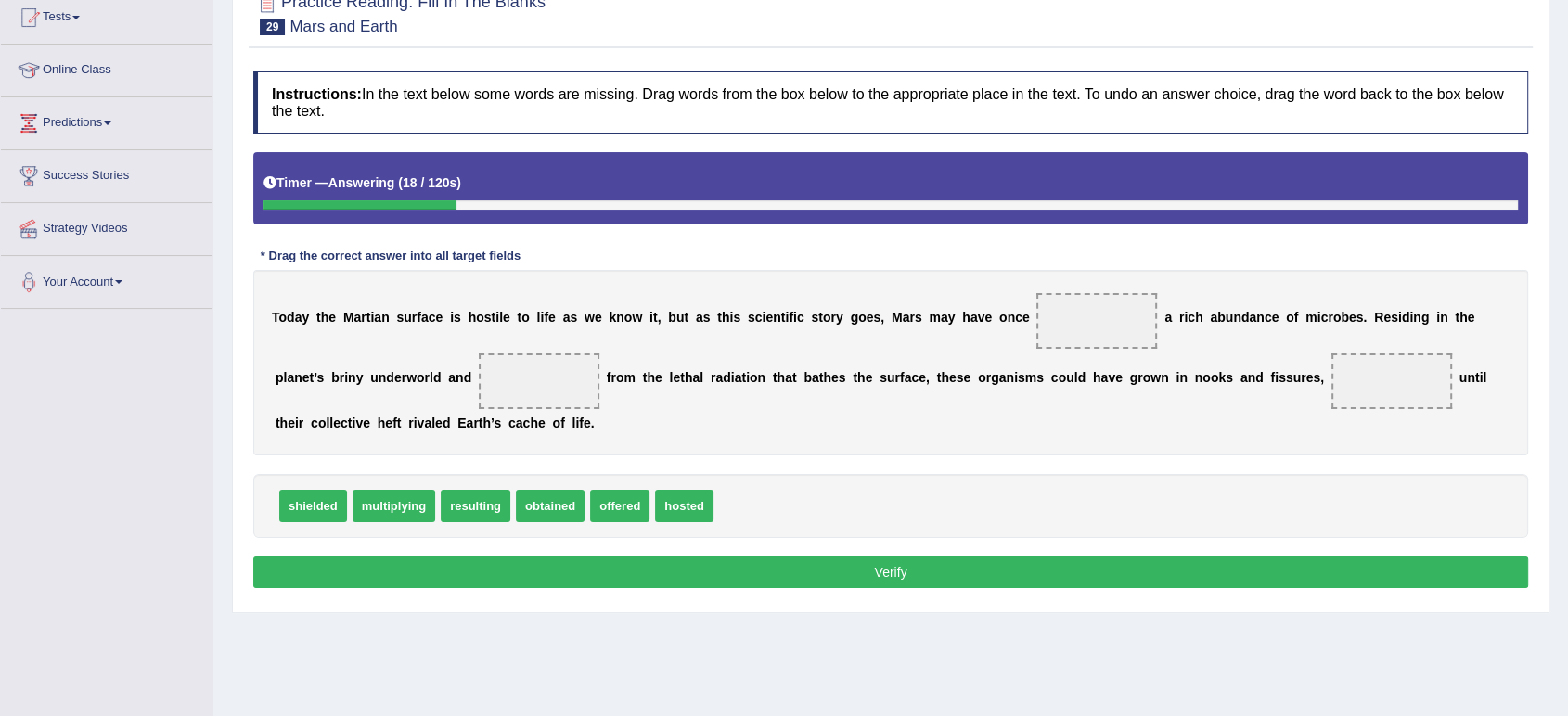
click at [689, 512] on span "hosted" at bounding box center [683, 506] width 58 height 33
drag, startPoint x: 689, startPoint y: 512, endPoint x: 1078, endPoint y: 329, distance: 429.9
click at [319, 503] on span "shielded" at bounding box center [313, 506] width 68 height 33
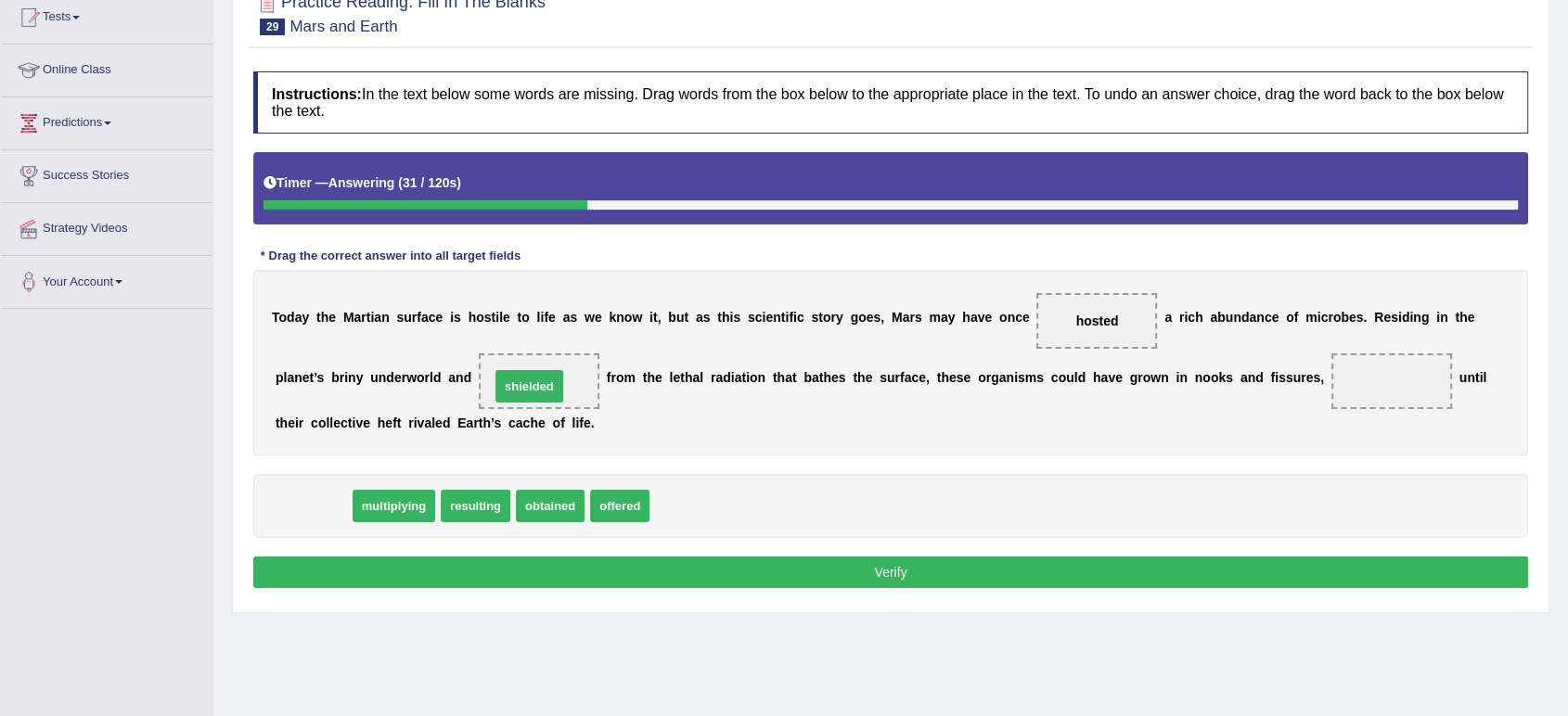
drag, startPoint x: 319, startPoint y: 503, endPoint x: 535, endPoint y: 384, distance: 246.6
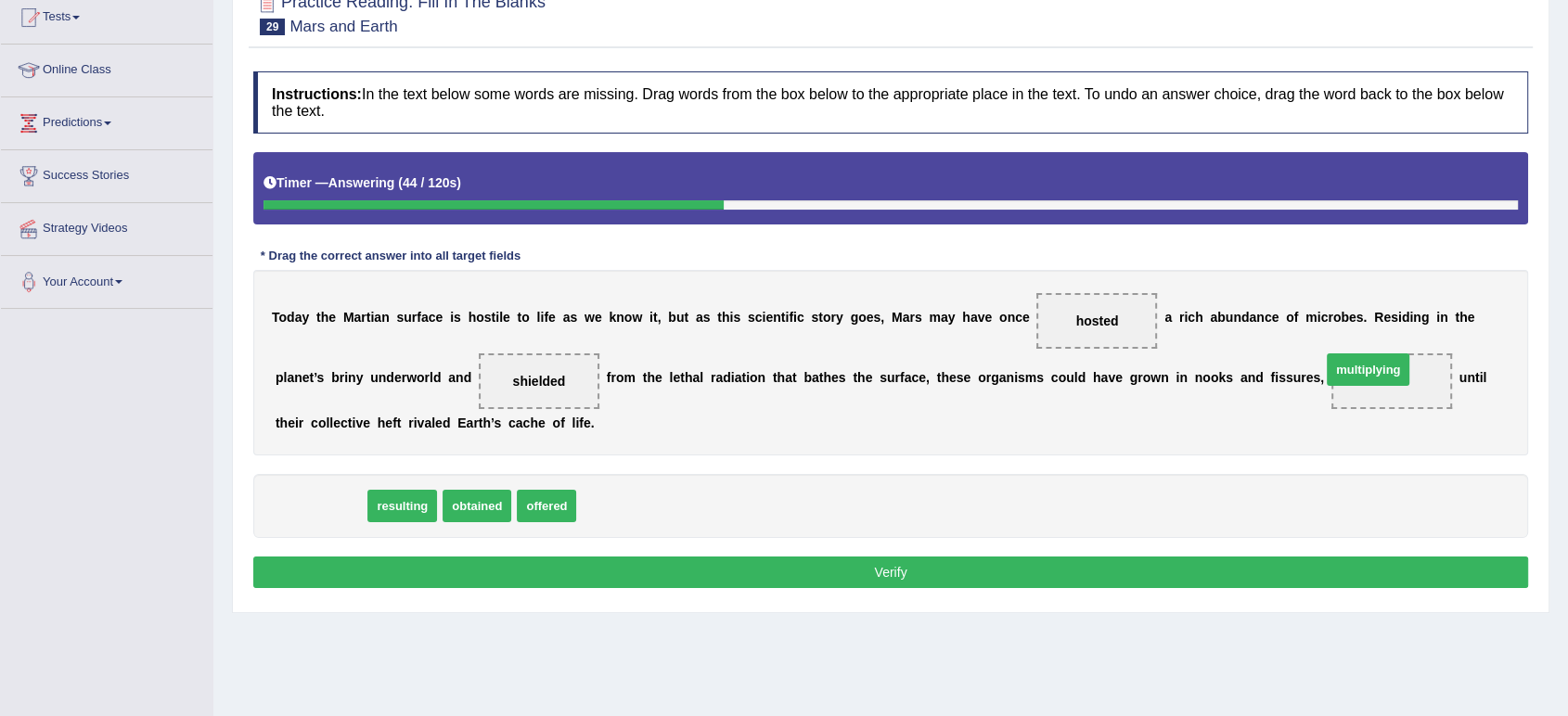
drag, startPoint x: 333, startPoint y: 511, endPoint x: 1380, endPoint y: 374, distance: 1055.9
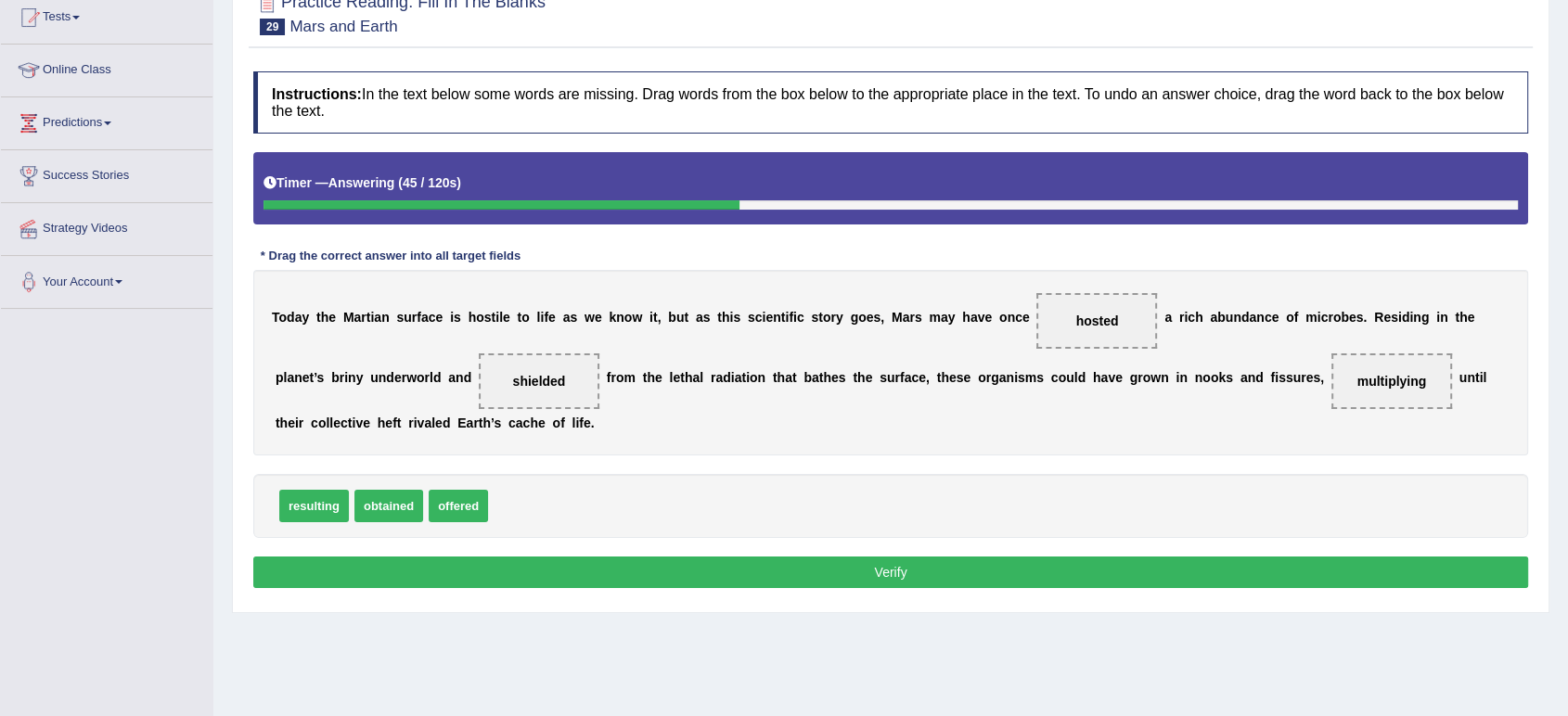
click at [1045, 571] on button "Verify" at bounding box center [891, 573] width 1275 height 32
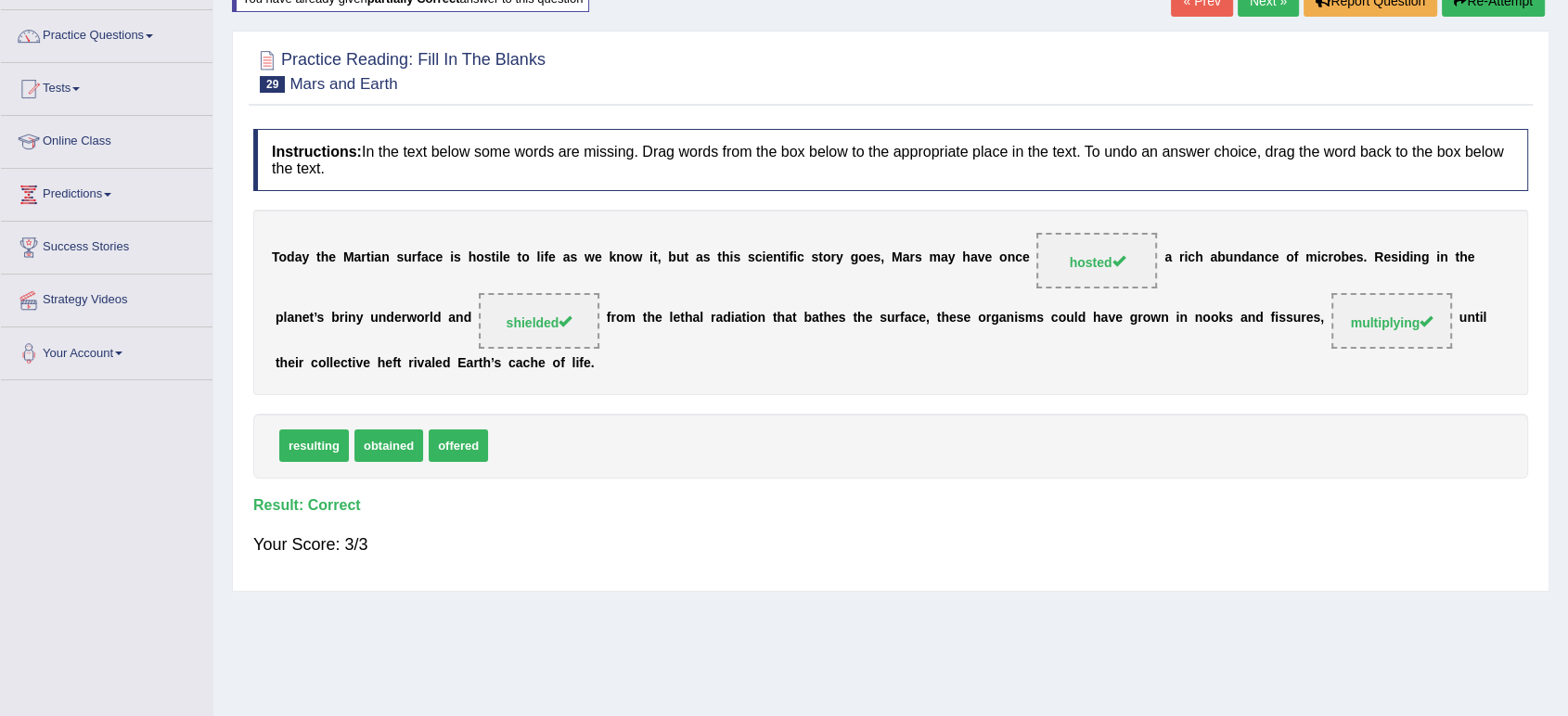
scroll to position [103, 0]
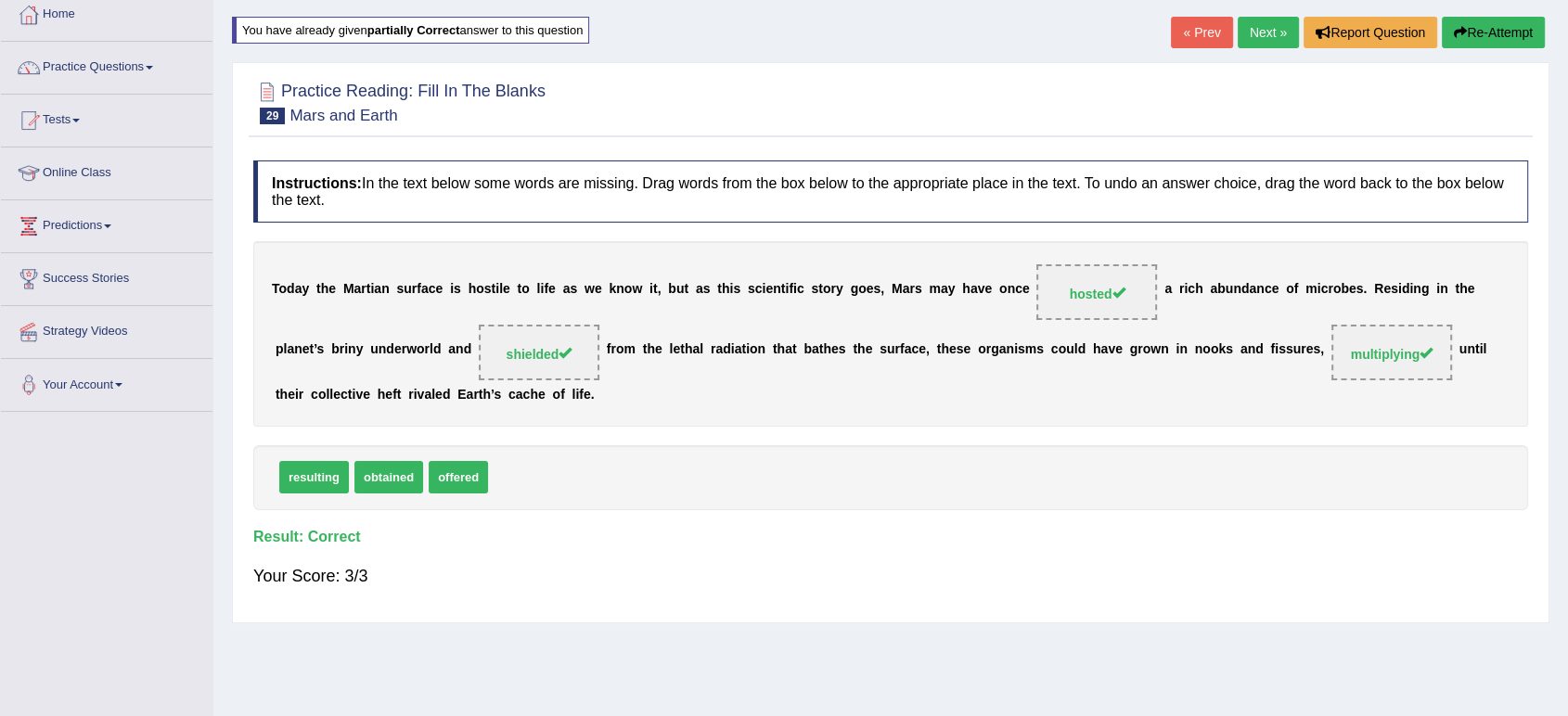
click at [1277, 35] on link "Next »" at bounding box center [1269, 33] width 61 height 32
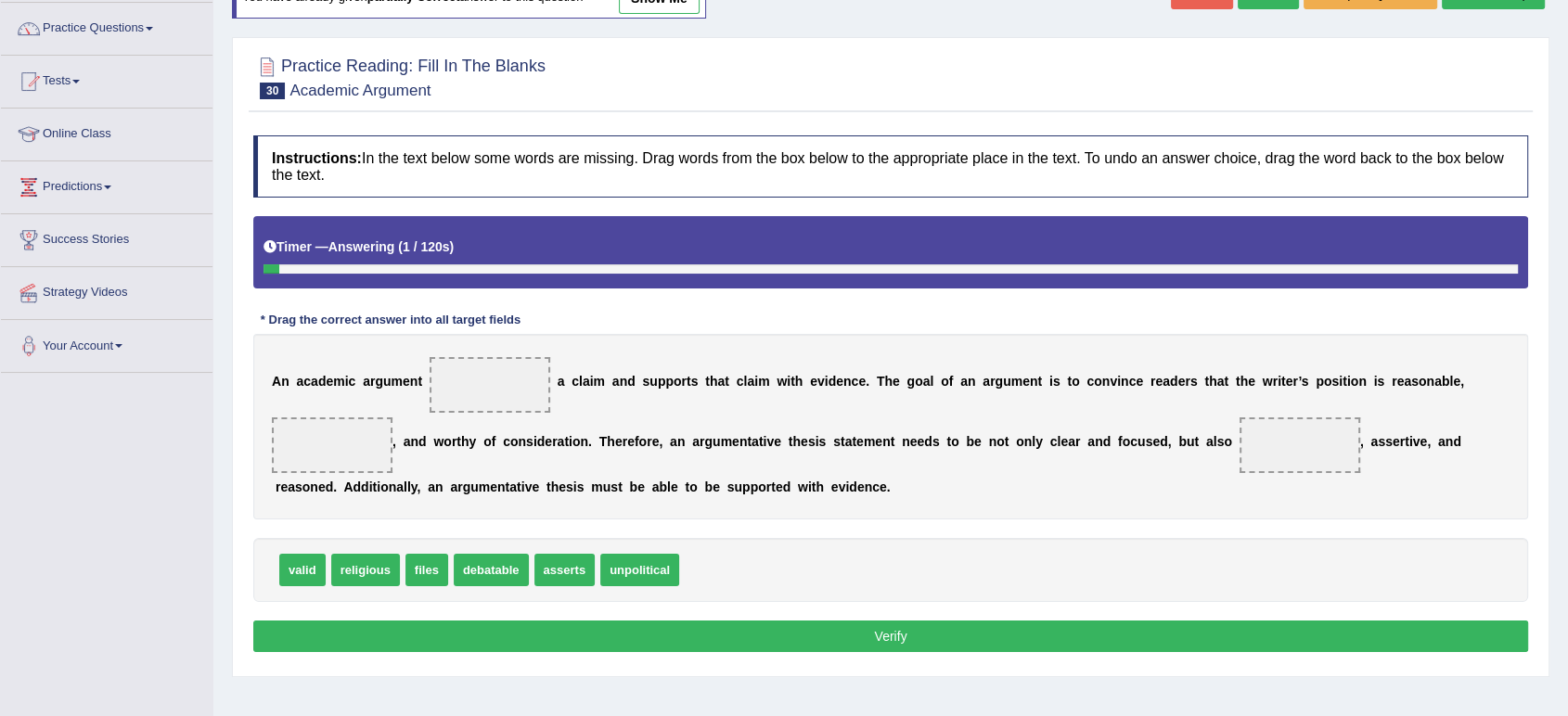
scroll to position [257, 0]
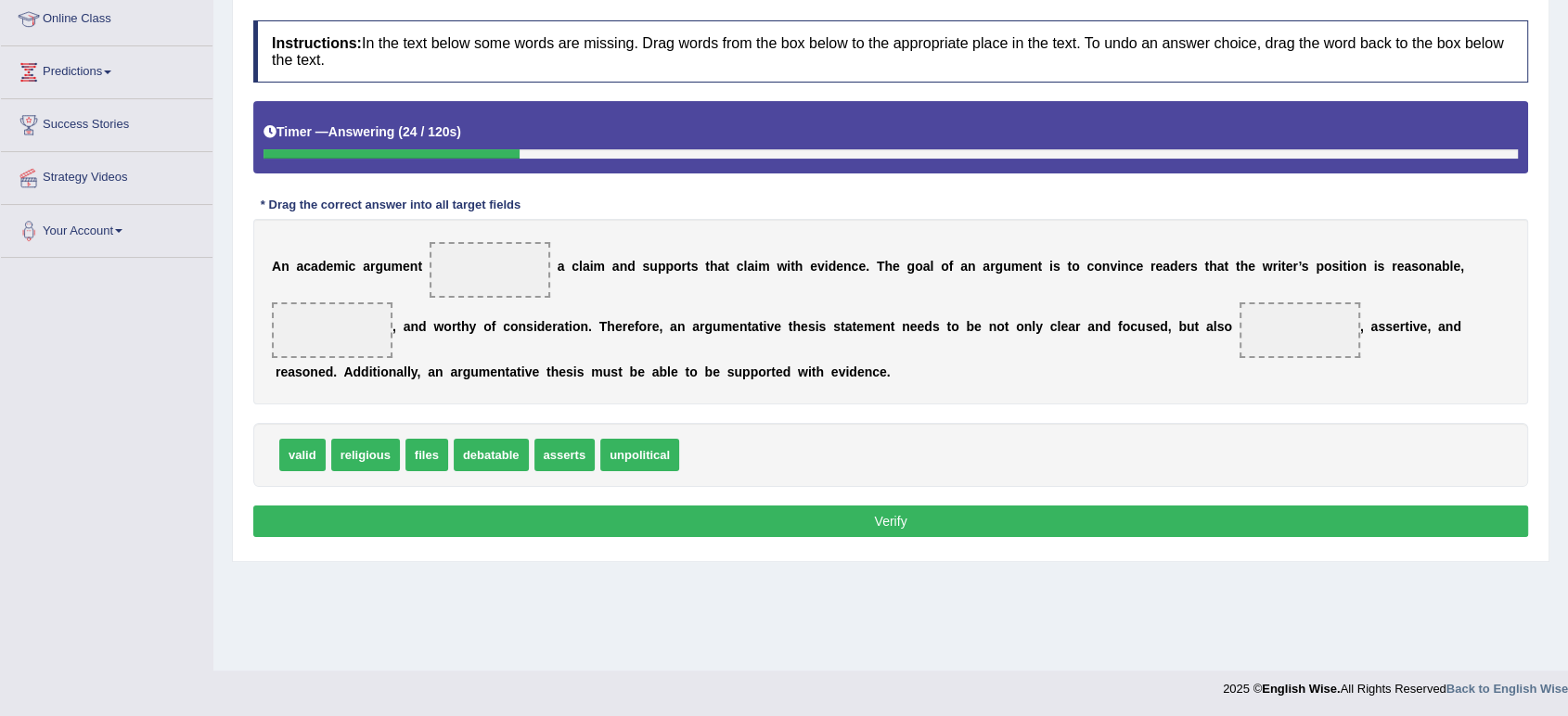
click at [549, 449] on span "asserts" at bounding box center [565, 454] width 61 height 33
drag, startPoint x: 488, startPoint y: 399, endPoint x: 485, endPoint y: 262, distance: 137.0
click at [497, 460] on span "unpolitical" at bounding box center [494, 454] width 79 height 33
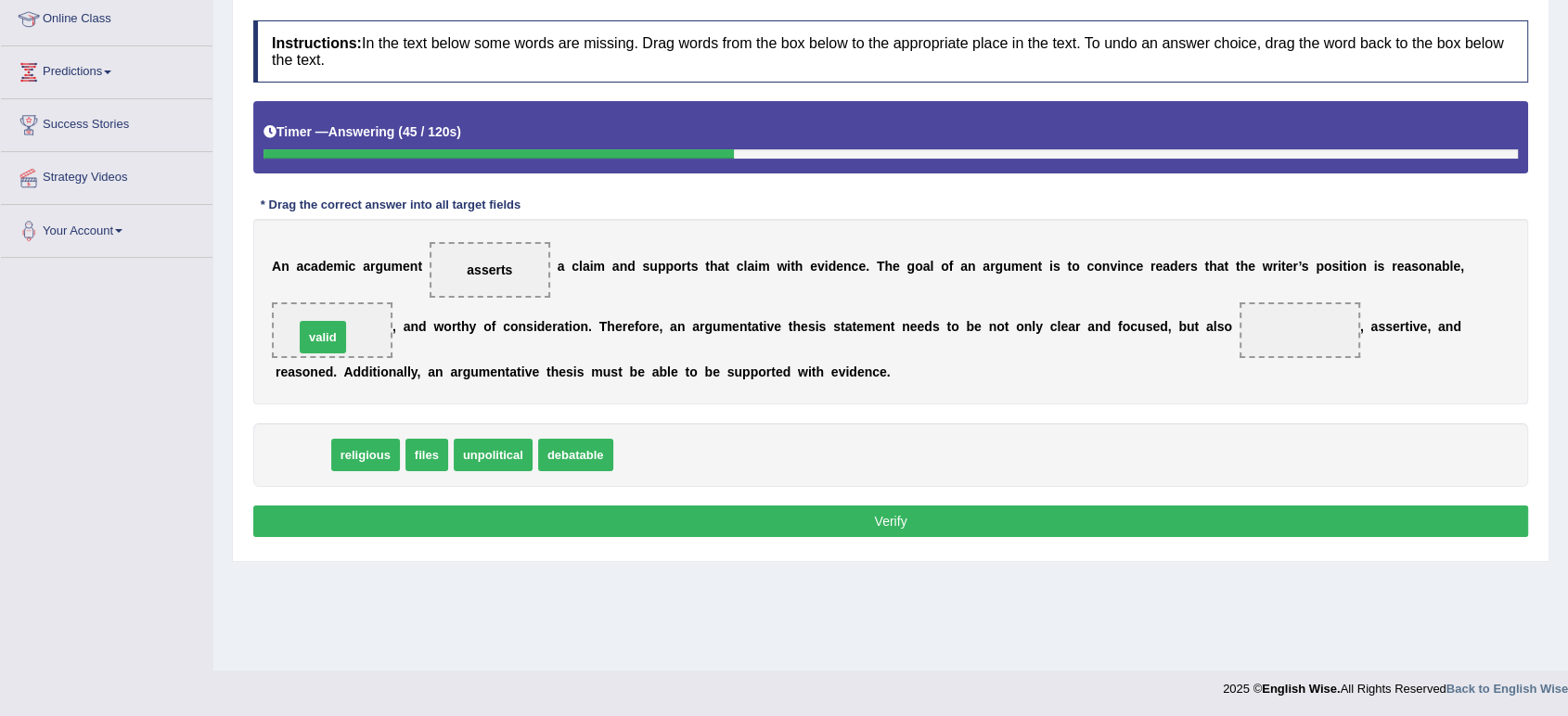
drag, startPoint x: 306, startPoint y: 451, endPoint x: 331, endPoint y: 332, distance: 121.6
click at [331, 332] on span "valid" at bounding box center [332, 330] width 30 height 15
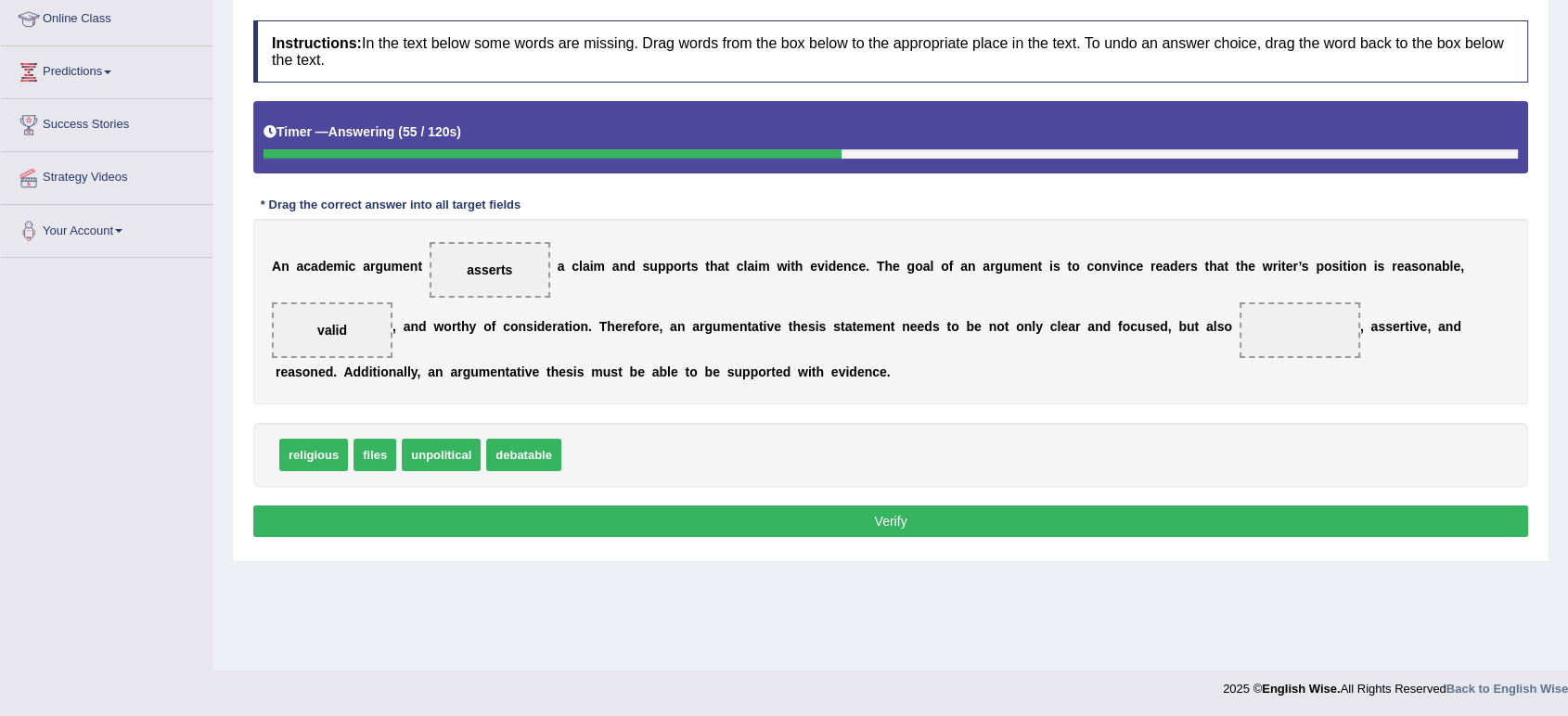
click at [546, 450] on span "debatable" at bounding box center [523, 454] width 75 height 33
drag, startPoint x: 460, startPoint y: 458, endPoint x: 313, endPoint y: 331, distance: 194.3
click at [519, 455] on span "valid" at bounding box center [509, 454] width 46 height 33
drag, startPoint x: 520, startPoint y: 456, endPoint x: 1296, endPoint y: 325, distance: 787.0
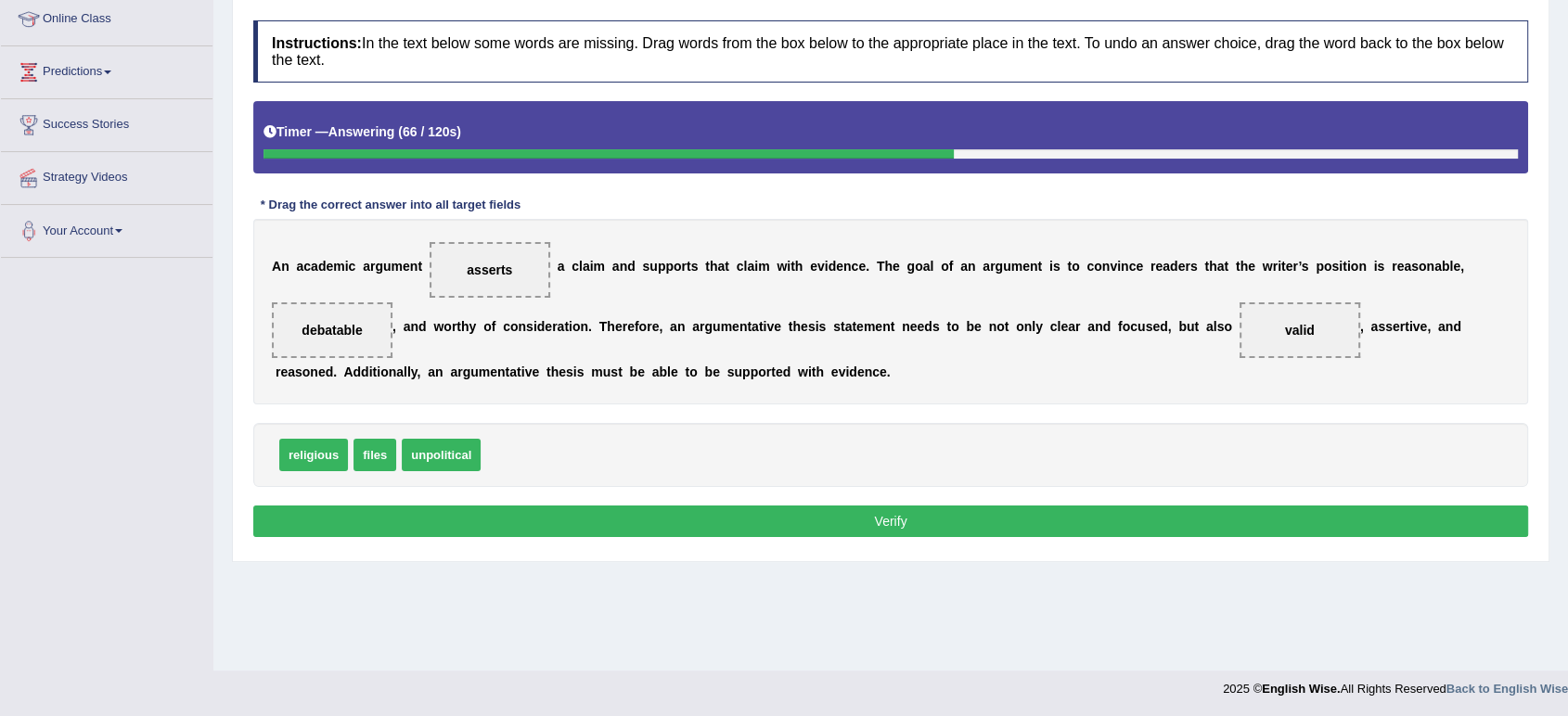
click at [568, 519] on button "Verify" at bounding box center [891, 521] width 1275 height 32
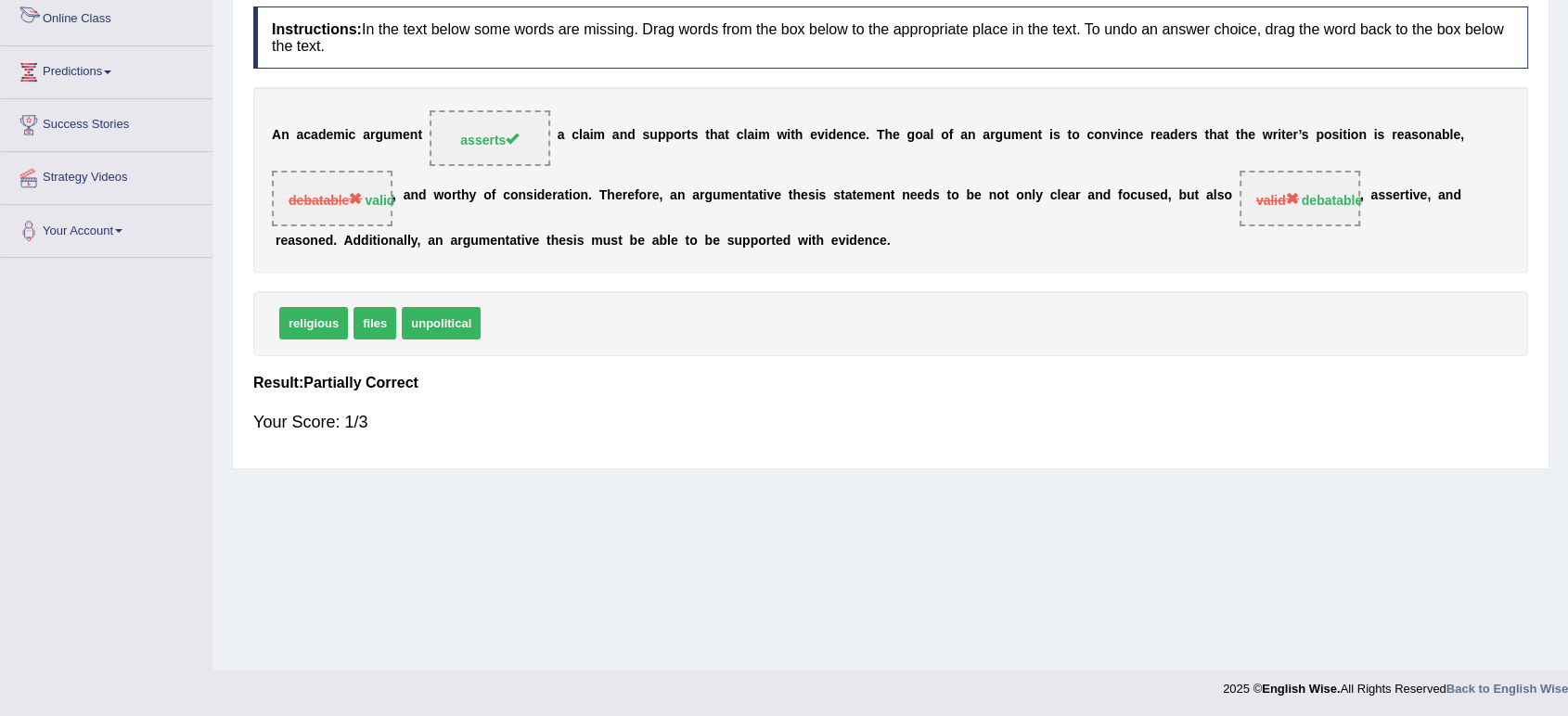
scroll to position [0, 0]
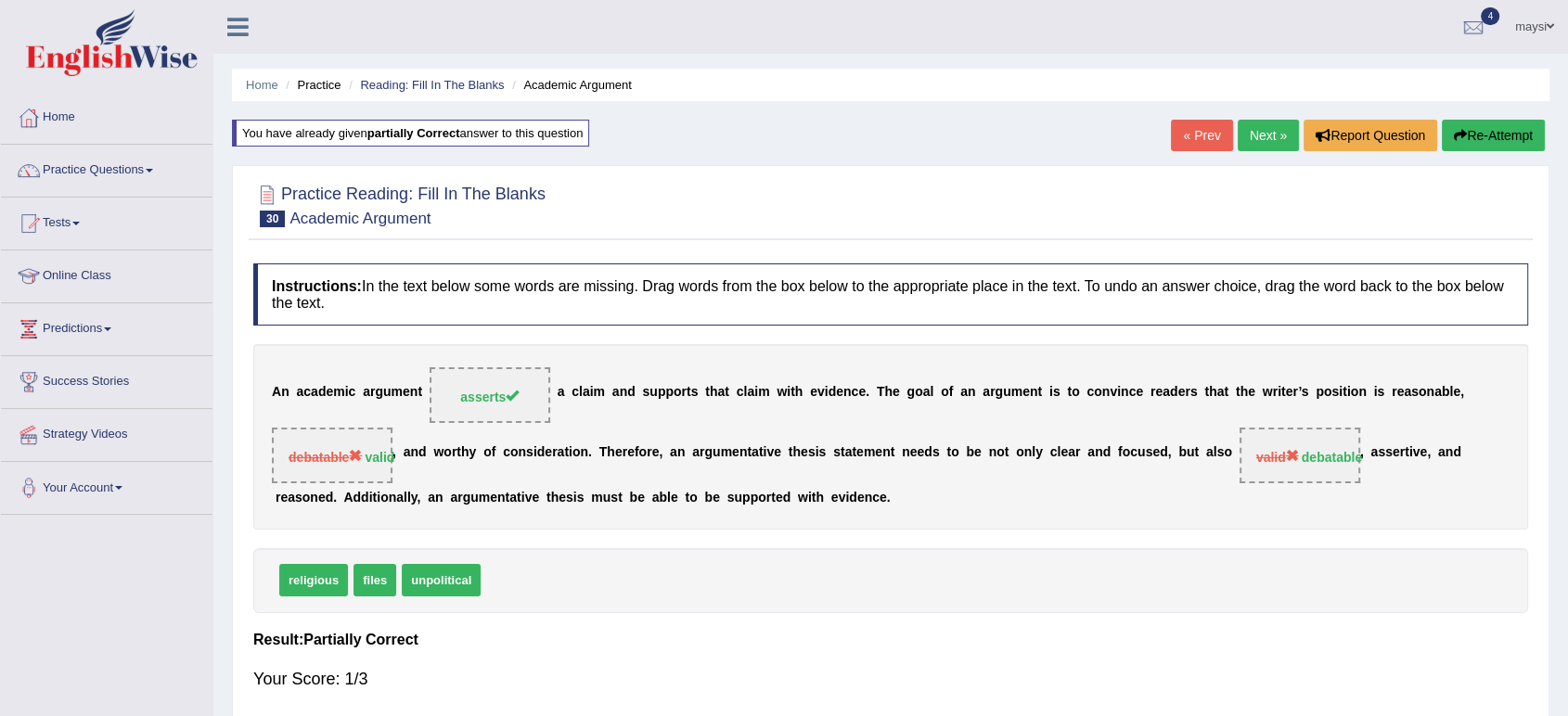
click at [1266, 128] on link "Next »" at bounding box center [1269, 135] width 61 height 32
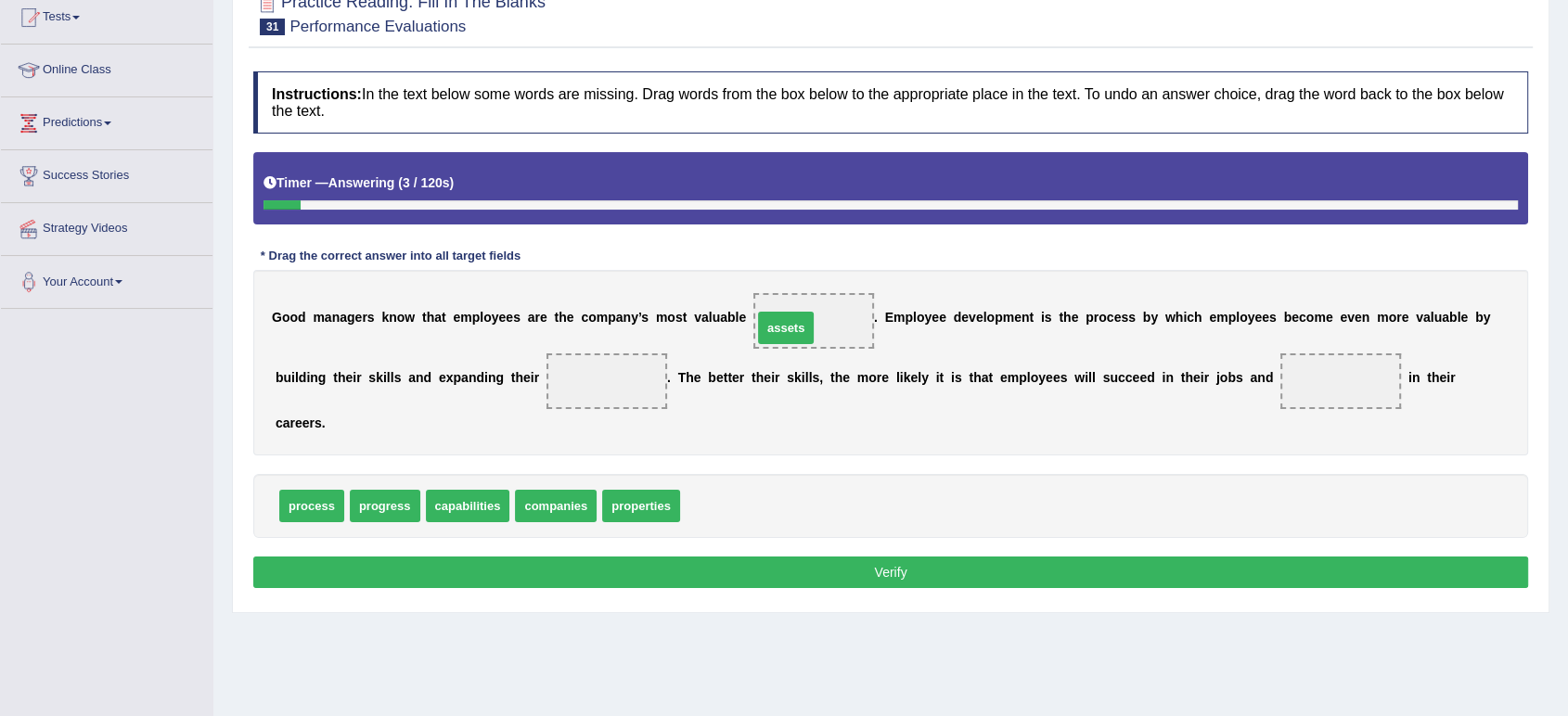
drag, startPoint x: 721, startPoint y: 503, endPoint x: 793, endPoint y: 325, distance: 192.0
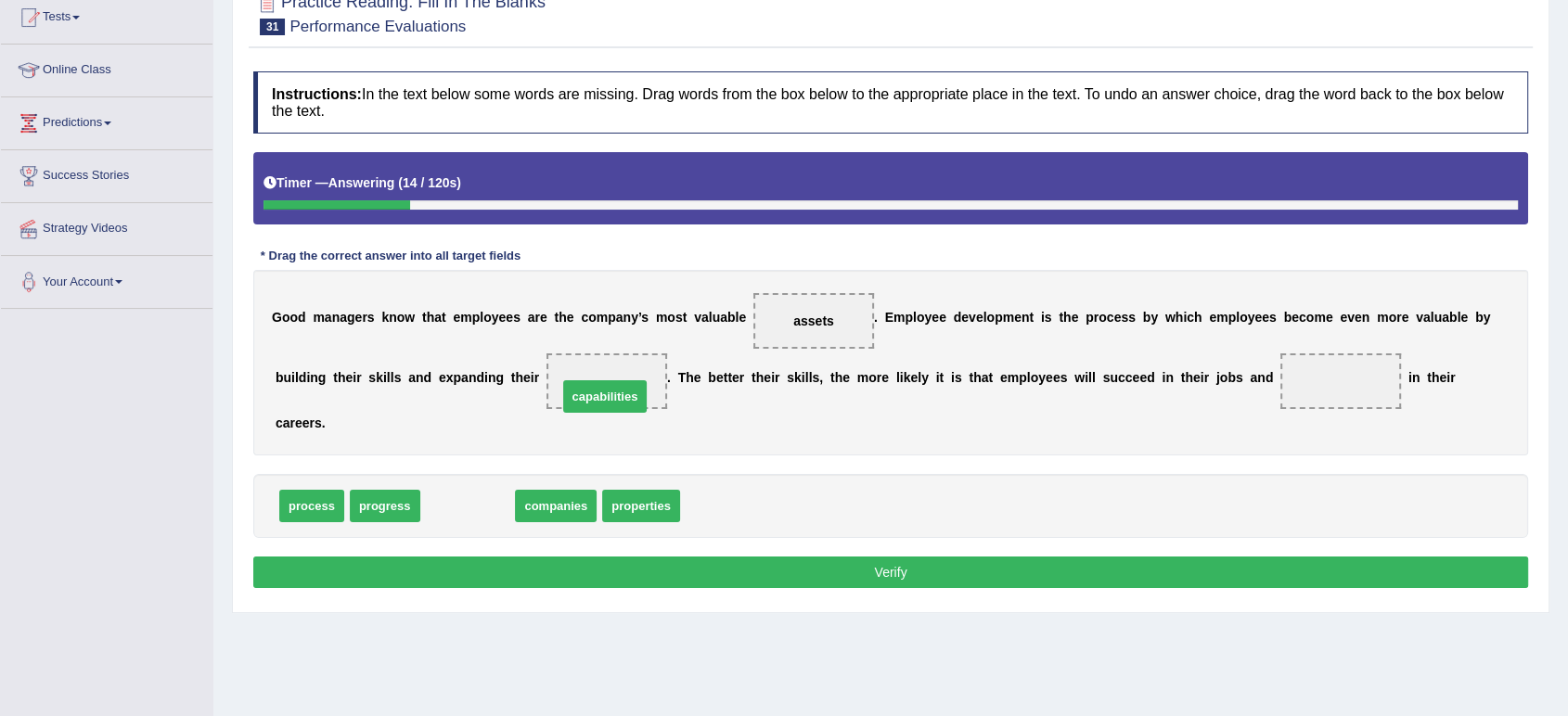
drag, startPoint x: 437, startPoint y: 506, endPoint x: 575, endPoint y: 396, distance: 176.5
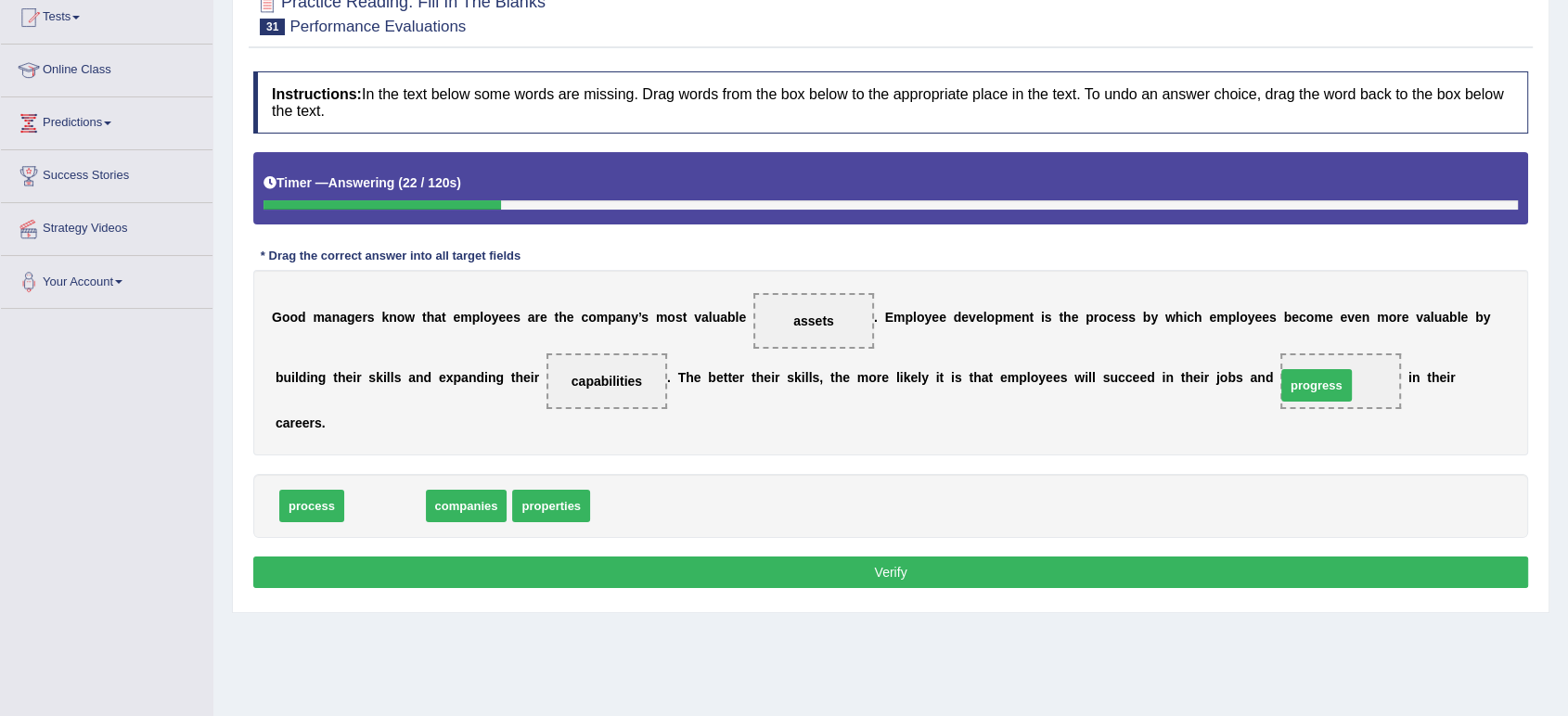
drag, startPoint x: 380, startPoint y: 499, endPoint x: 1313, endPoint y: 377, distance: 940.9
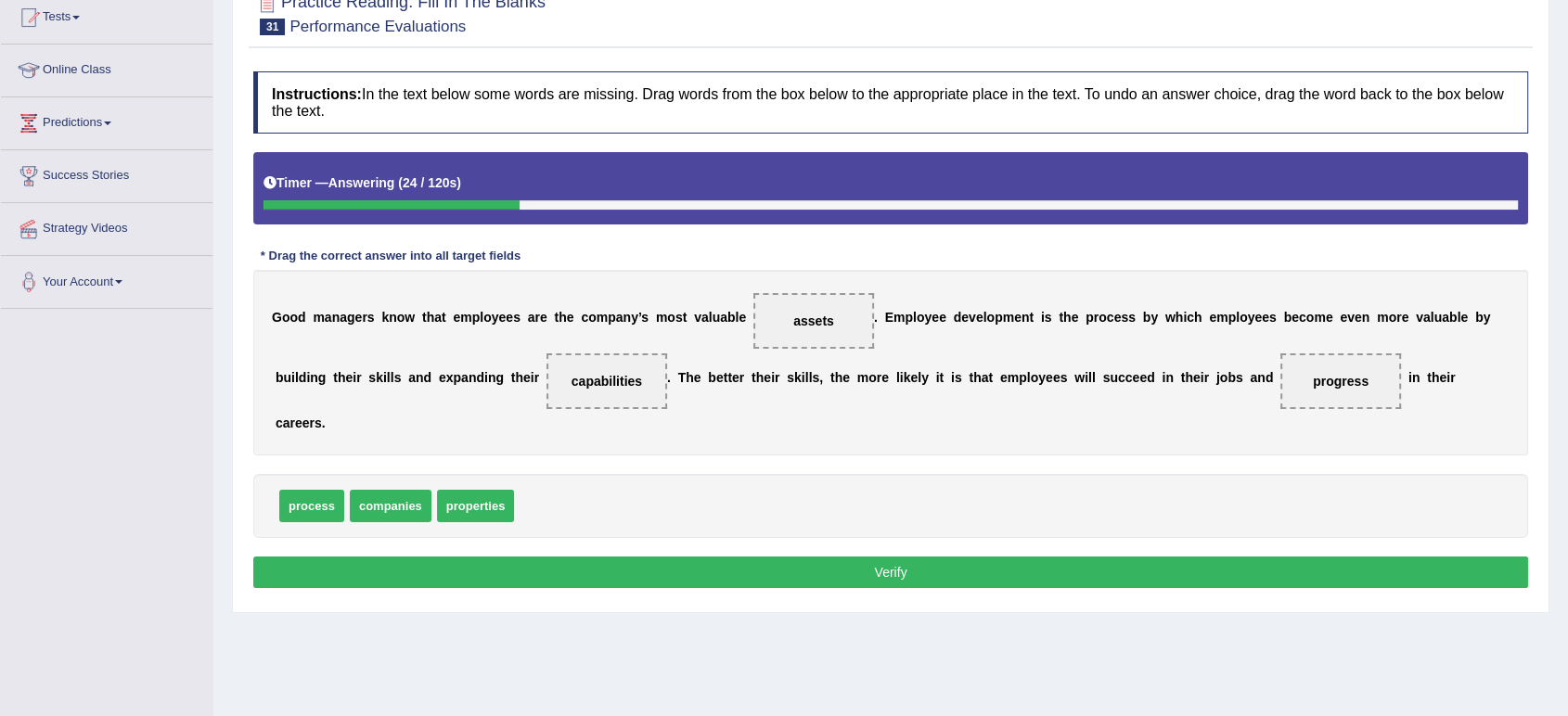
click at [942, 562] on button "Verify" at bounding box center [891, 573] width 1275 height 32
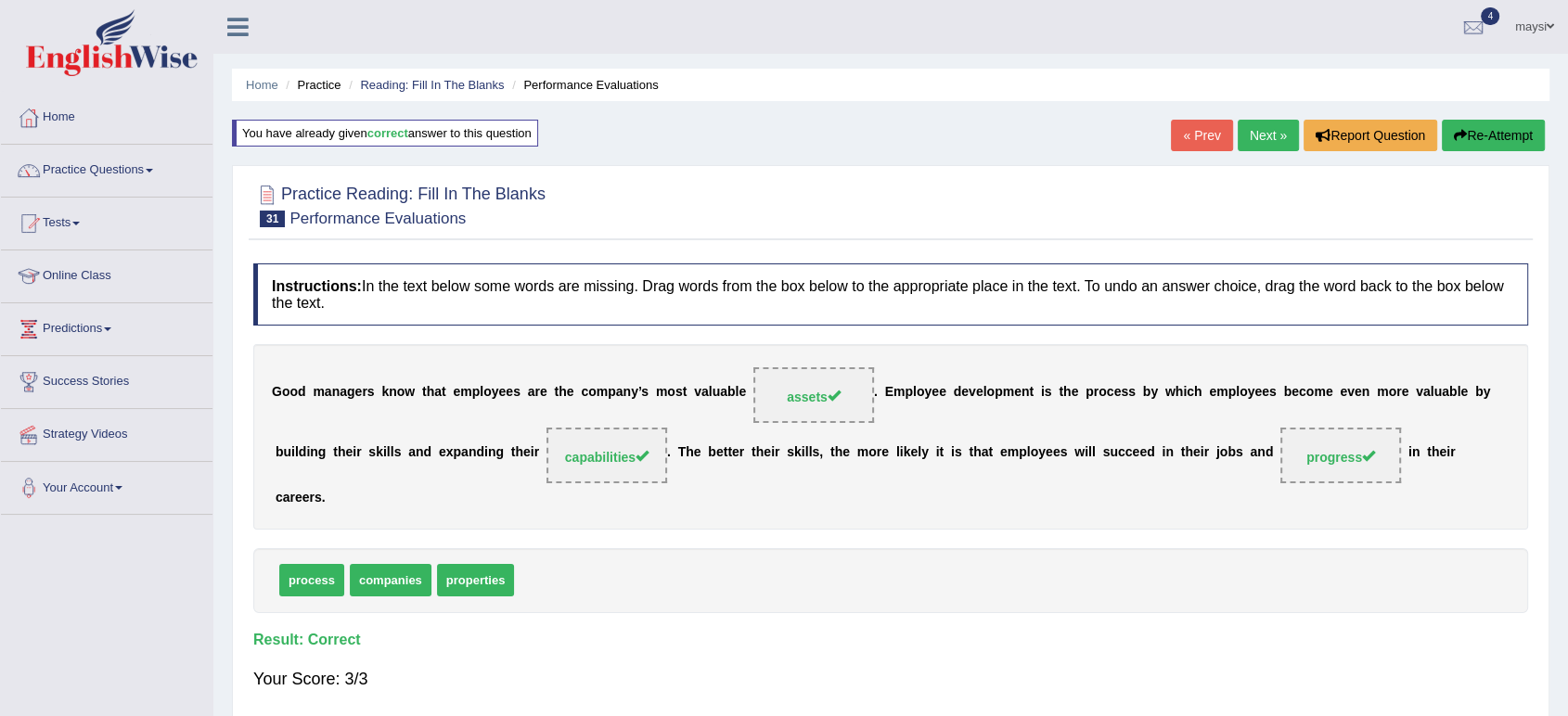
click at [1253, 146] on link "Next »" at bounding box center [1269, 135] width 61 height 32
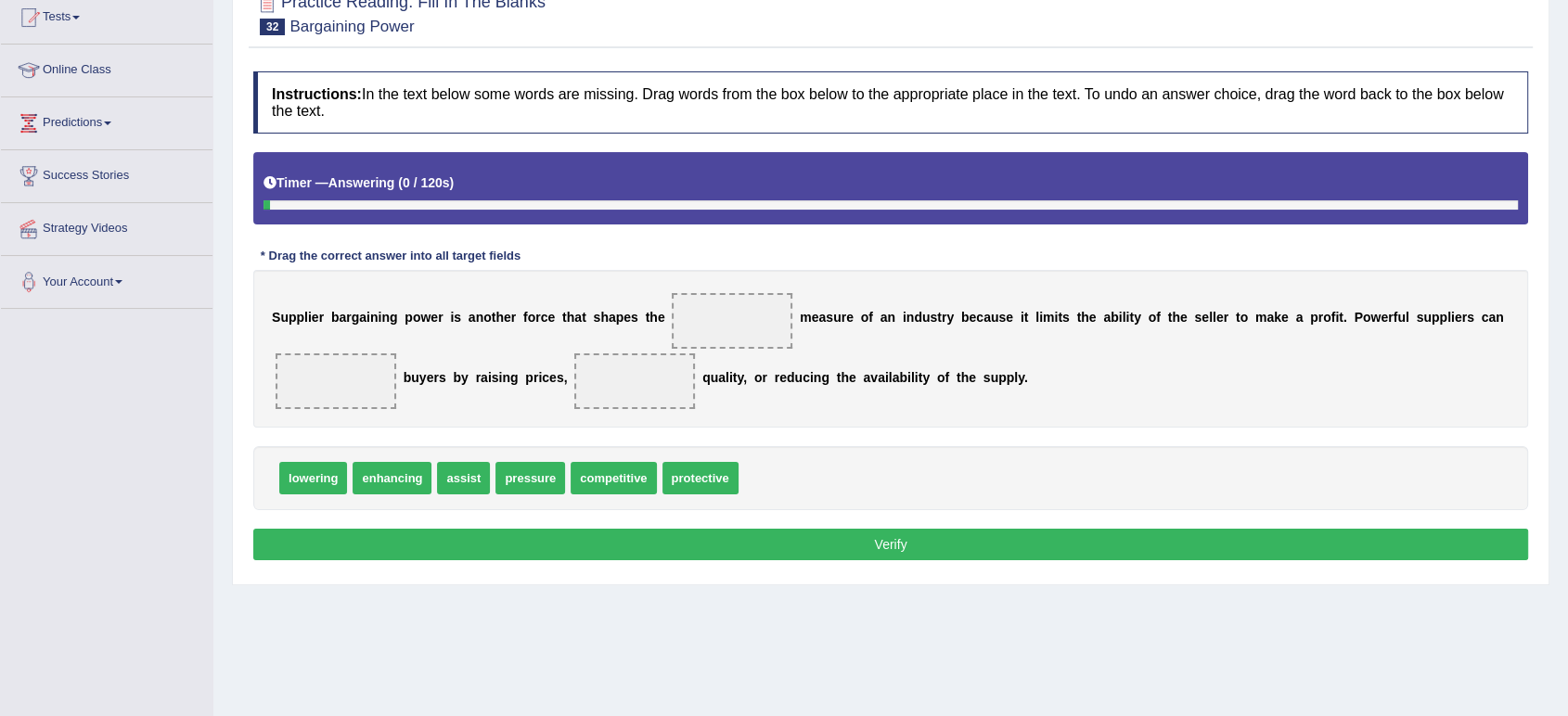
scroll to position [206, 0]
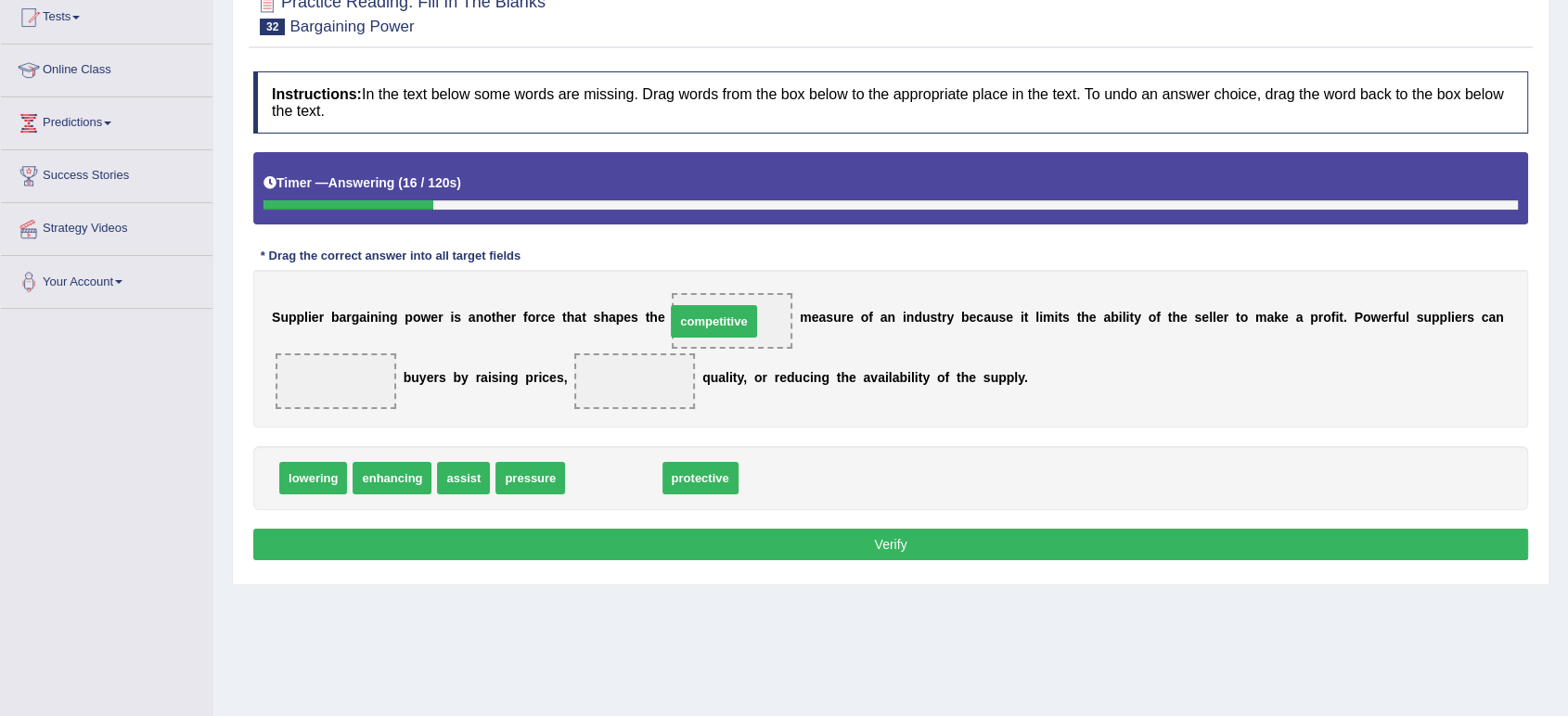
drag, startPoint x: 628, startPoint y: 484, endPoint x: 730, endPoint y: 327, distance: 187.2
click at [730, 327] on span "competitive" at bounding box center [733, 321] width 72 height 15
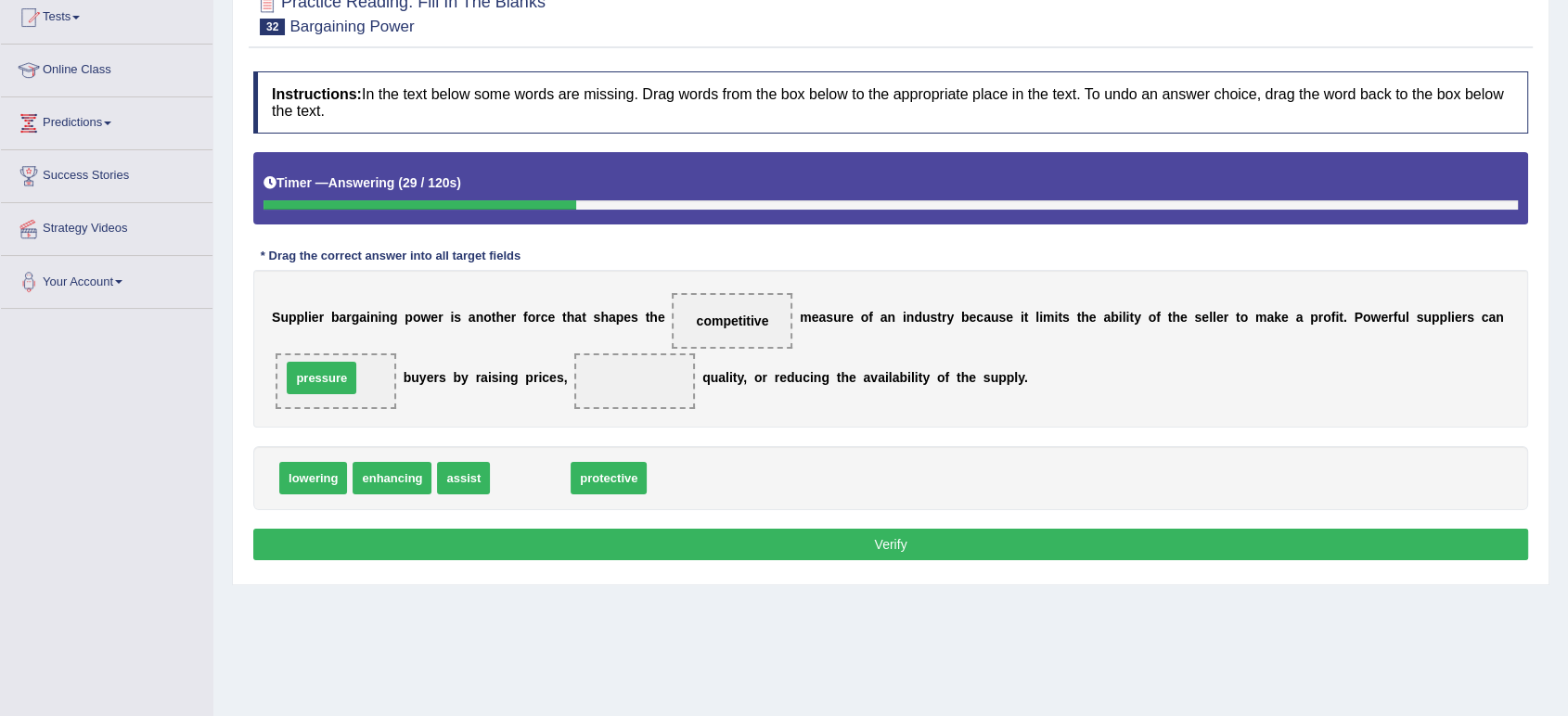
drag, startPoint x: 536, startPoint y: 484, endPoint x: 328, endPoint y: 383, distance: 231.2
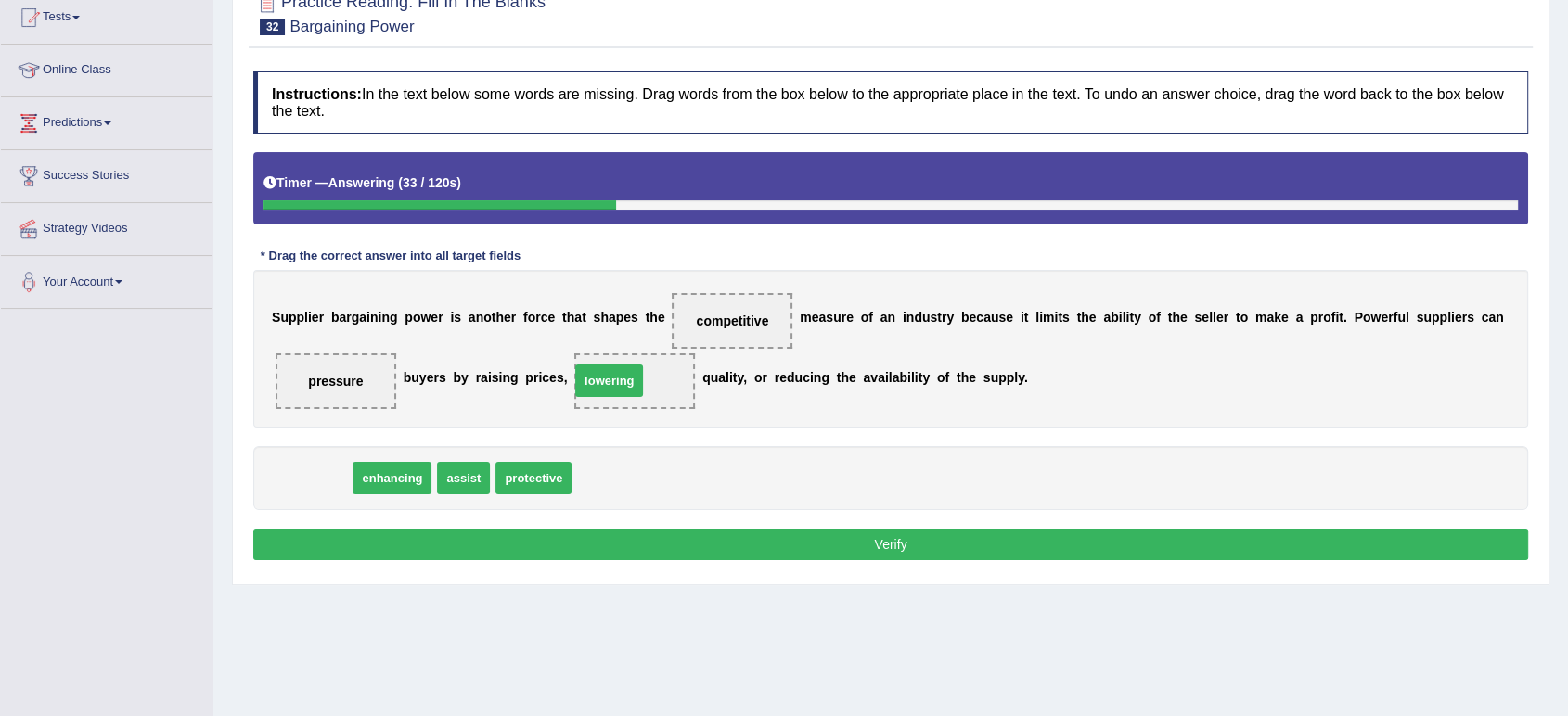
drag, startPoint x: 315, startPoint y: 477, endPoint x: 619, endPoint y: 378, distance: 319.7
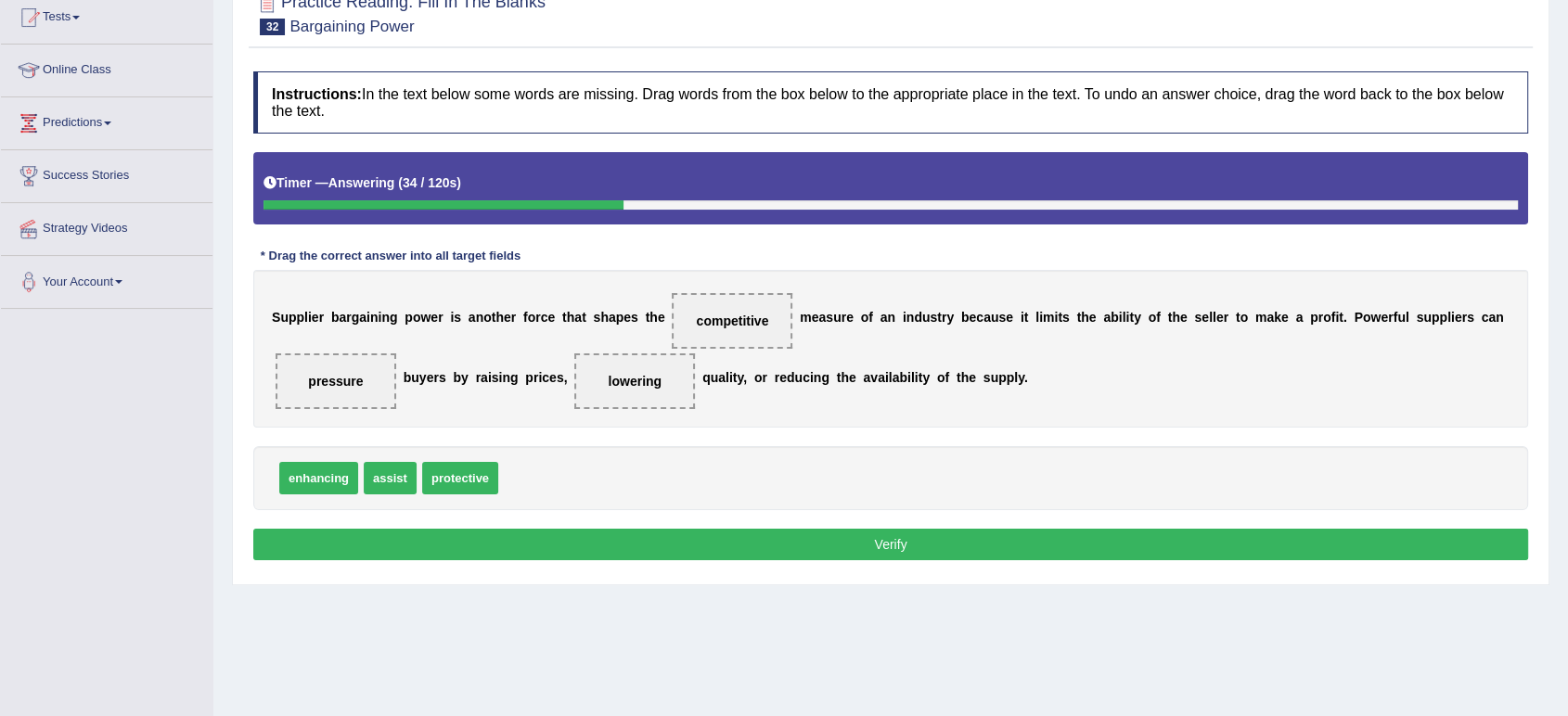
click at [740, 532] on button "Verify" at bounding box center [891, 545] width 1275 height 32
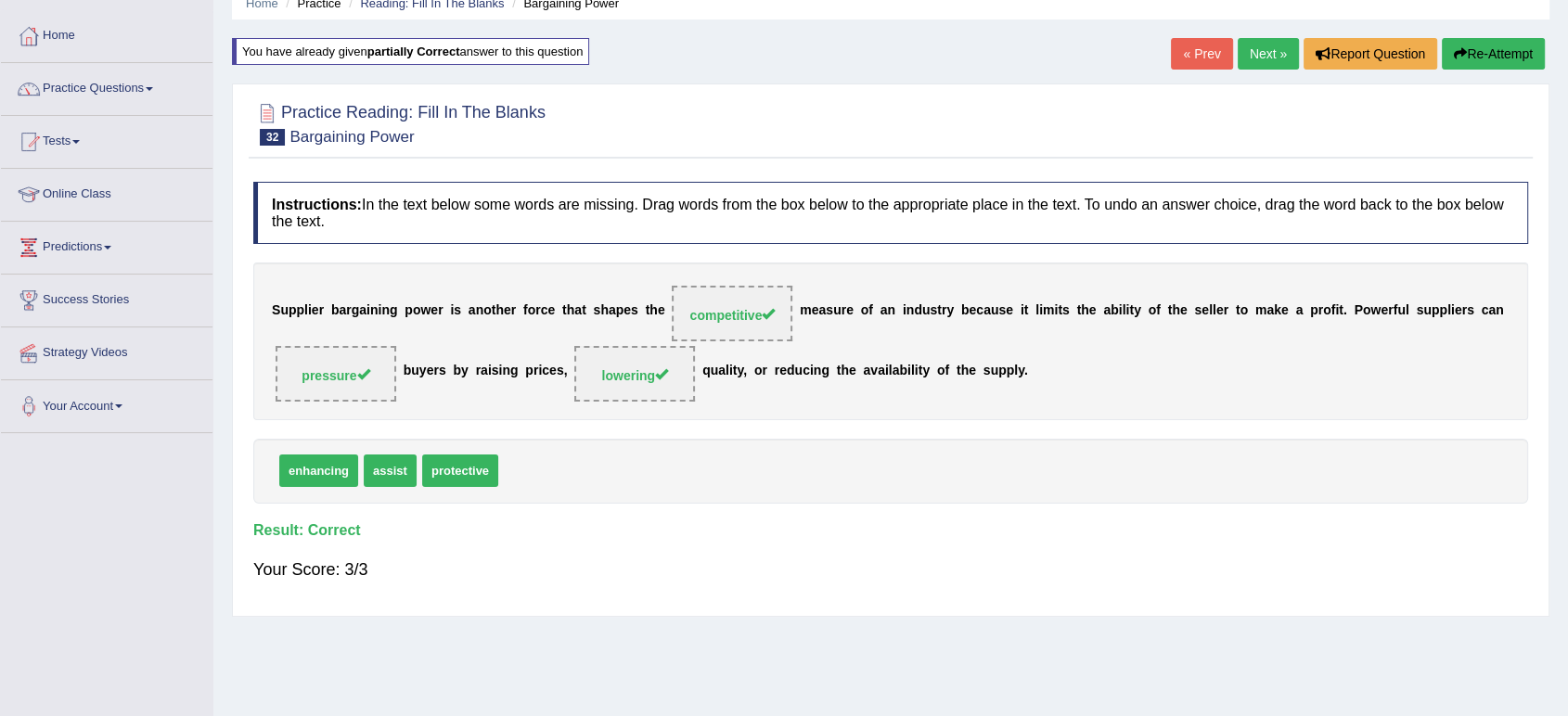
scroll to position [0, 0]
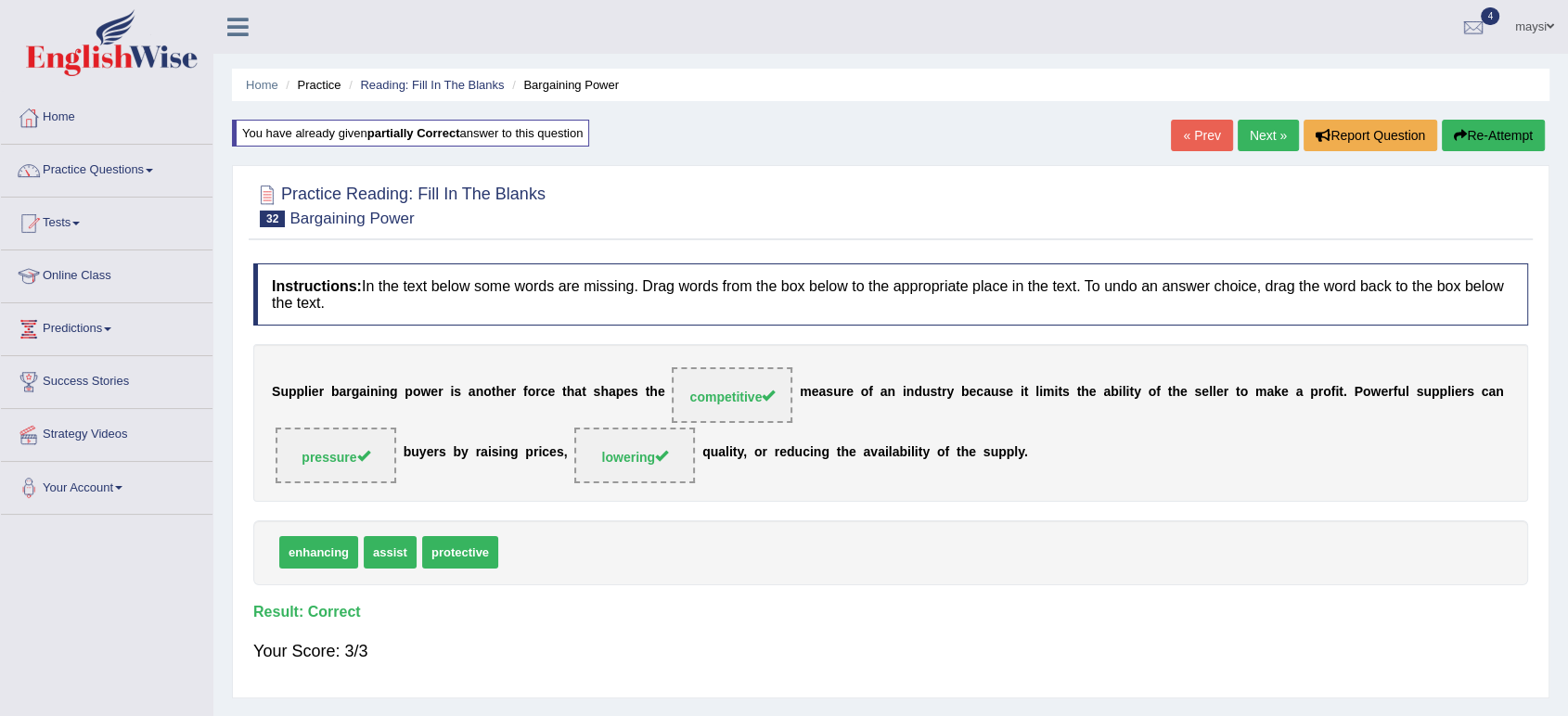
click at [1265, 139] on link "Next »" at bounding box center [1269, 135] width 61 height 32
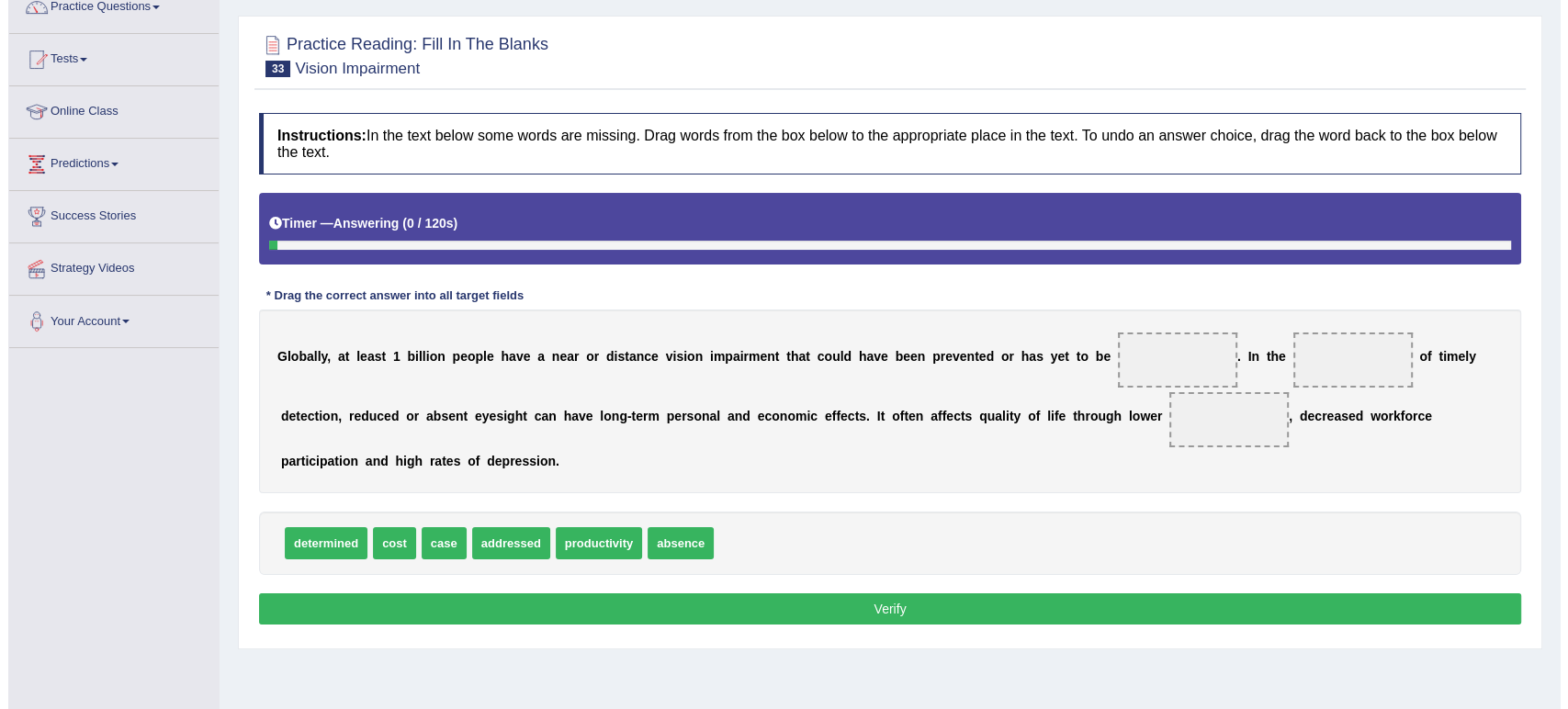
scroll to position [204, 0]
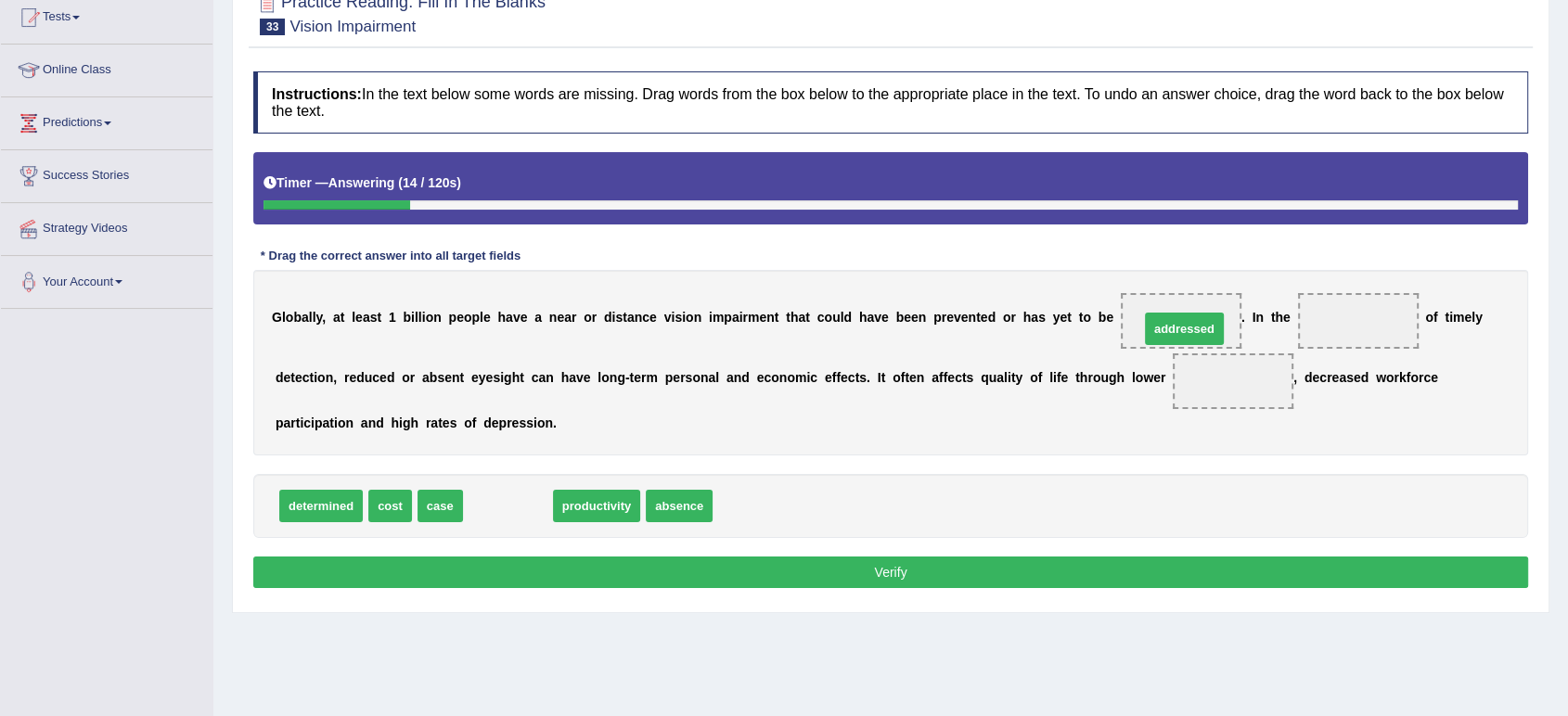
drag, startPoint x: 515, startPoint y: 511, endPoint x: 1192, endPoint y: 332, distance: 700.3
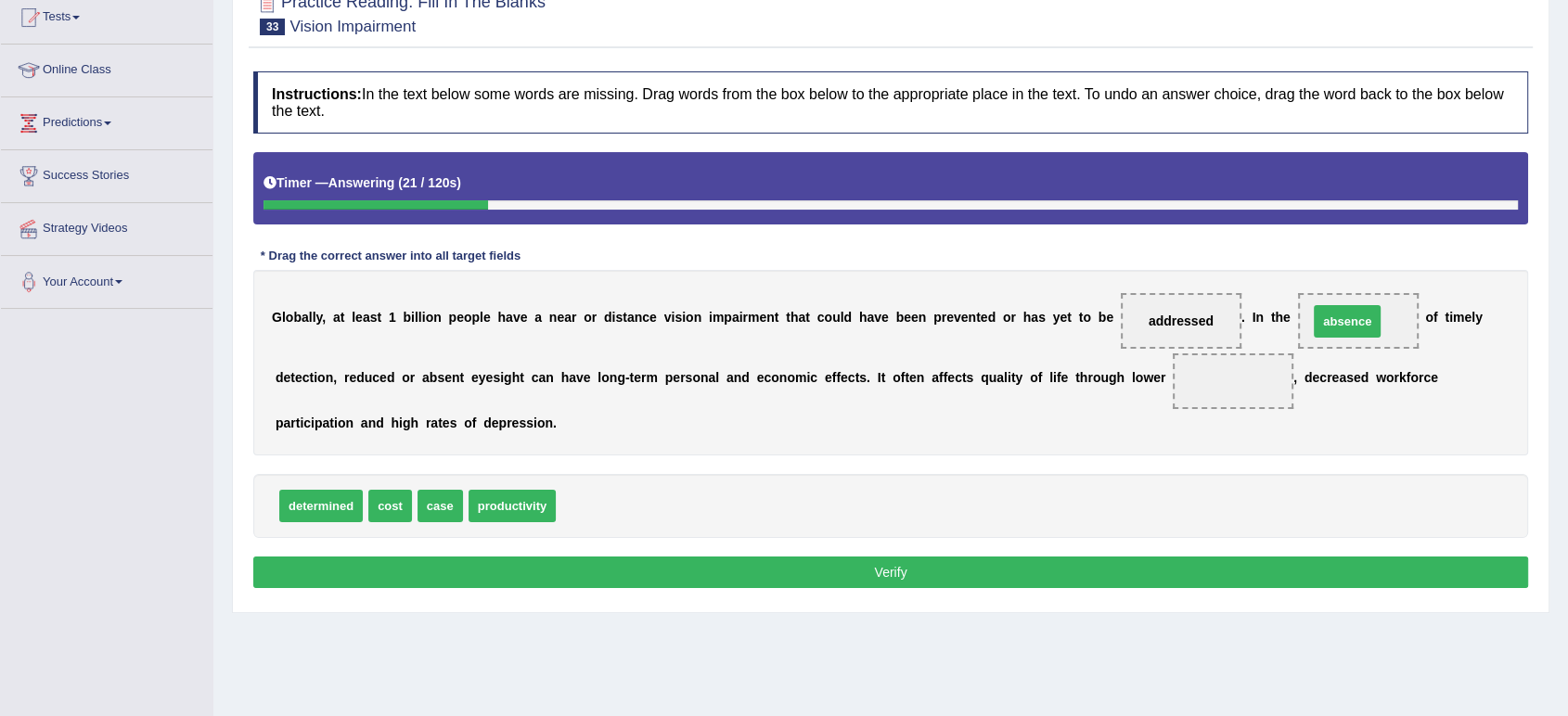
drag, startPoint x: 598, startPoint y: 503, endPoint x: 1351, endPoint y: 319, distance: 775.2
click at [524, 504] on span "productivity" at bounding box center [512, 506] width 87 height 33
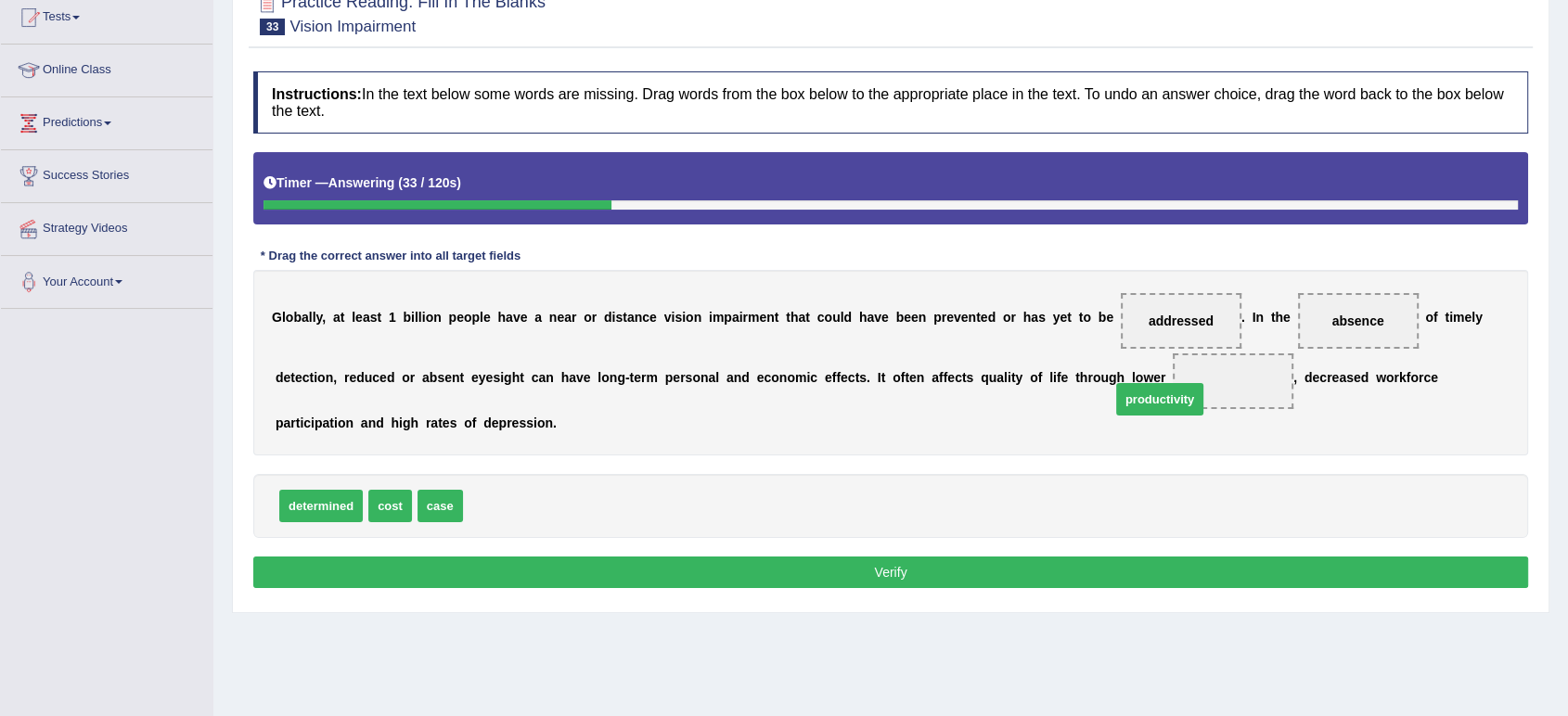
drag, startPoint x: 524, startPoint y: 504, endPoint x: 1224, endPoint y: 378, distance: 711.2
click at [1204, 383] on span "productivity" at bounding box center [1159, 399] width 87 height 33
click at [1060, 577] on button "Verify" at bounding box center [891, 573] width 1275 height 32
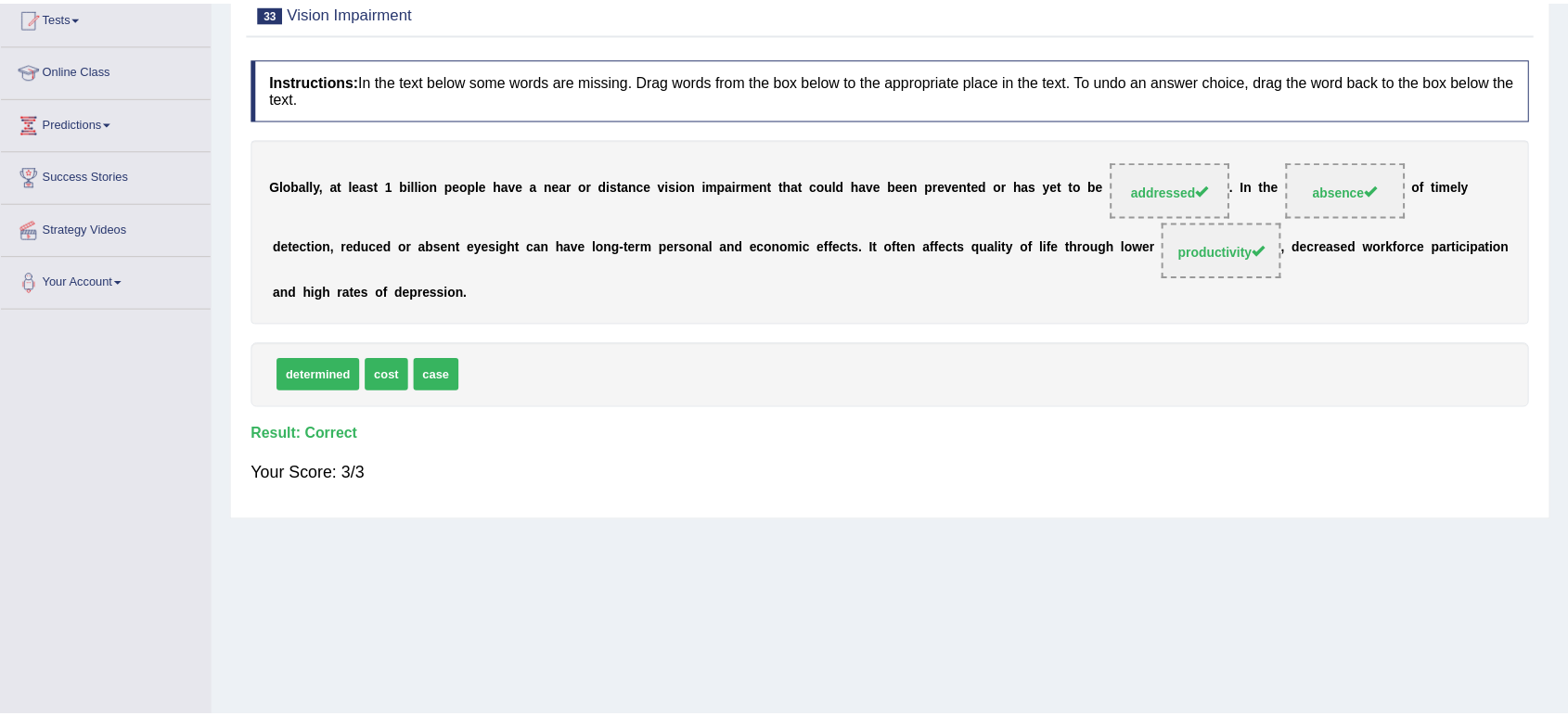
scroll to position [103, 0]
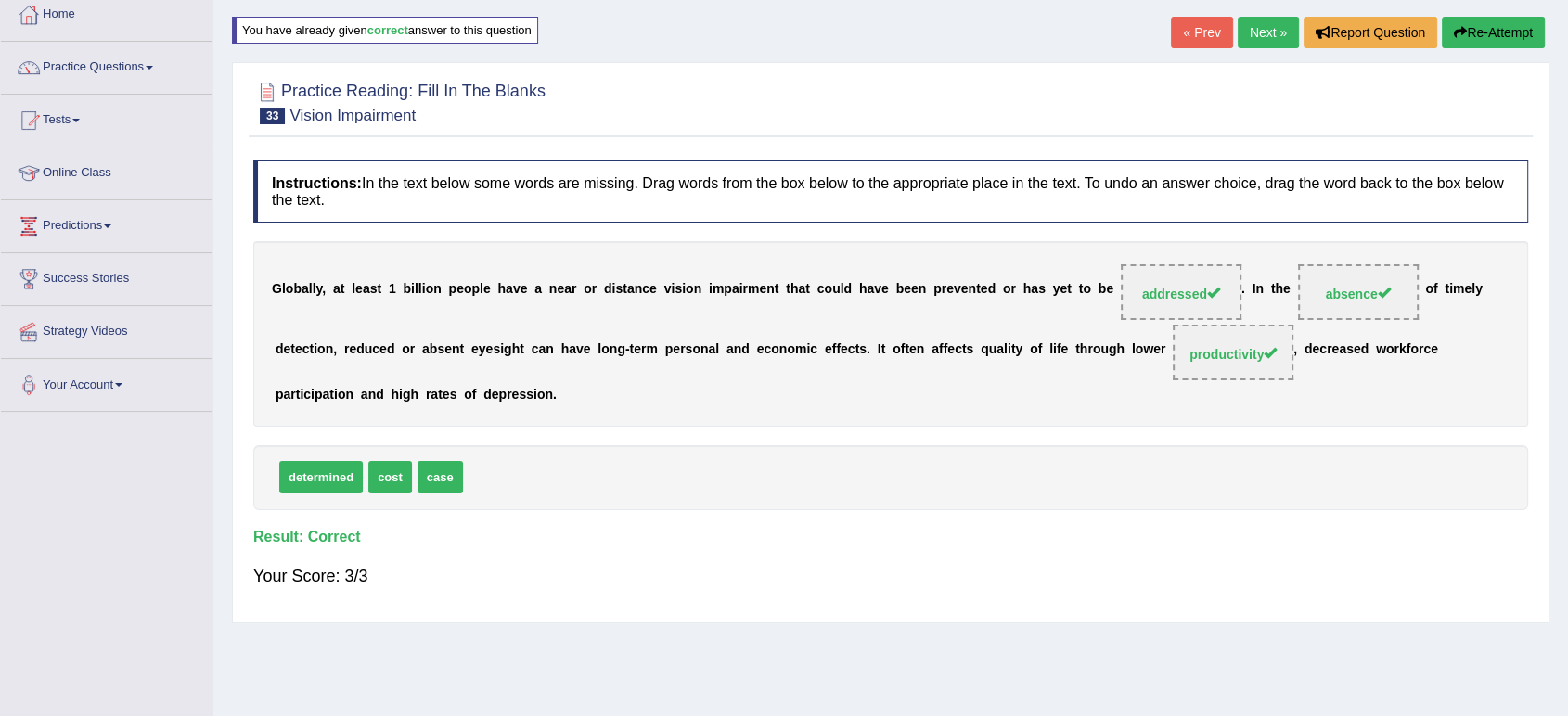
click at [1238, 25] on link "Next »" at bounding box center [1269, 33] width 61 height 32
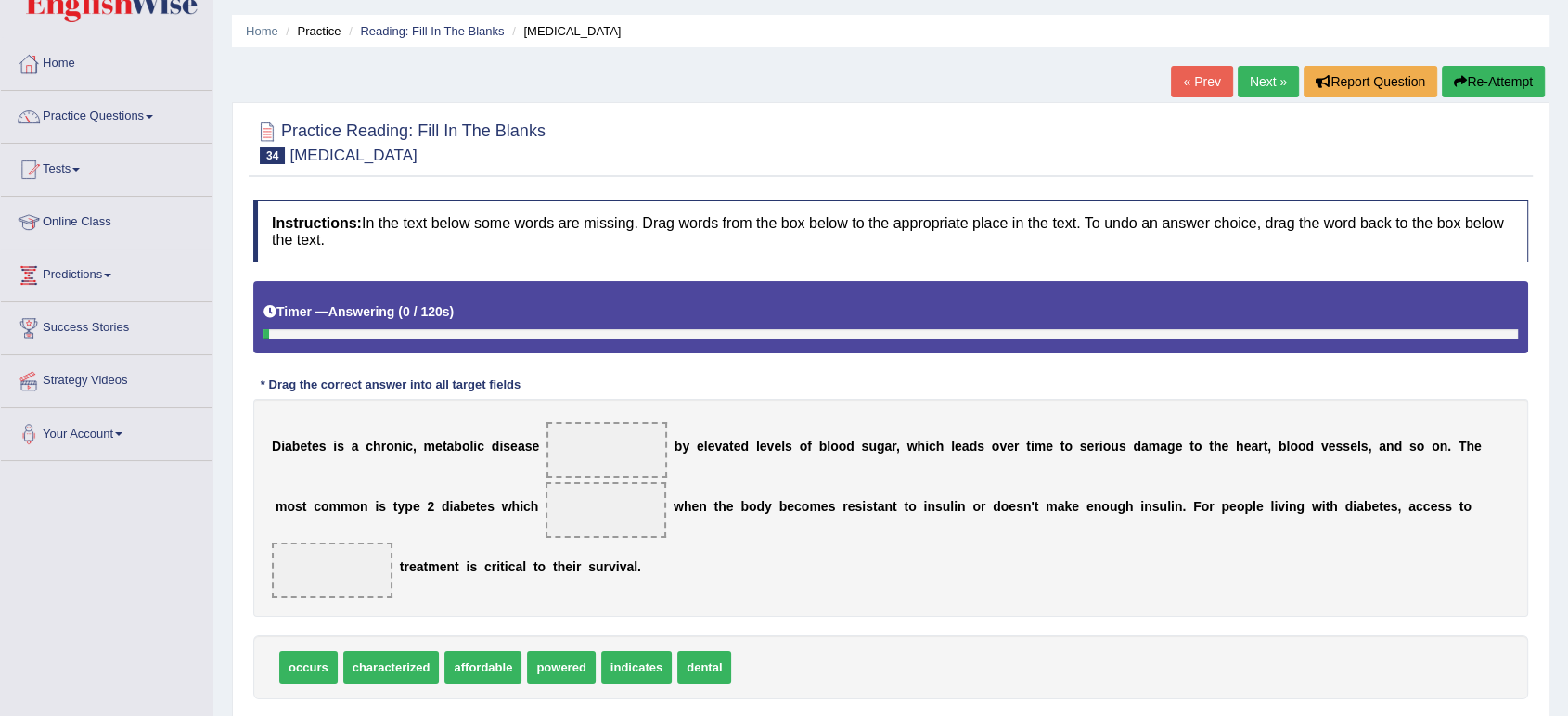
scroll to position [206, 0]
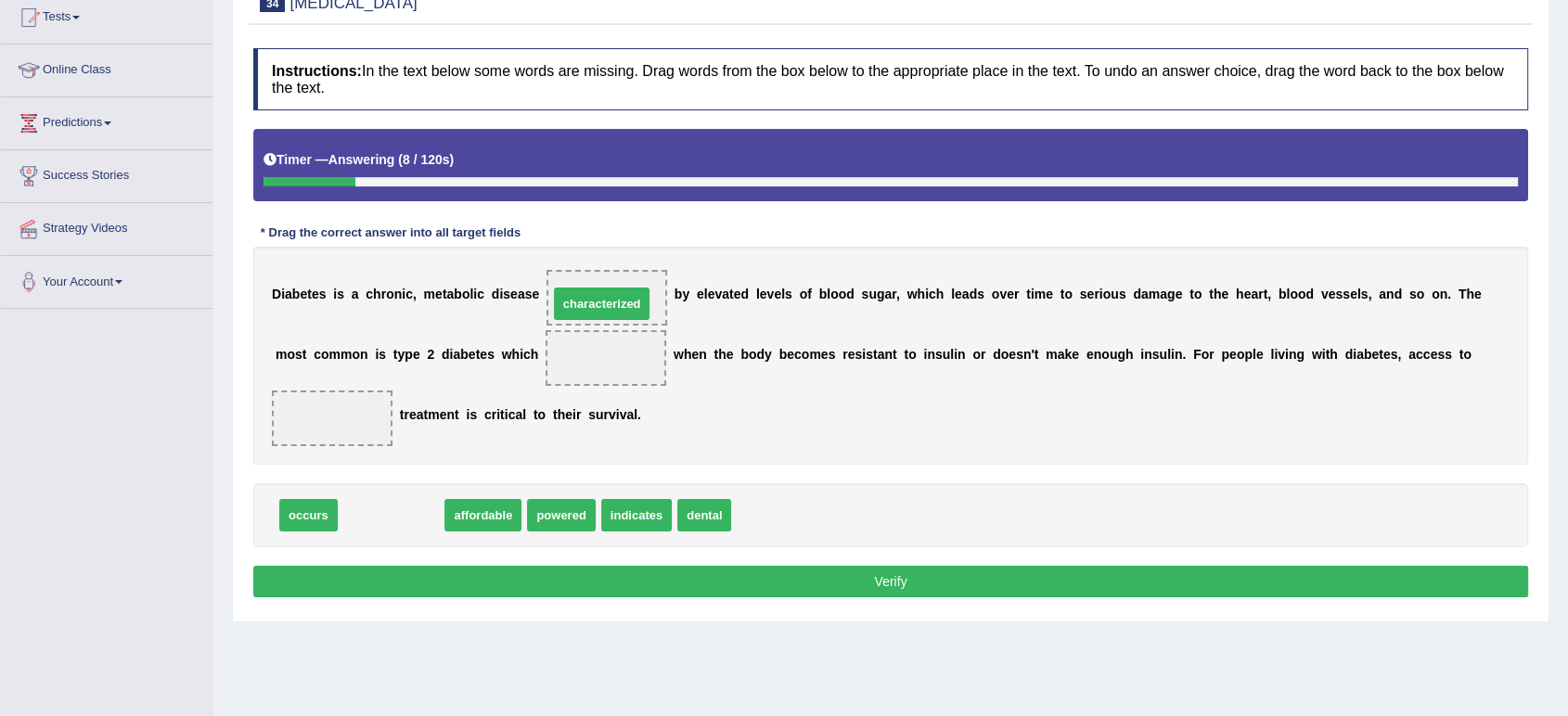
drag, startPoint x: 396, startPoint y: 516, endPoint x: 607, endPoint y: 302, distance: 300.5
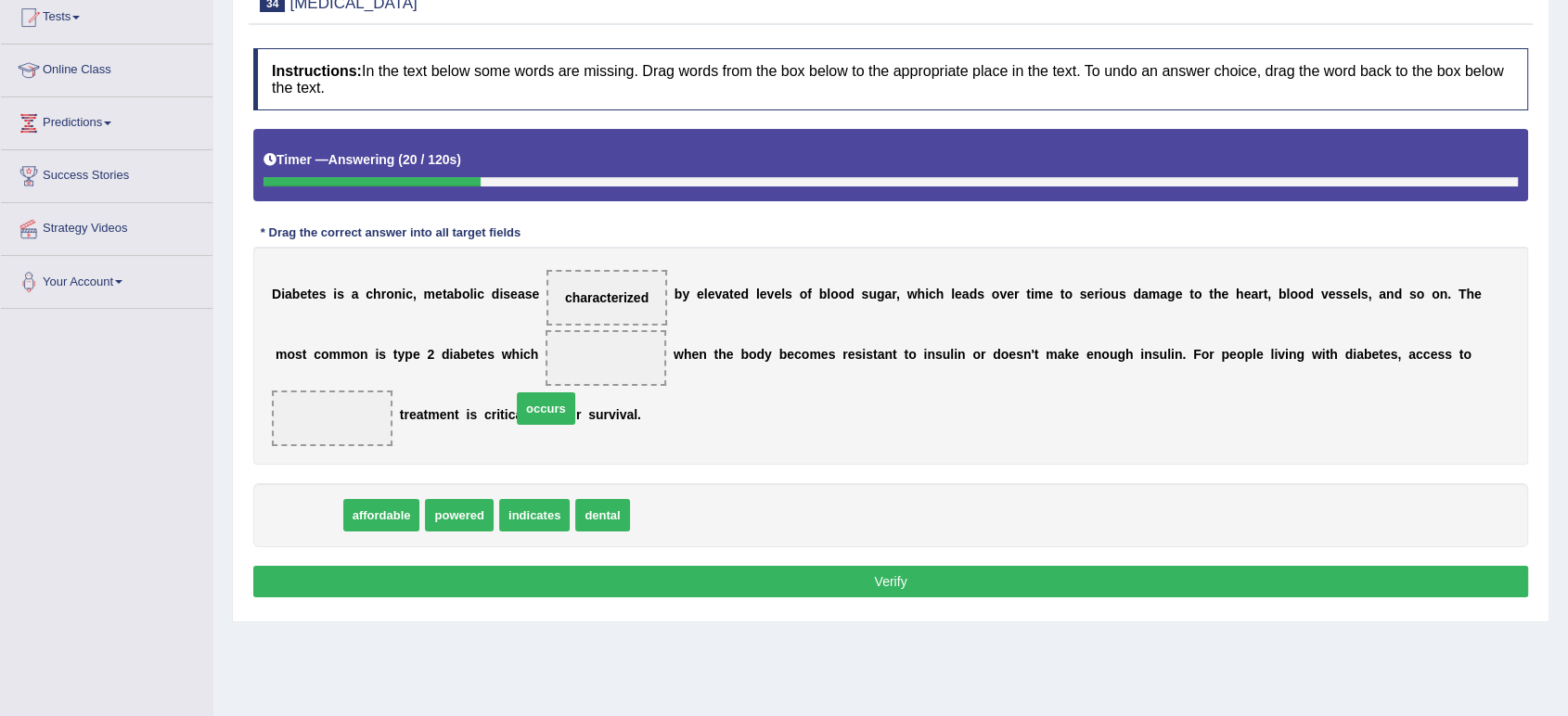
drag, startPoint x: 318, startPoint y: 520, endPoint x: 629, endPoint y: 367, distance: 346.6
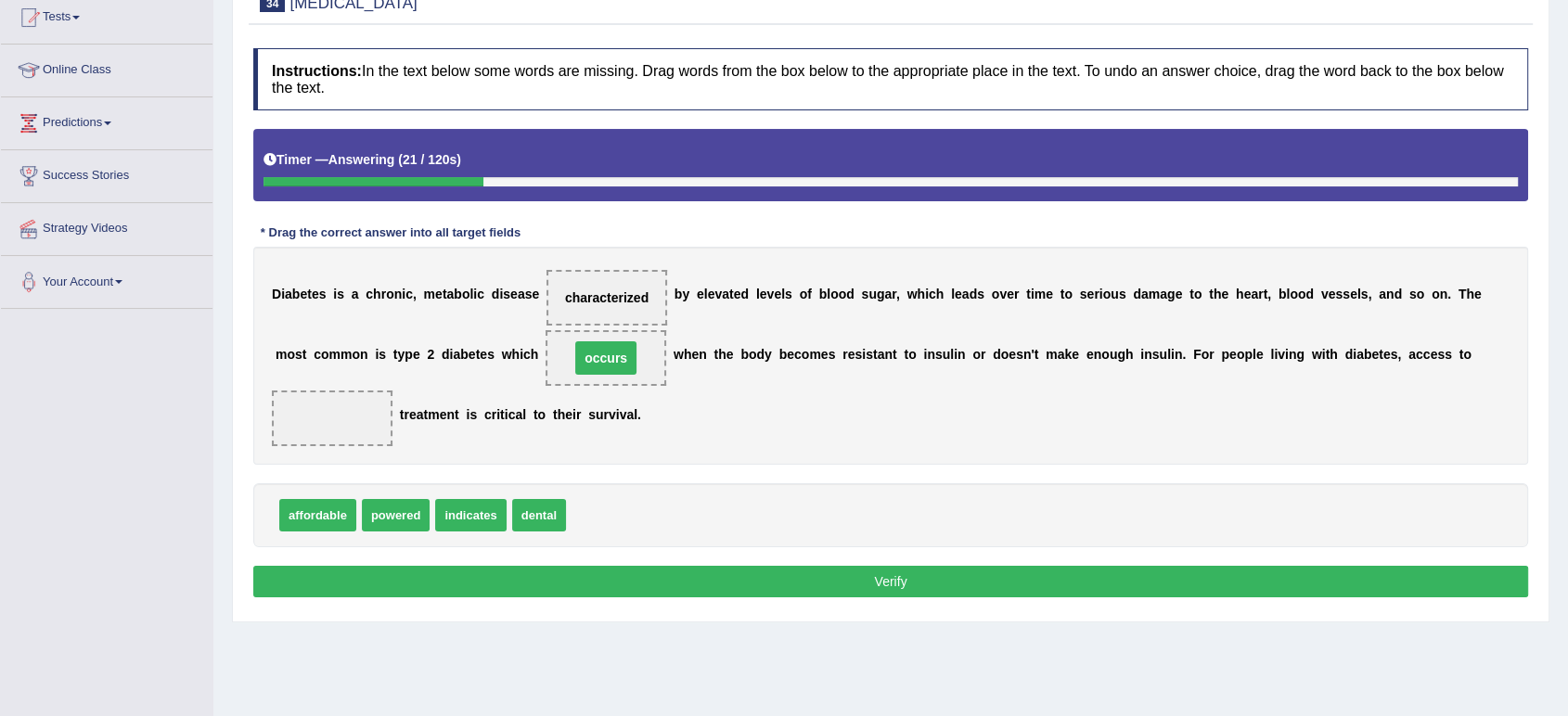
click at [629, 367] on span "occurs" at bounding box center [606, 358] width 61 height 34
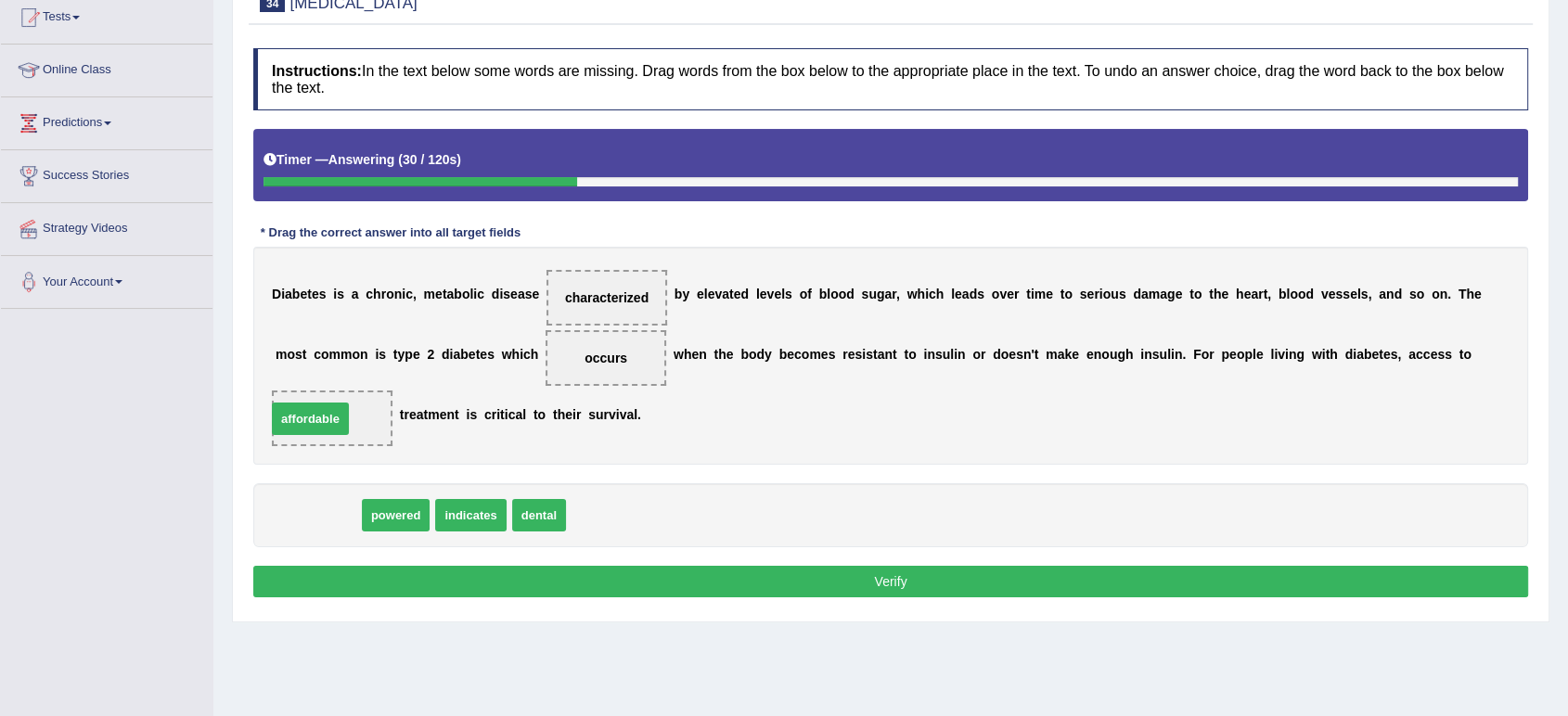
drag, startPoint x: 331, startPoint y: 514, endPoint x: 323, endPoint y: 417, distance: 97.3
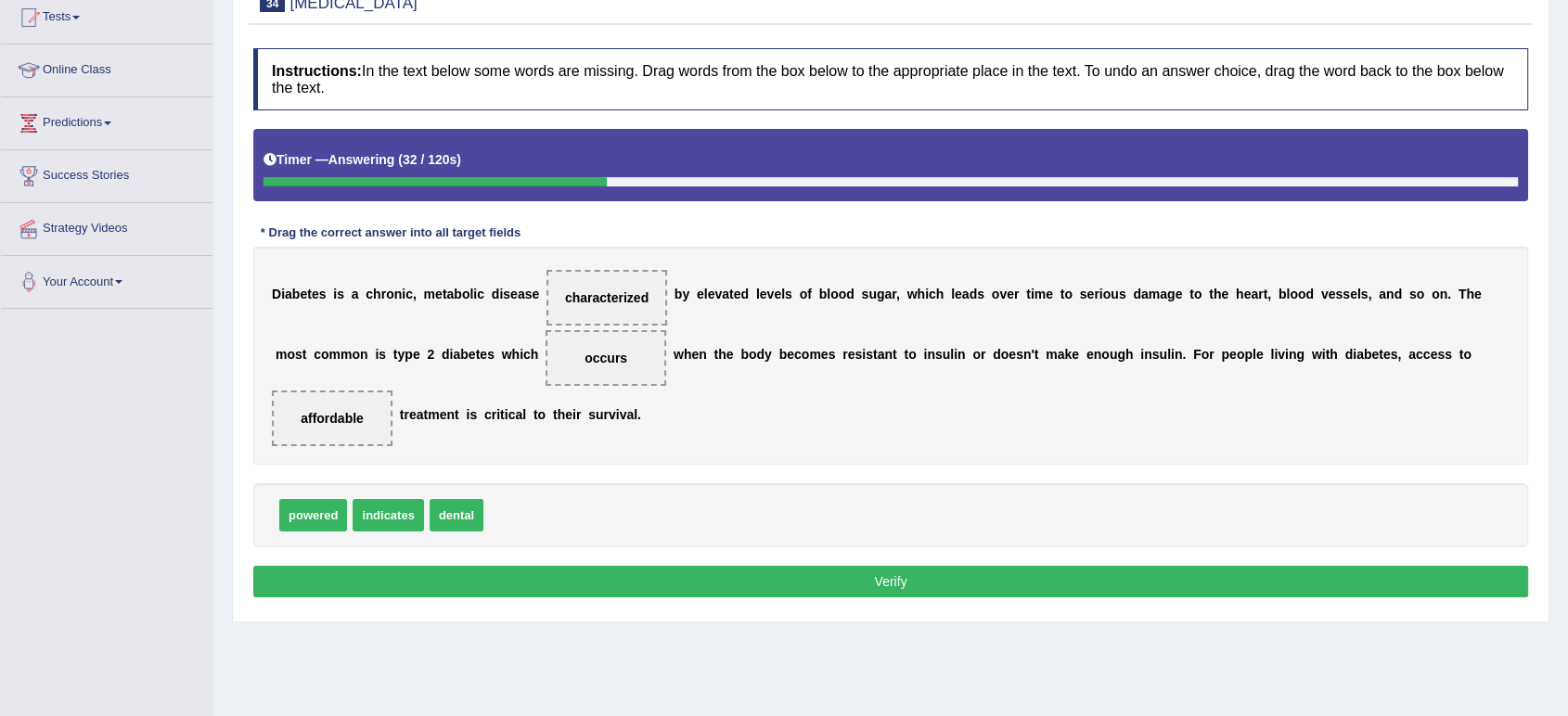
click at [770, 578] on button "Verify" at bounding box center [891, 582] width 1275 height 32
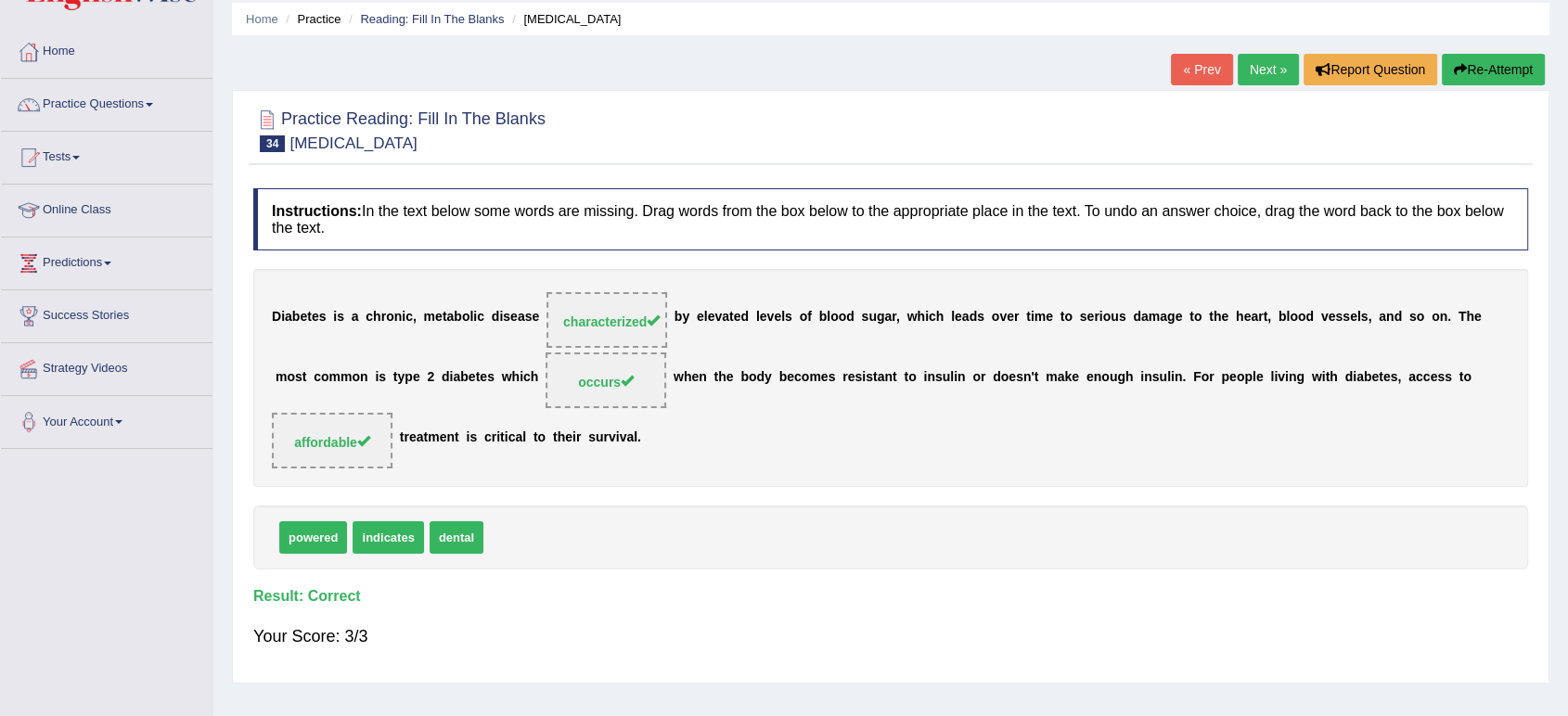
scroll to position [0, 0]
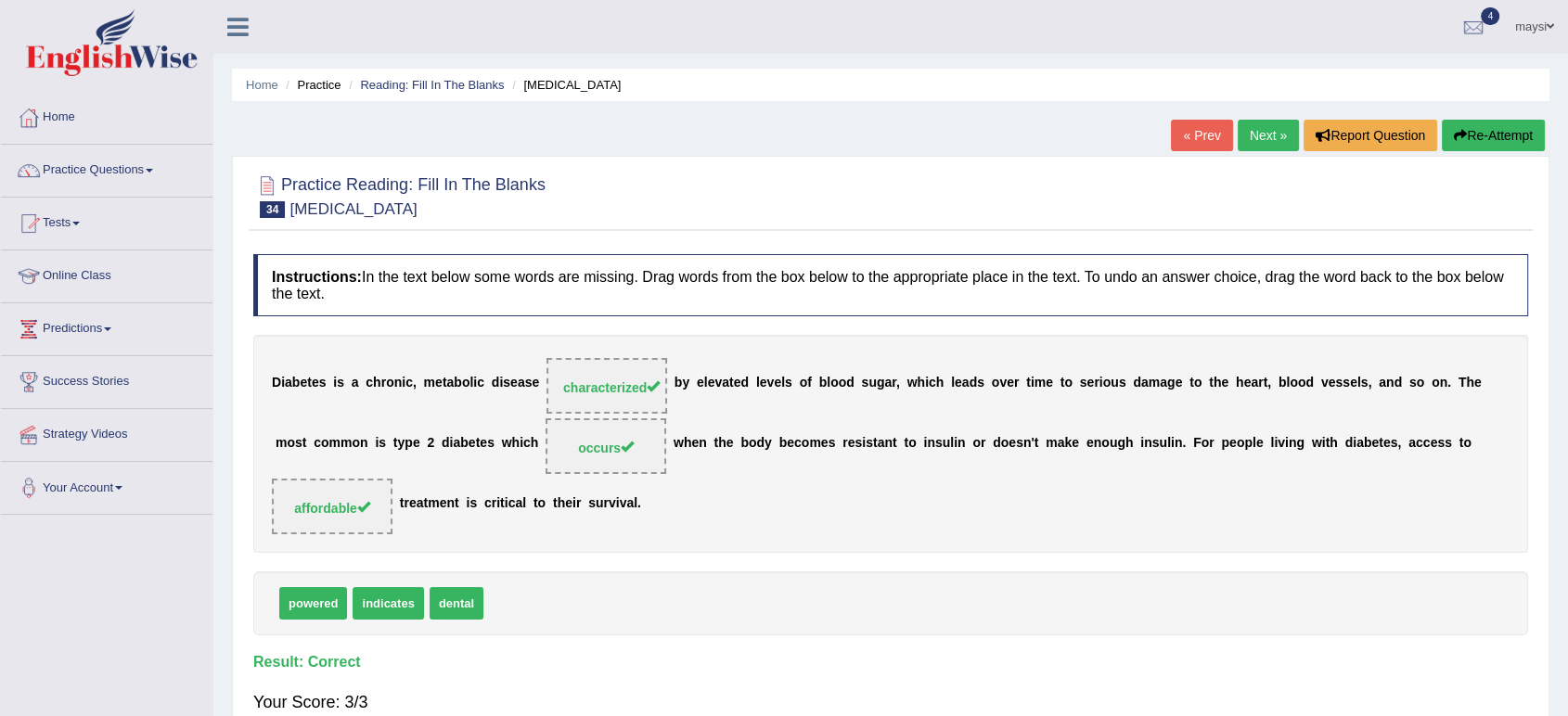
click at [1265, 143] on link "Next »" at bounding box center [1269, 135] width 61 height 32
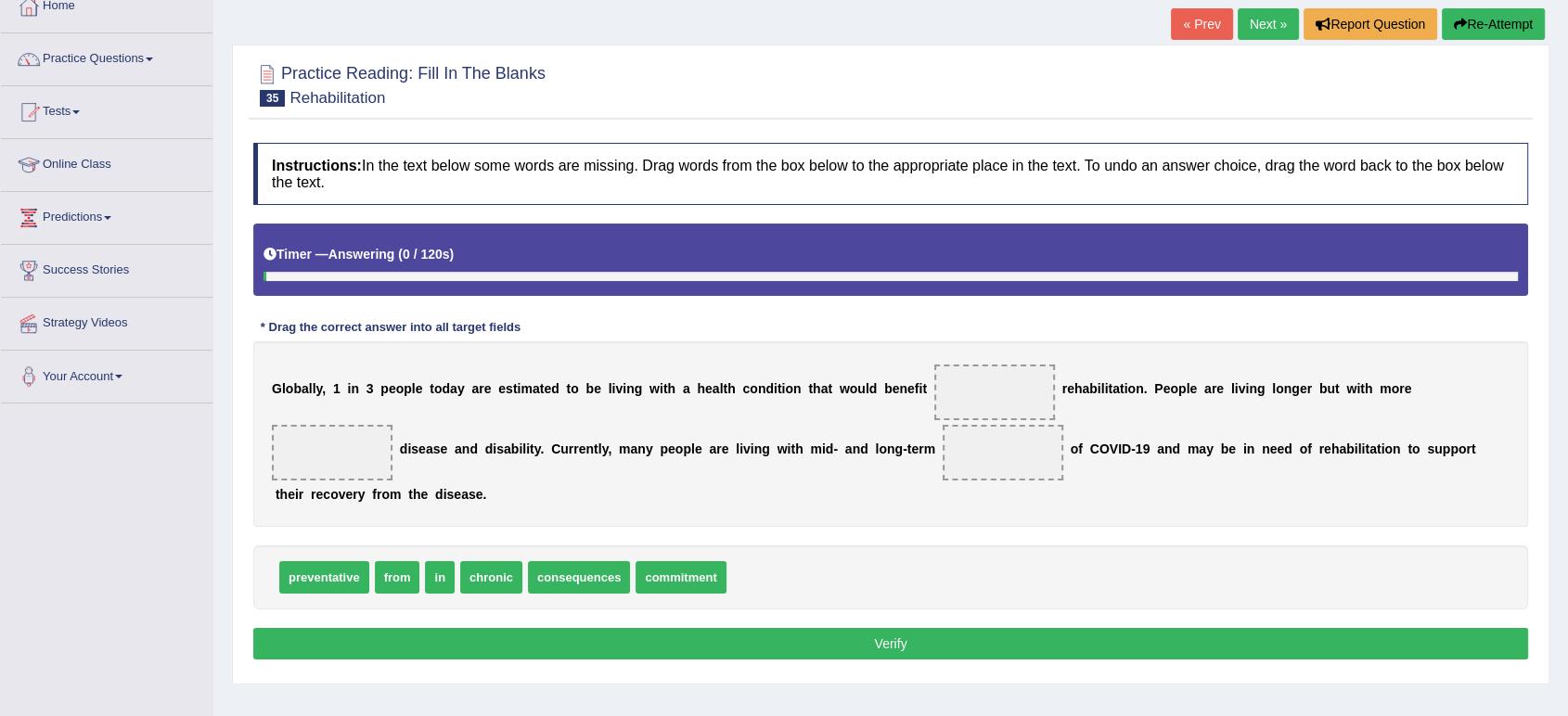
scroll to position [257, 0]
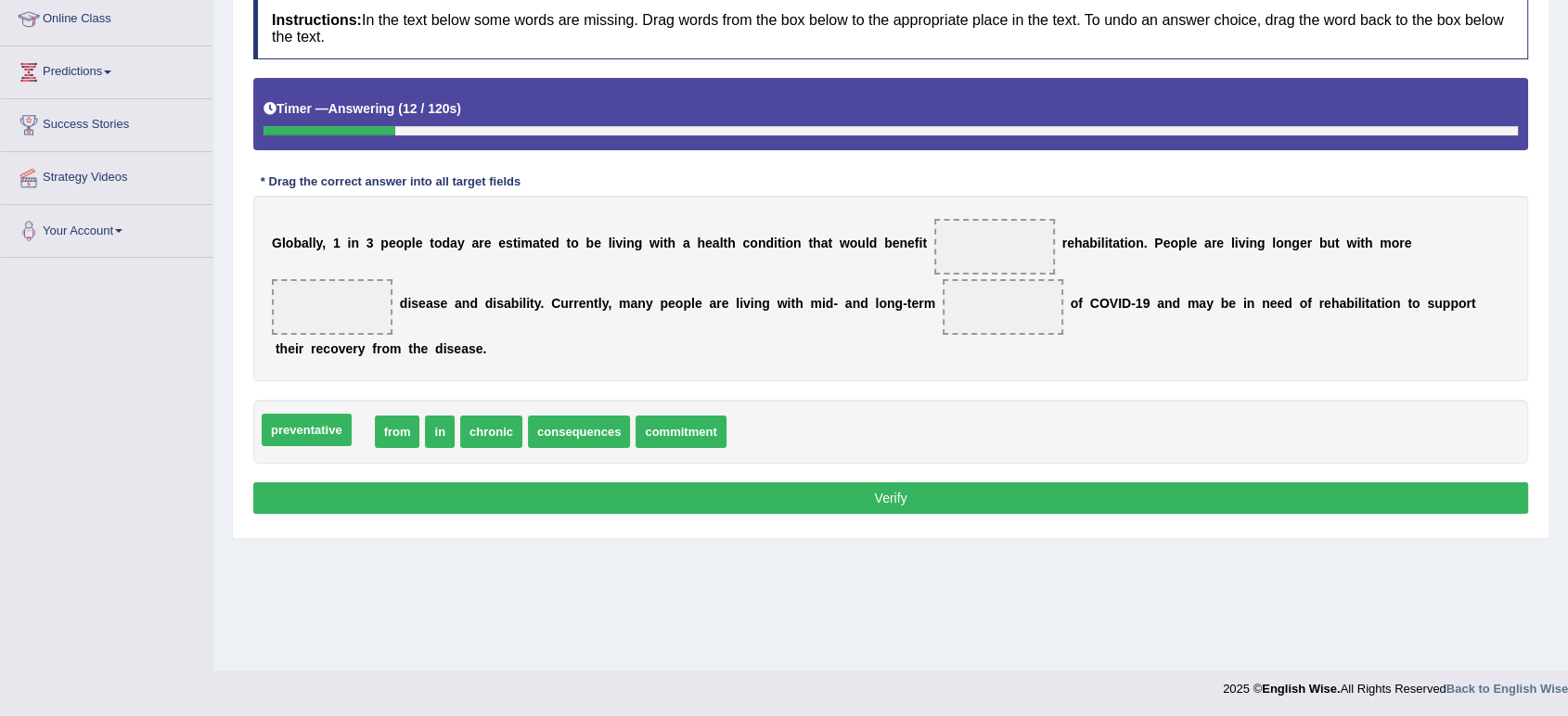
drag, startPoint x: 342, startPoint y: 425, endPoint x: 324, endPoint y: 423, distance: 18.1
drag, startPoint x: 940, startPoint y: 245, endPoint x: 966, endPoint y: 250, distance: 26.5
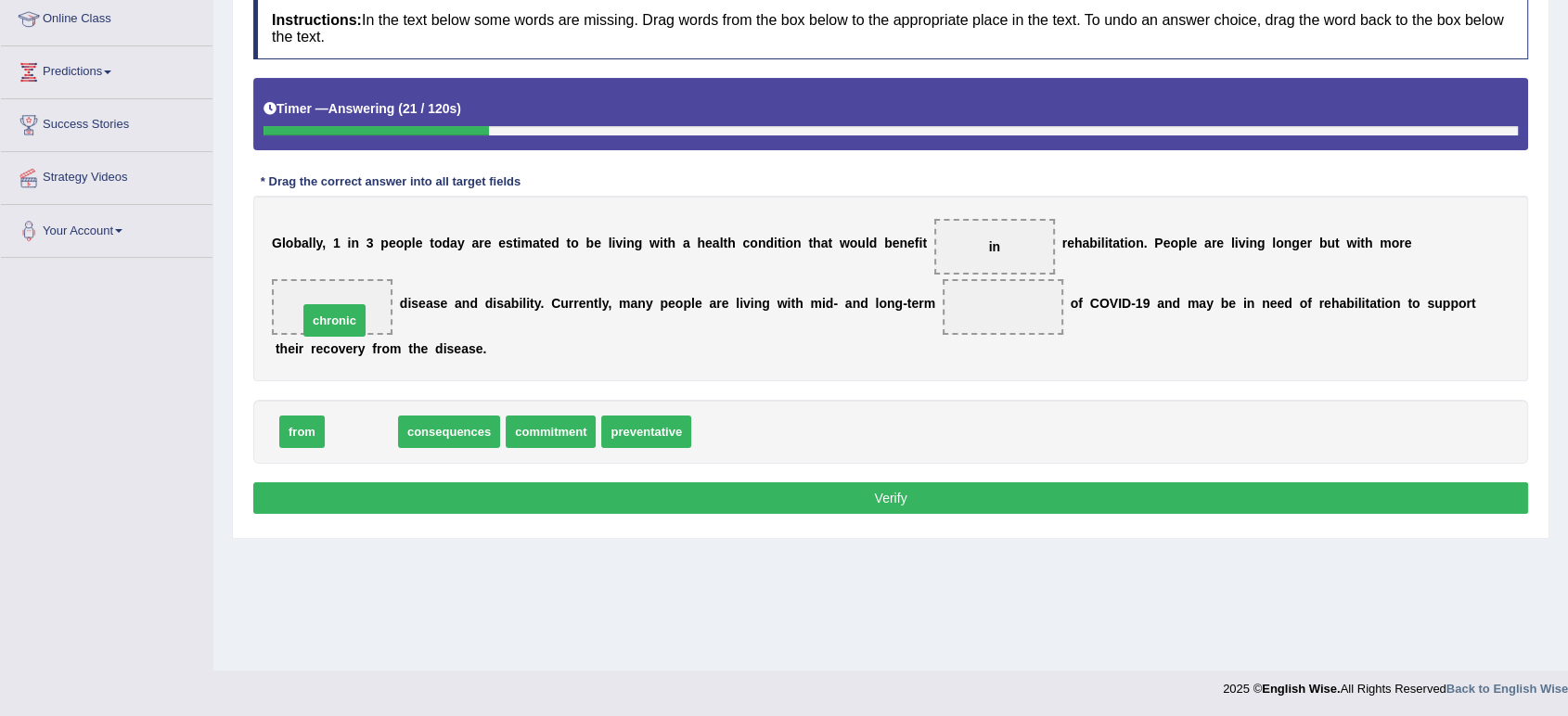
drag, startPoint x: 369, startPoint y: 429, endPoint x: 343, endPoint y: 317, distance: 115.0
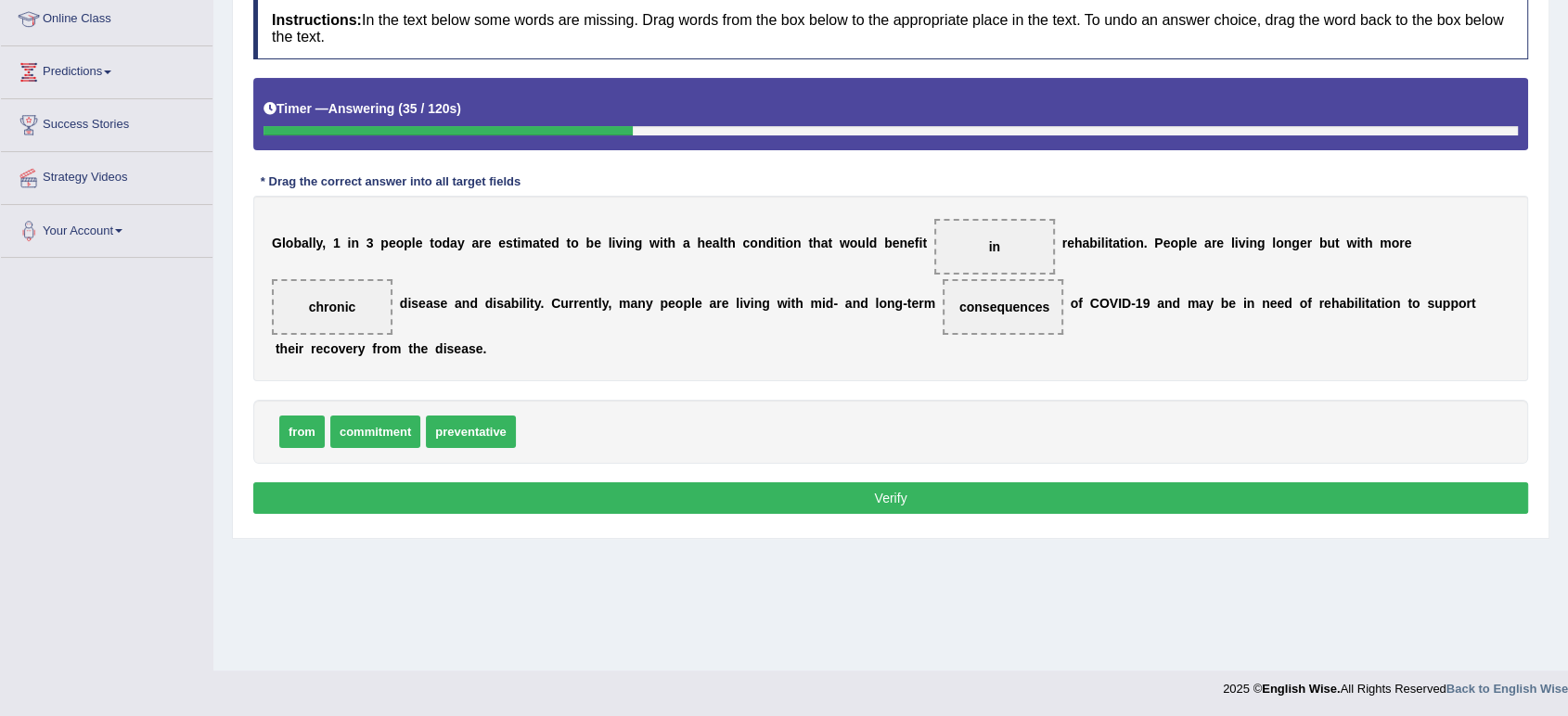
click at [850, 489] on button "Verify" at bounding box center [891, 499] width 1275 height 32
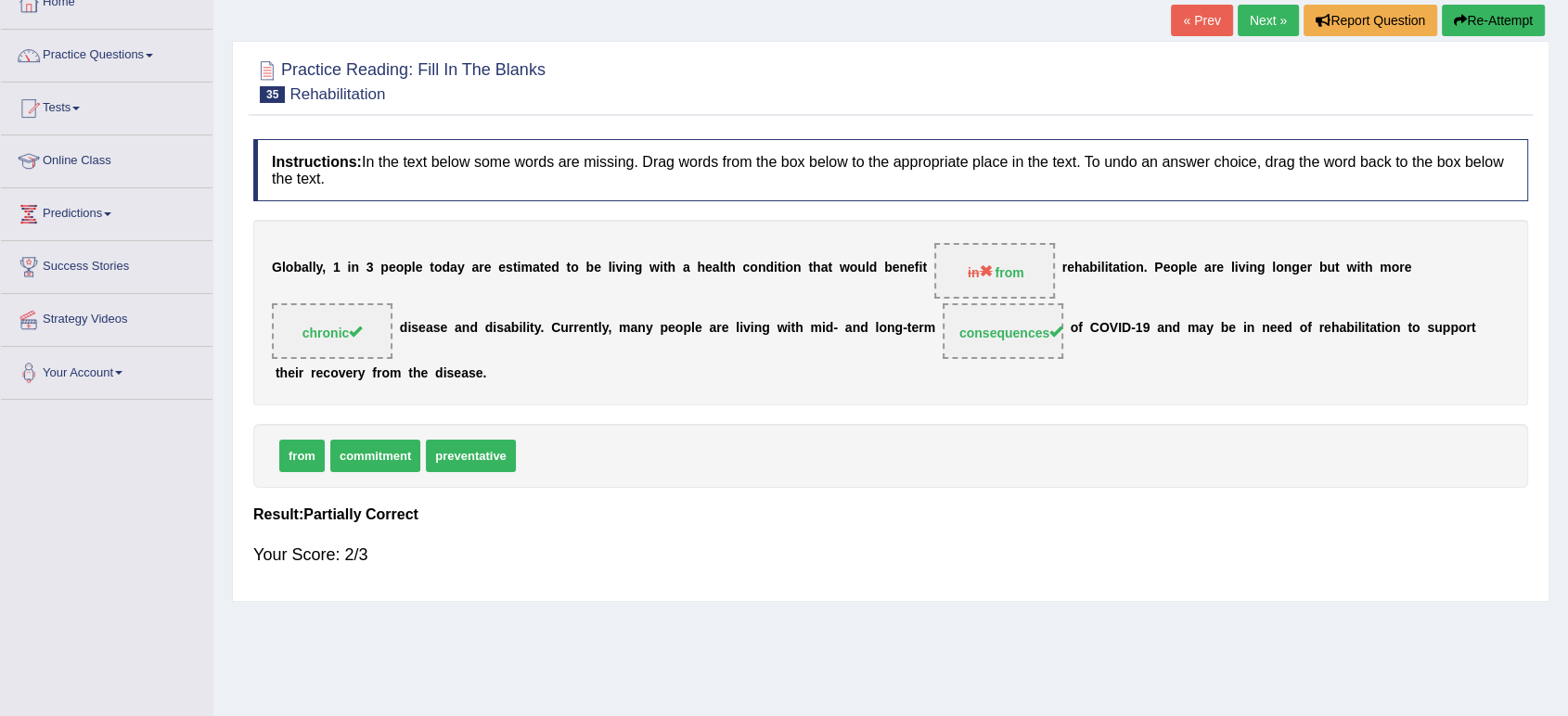
scroll to position [0, 0]
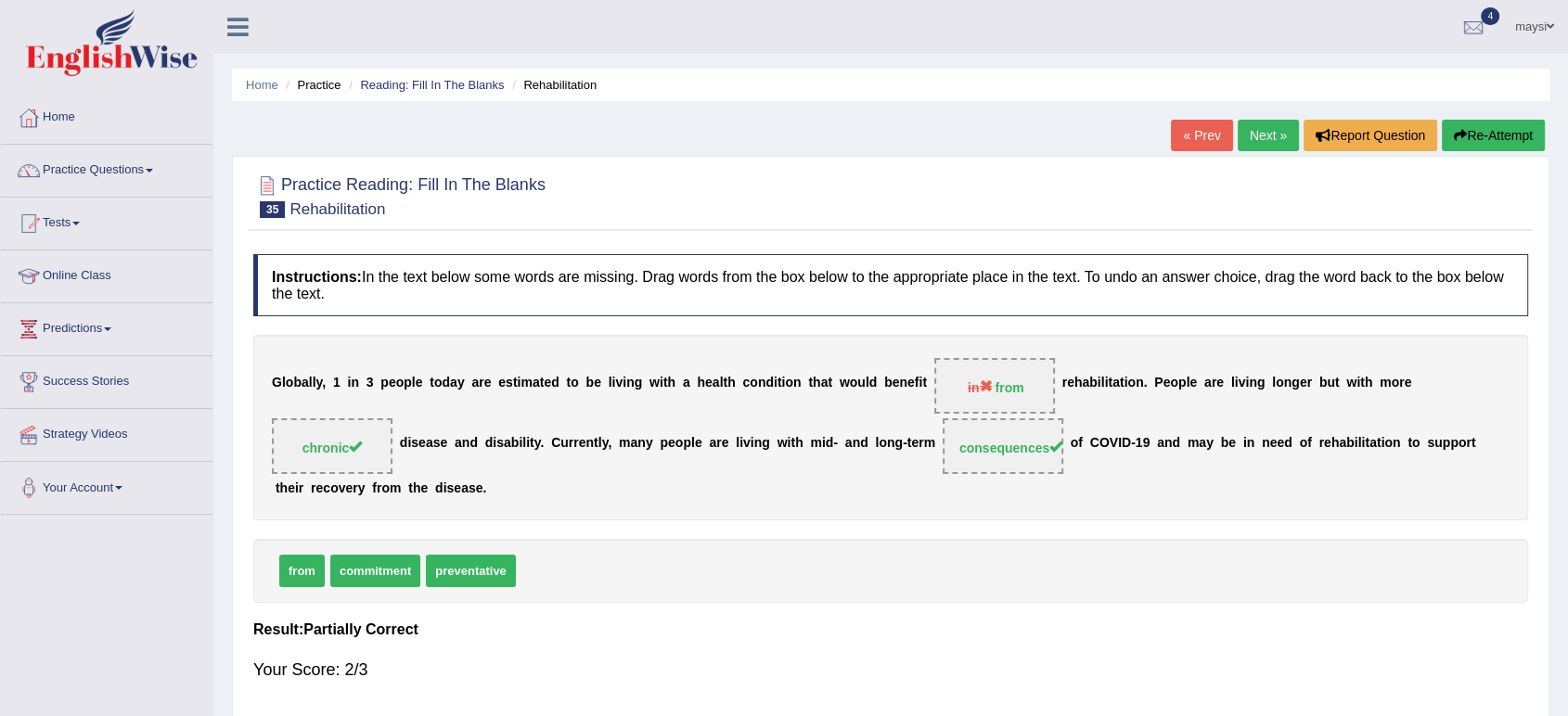
click at [1239, 134] on link "Next »" at bounding box center [1269, 135] width 61 height 32
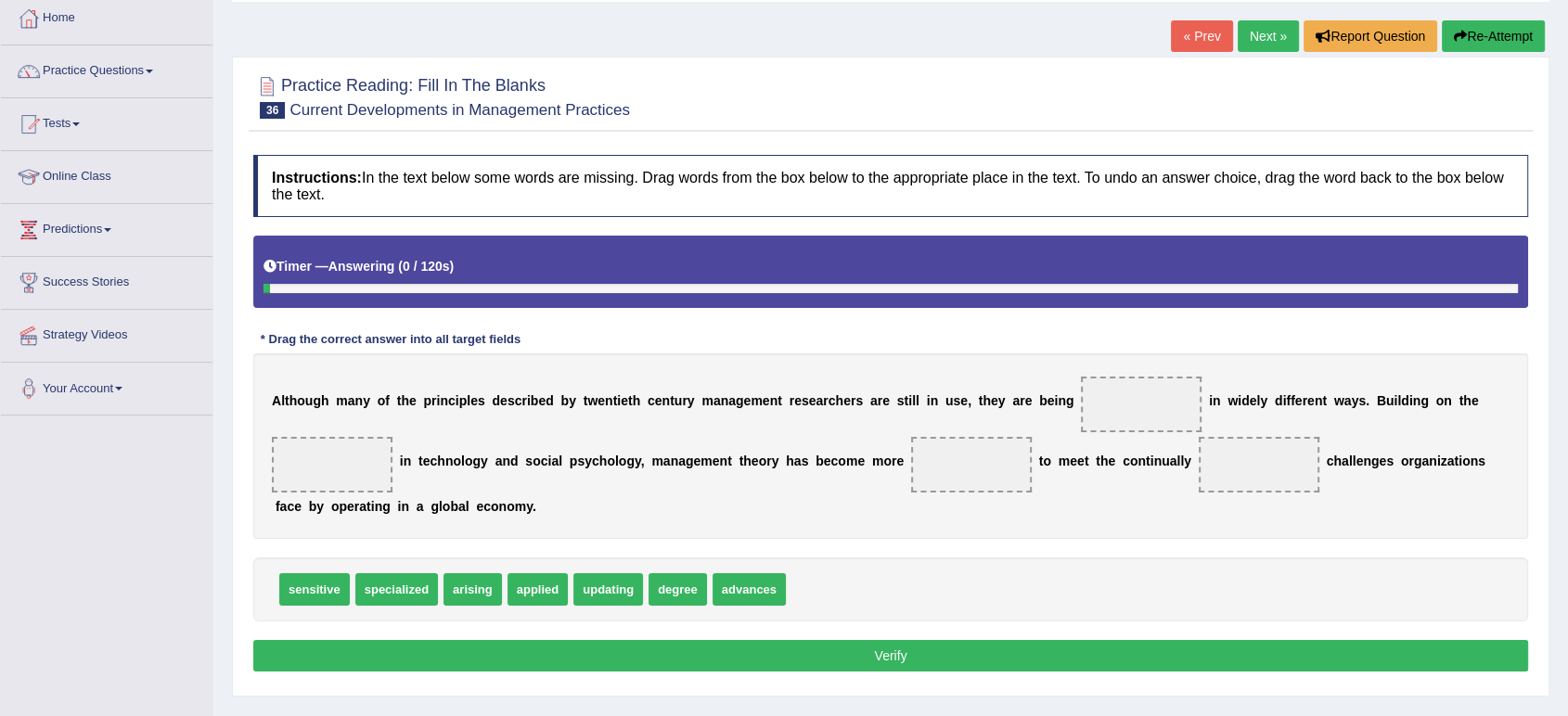
scroll to position [206, 0]
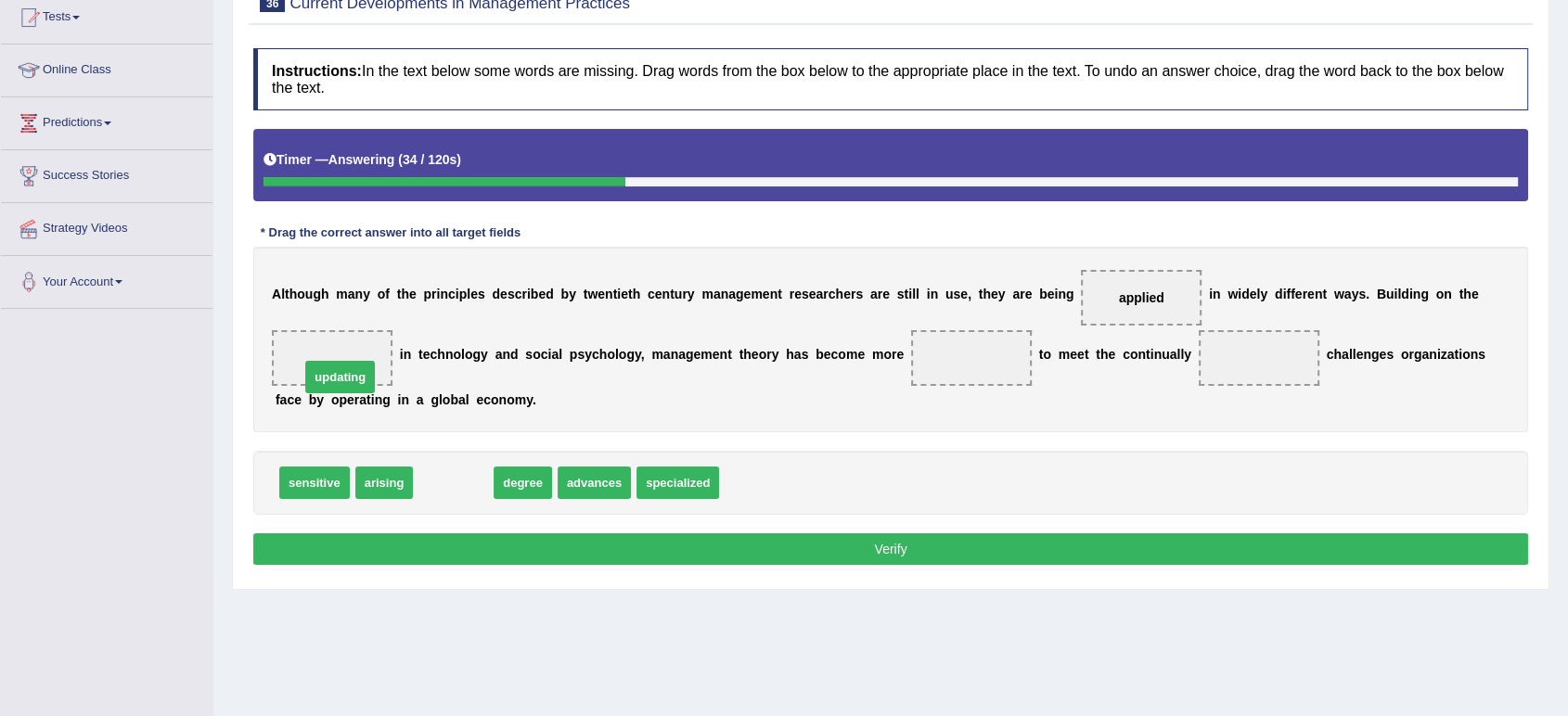
drag, startPoint x: 456, startPoint y: 488, endPoint x: 344, endPoint y: 383, distance: 153.5
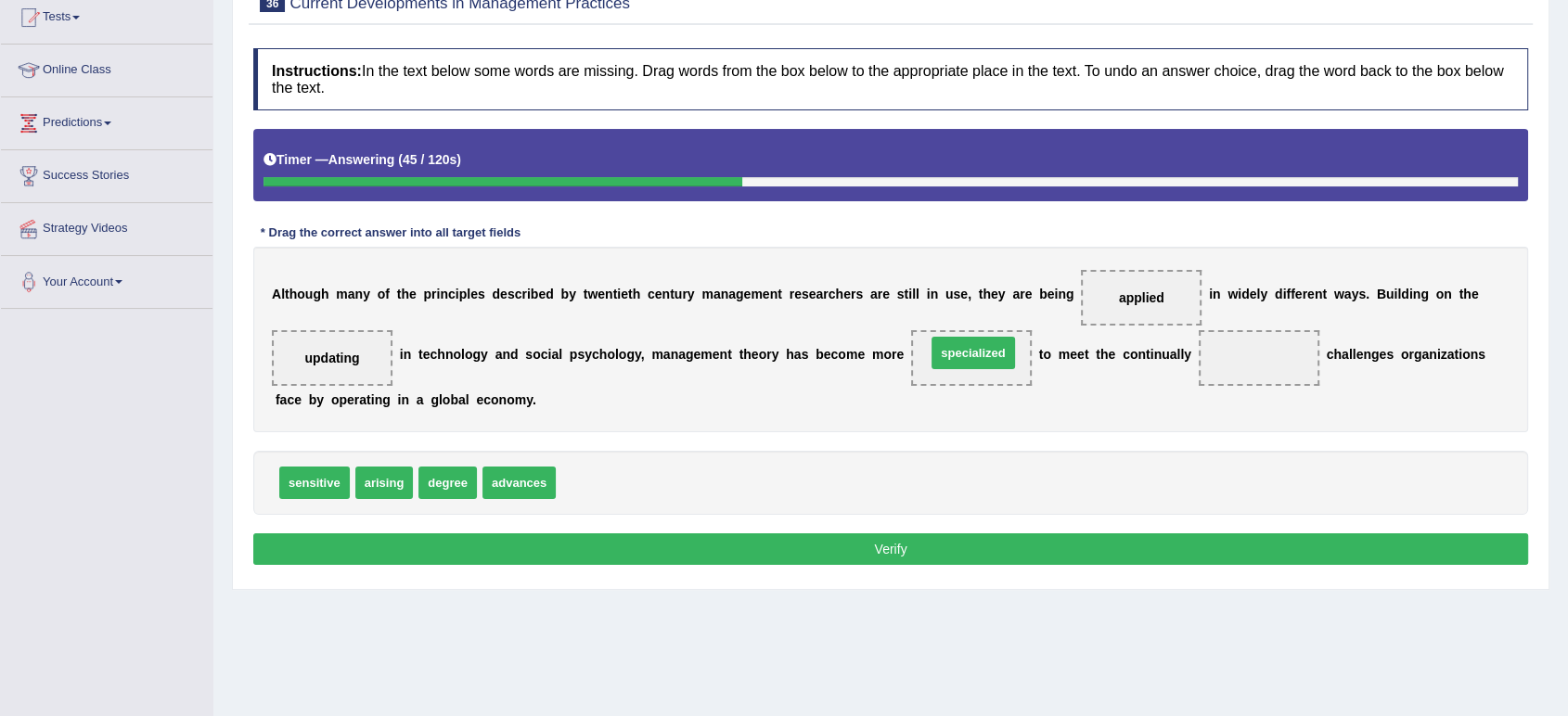
drag, startPoint x: 609, startPoint y: 479, endPoint x: 980, endPoint y: 348, distance: 393.4
drag, startPoint x: 401, startPoint y: 479, endPoint x: 1264, endPoint y: 354, distance: 872.0
click at [935, 547] on button "Verify" at bounding box center [891, 549] width 1275 height 32
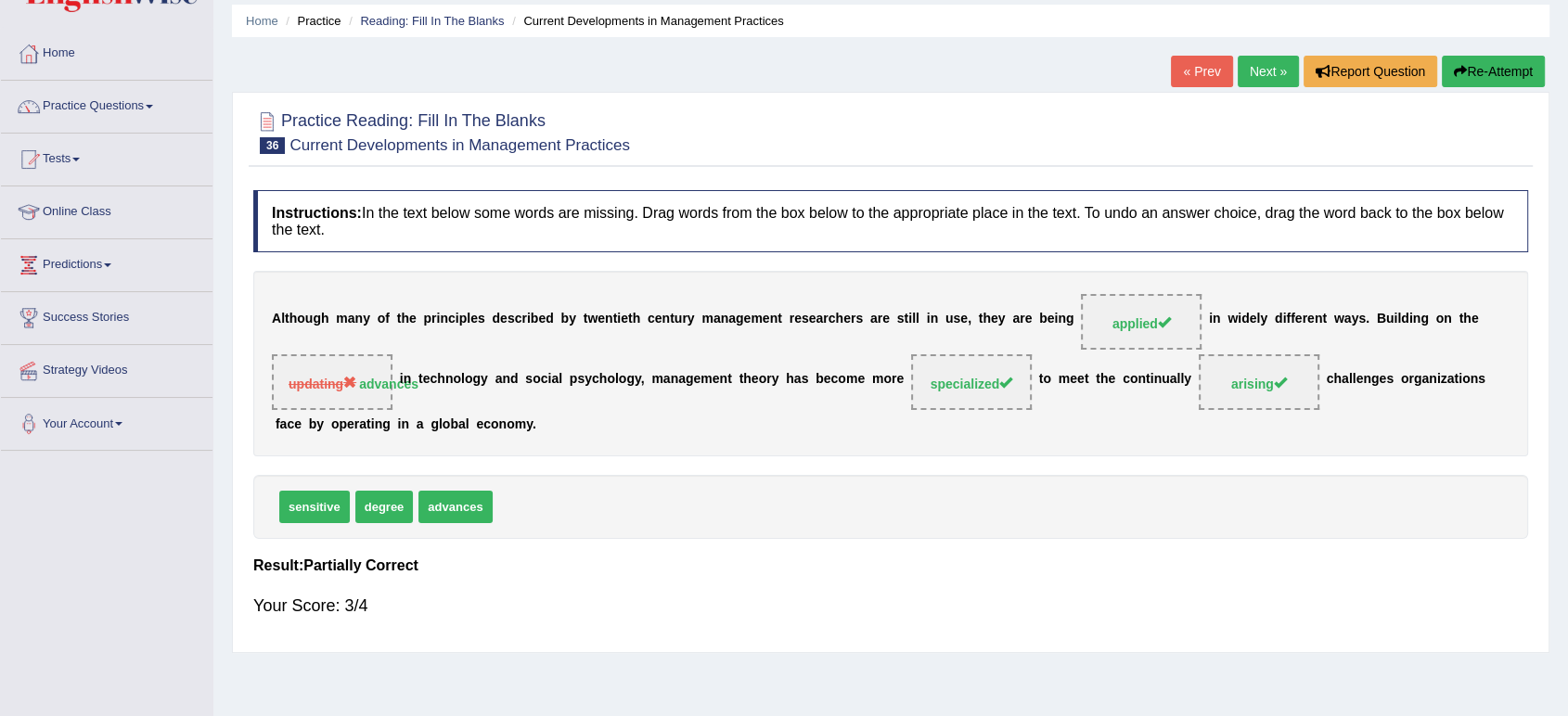
scroll to position [0, 0]
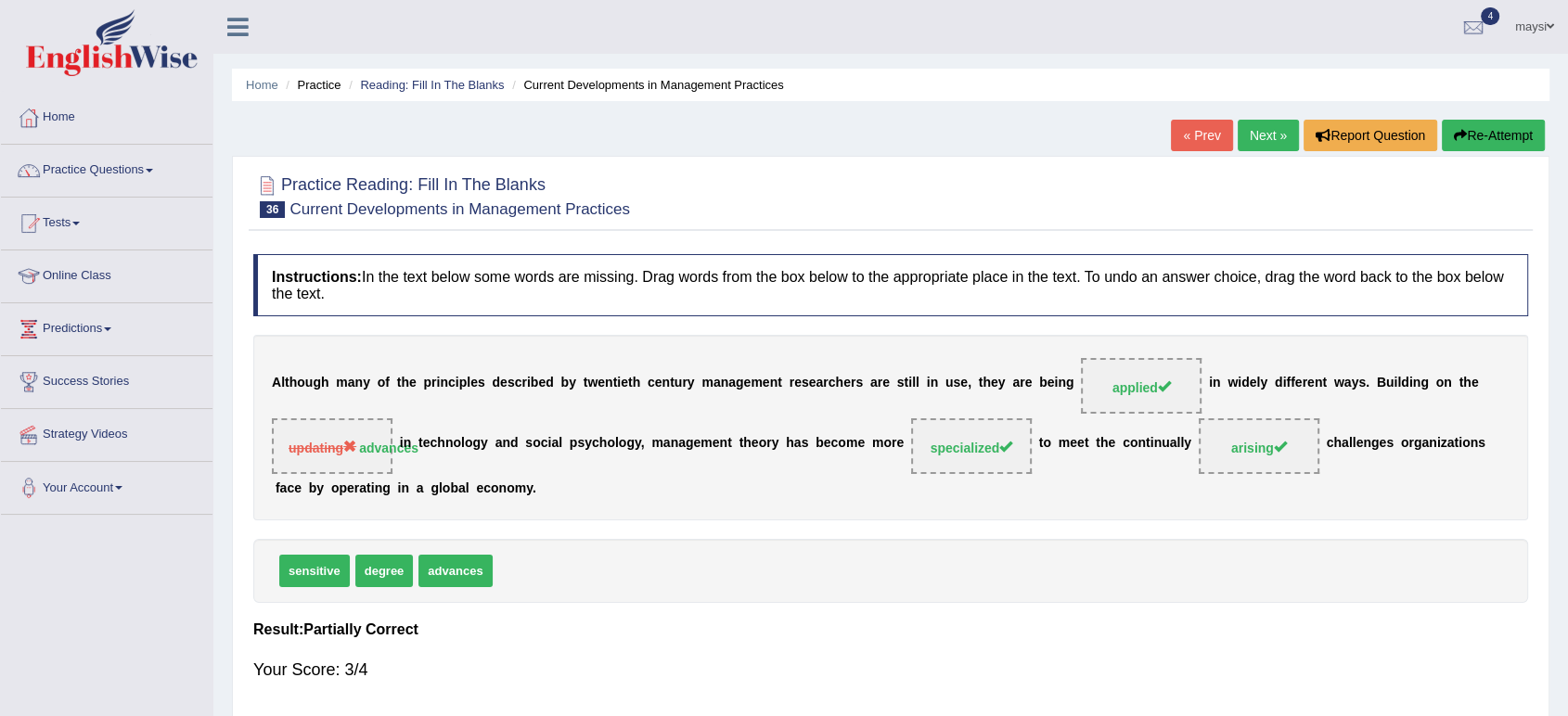
click at [1270, 140] on link "Next »" at bounding box center [1269, 135] width 61 height 32
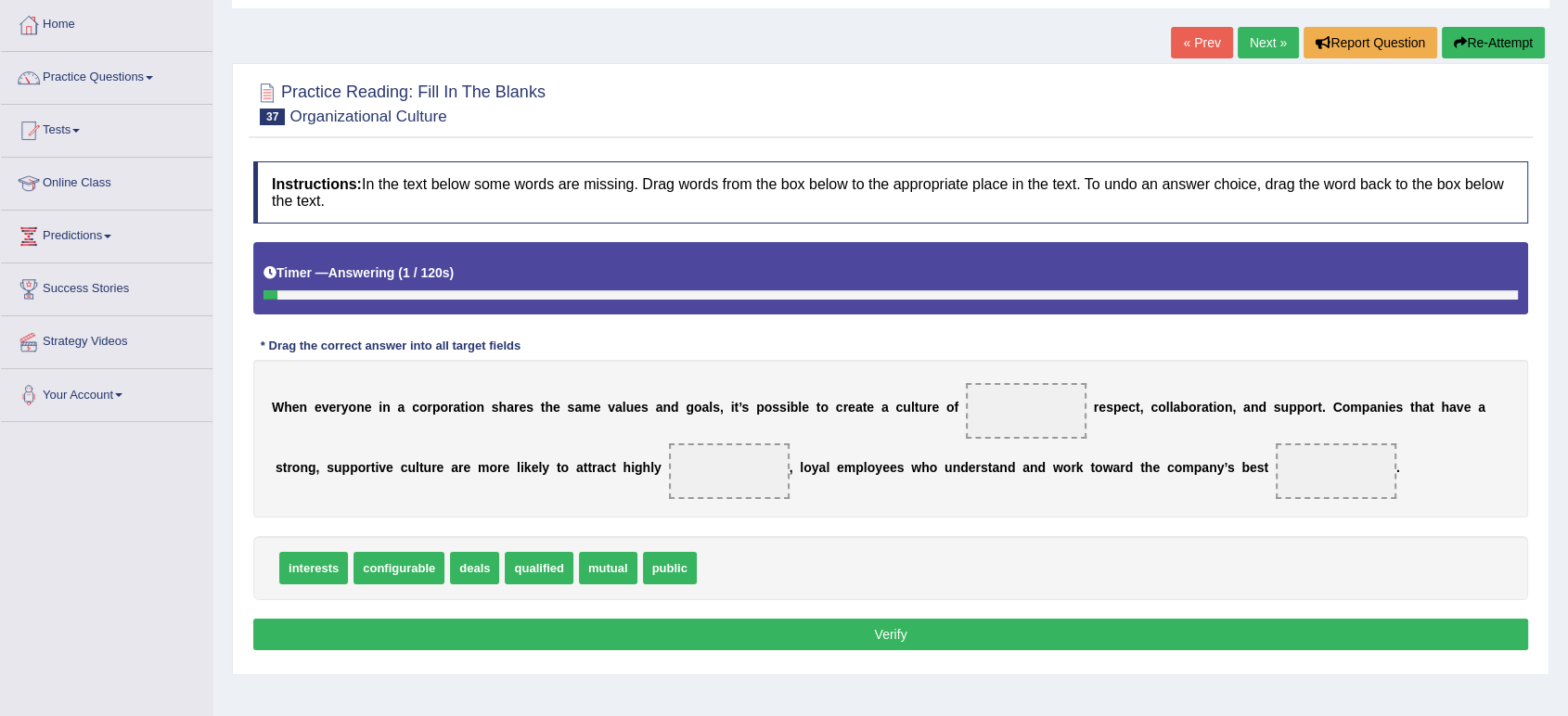
scroll to position [206, 0]
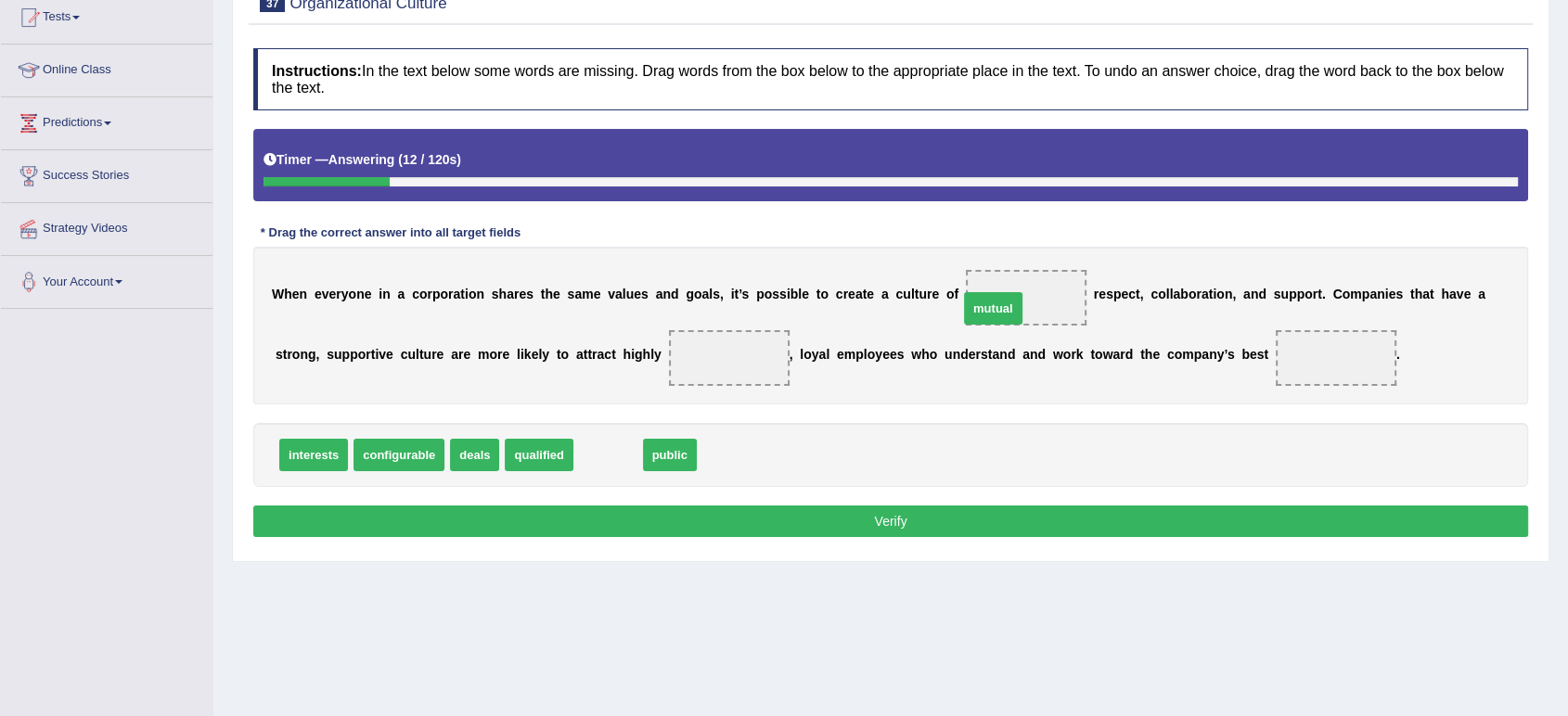
drag, startPoint x: 595, startPoint y: 453, endPoint x: 980, endPoint y: 306, distance: 412.1
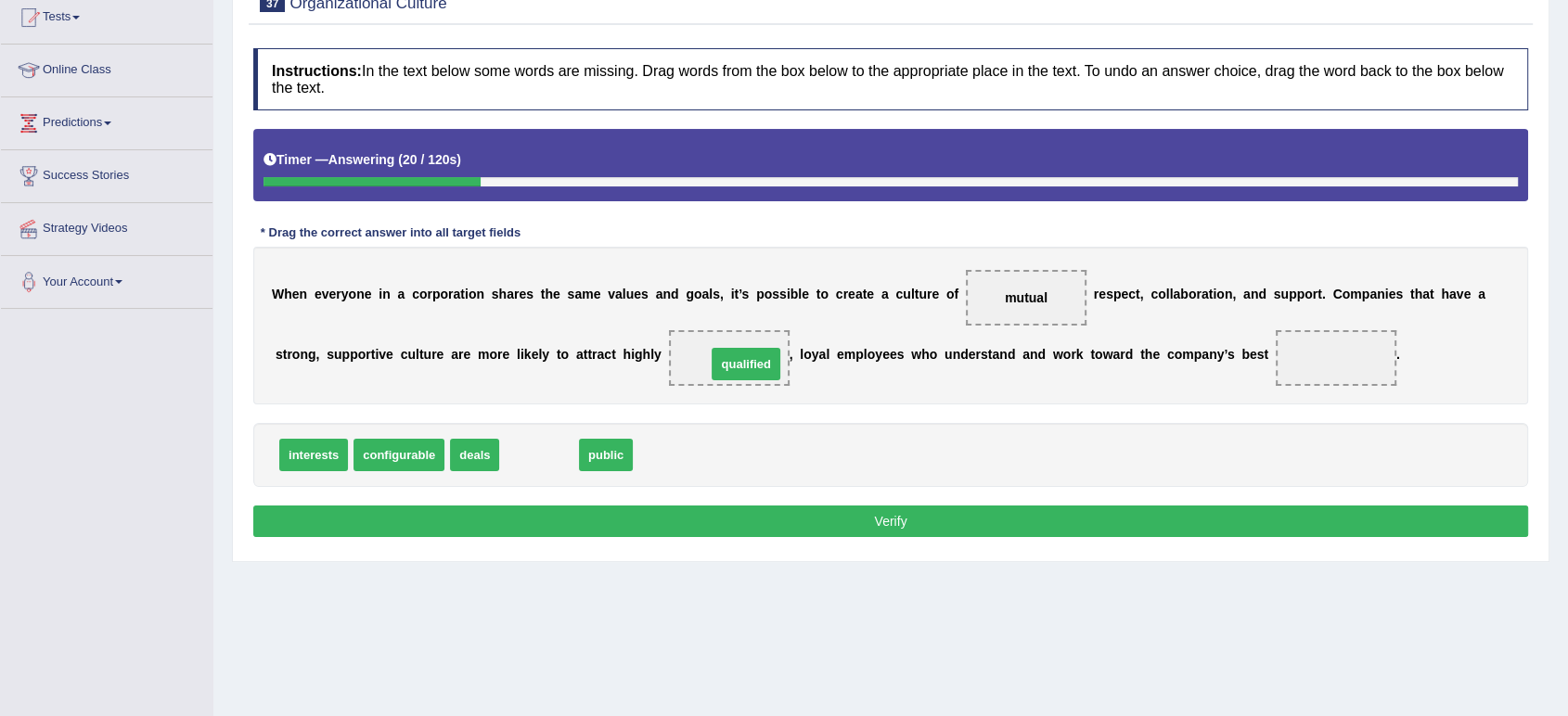
drag, startPoint x: 542, startPoint y: 455, endPoint x: 748, endPoint y: 364, distance: 225.2
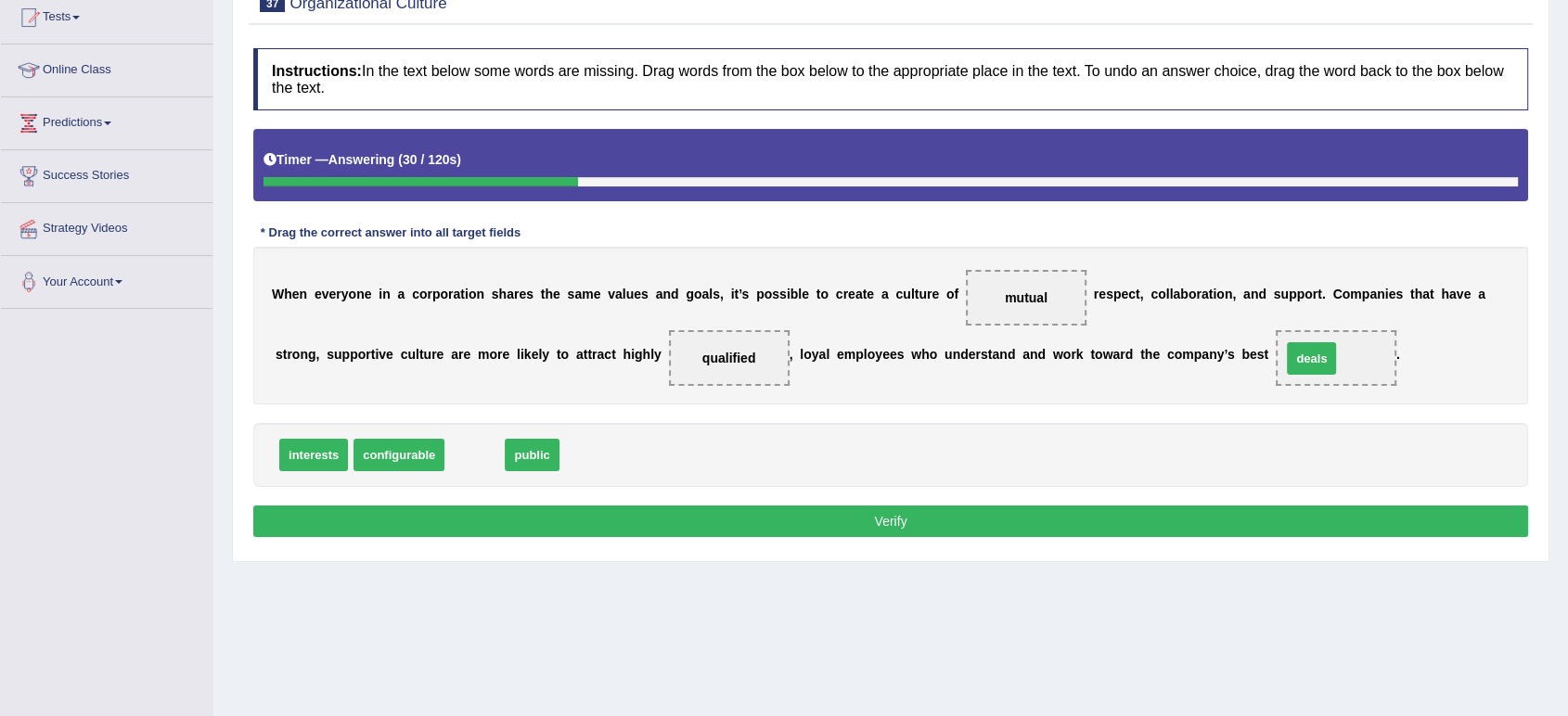
drag, startPoint x: 479, startPoint y: 452, endPoint x: 1315, endPoint y: 357, distance: 841.4
click at [883, 516] on button "Verify" at bounding box center [891, 521] width 1275 height 32
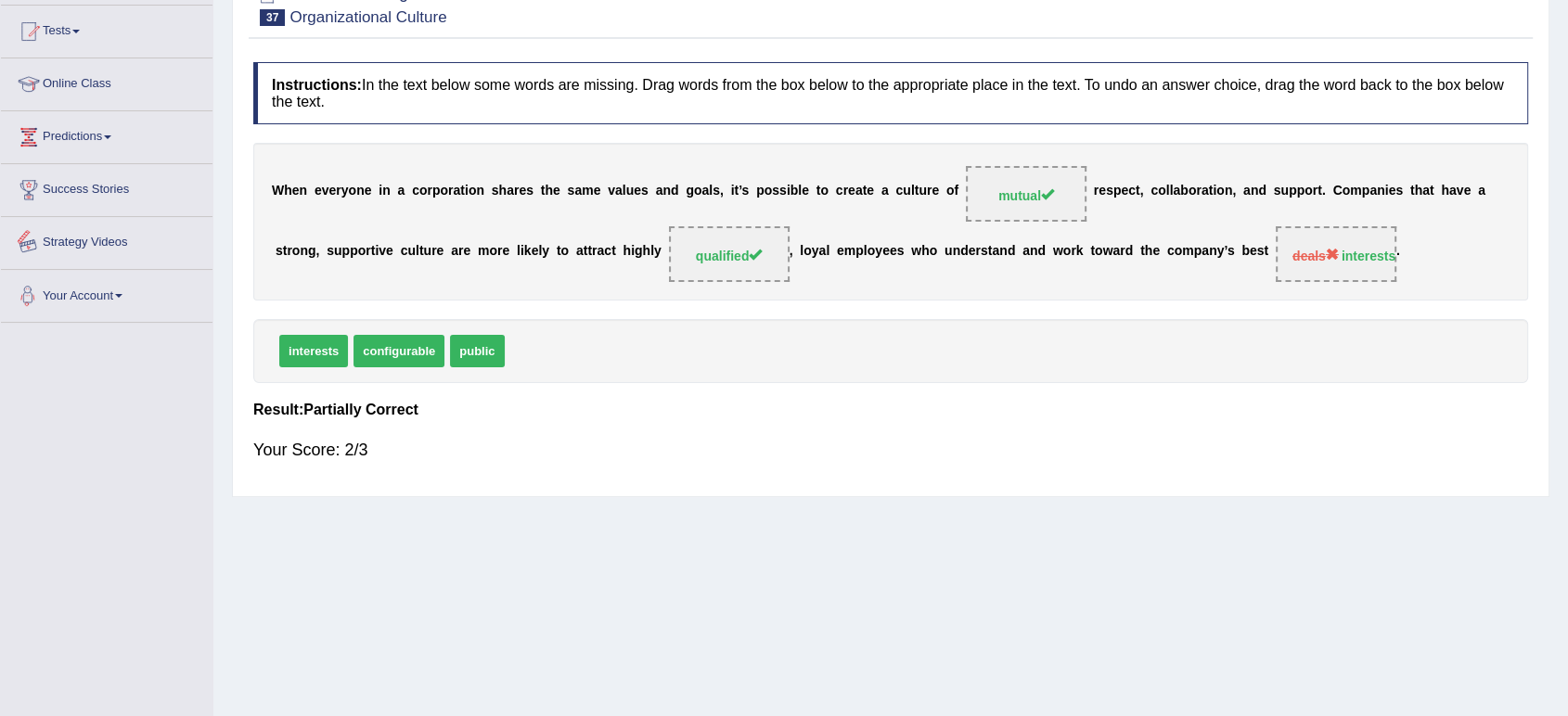
scroll to position [0, 0]
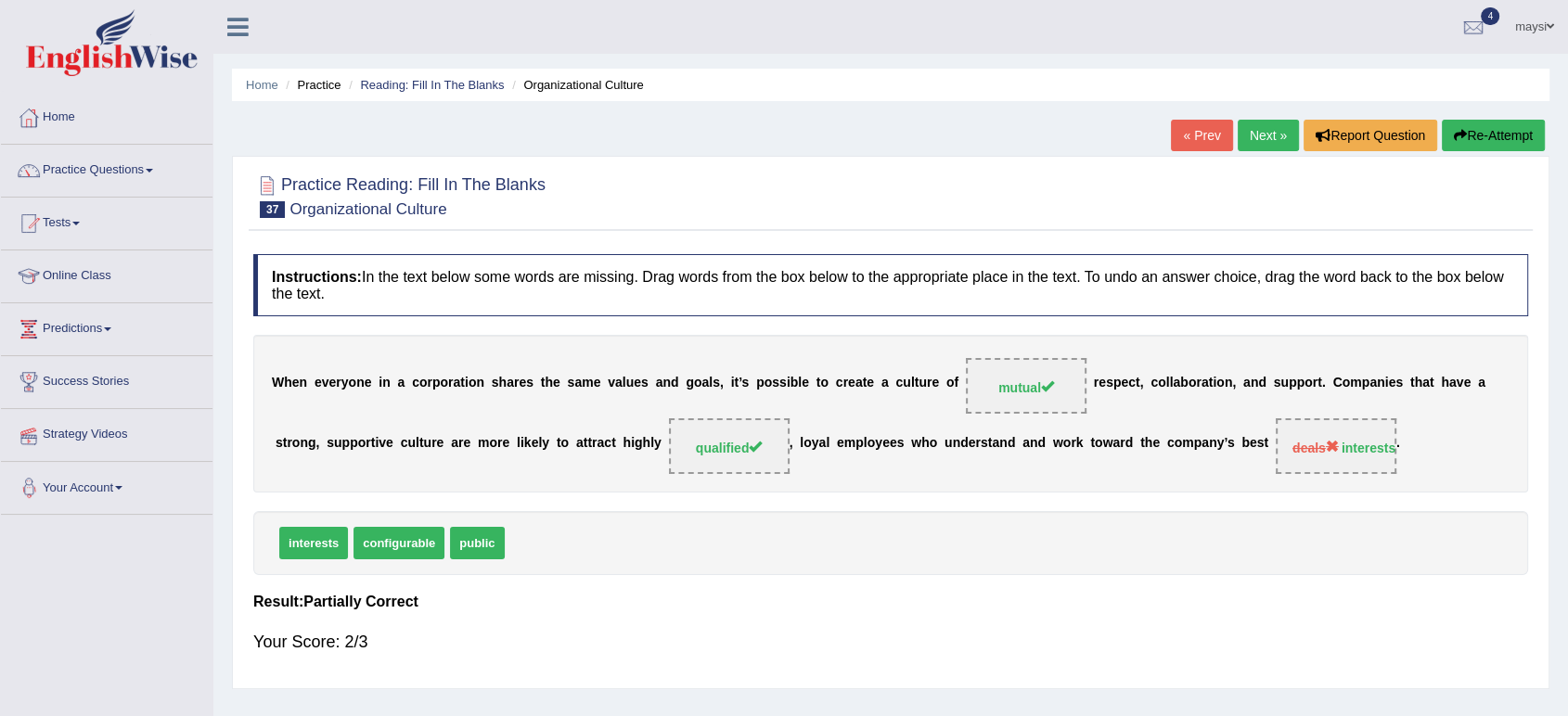
click at [1271, 138] on link "Next »" at bounding box center [1269, 135] width 61 height 32
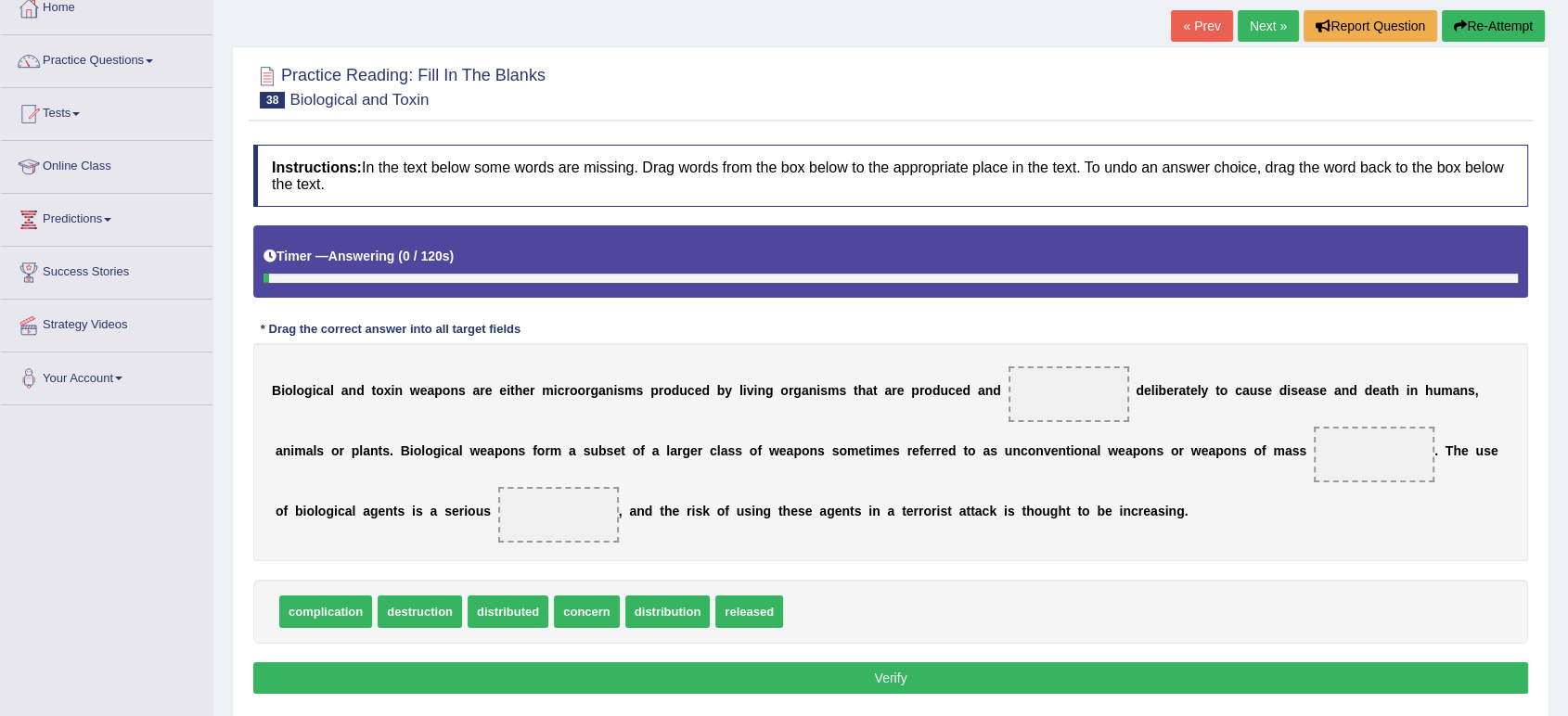
scroll to position [257, 0]
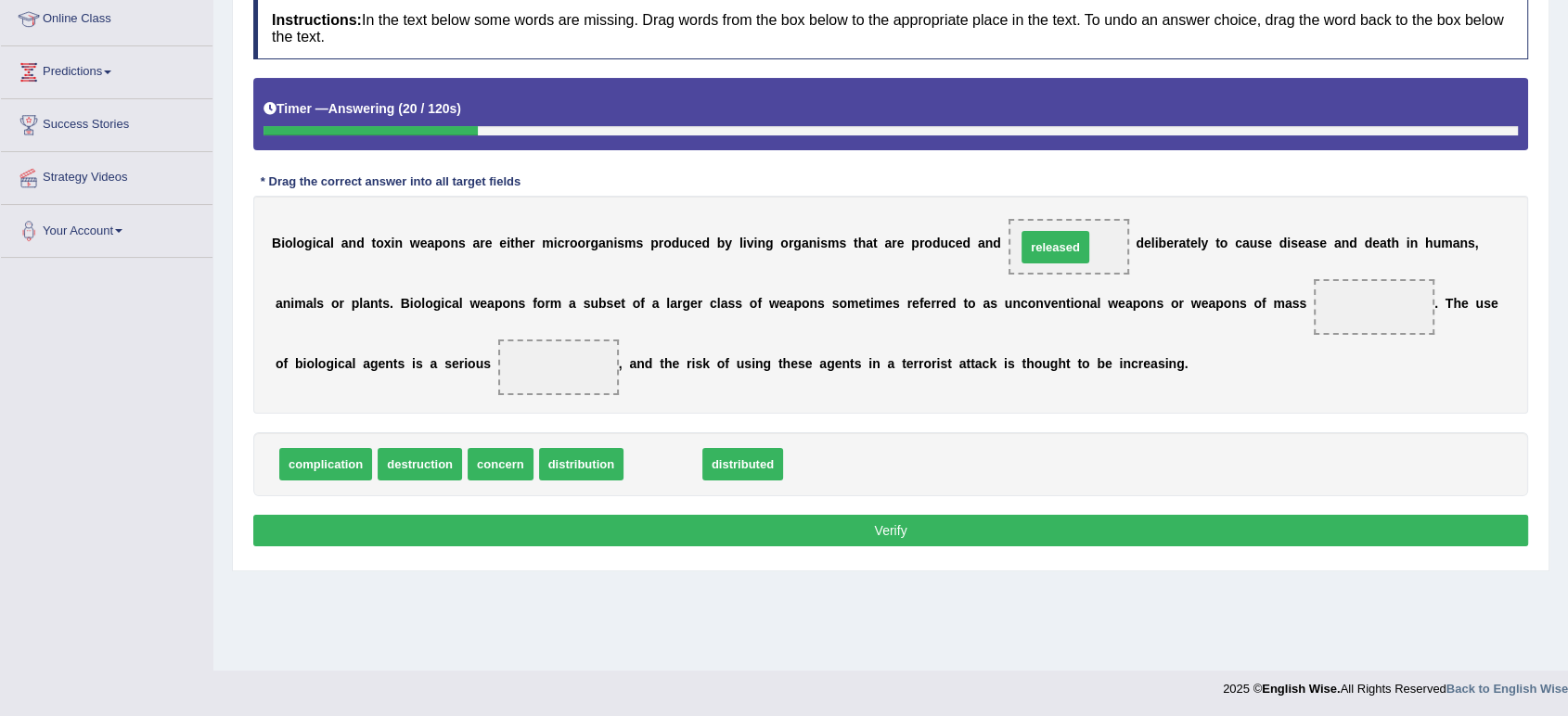
drag, startPoint x: 654, startPoint y: 458, endPoint x: 1046, endPoint y: 242, distance: 447.6
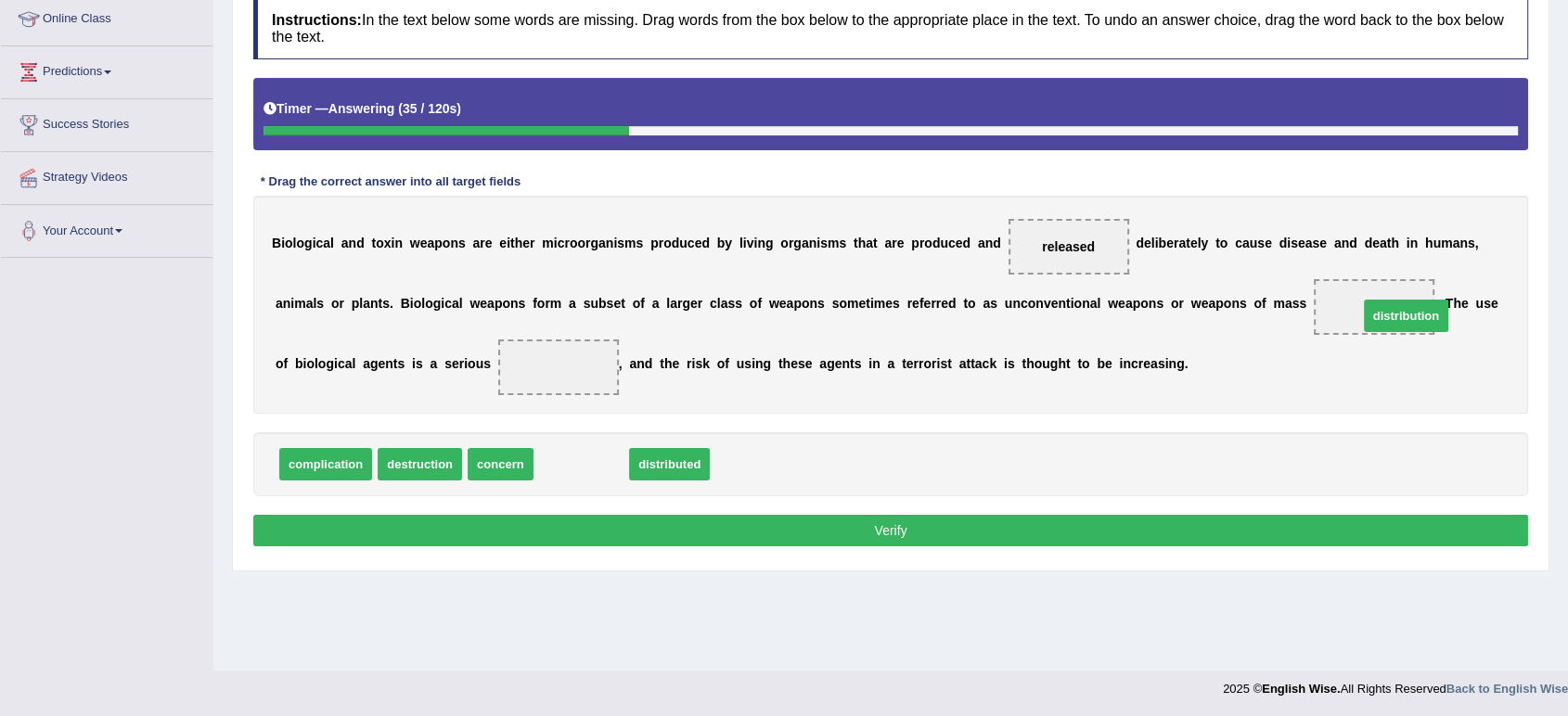
drag, startPoint x: 577, startPoint y: 467, endPoint x: 1386, endPoint y: 317, distance: 822.8
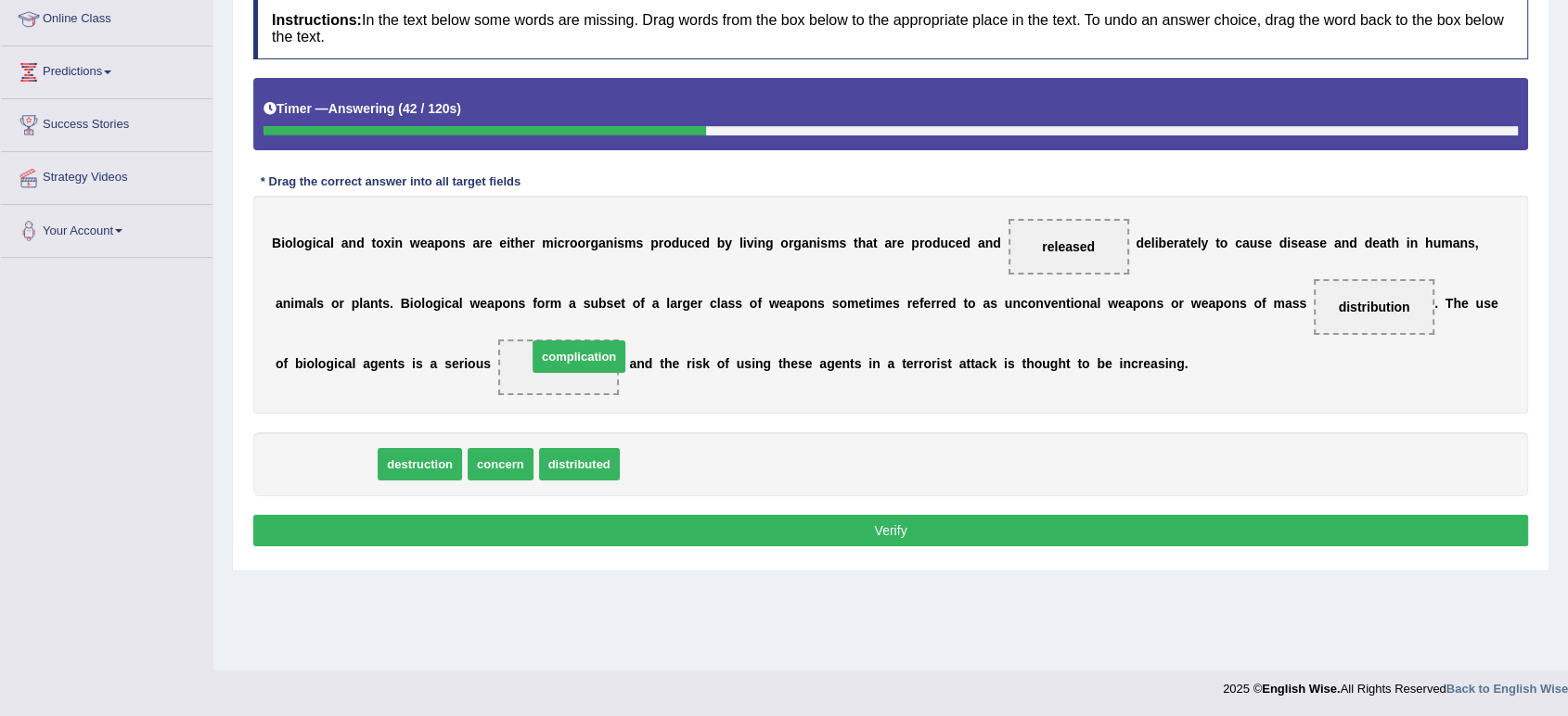
drag, startPoint x: 341, startPoint y: 457, endPoint x: 592, endPoint y: 349, distance: 273.2
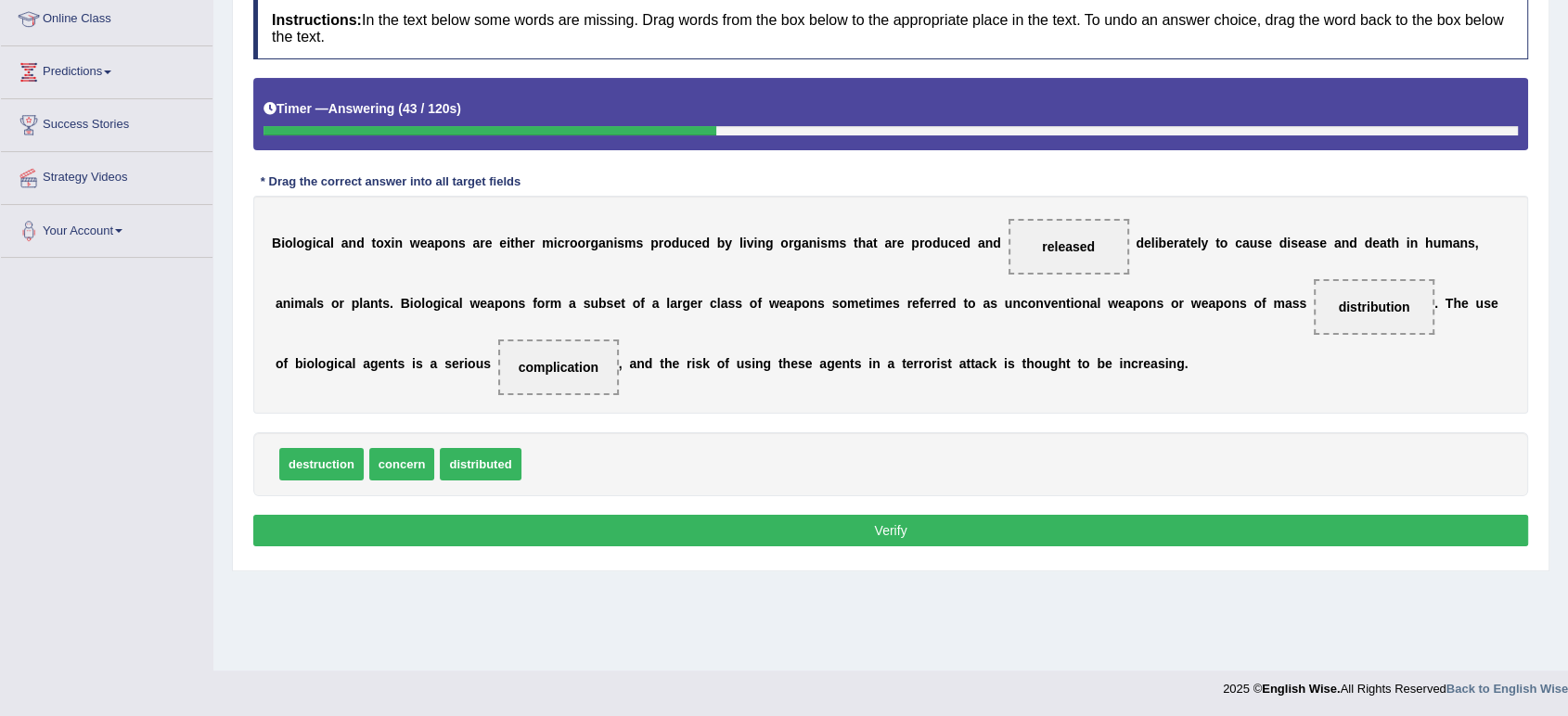
click at [838, 525] on button "Verify" at bounding box center [891, 531] width 1275 height 32
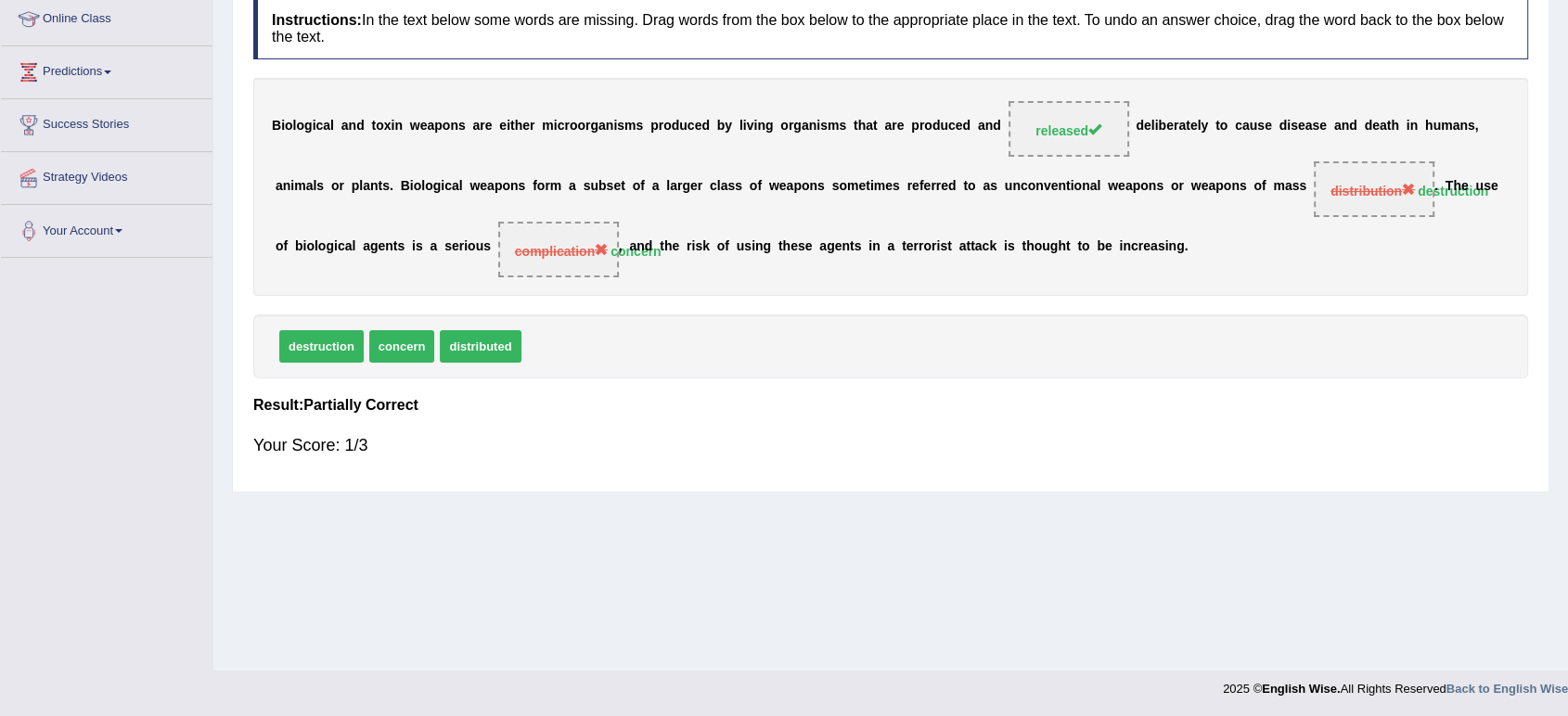
scroll to position [0, 0]
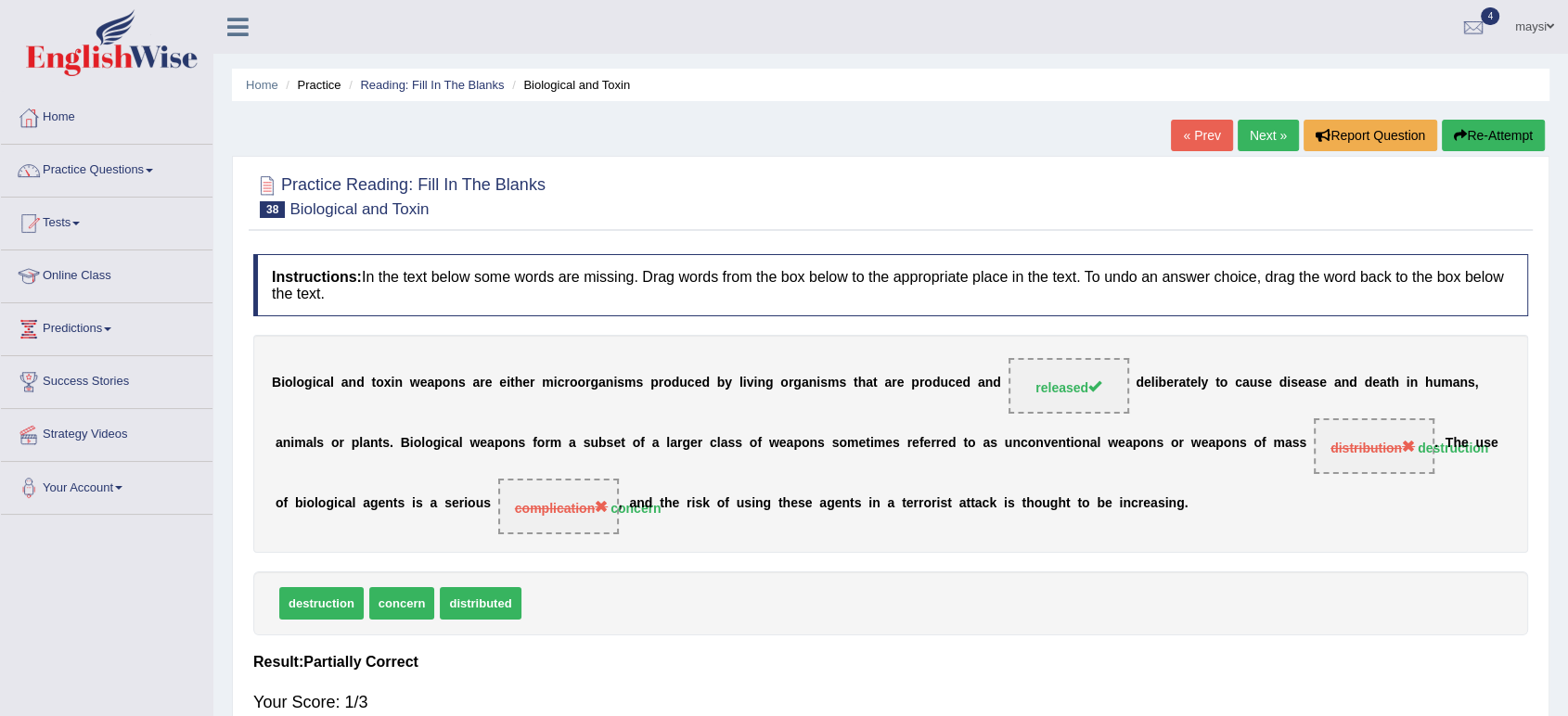
click at [1260, 140] on link "Next »" at bounding box center [1269, 135] width 61 height 32
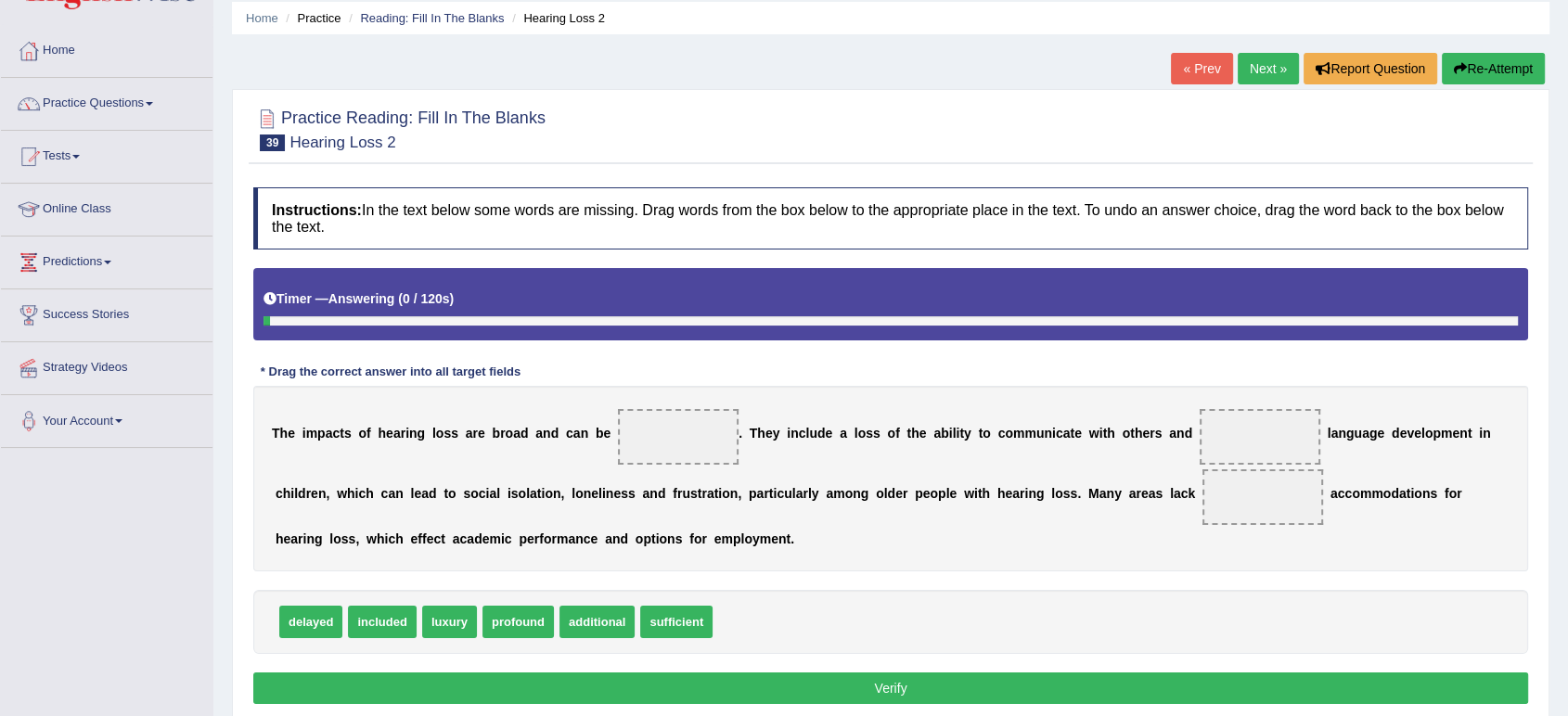
scroll to position [103, 0]
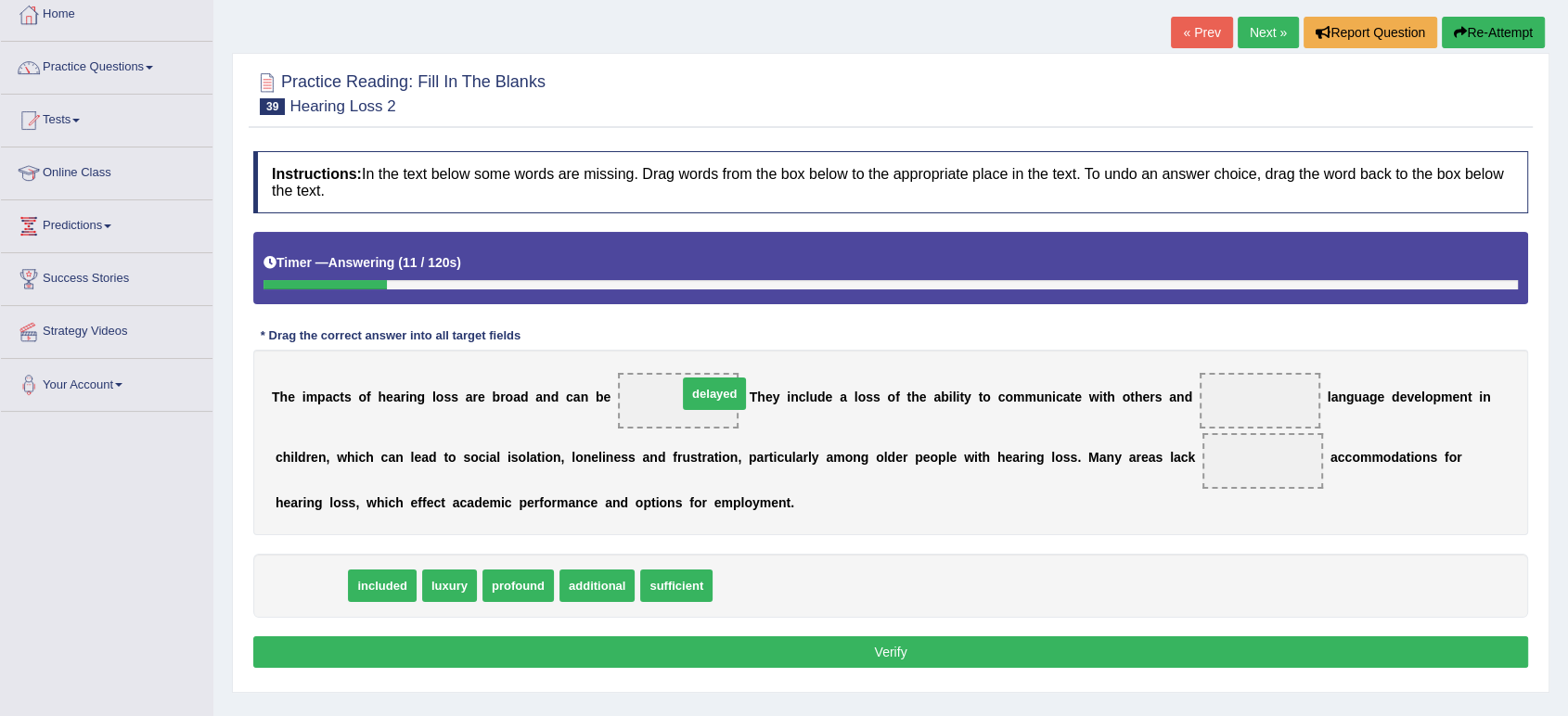
drag, startPoint x: 316, startPoint y: 585, endPoint x: 719, endPoint y: 392, distance: 446.8
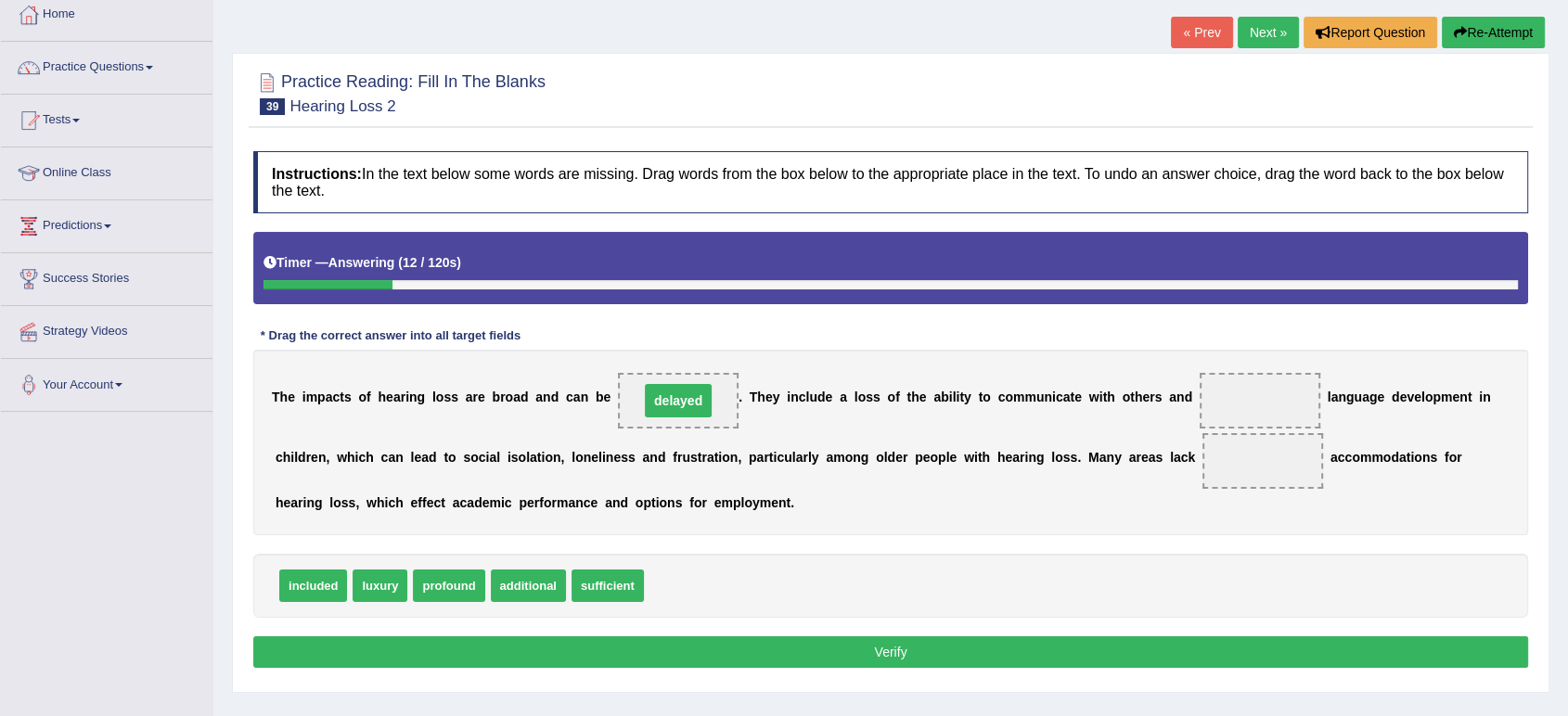
click at [716, 392] on span "delayed" at bounding box center [678, 401] width 120 height 55
drag, startPoint x: 674, startPoint y: 399, endPoint x: 1263, endPoint y: 398, distance: 589.0
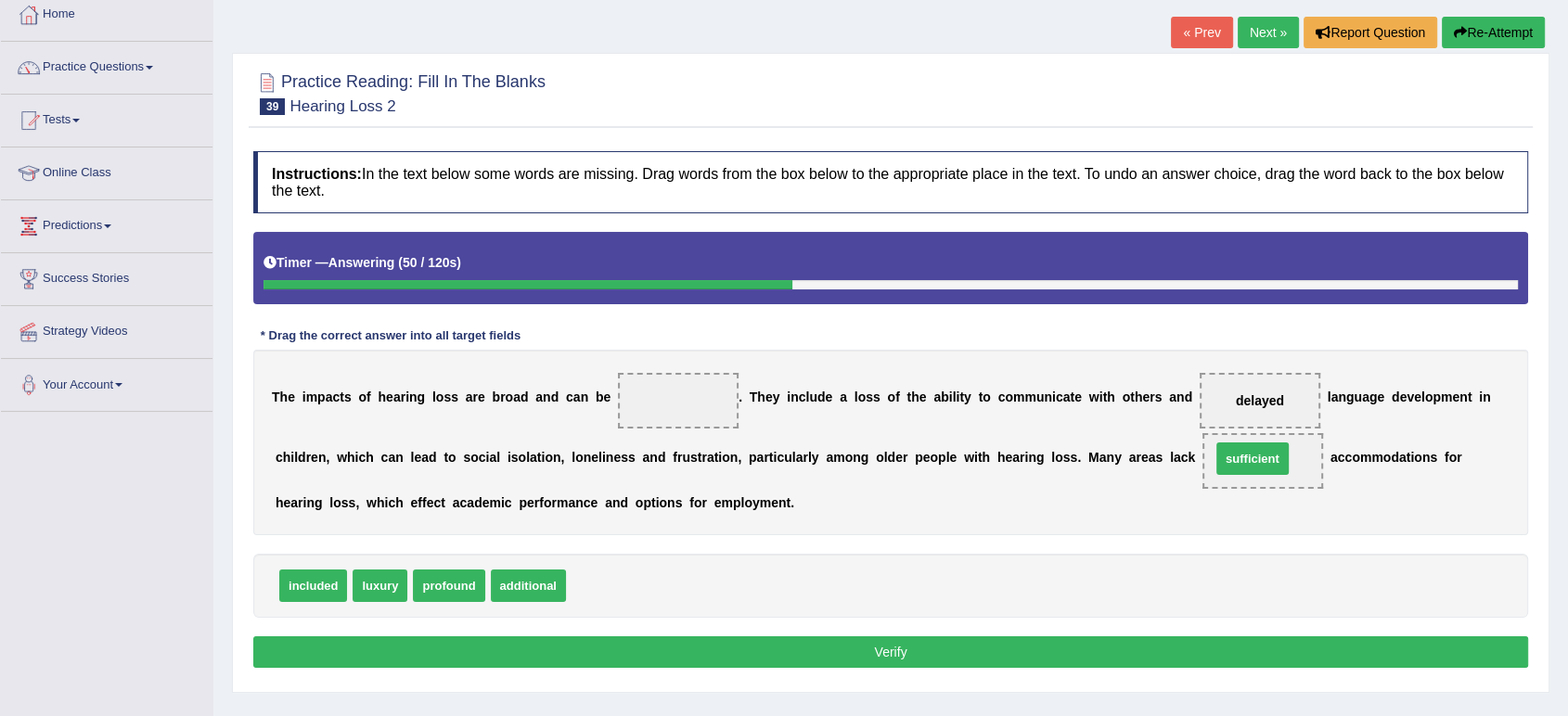
drag, startPoint x: 628, startPoint y: 579, endPoint x: 1273, endPoint y: 451, distance: 657.6
drag, startPoint x: 465, startPoint y: 589, endPoint x: 666, endPoint y: 404, distance: 273.2
click at [745, 651] on button "Verify" at bounding box center [891, 653] width 1275 height 32
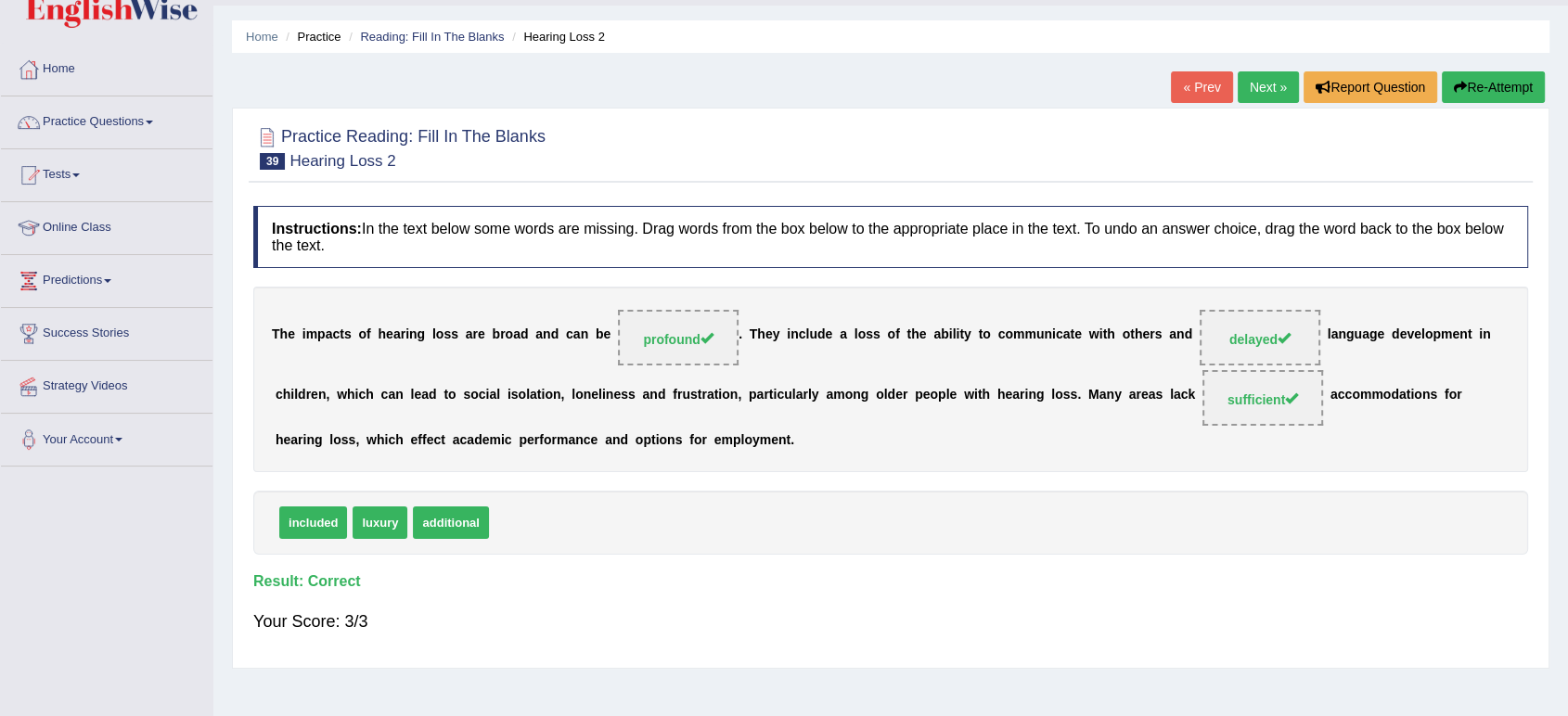
scroll to position [0, 0]
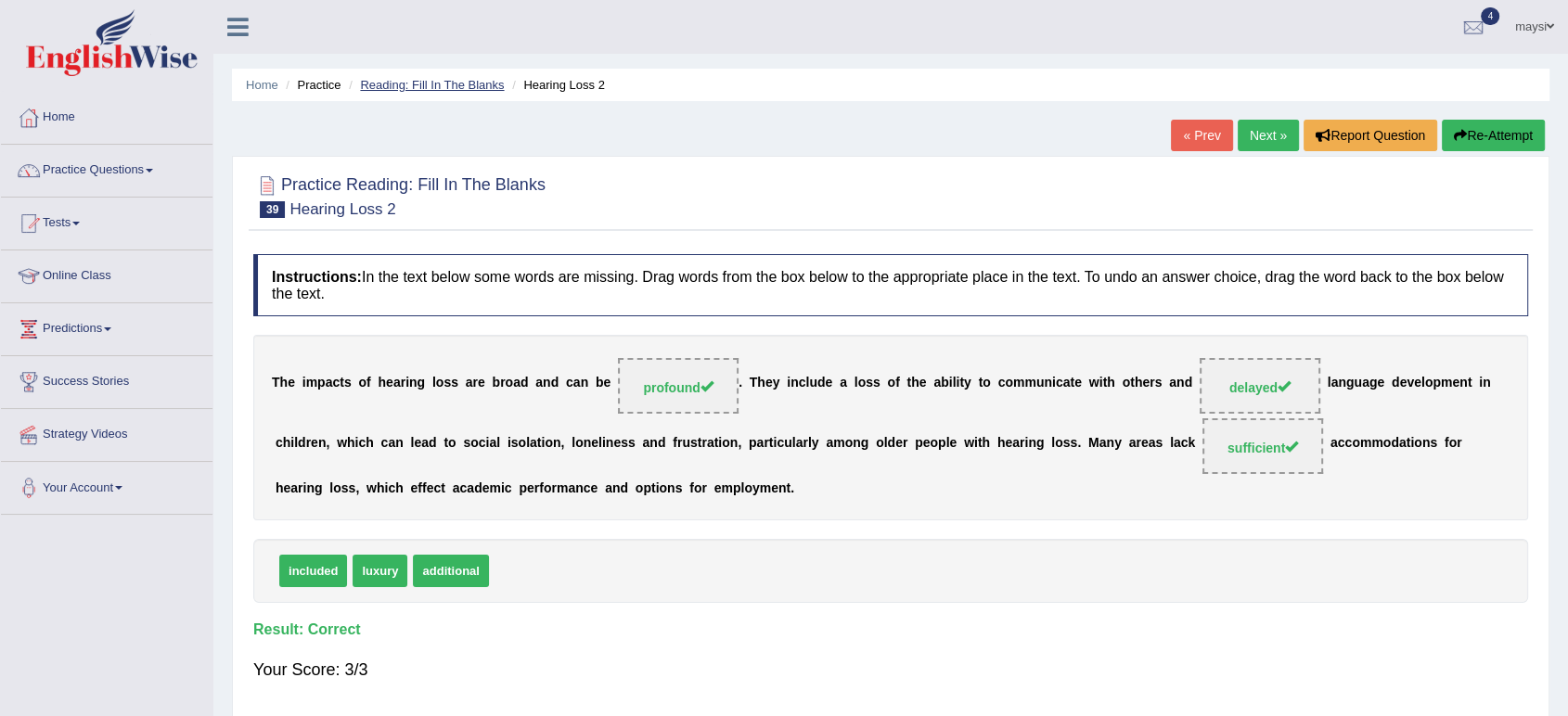
click at [455, 87] on link "Reading: Fill In The Blanks" at bounding box center [432, 85] width 144 height 14
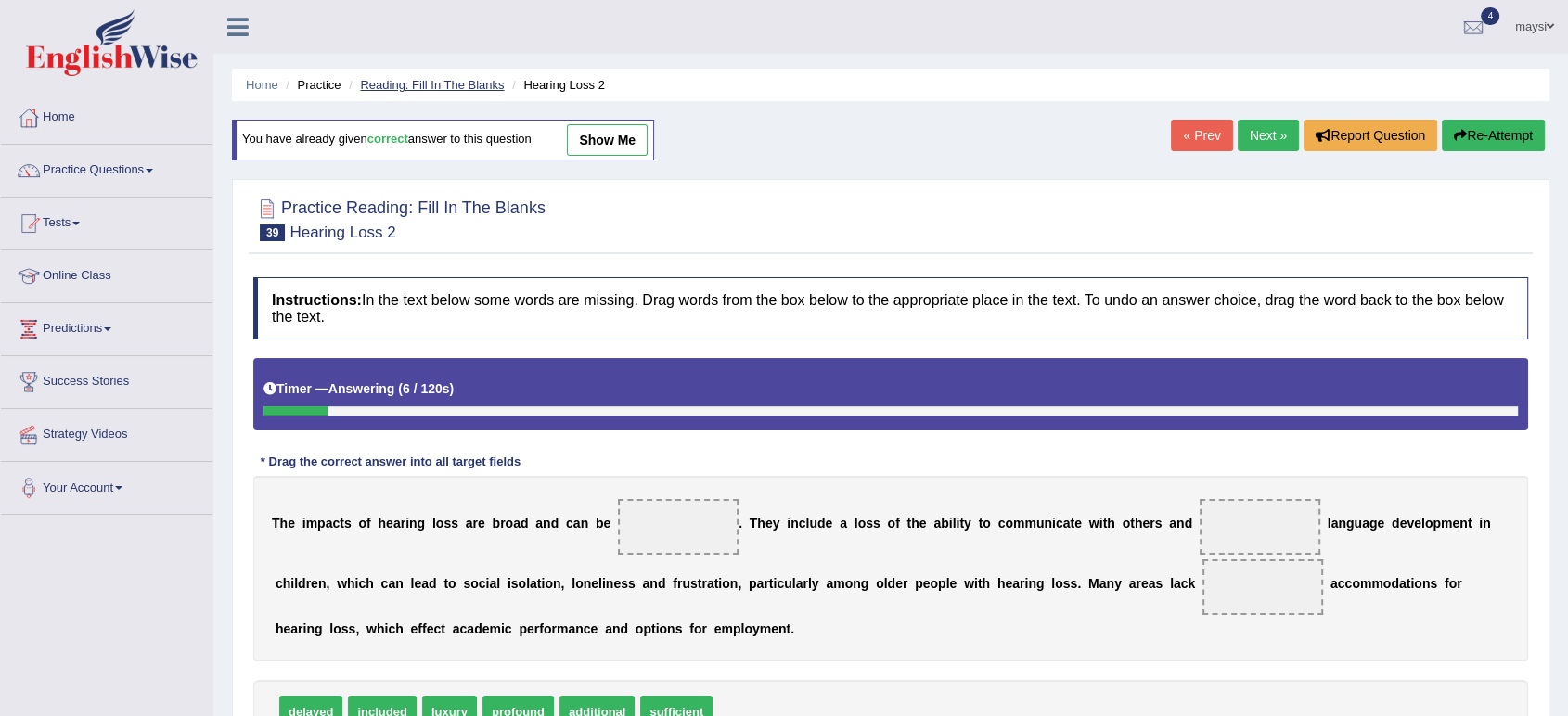
click at [424, 80] on link "Reading: Fill In The Blanks" at bounding box center [432, 85] width 144 height 14
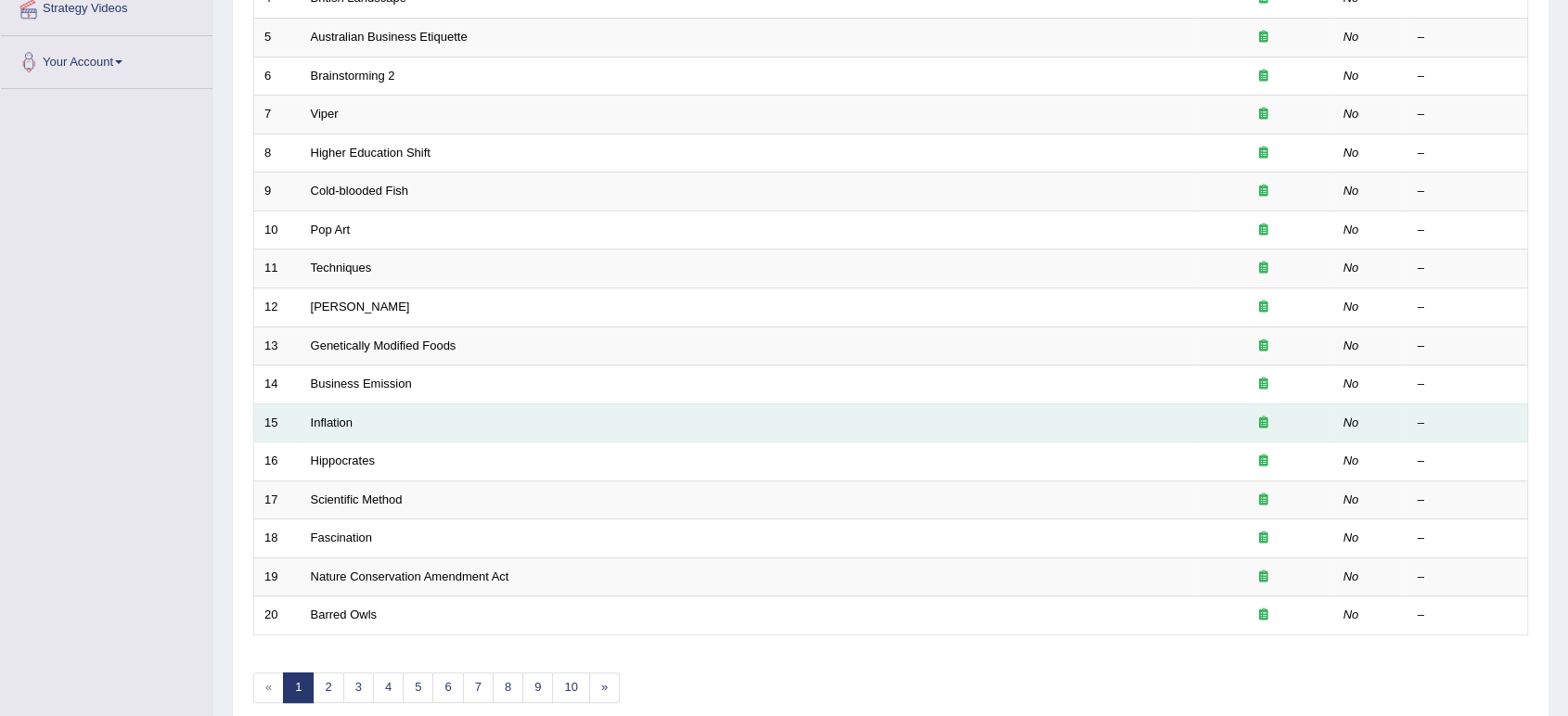
scroll to position [510, 0]
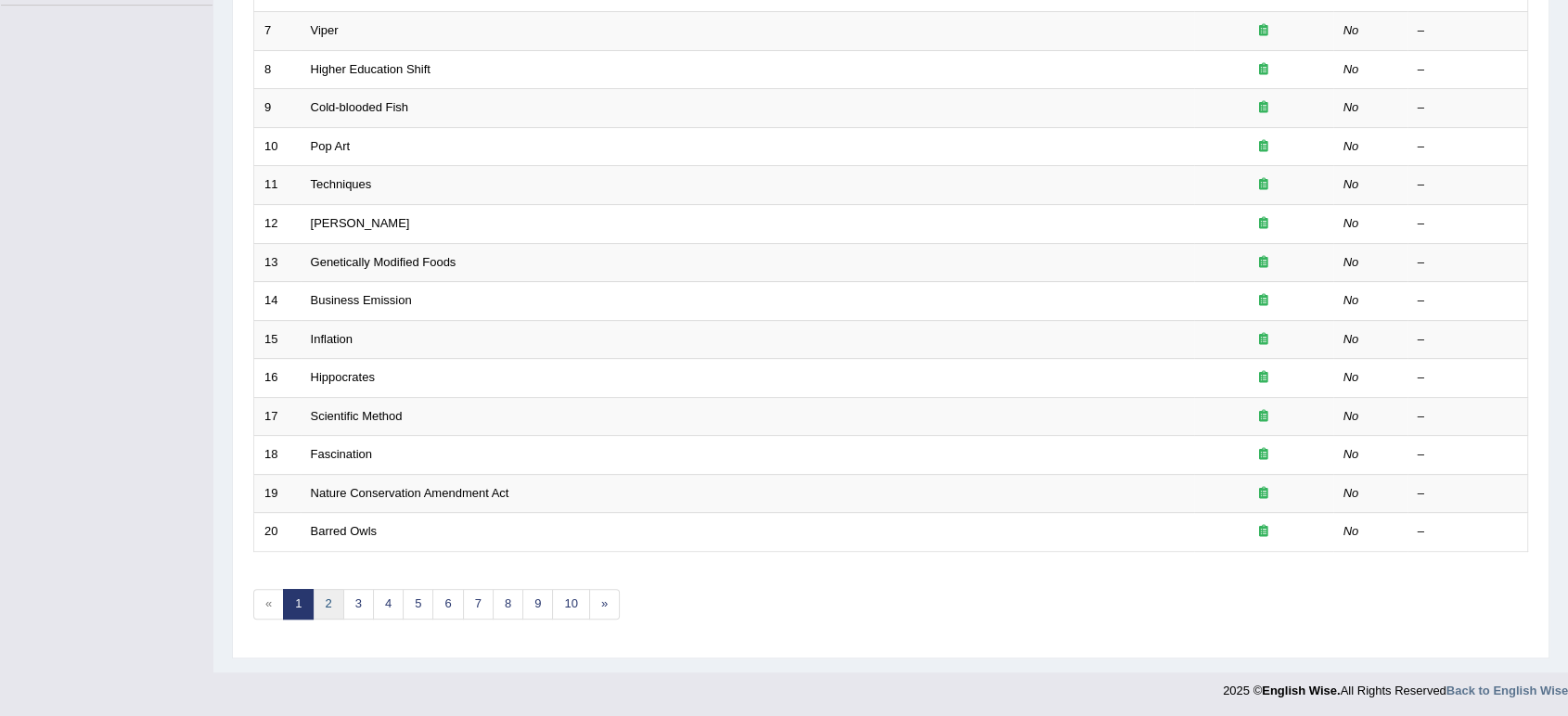
click at [328, 597] on link "2" at bounding box center [328, 604] width 31 height 31
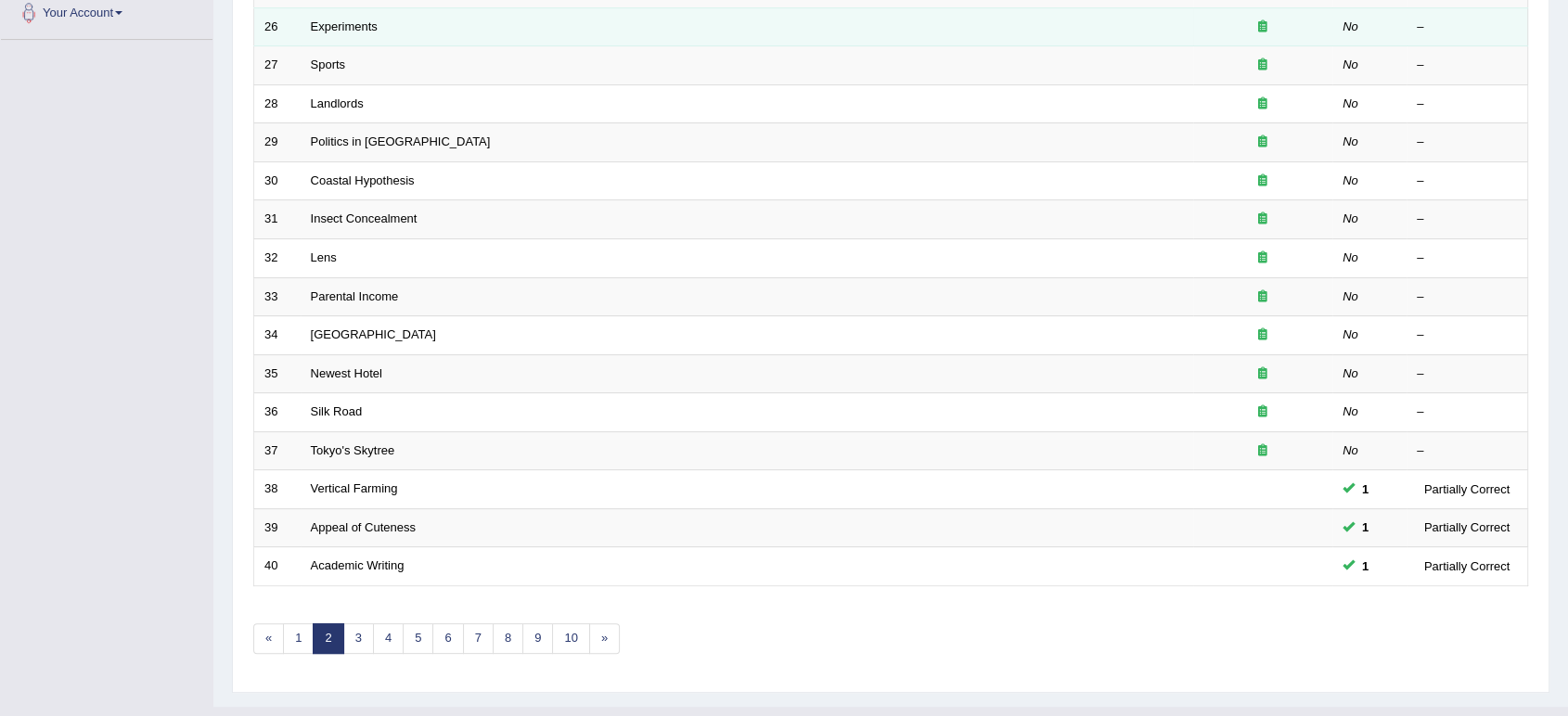
scroll to position [510, 0]
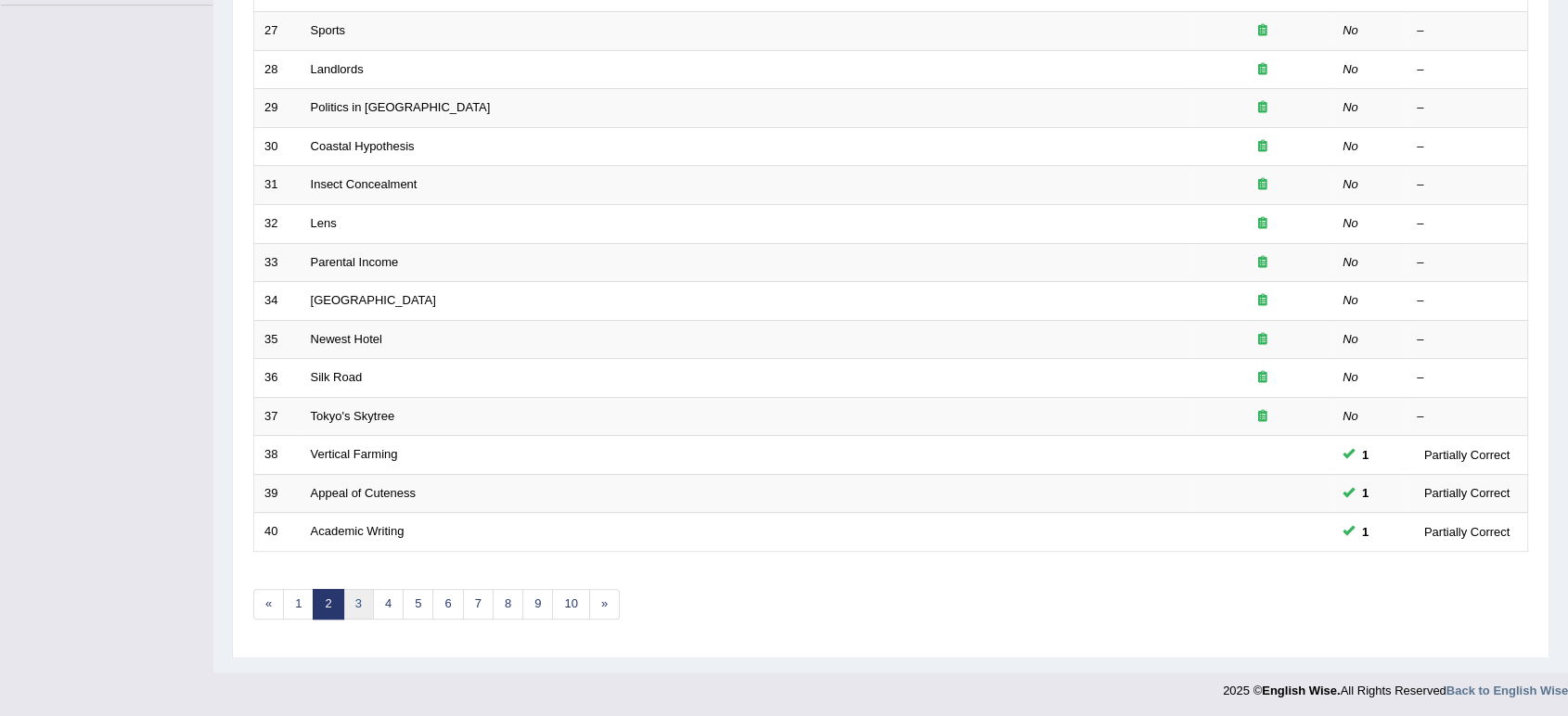
click at [363, 607] on link "3" at bounding box center [358, 604] width 31 height 31
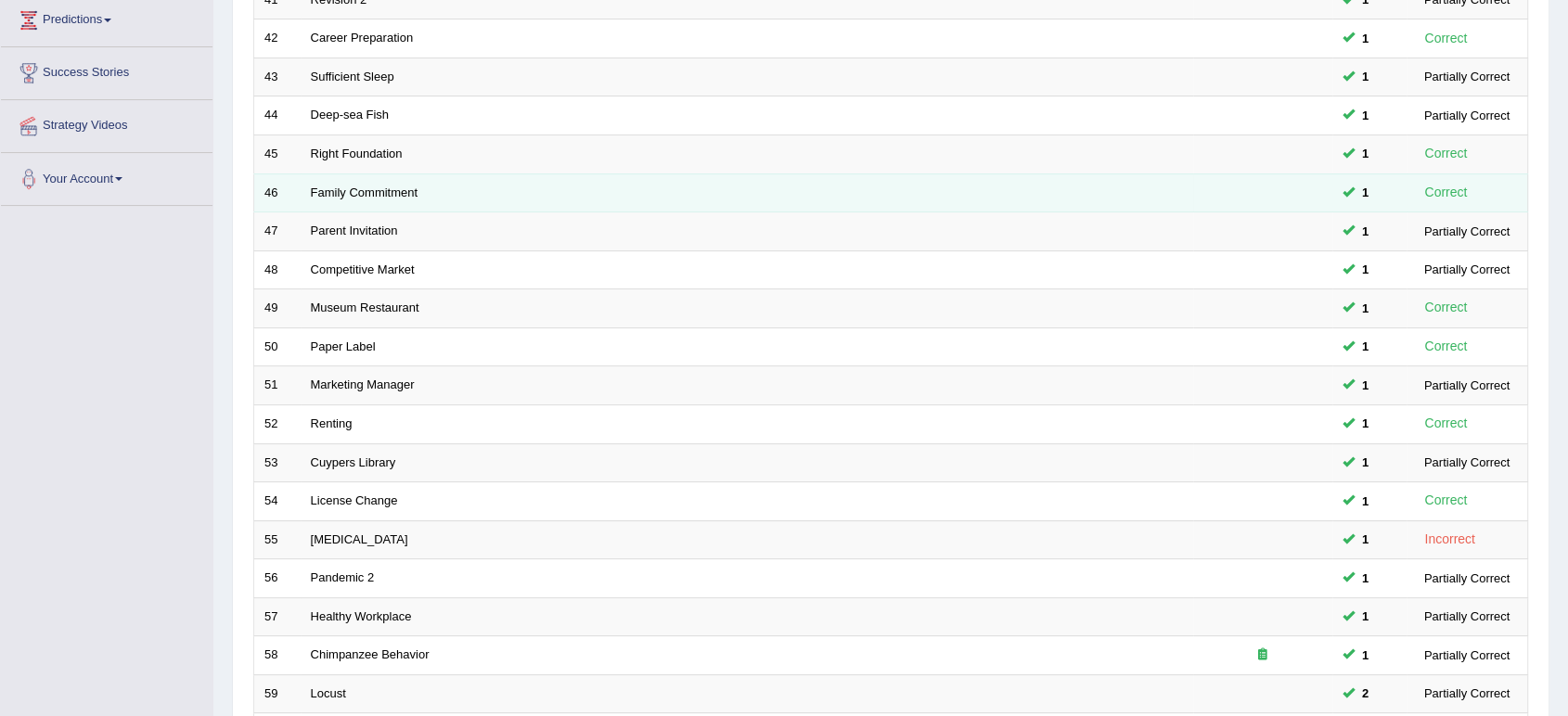
scroll to position [510, 0]
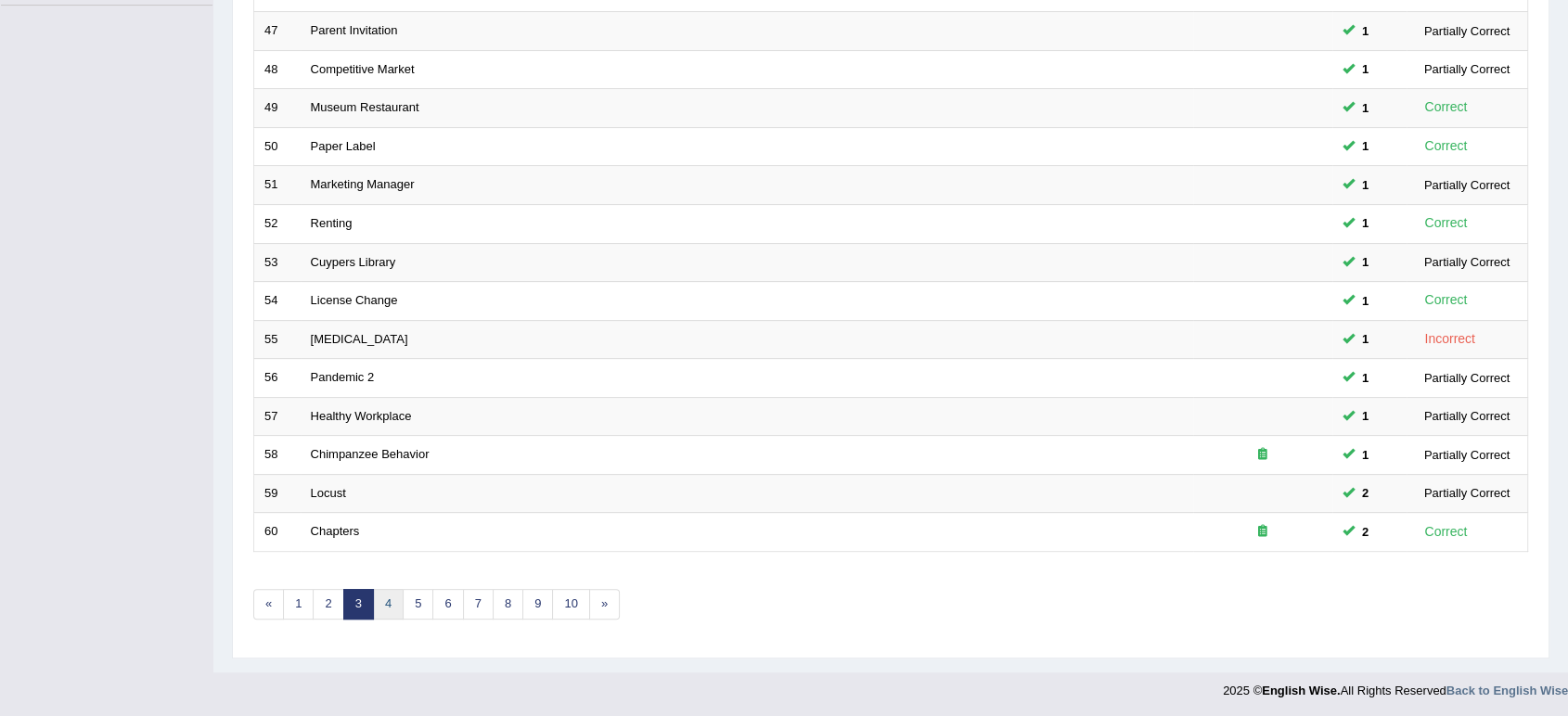
click at [385, 595] on link "4" at bounding box center [388, 604] width 31 height 31
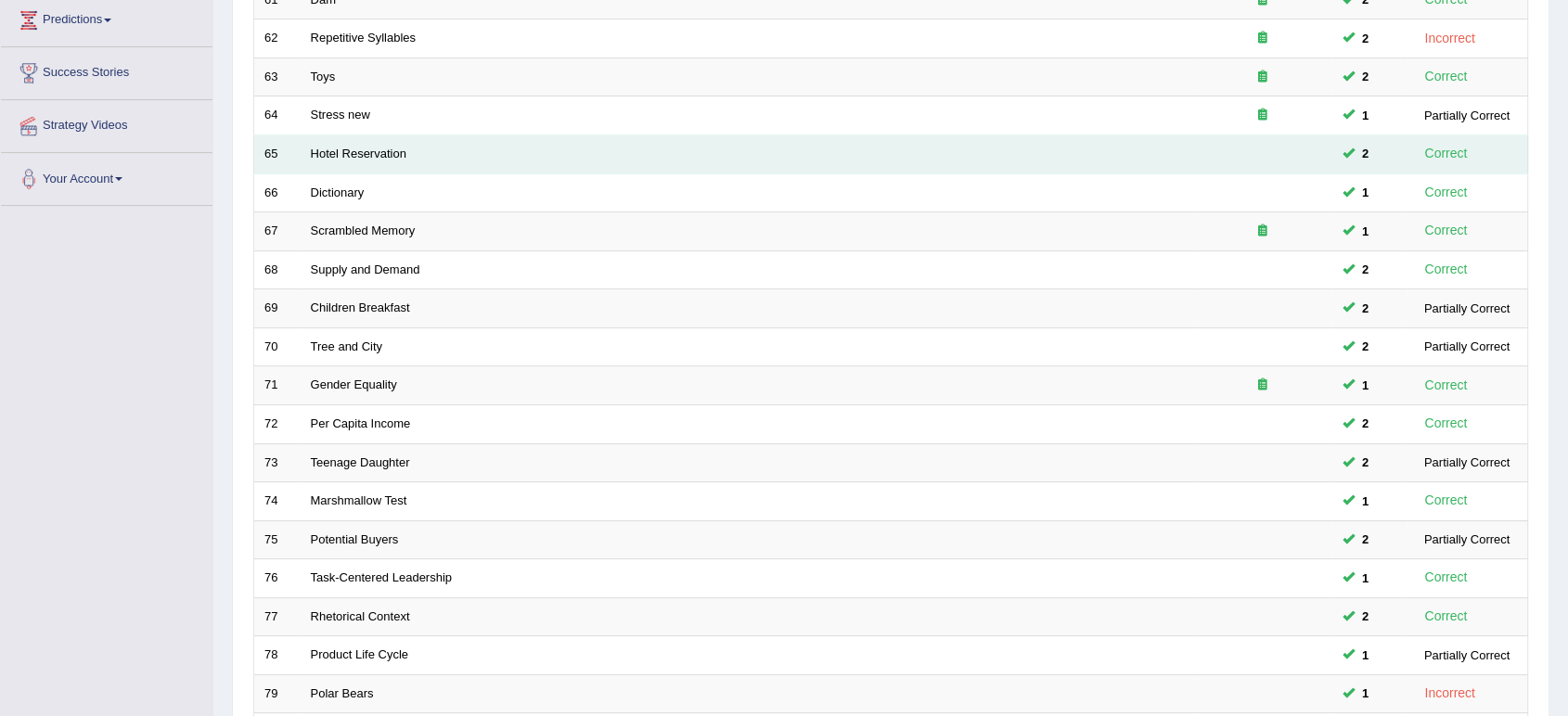
scroll to position [510, 0]
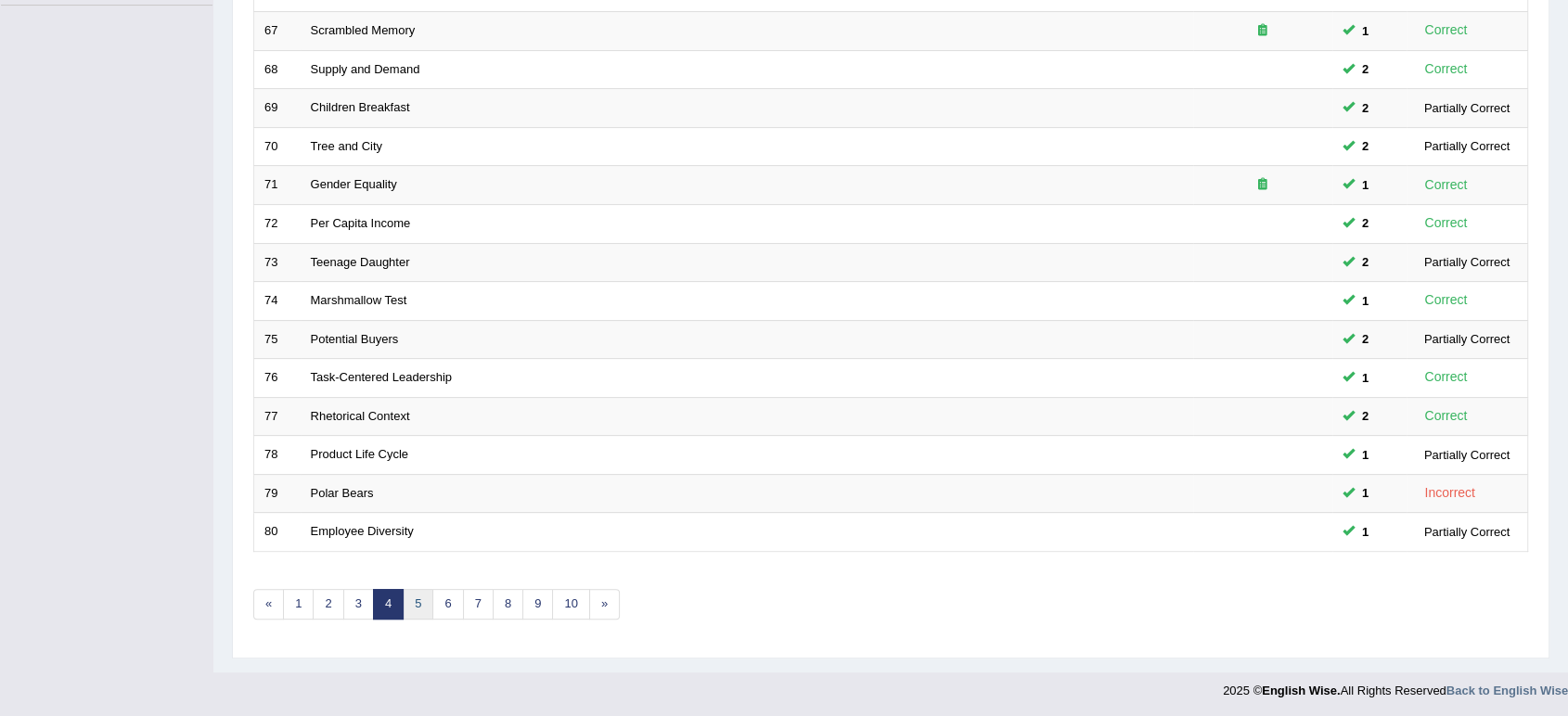
click at [408, 600] on link "5" at bounding box center [418, 604] width 31 height 31
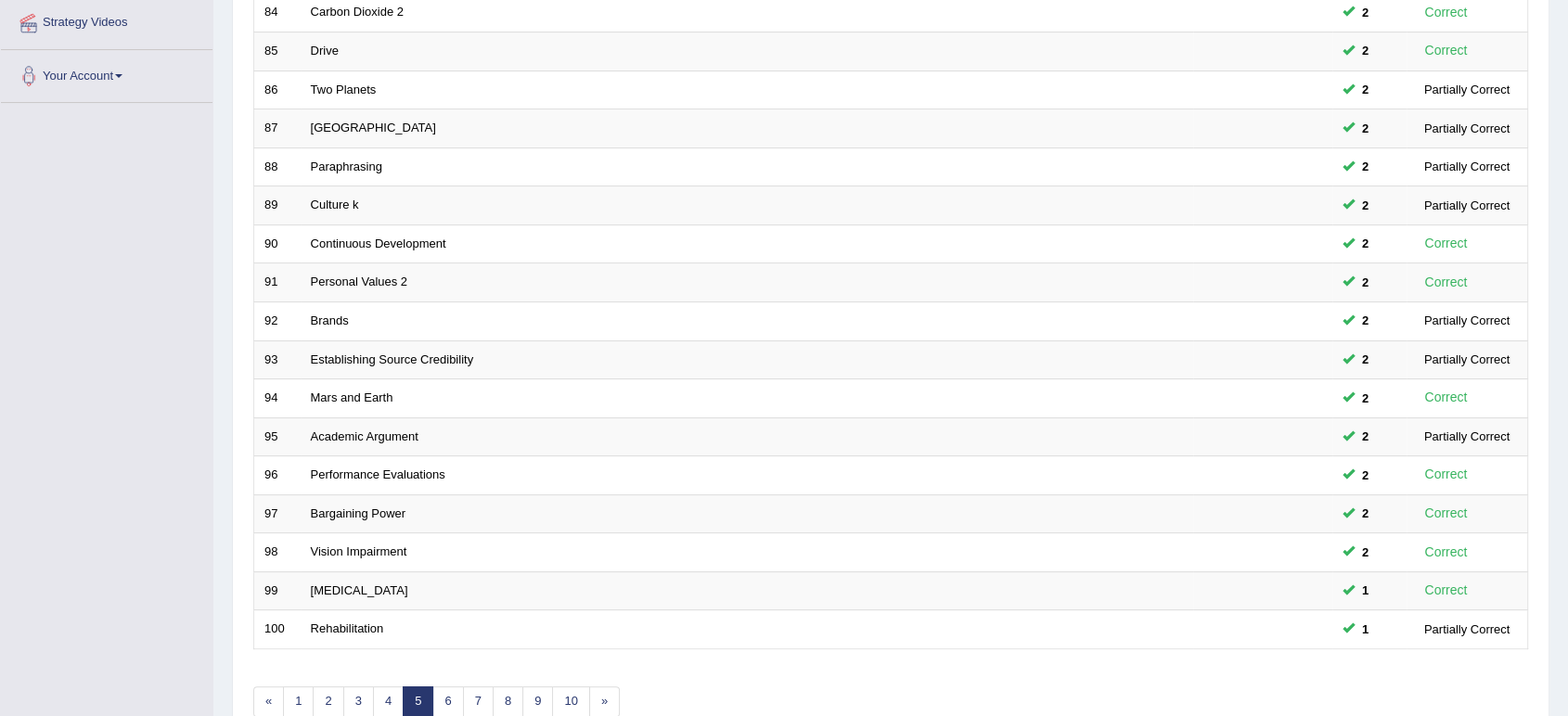
scroll to position [510, 0]
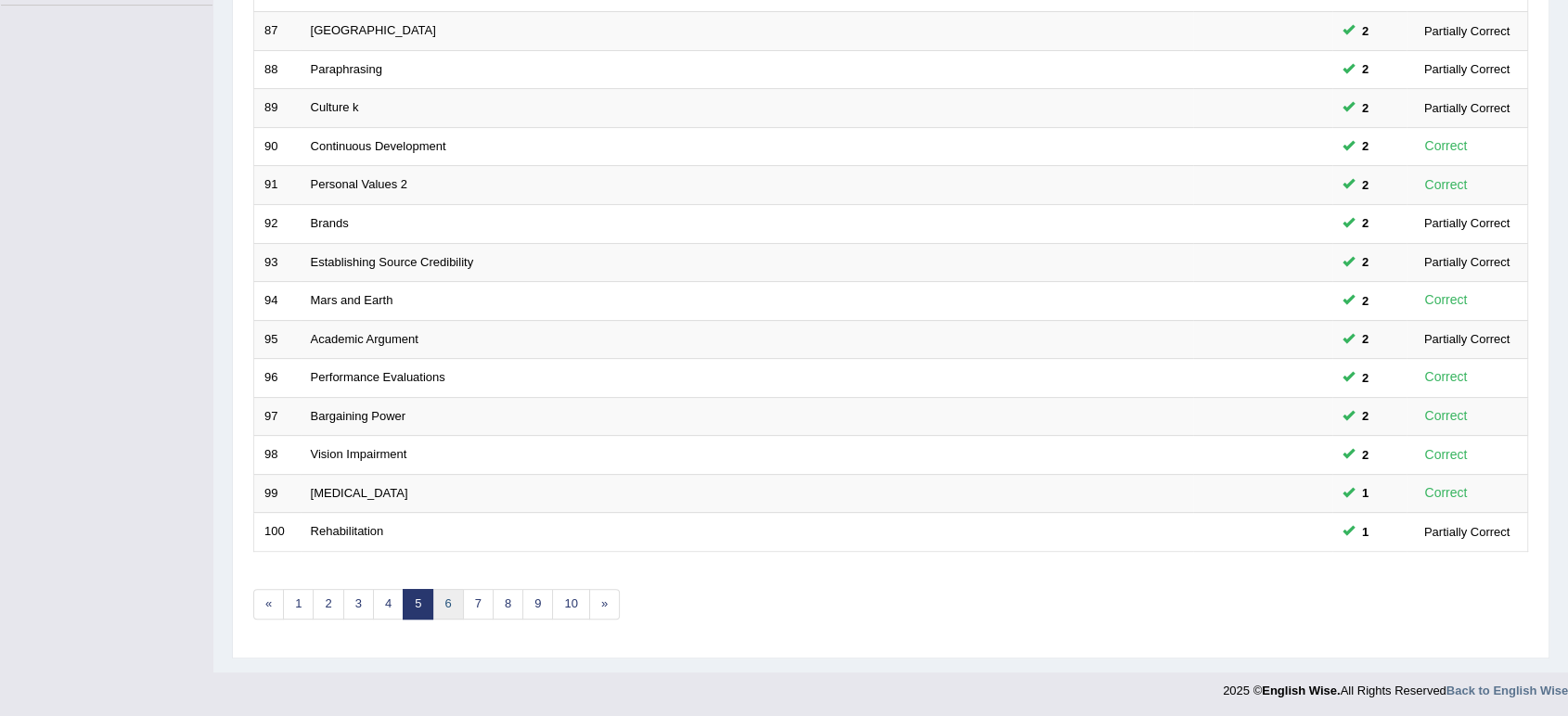
click at [455, 601] on link "6" at bounding box center [447, 604] width 31 height 31
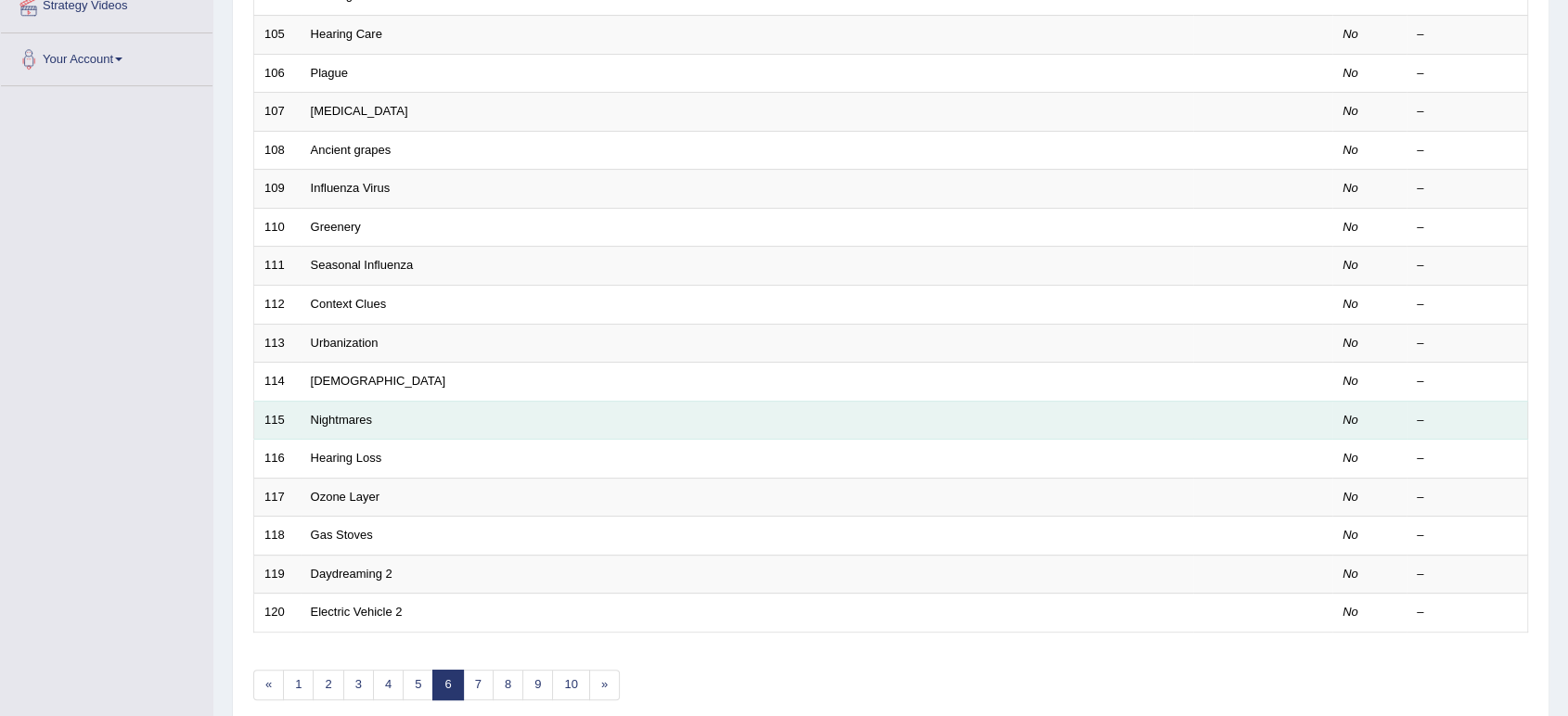
scroll to position [510, 0]
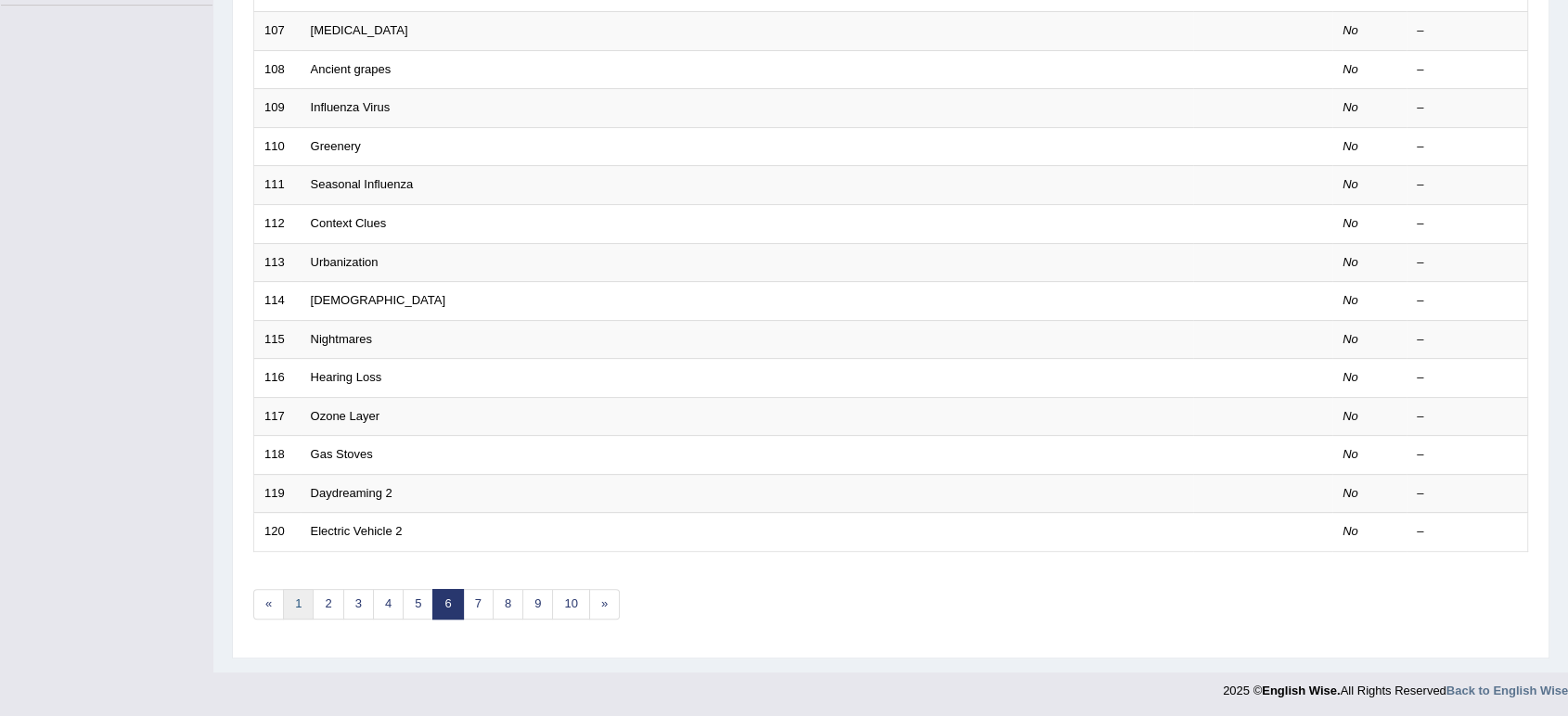
click at [296, 600] on link "1" at bounding box center [298, 604] width 31 height 31
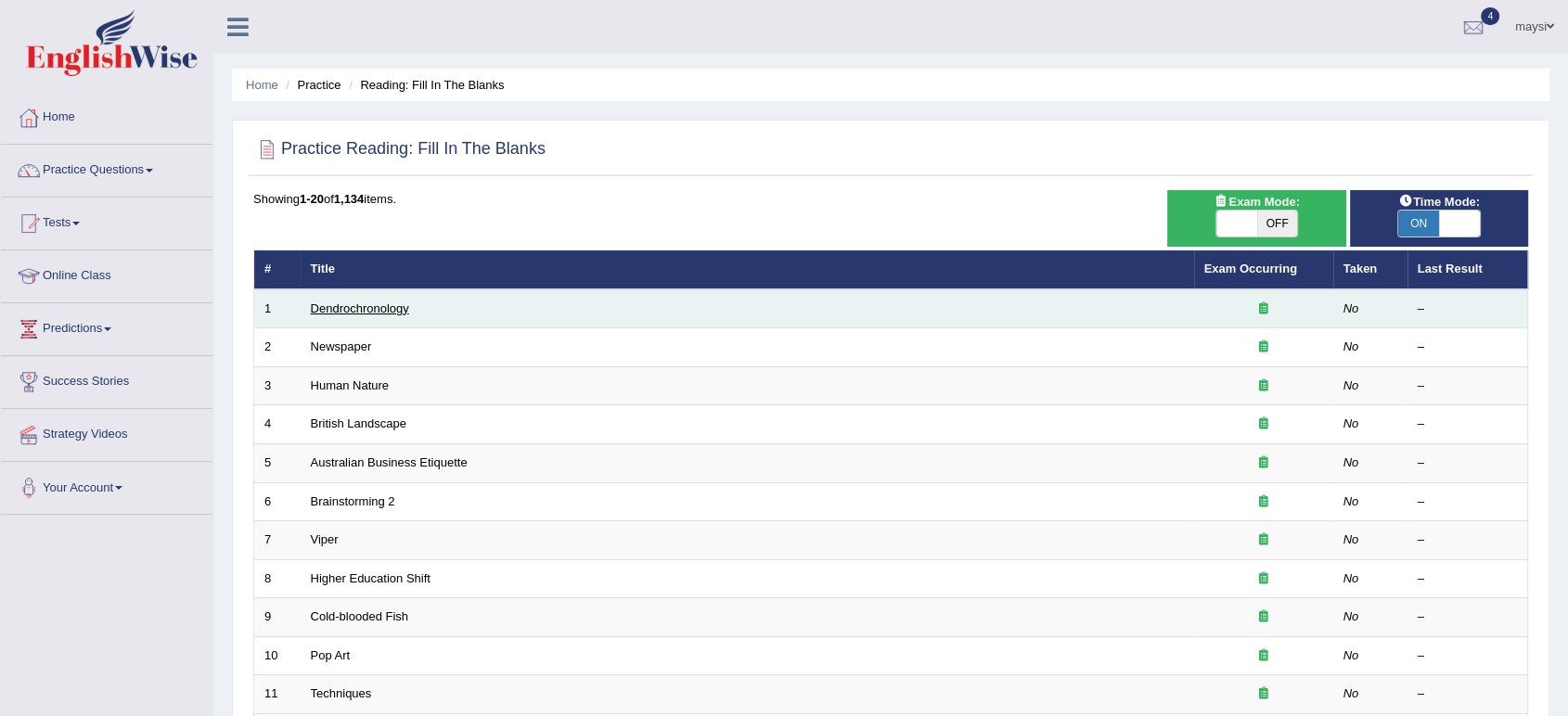
click at [374, 302] on link "Dendrochronology" at bounding box center [360, 308] width 99 height 14
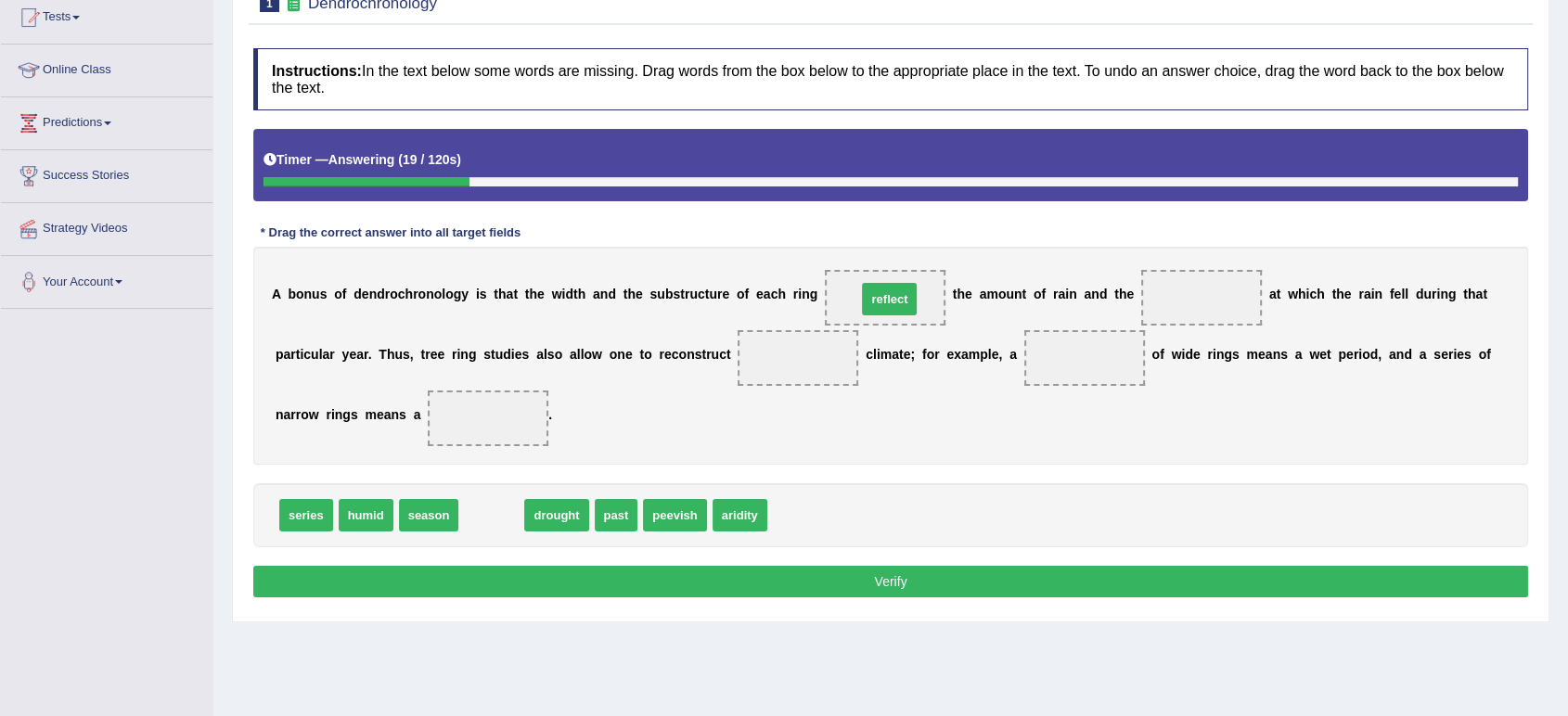
drag, startPoint x: 482, startPoint y: 516, endPoint x: 880, endPoint y: 298, distance: 453.8
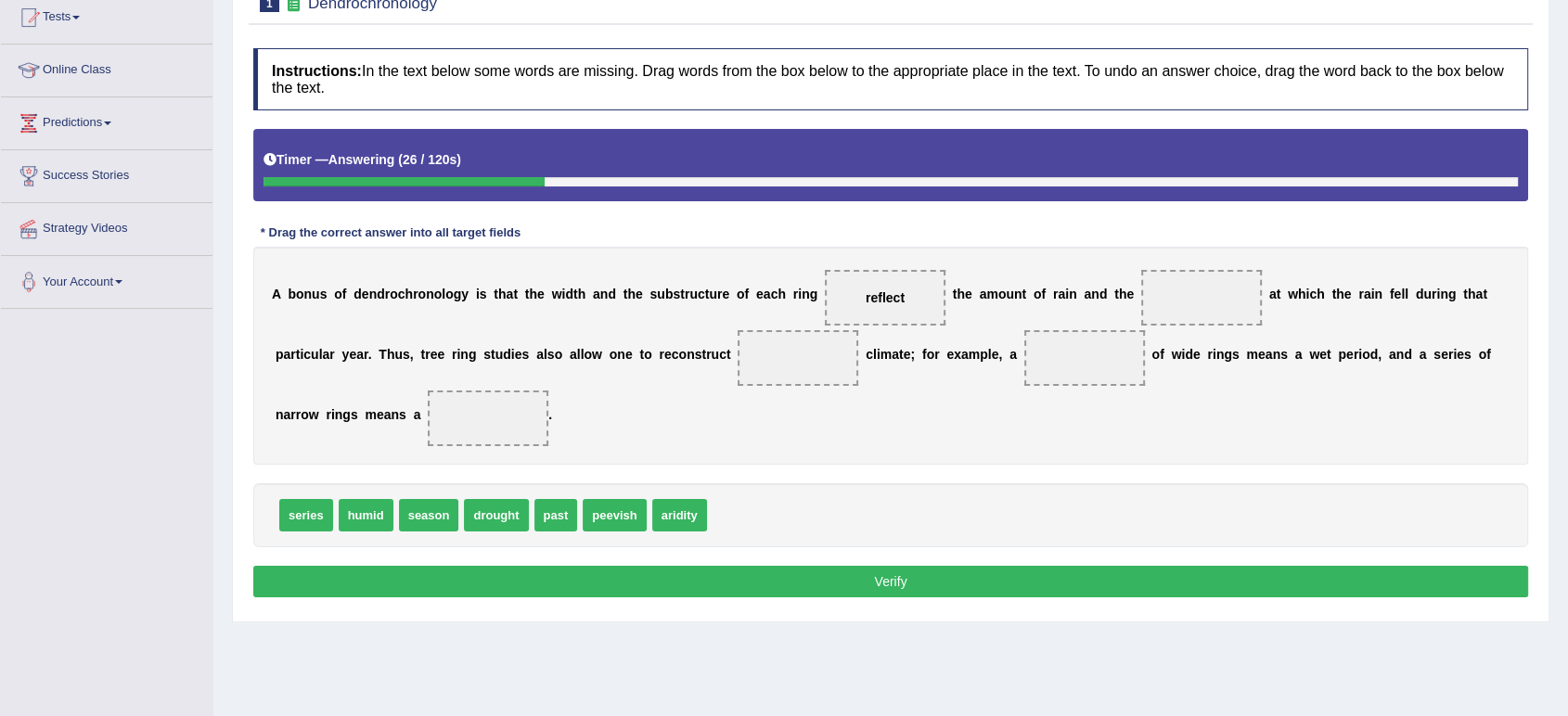
click at [319, 517] on span "series" at bounding box center [306, 516] width 54 height 33
drag, startPoint x: 424, startPoint y: 516, endPoint x: 1188, endPoint y: 297, distance: 794.8
click at [1188, 297] on span "season" at bounding box center [1202, 298] width 63 height 34
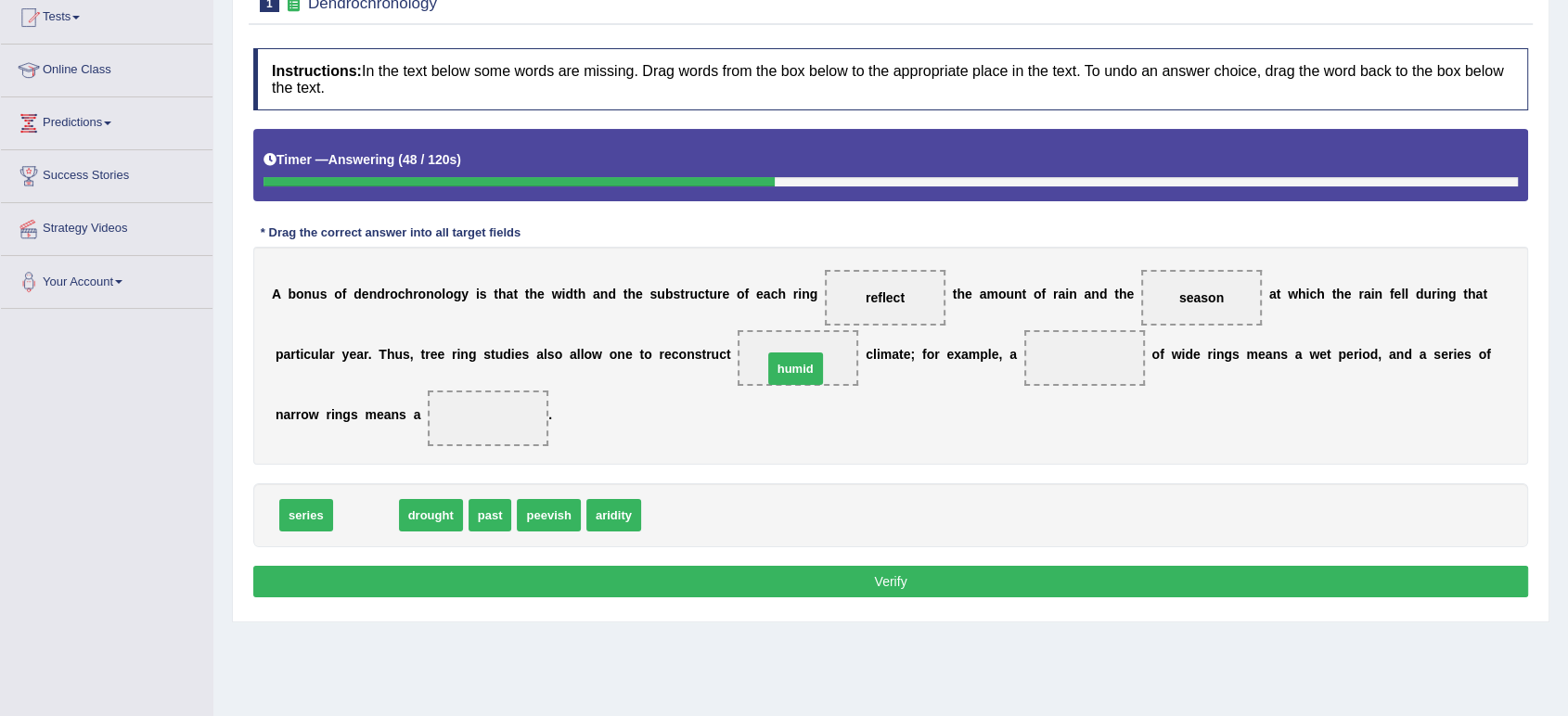
drag, startPoint x: 354, startPoint y: 512, endPoint x: 785, endPoint y: 365, distance: 455.4
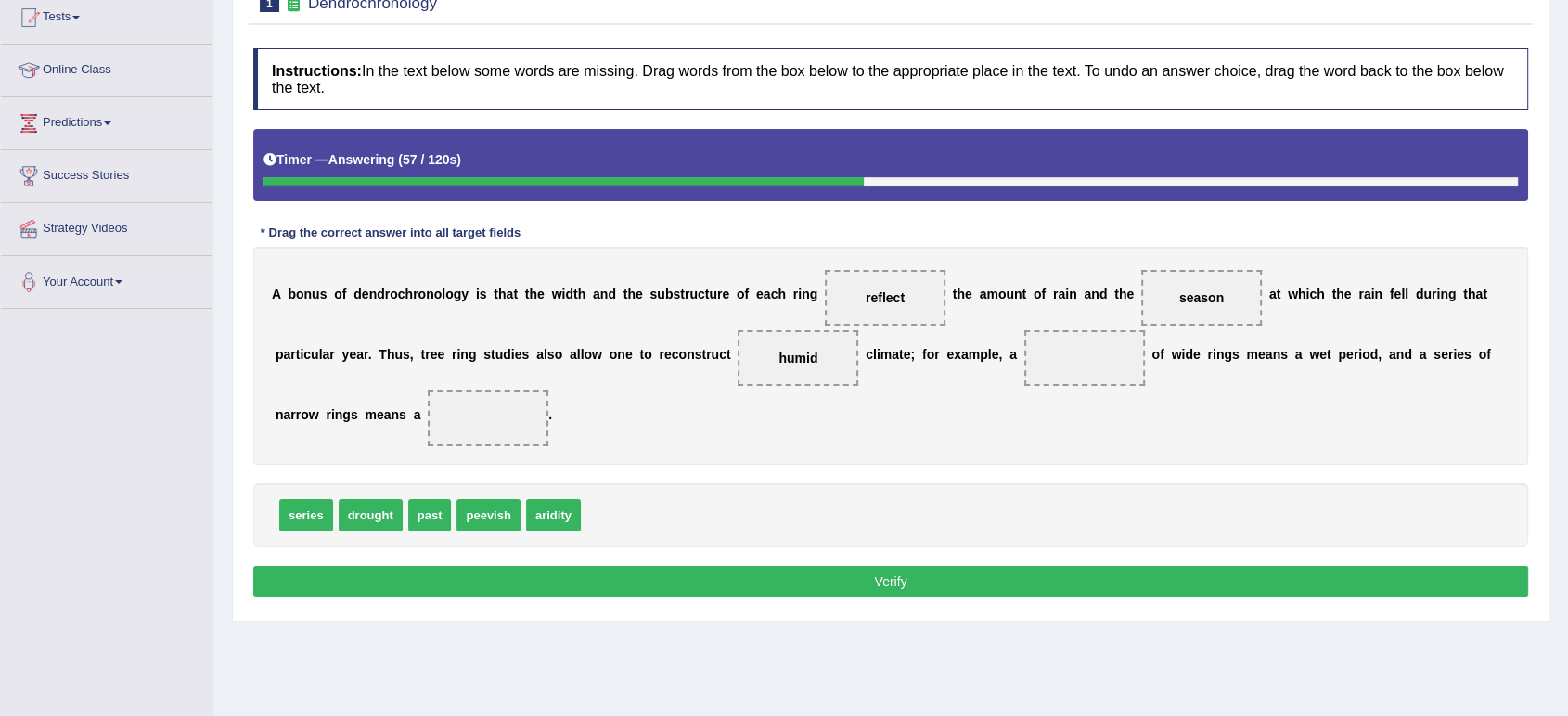
click at [291, 517] on span "series" at bounding box center [306, 516] width 54 height 33
drag, startPoint x: 291, startPoint y: 517, endPoint x: 867, endPoint y: 386, distance: 590.7
drag, startPoint x: 1013, startPoint y: 362, endPoint x: 1056, endPoint y: 351, distance: 44.4
click at [1056, 351] on div "A b o n u s o f d e n d r o c h r o n o l o g y i s t h a t t h e w i d t h a n…" at bounding box center [891, 356] width 1275 height 218
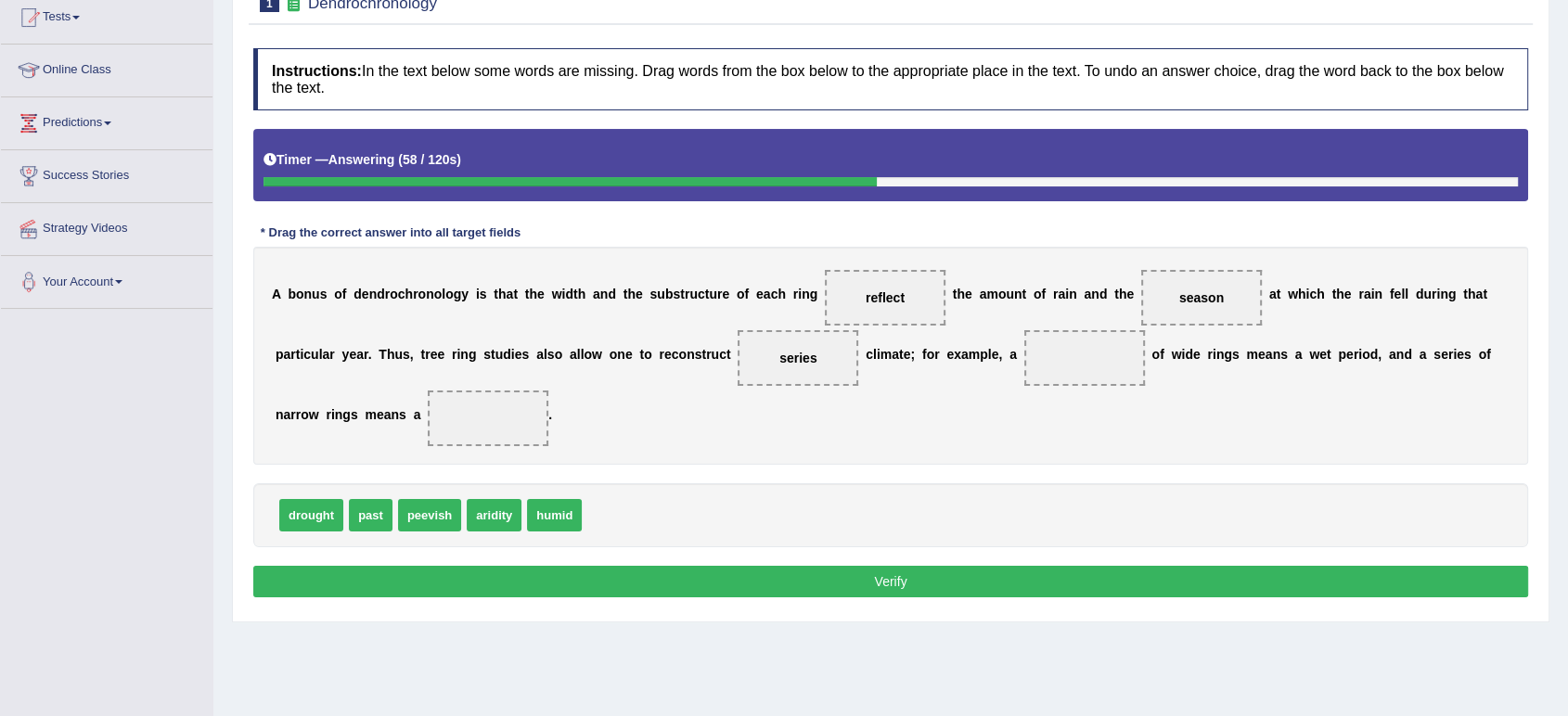
drag, startPoint x: 1056, startPoint y: 351, endPoint x: 686, endPoint y: 401, distance: 373.4
click at [1043, 355] on span at bounding box center [1084, 358] width 120 height 55
click at [798, 360] on span "series" at bounding box center [798, 358] width 38 height 15
drag, startPoint x: 798, startPoint y: 360, endPoint x: 1058, endPoint y: 348, distance: 260.3
drag, startPoint x: 560, startPoint y: 511, endPoint x: 787, endPoint y: 352, distance: 277.1
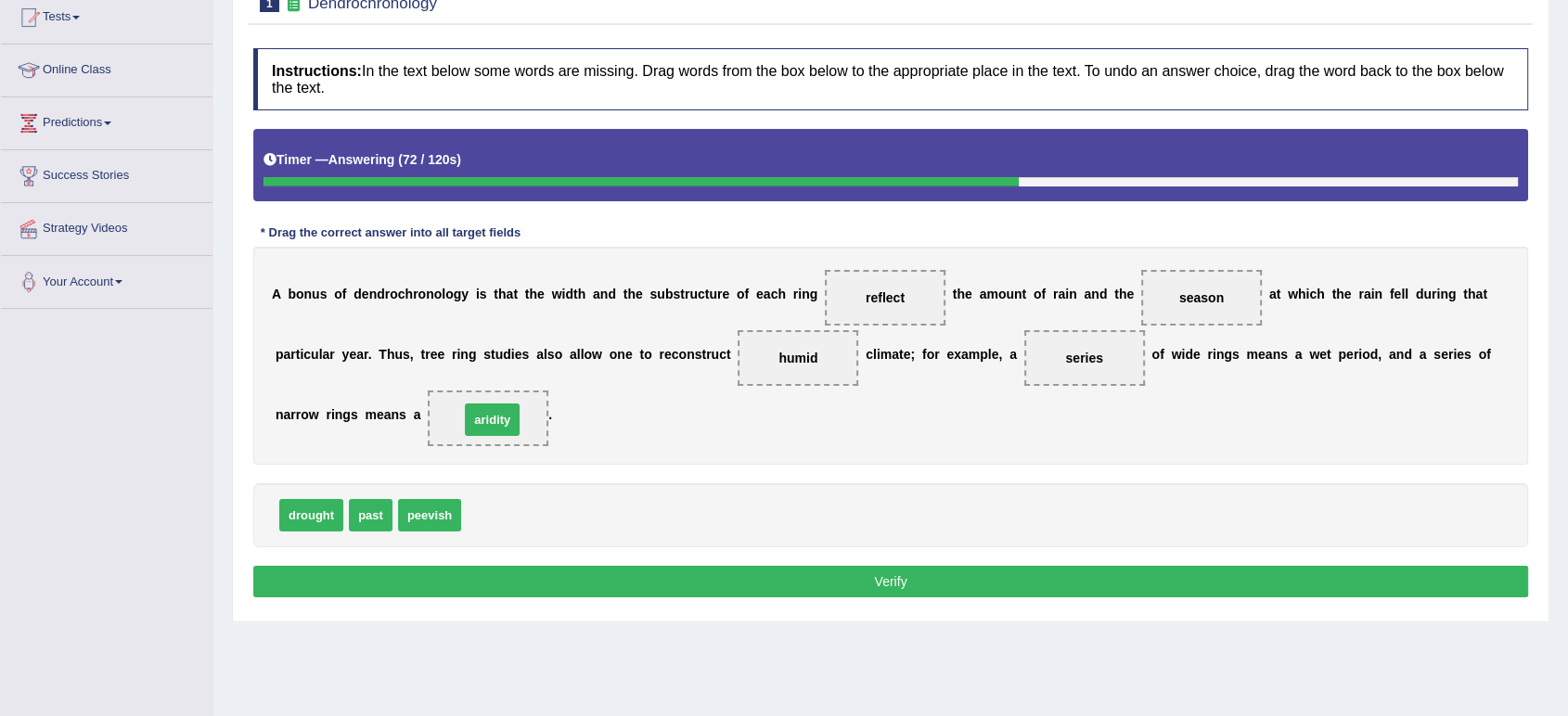
drag, startPoint x: 495, startPoint y: 509, endPoint x: 493, endPoint y: 413, distance: 96.0
drag, startPoint x: 303, startPoint y: 512, endPoint x: 469, endPoint y: 422, distance: 188.8
click at [689, 590] on button "Verify" at bounding box center [891, 582] width 1275 height 32
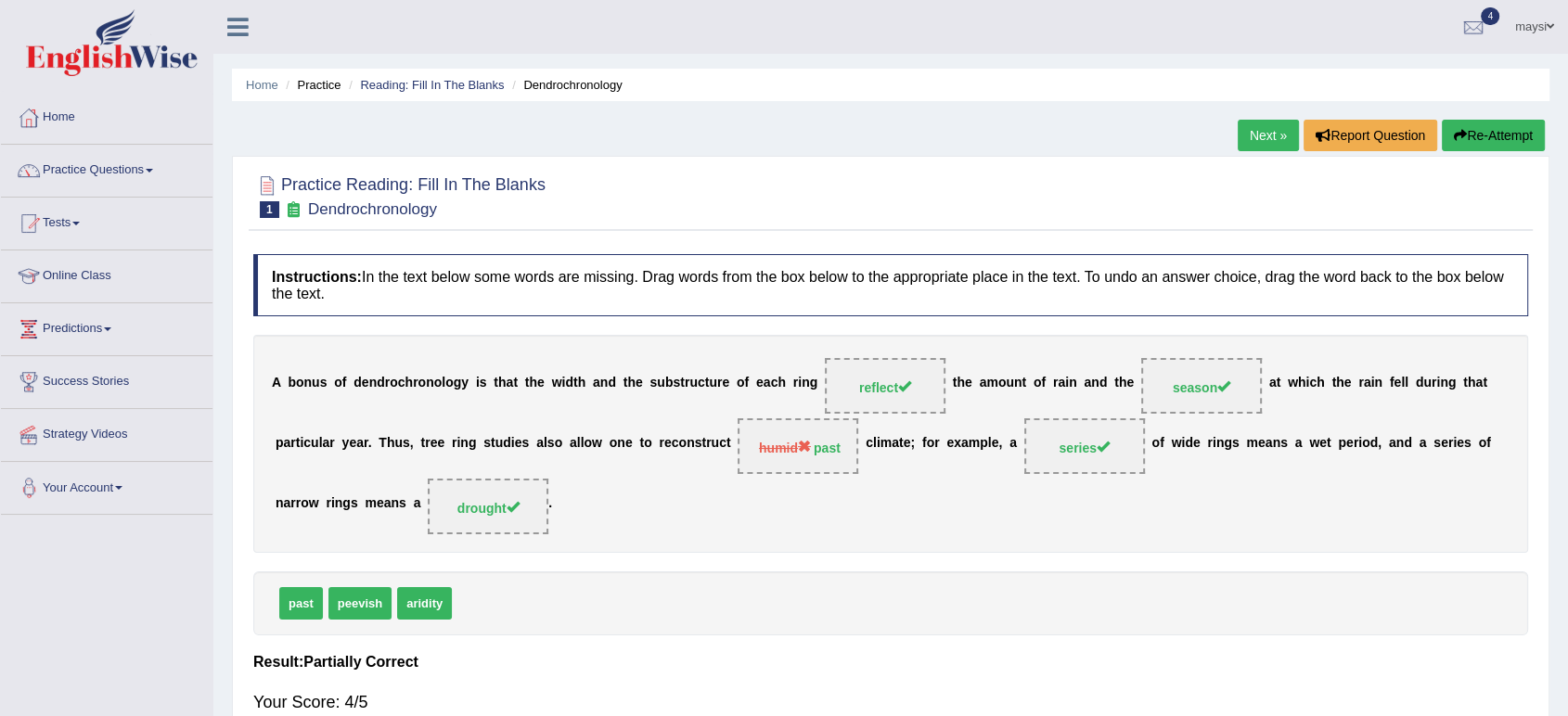
click at [1258, 130] on link "Next »" at bounding box center [1269, 135] width 61 height 32
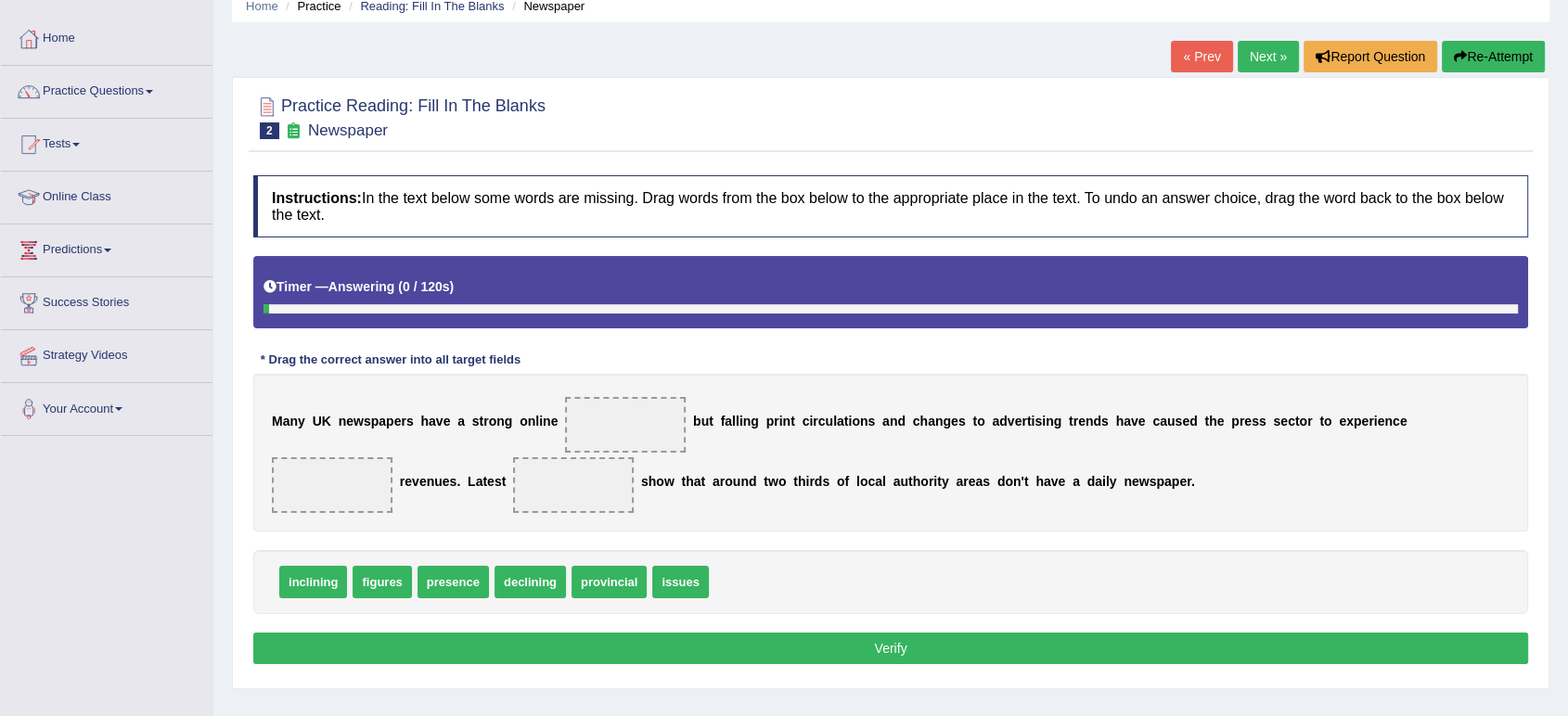
scroll to position [206, 0]
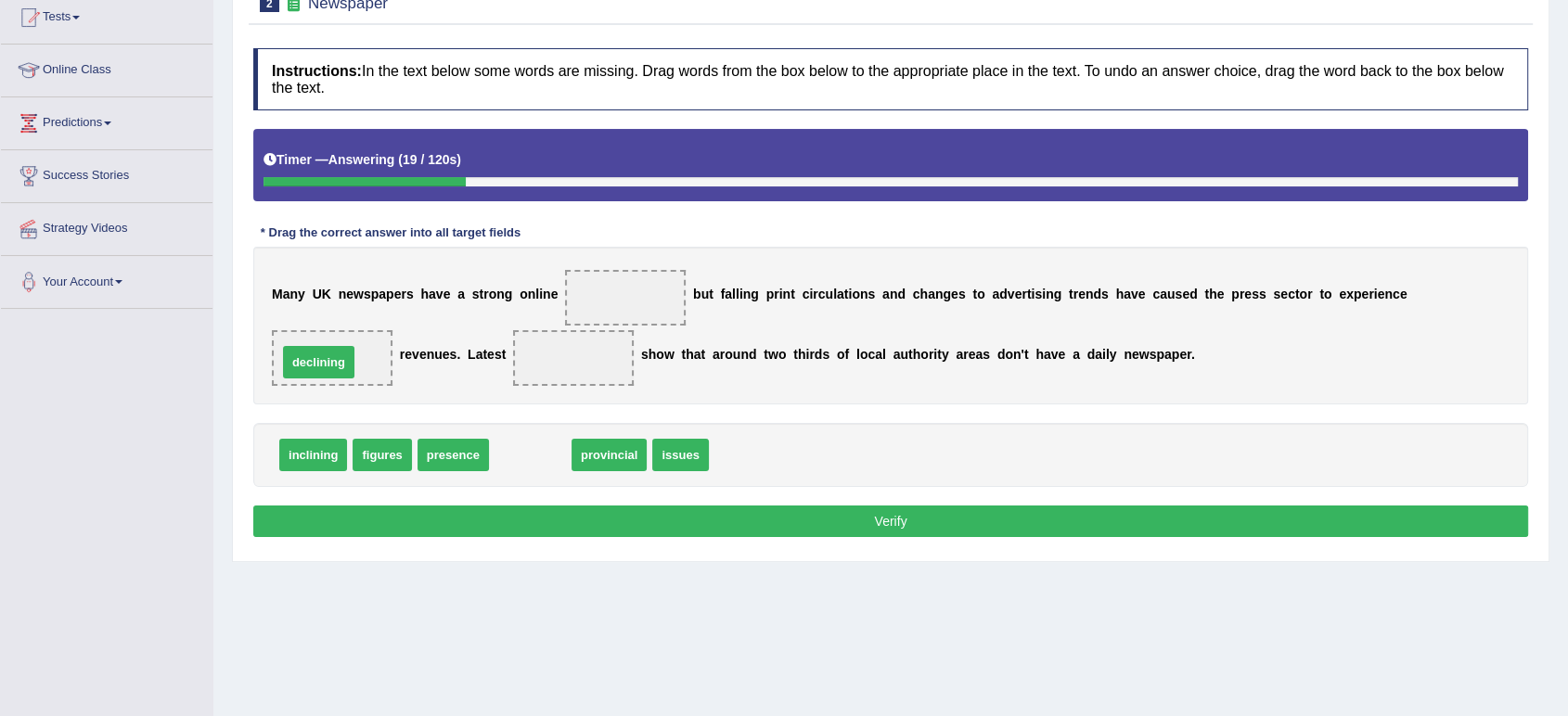
drag, startPoint x: 524, startPoint y: 453, endPoint x: 313, endPoint y: 360, distance: 230.6
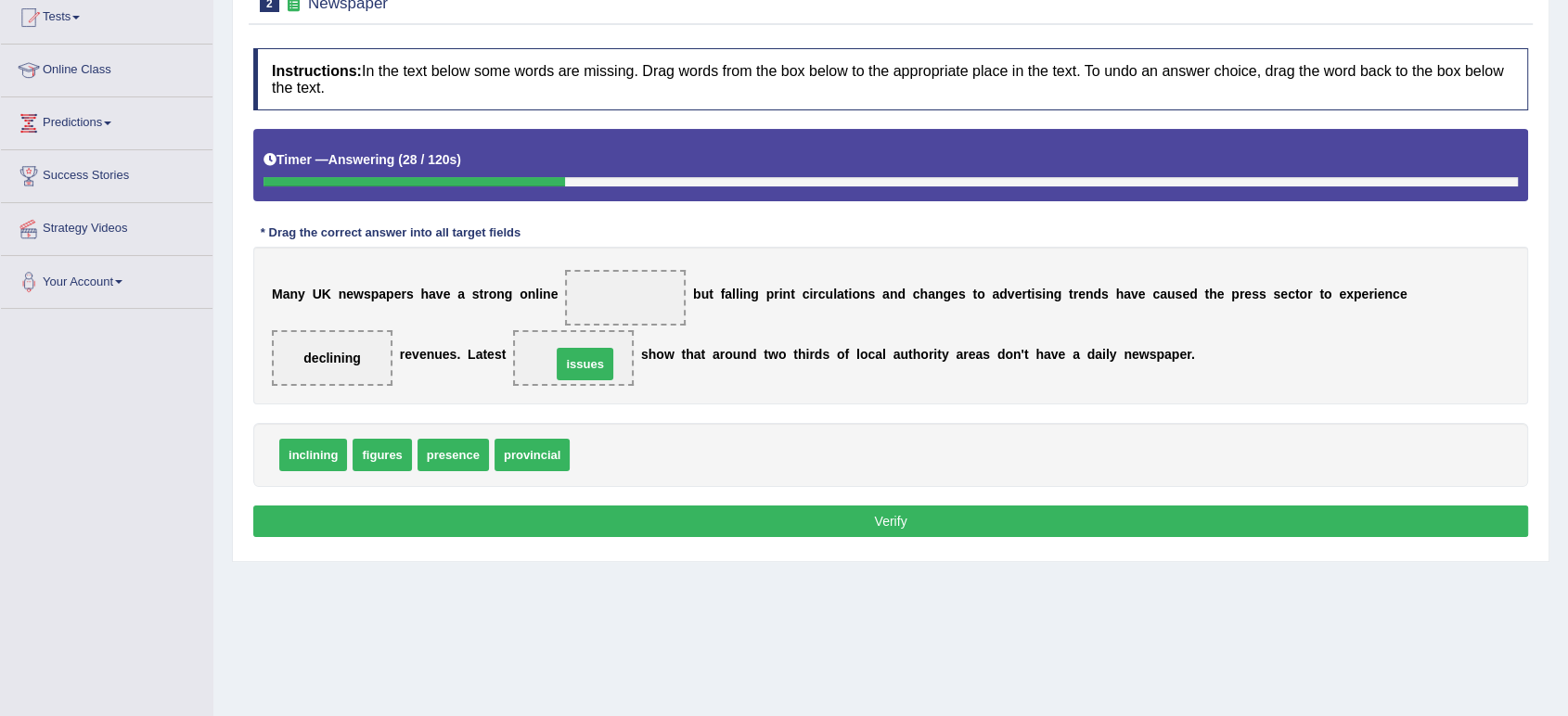
drag, startPoint x: 601, startPoint y: 456, endPoint x: 583, endPoint y: 365, distance: 92.8
drag, startPoint x: 375, startPoint y: 454, endPoint x: 607, endPoint y: 279, distance: 290.6
click at [706, 513] on button "Verify" at bounding box center [891, 521] width 1275 height 32
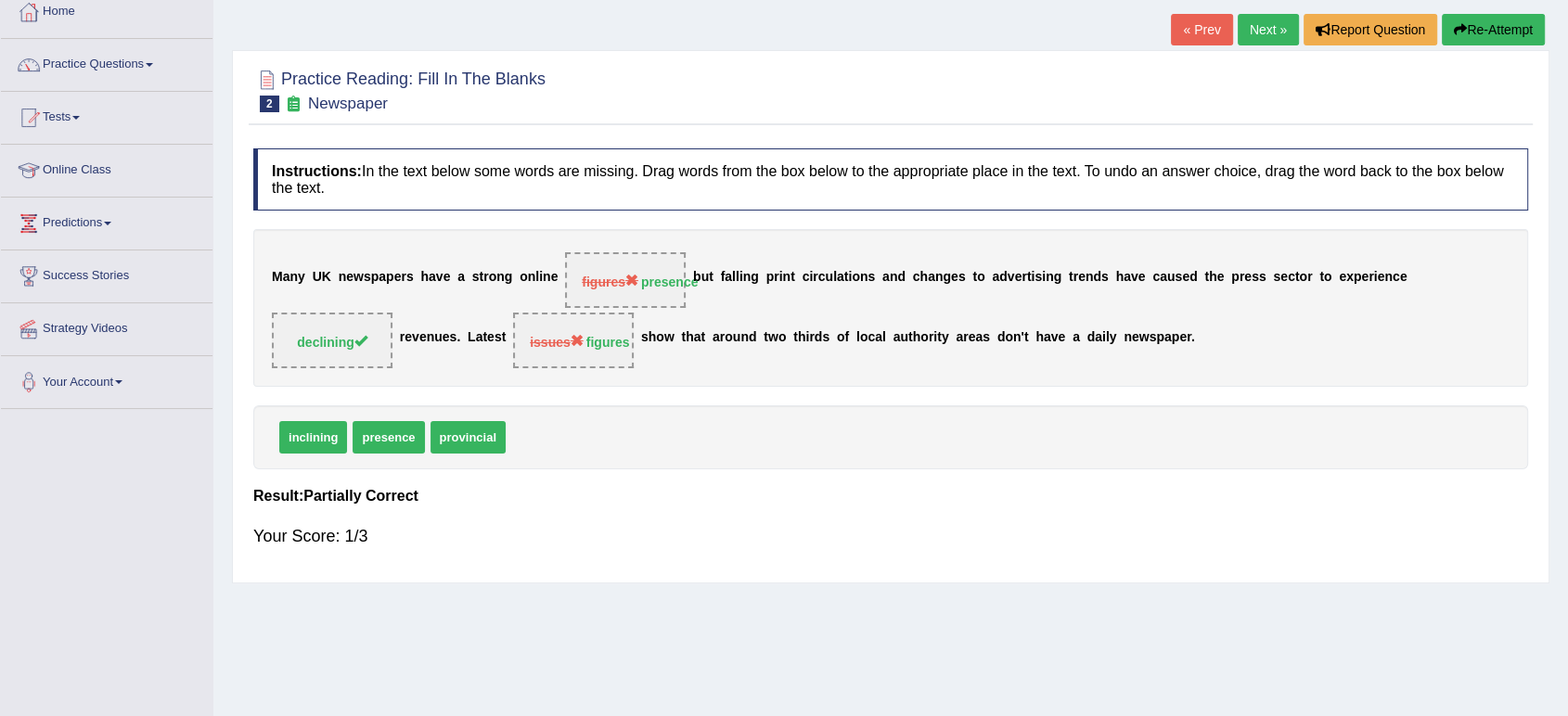
scroll to position [0, 0]
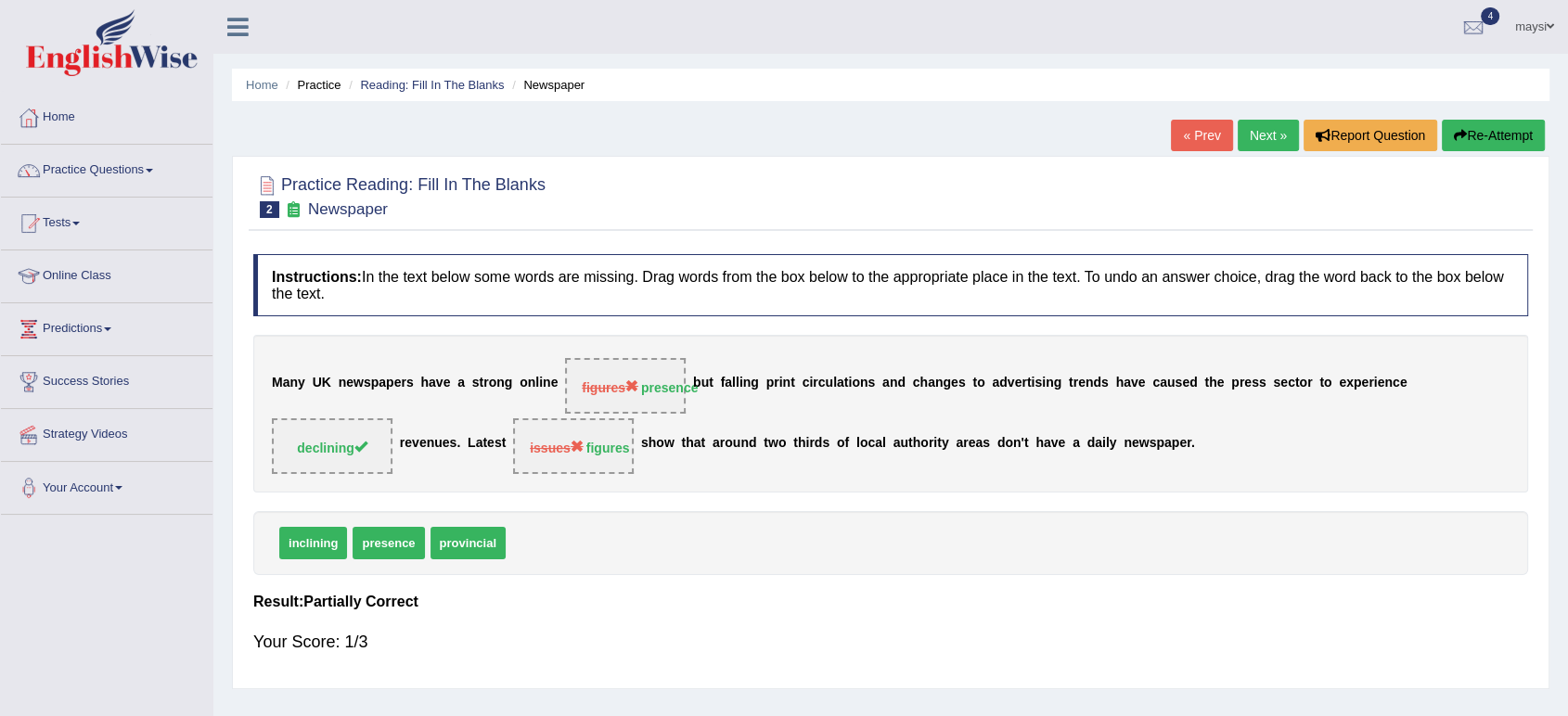
click at [1254, 137] on link "Next »" at bounding box center [1269, 135] width 61 height 32
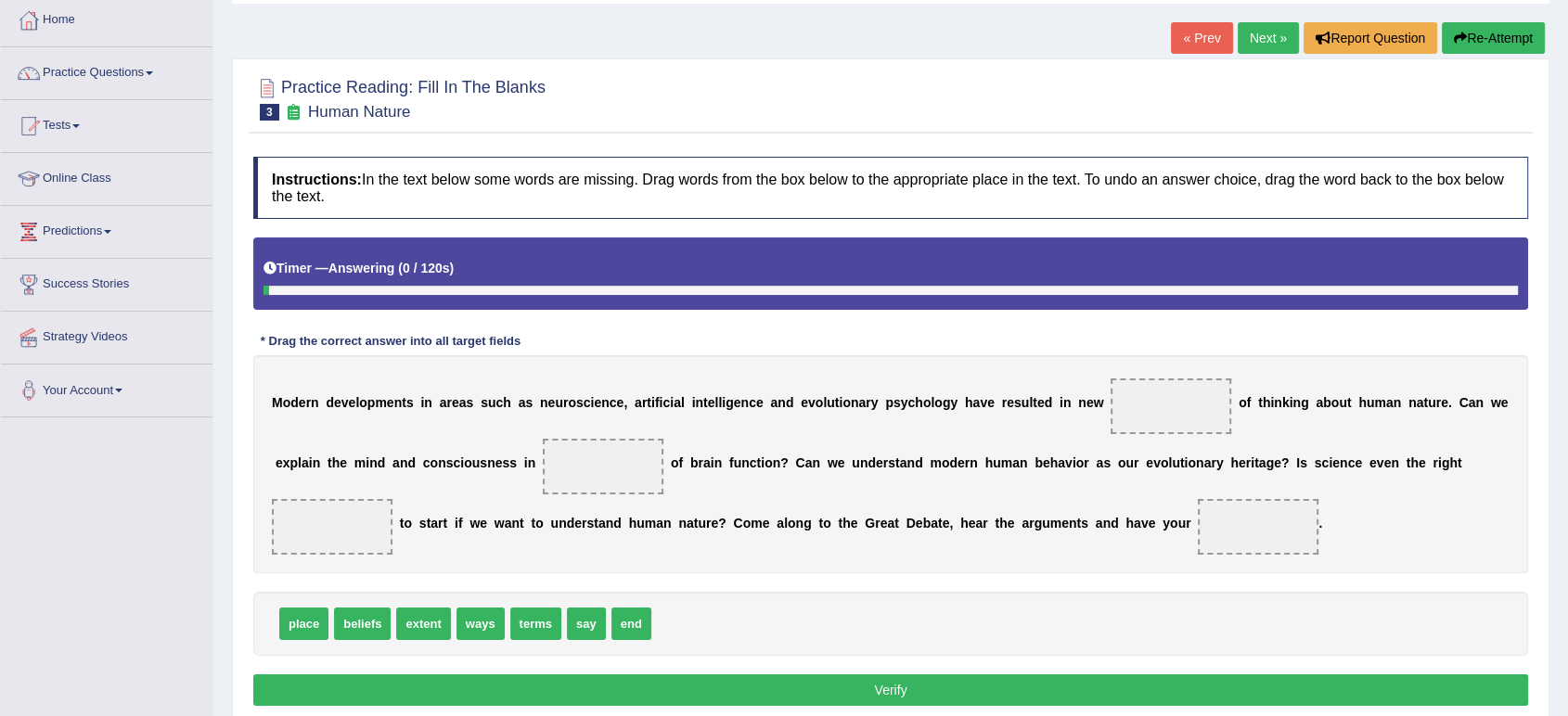
scroll to position [206, 0]
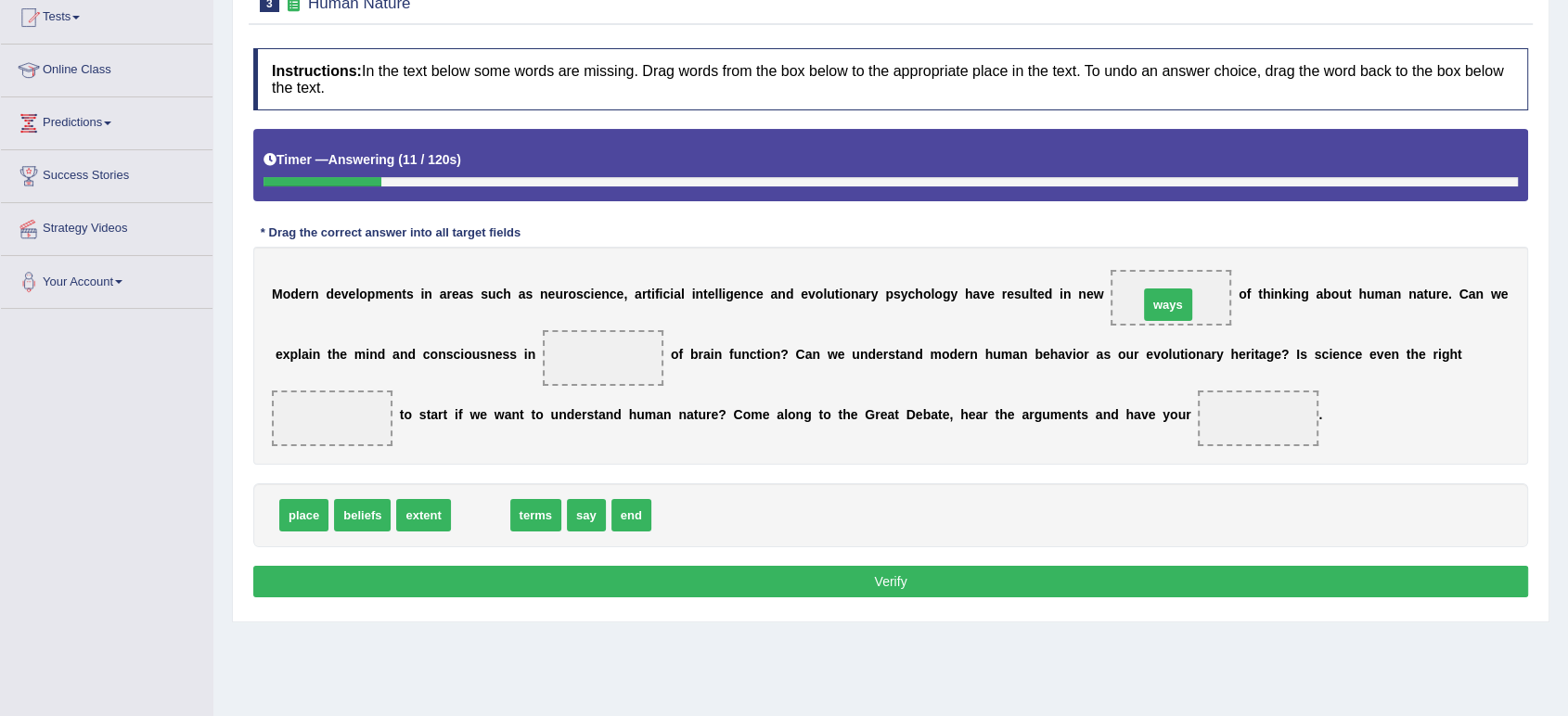
drag, startPoint x: 484, startPoint y: 520, endPoint x: 1171, endPoint y: 310, distance: 718.4
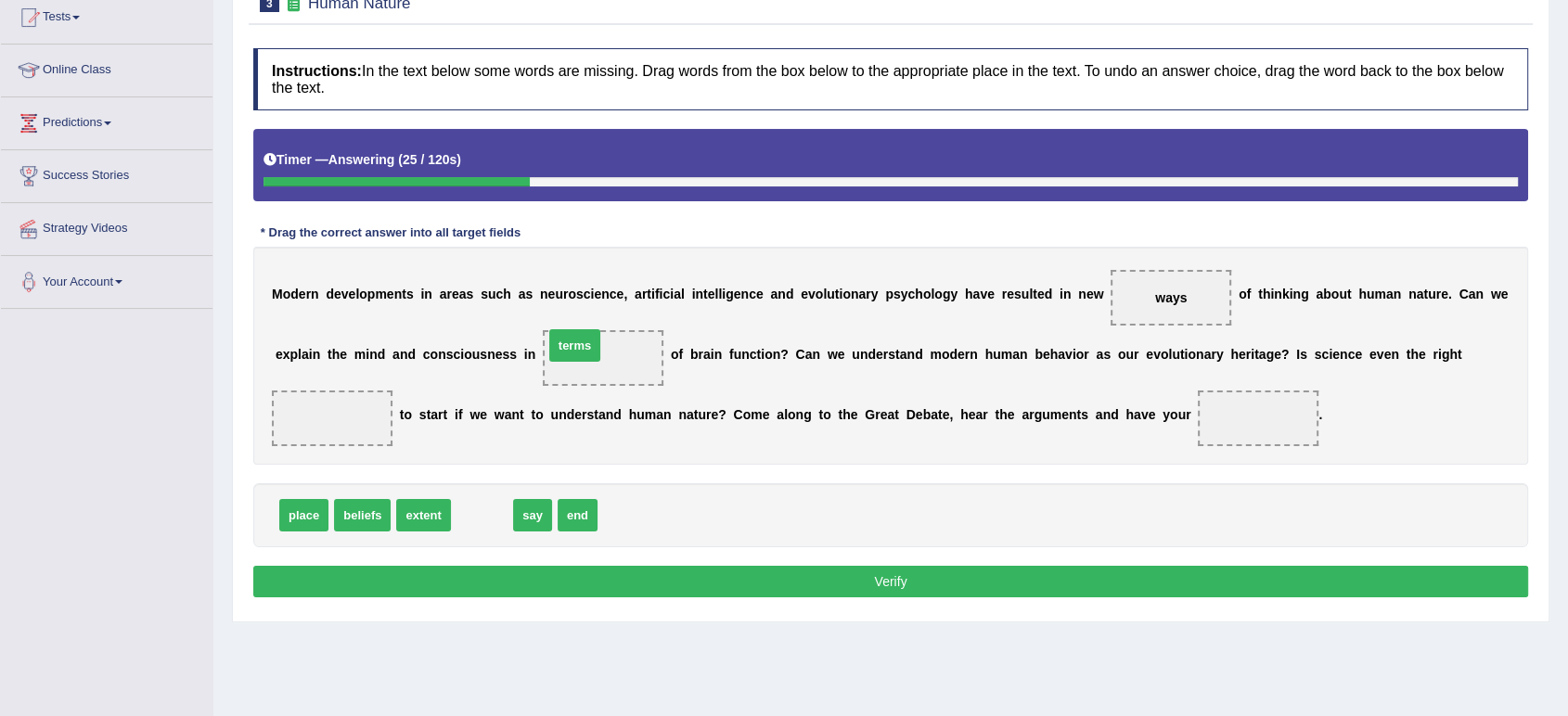
drag, startPoint x: 462, startPoint y: 513, endPoint x: 556, endPoint y: 341, distance: 196.0
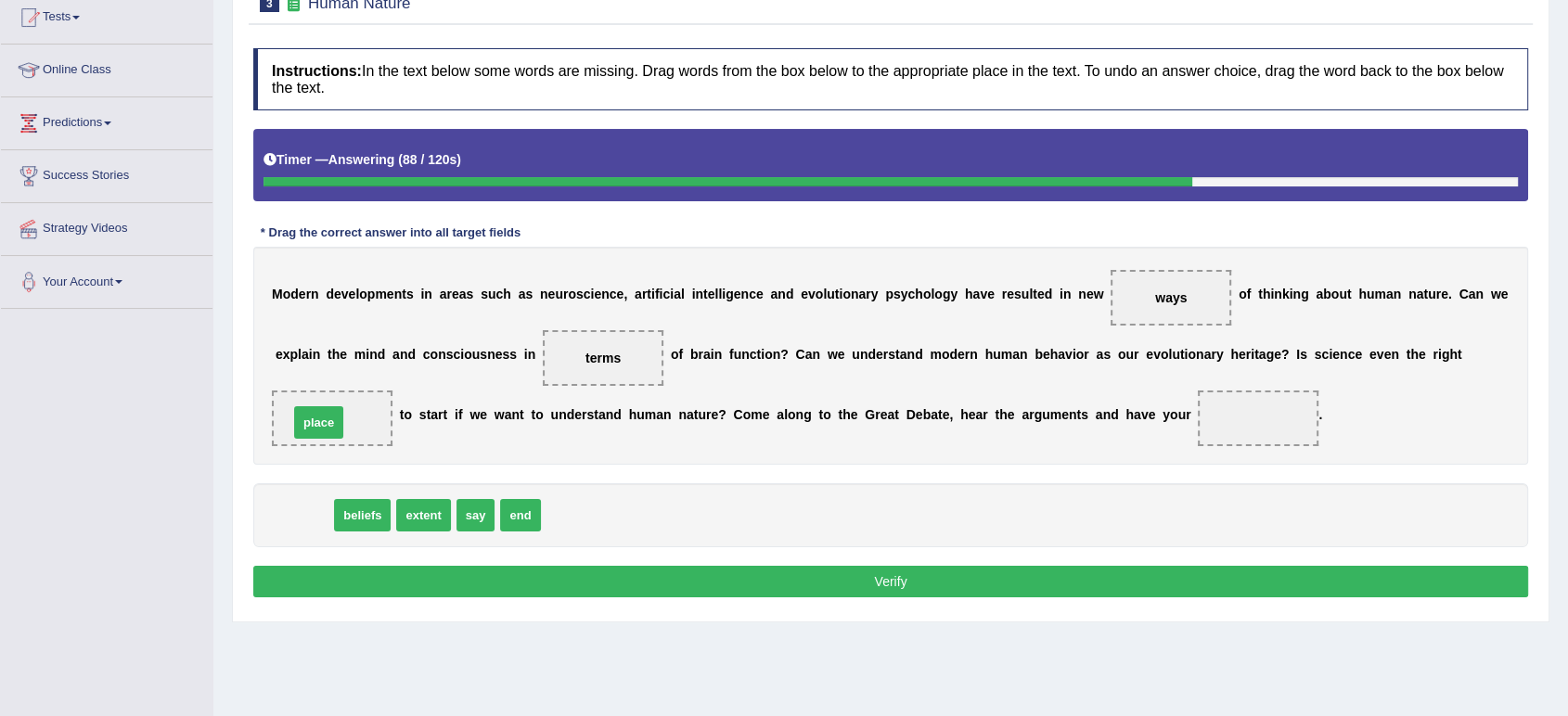
drag, startPoint x: 290, startPoint y: 515, endPoint x: 306, endPoint y: 417, distance: 99.3
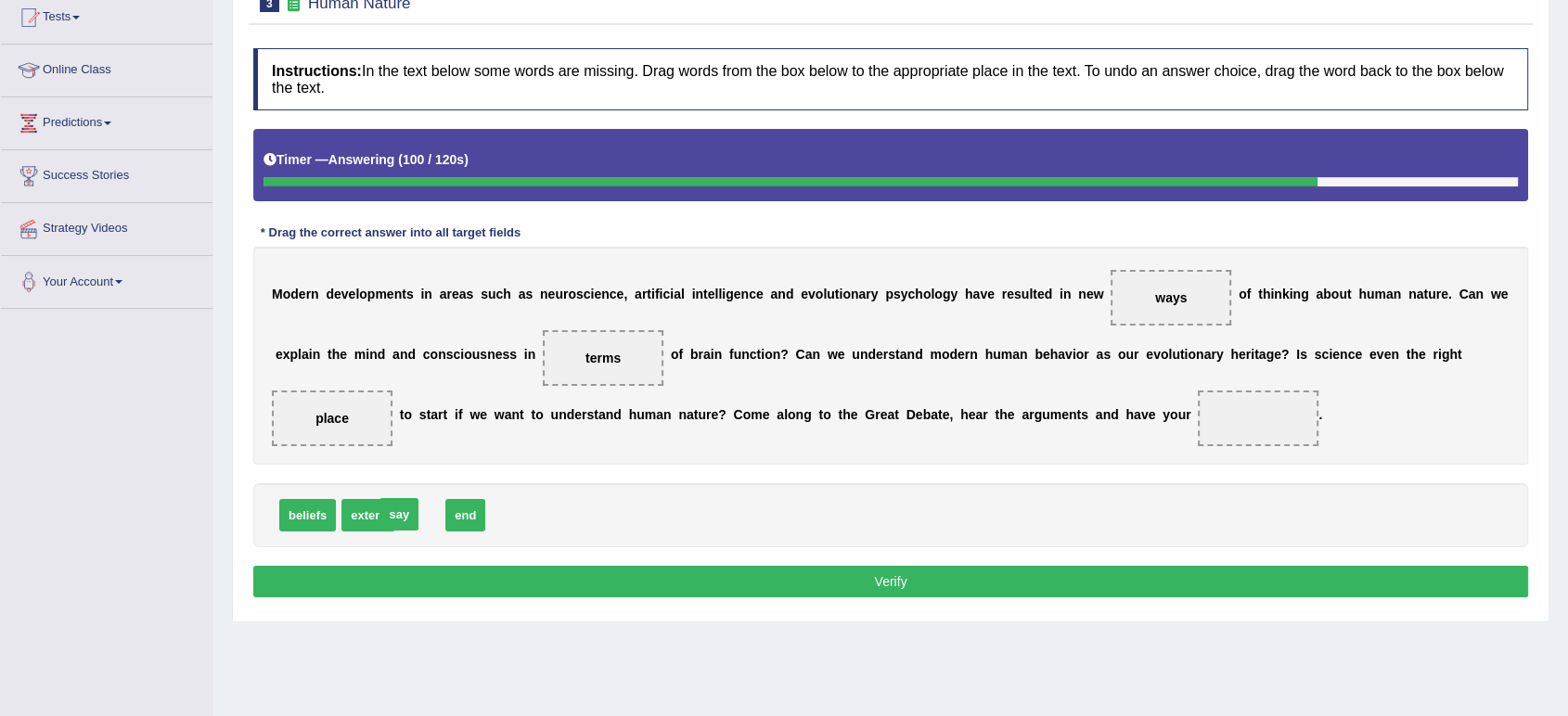
drag, startPoint x: 418, startPoint y: 517, endPoint x: 396, endPoint y: 516, distance: 22.0
drag, startPoint x: 294, startPoint y: 520, endPoint x: 1261, endPoint y: 421, distance: 972.1
click at [792, 578] on button "Verify" at bounding box center [891, 582] width 1275 height 32
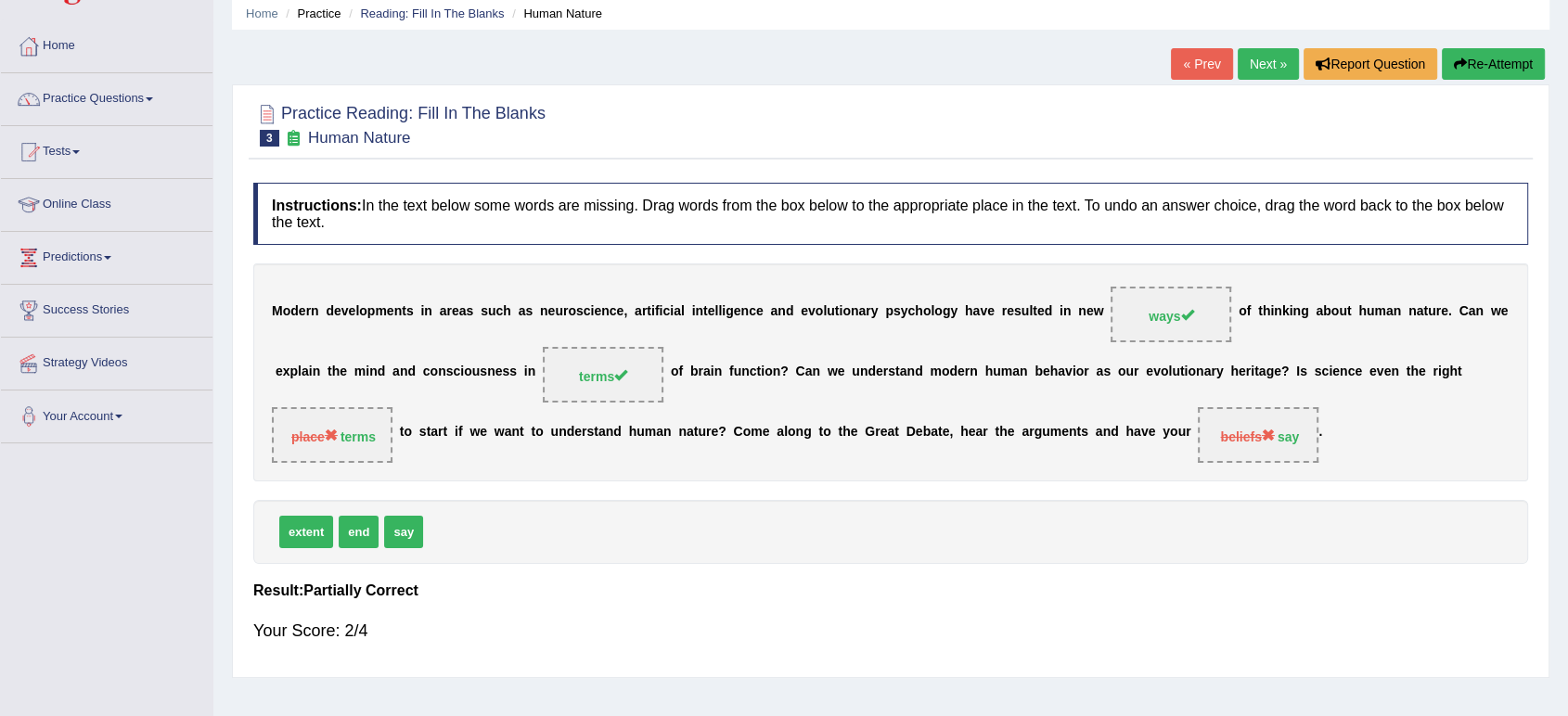
scroll to position [103, 0]
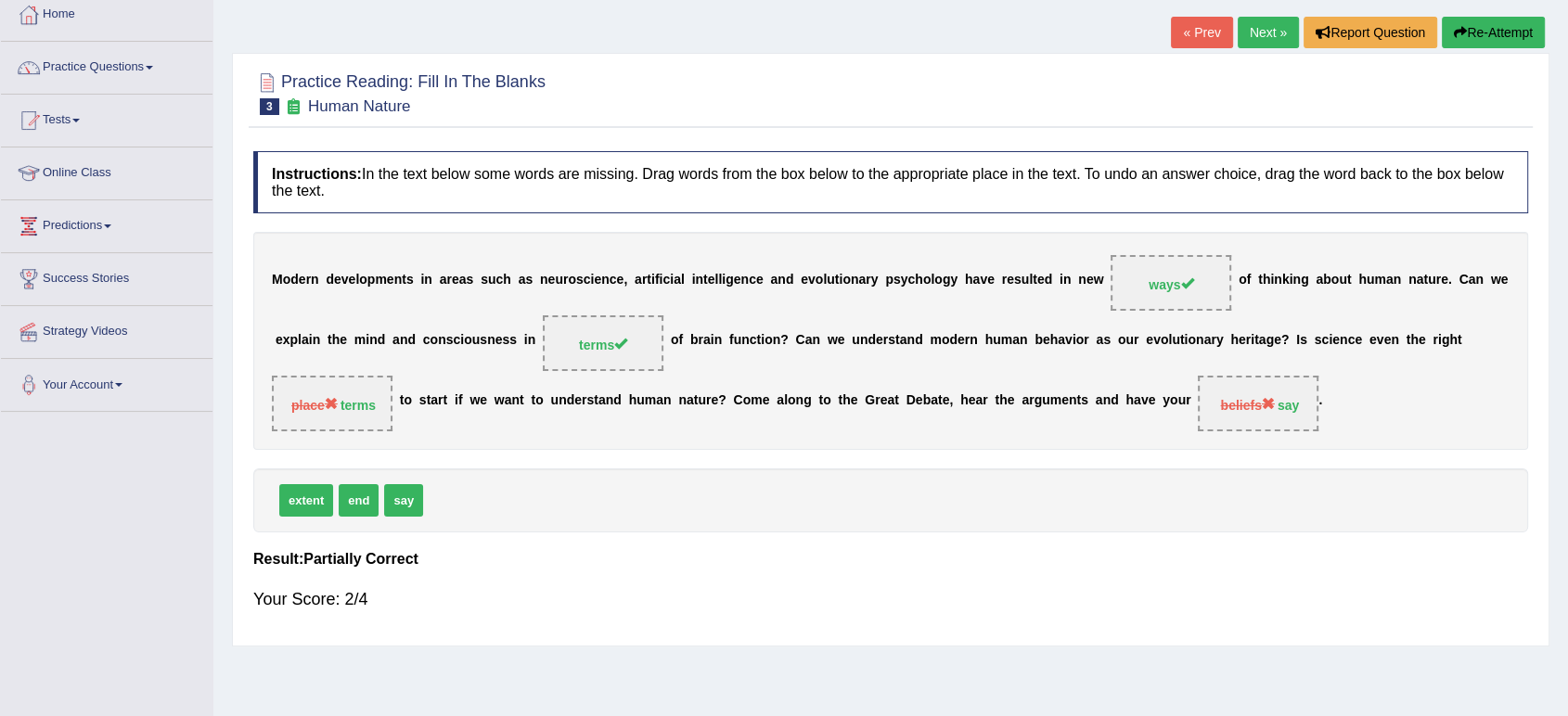
click at [1247, 34] on link "Next »" at bounding box center [1269, 33] width 61 height 32
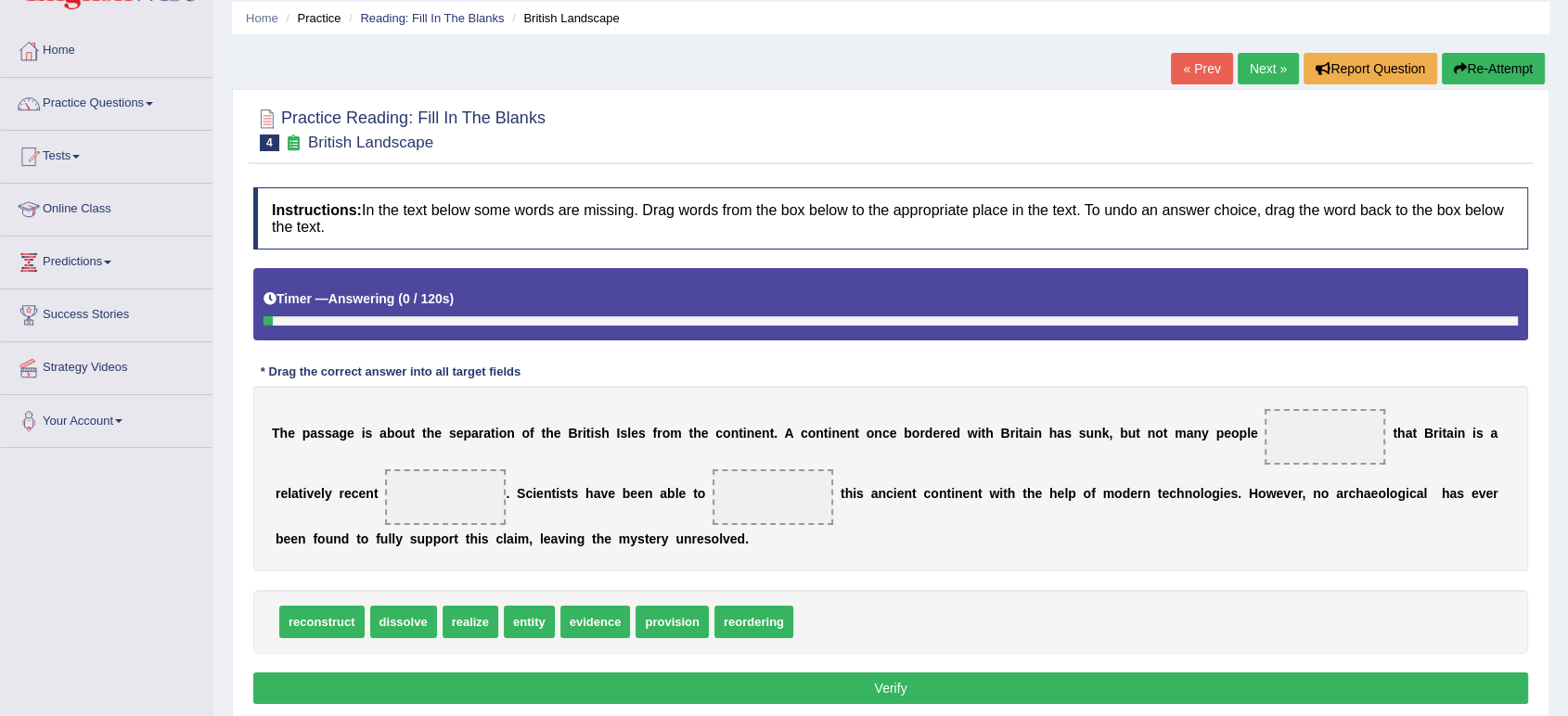
scroll to position [206, 0]
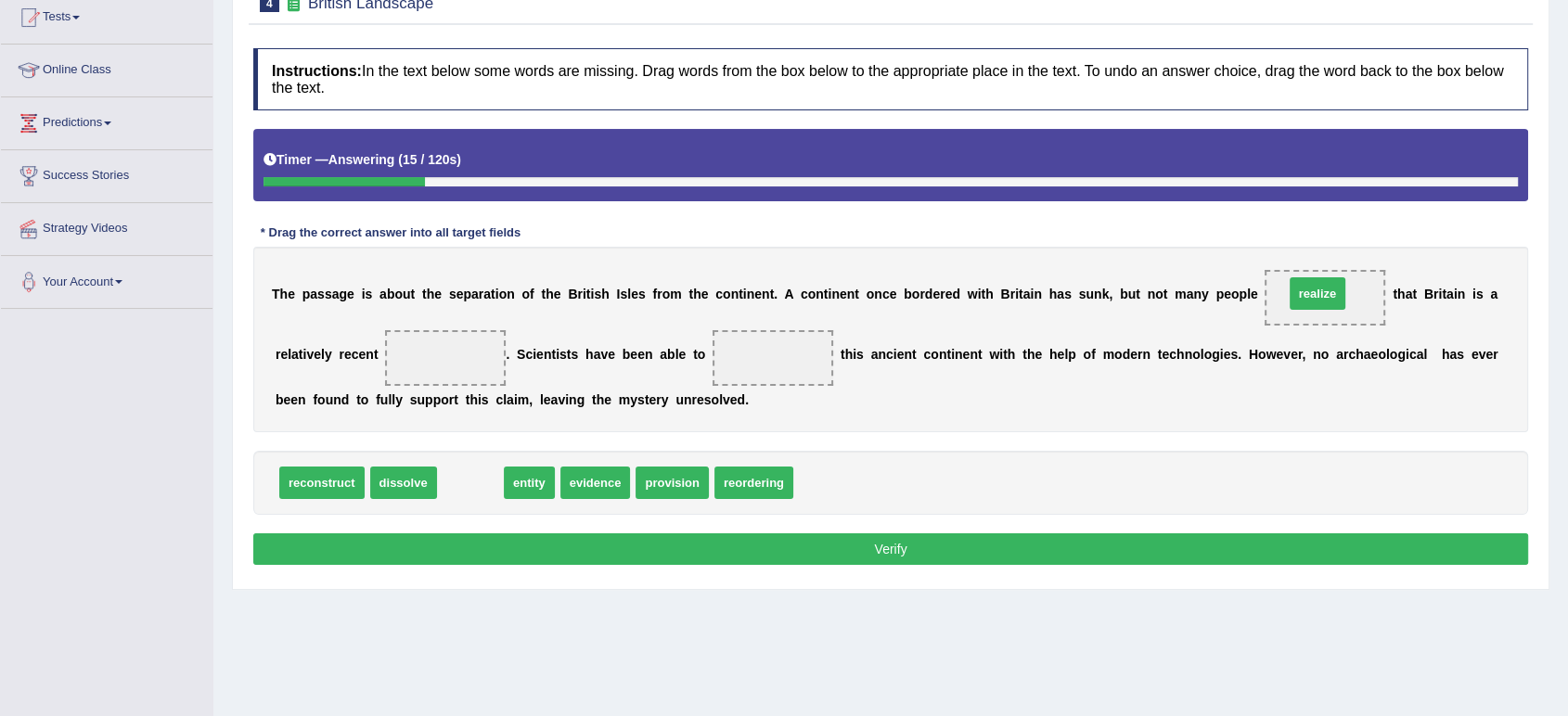
drag, startPoint x: 463, startPoint y: 483, endPoint x: 1310, endPoint y: 293, distance: 868.0
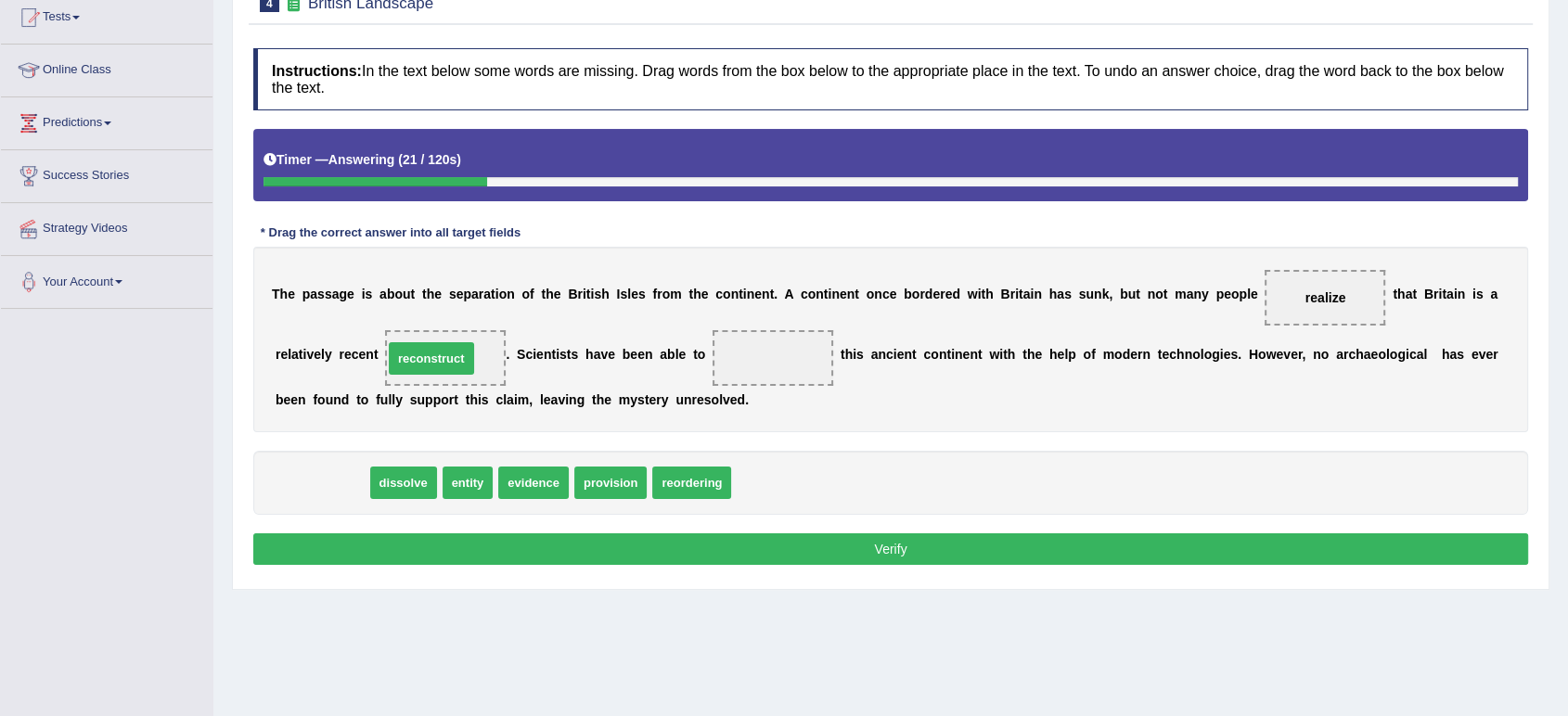
drag, startPoint x: 318, startPoint y: 481, endPoint x: 429, endPoint y: 358, distance: 165.7
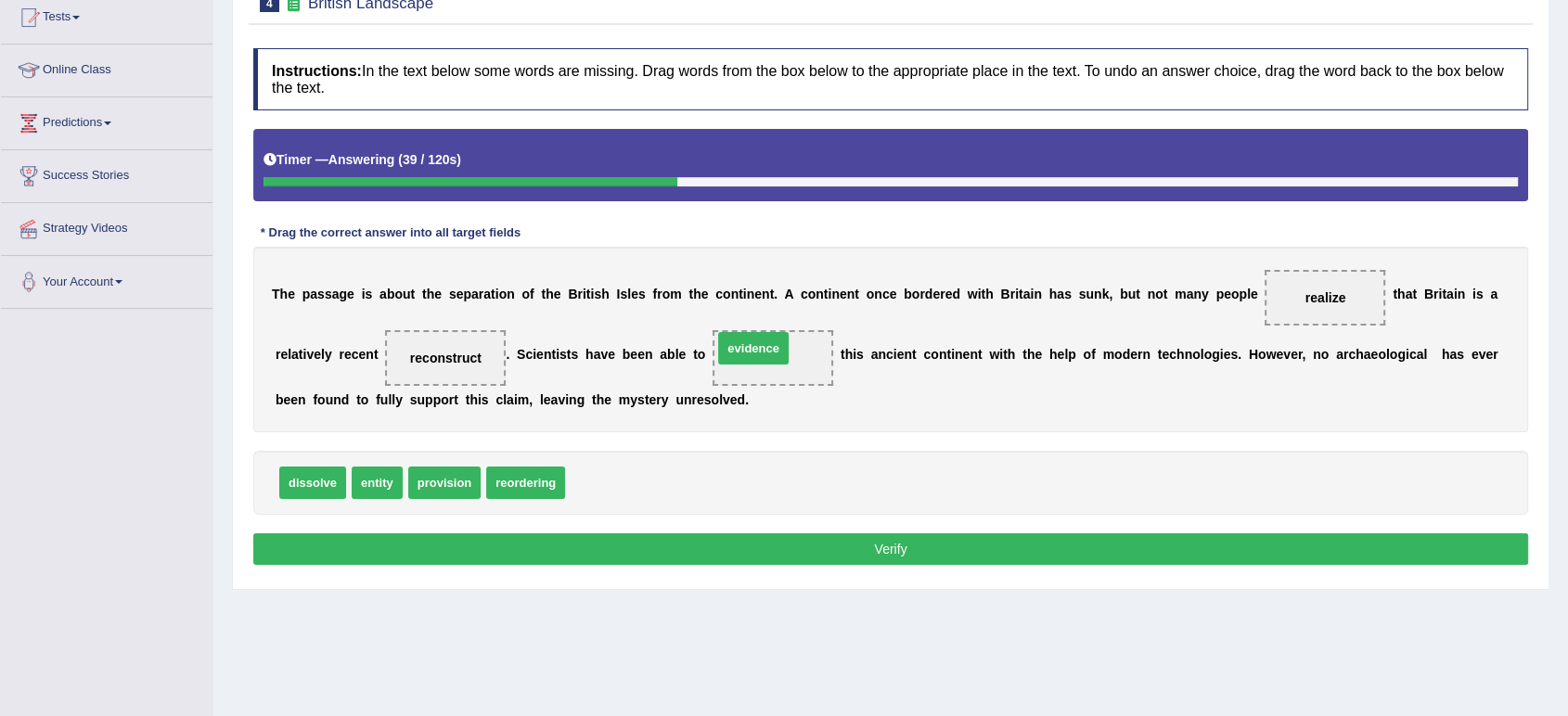
drag, startPoint x: 580, startPoint y: 481, endPoint x: 728, endPoint y: 347, distance: 199.6
click at [743, 560] on button "Verify" at bounding box center [891, 549] width 1275 height 32
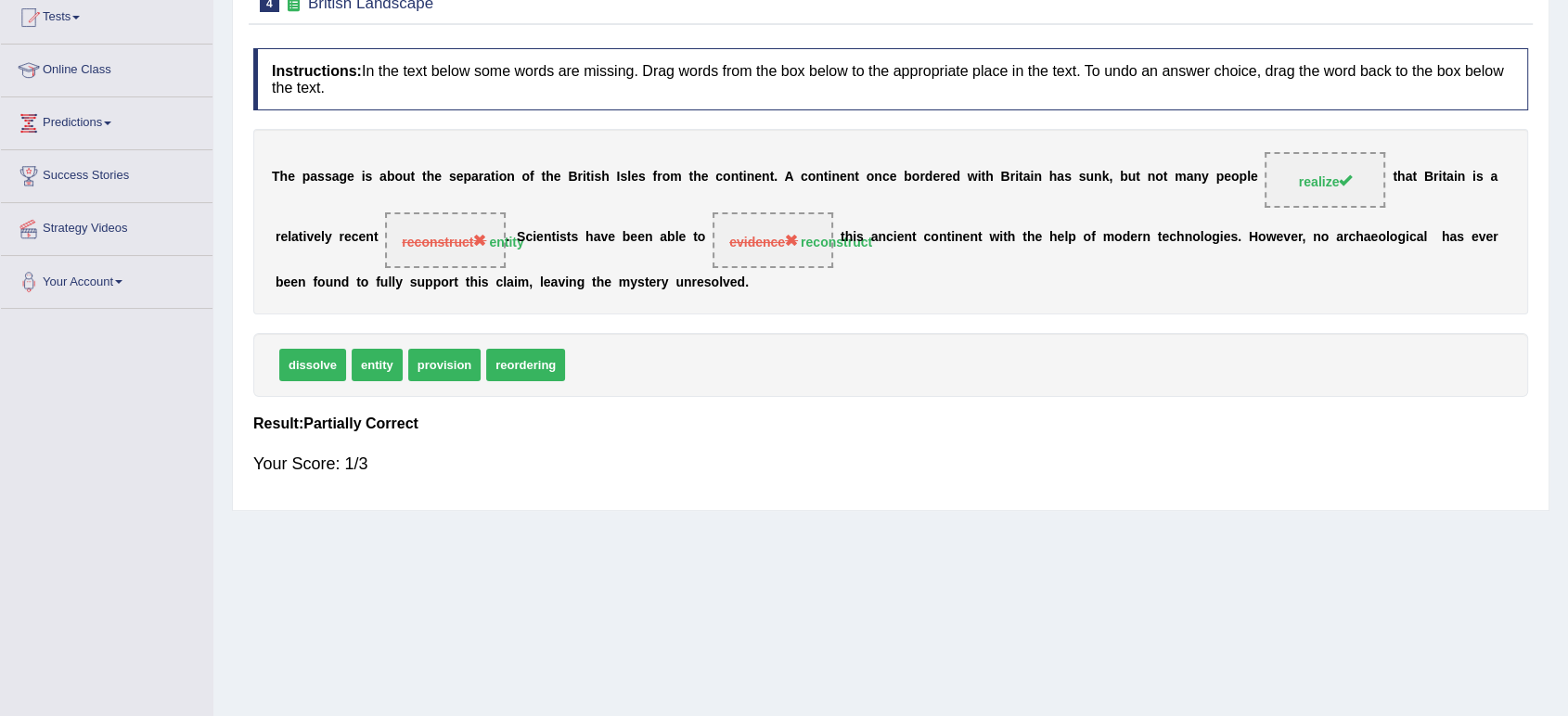
scroll to position [0, 0]
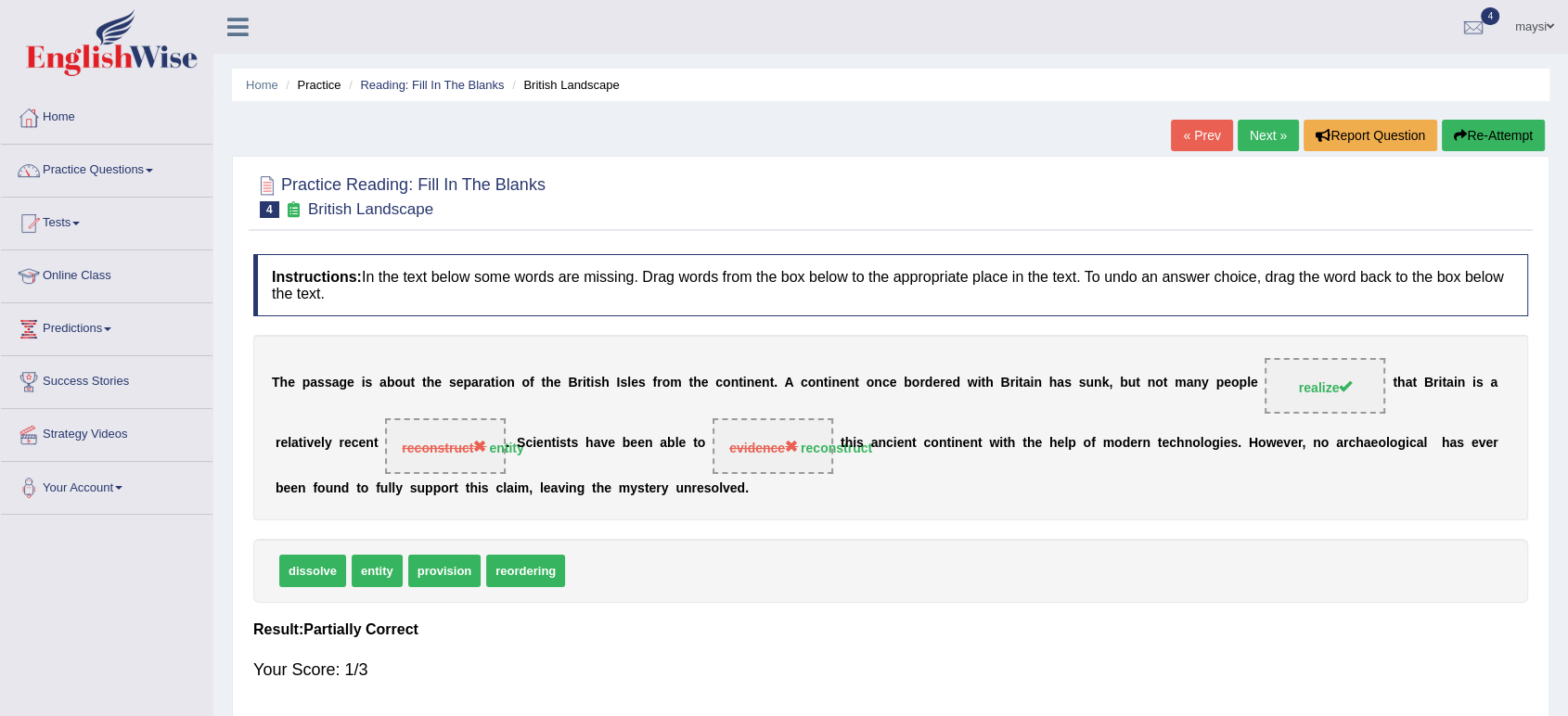
click at [1266, 143] on link "Next »" at bounding box center [1269, 135] width 61 height 32
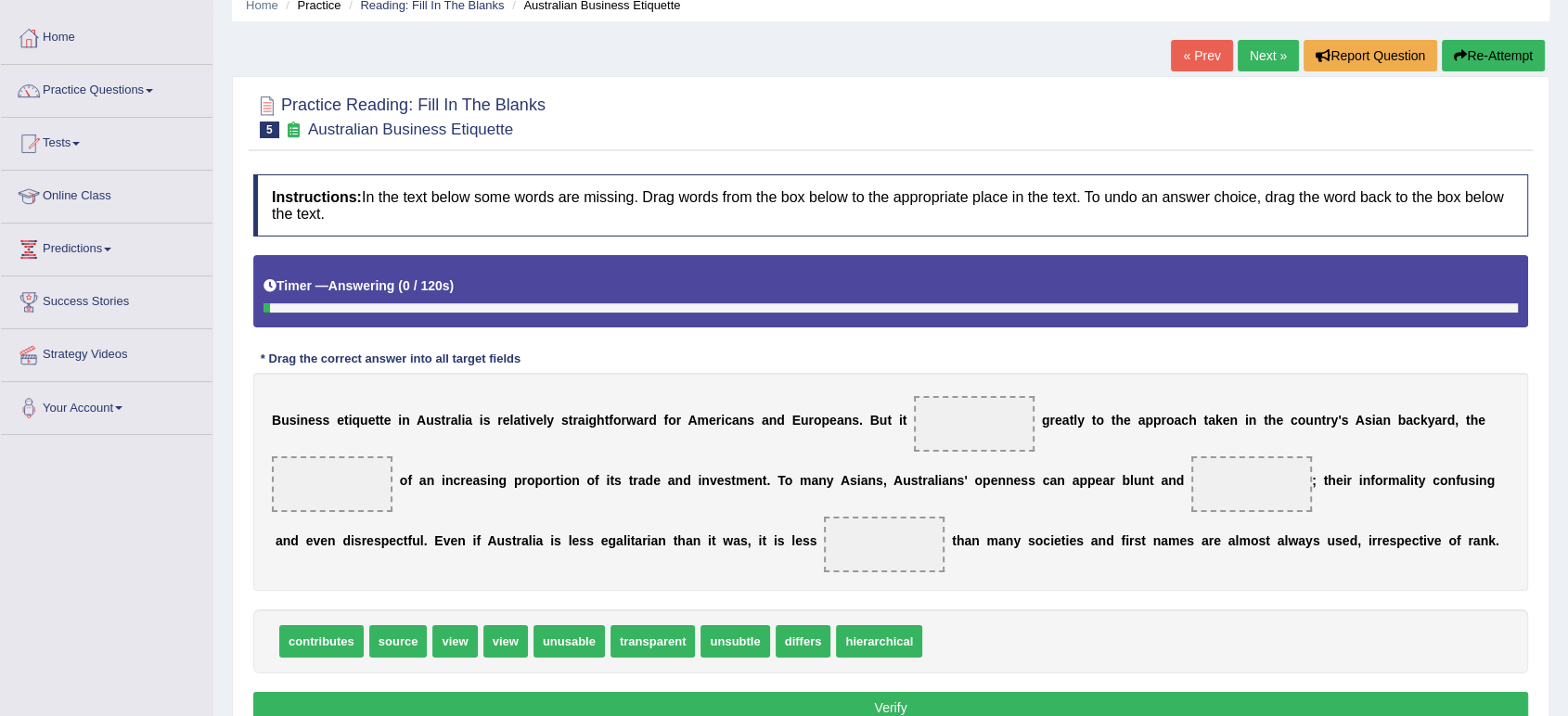
scroll to position [206, 0]
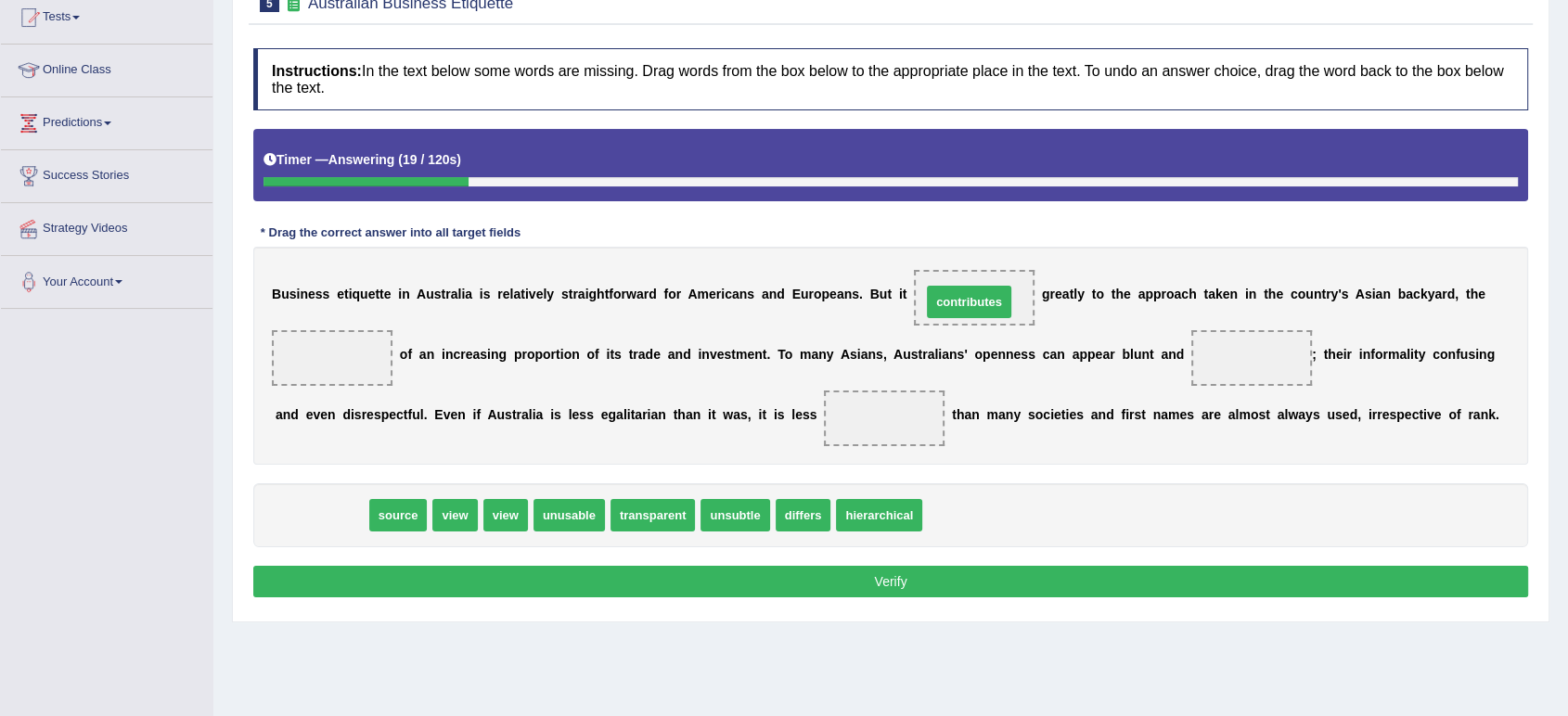
drag, startPoint x: 344, startPoint y: 518, endPoint x: 991, endPoint y: 305, distance: 681.2
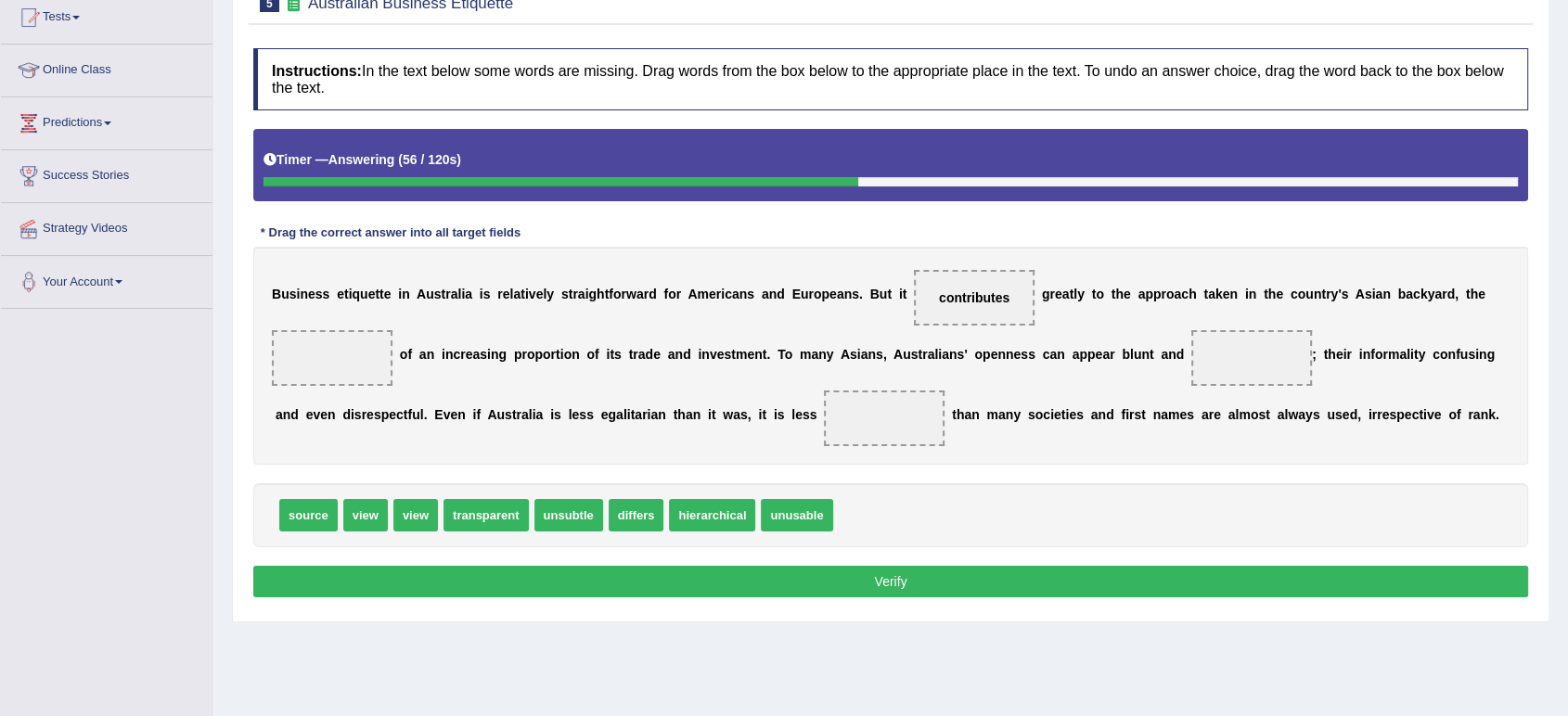
click at [568, 511] on span "unsubtle" at bounding box center [569, 516] width 69 height 33
click at [785, 512] on span "unusable" at bounding box center [797, 516] width 71 height 33
drag, startPoint x: 585, startPoint y: 511, endPoint x: 1237, endPoint y: 356, distance: 670.2
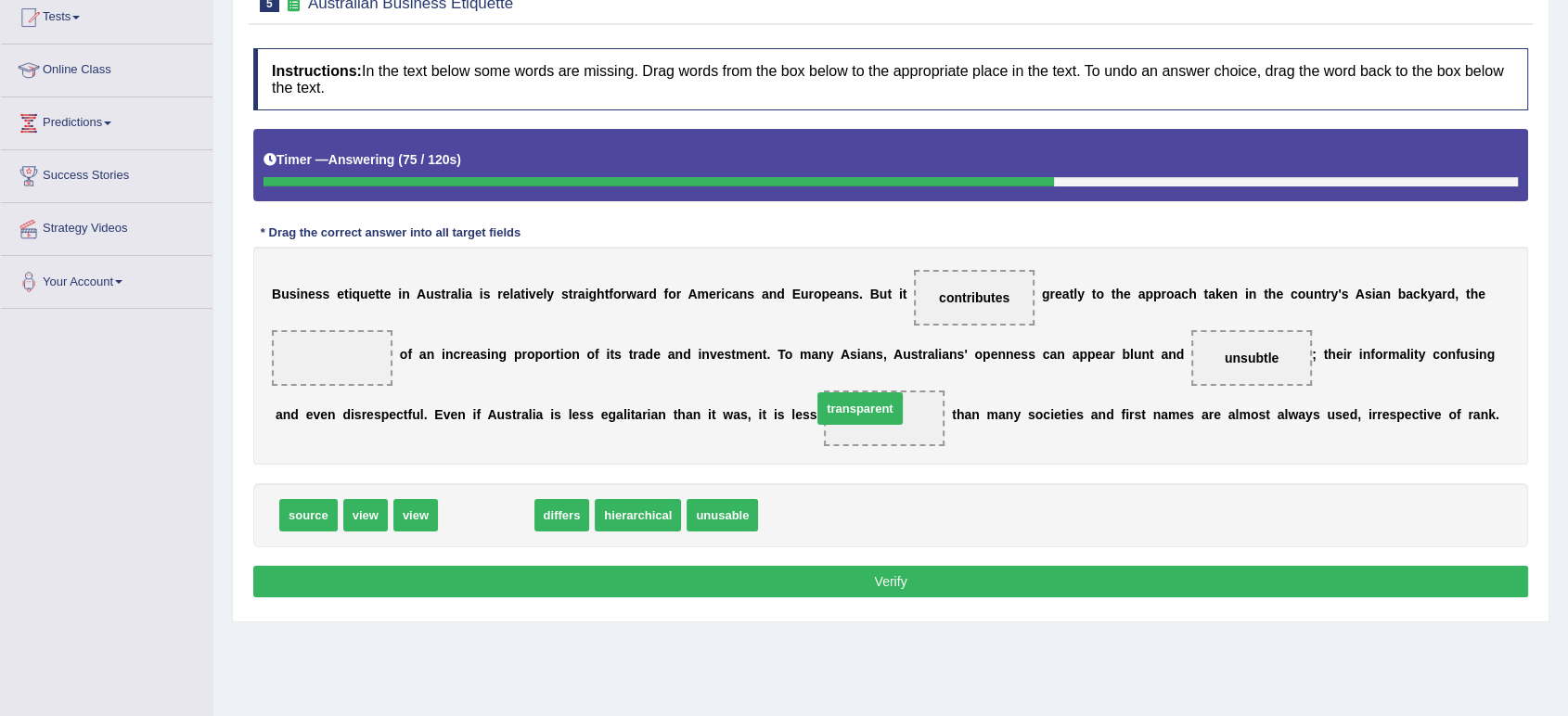
drag, startPoint x: 485, startPoint y: 516, endPoint x: 859, endPoint y: 408, distance: 389.3
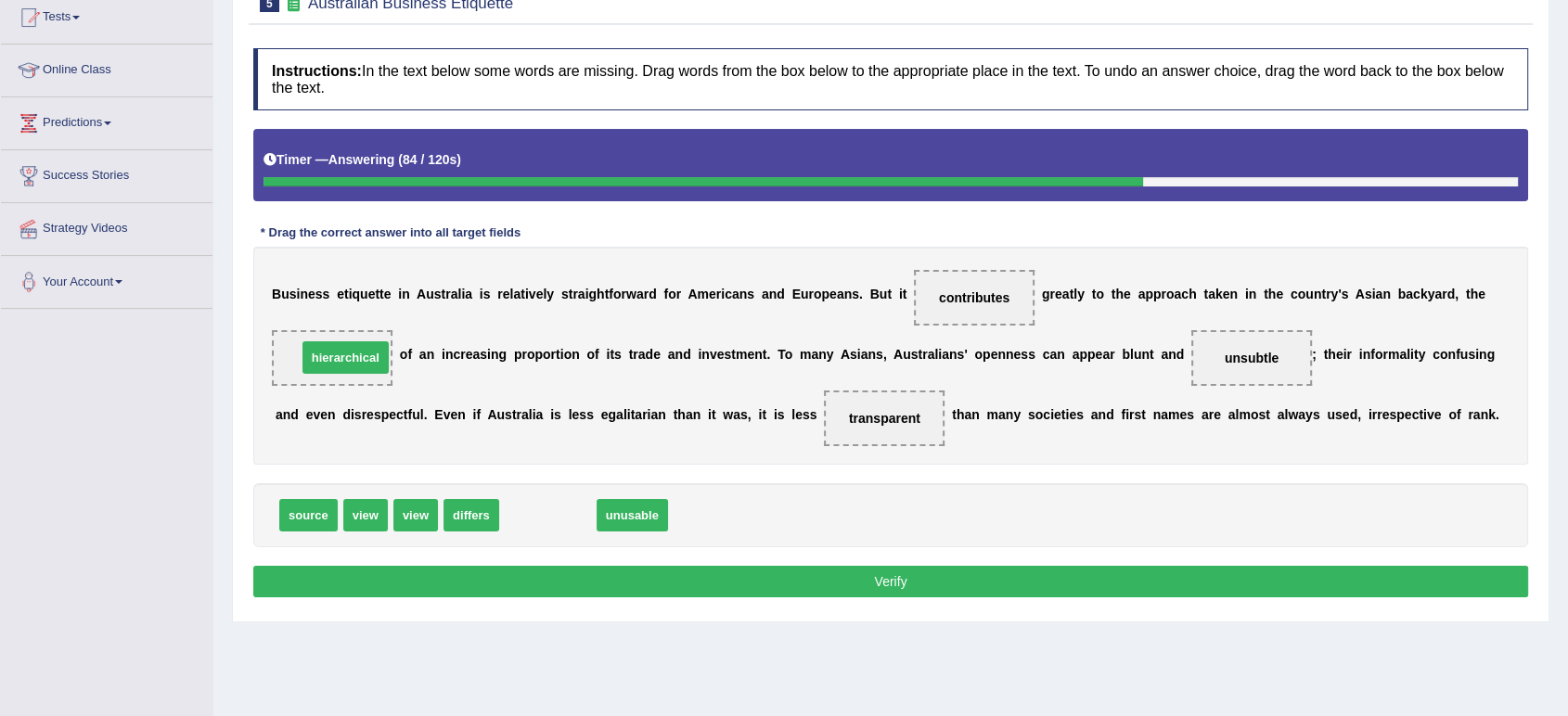
drag, startPoint x: 548, startPoint y: 510, endPoint x: 347, endPoint y: 352, distance: 255.7
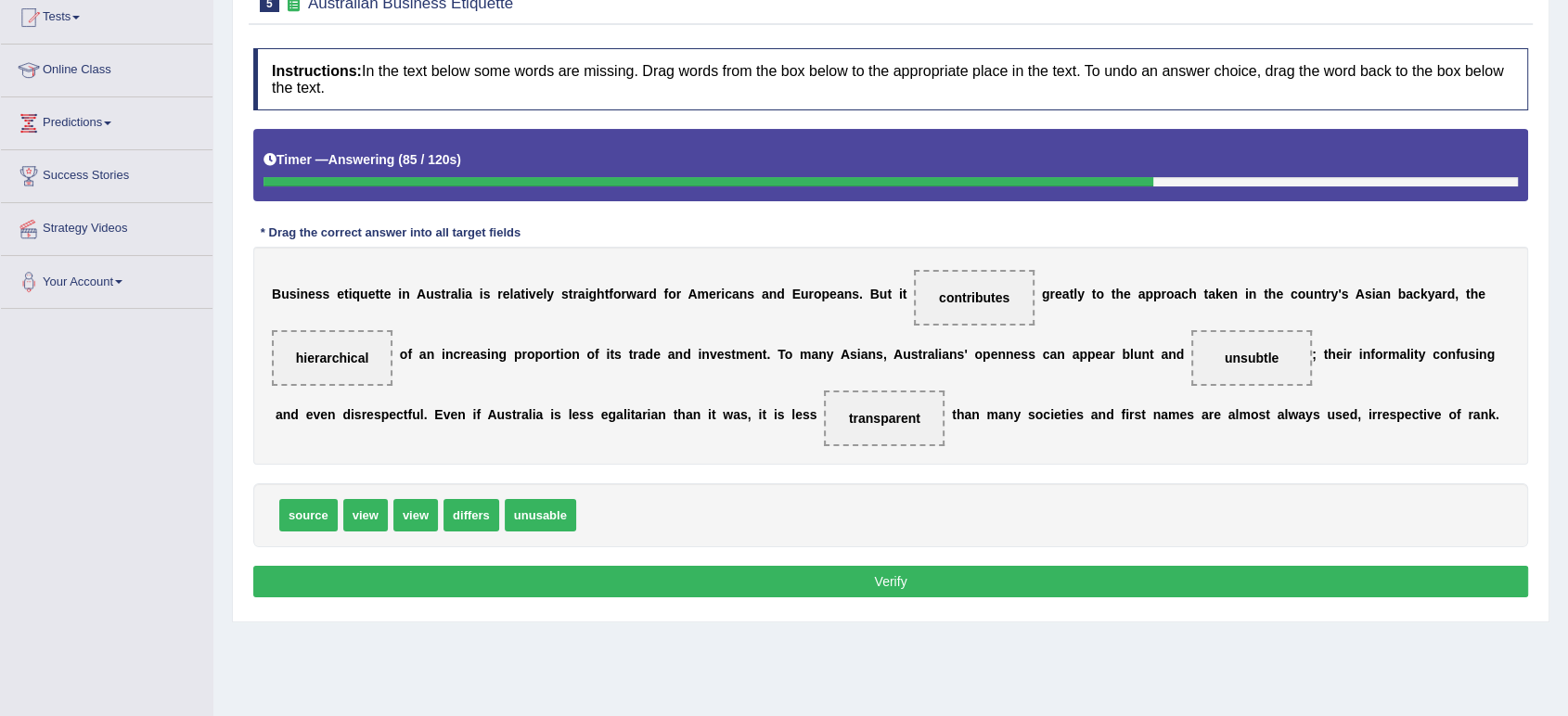
click at [723, 594] on button "Verify" at bounding box center [891, 582] width 1275 height 32
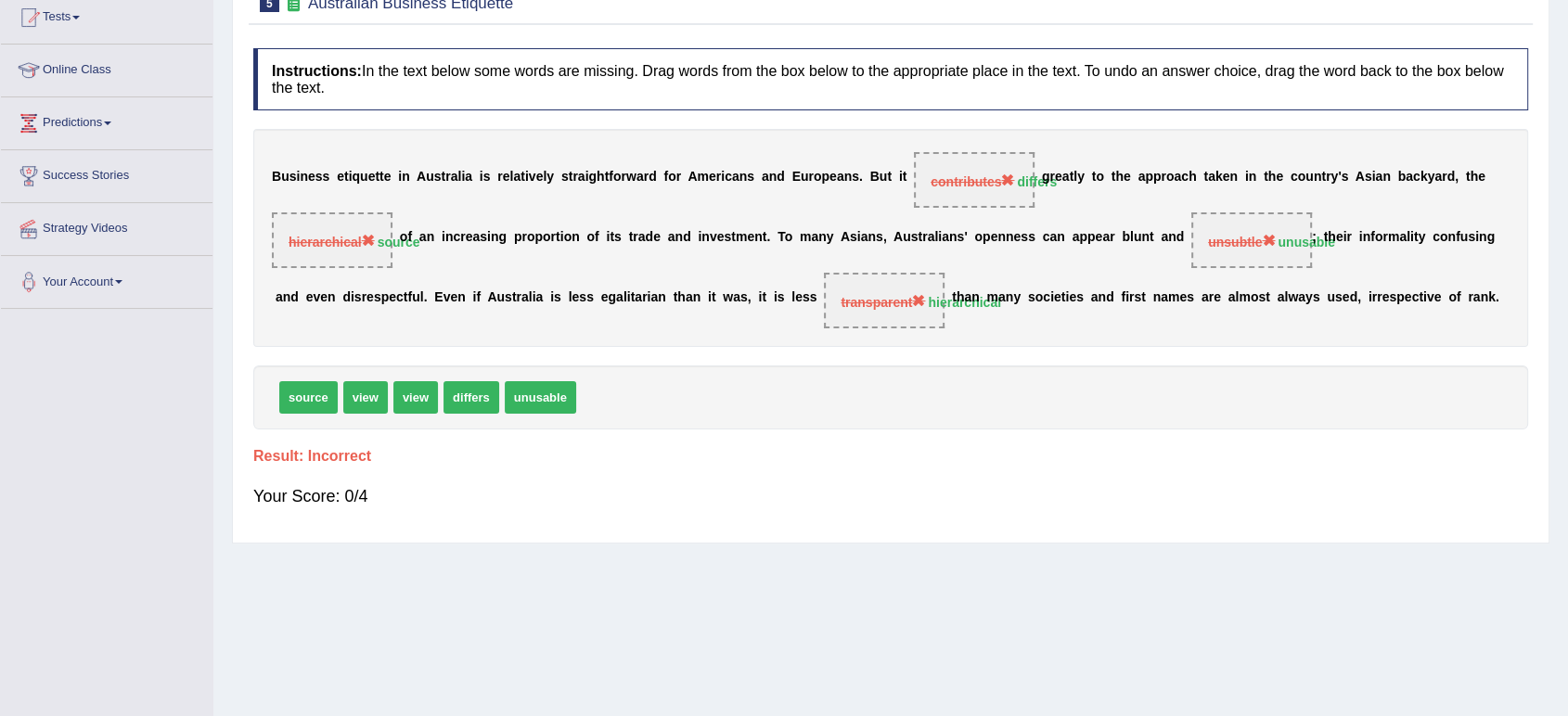
scroll to position [0, 0]
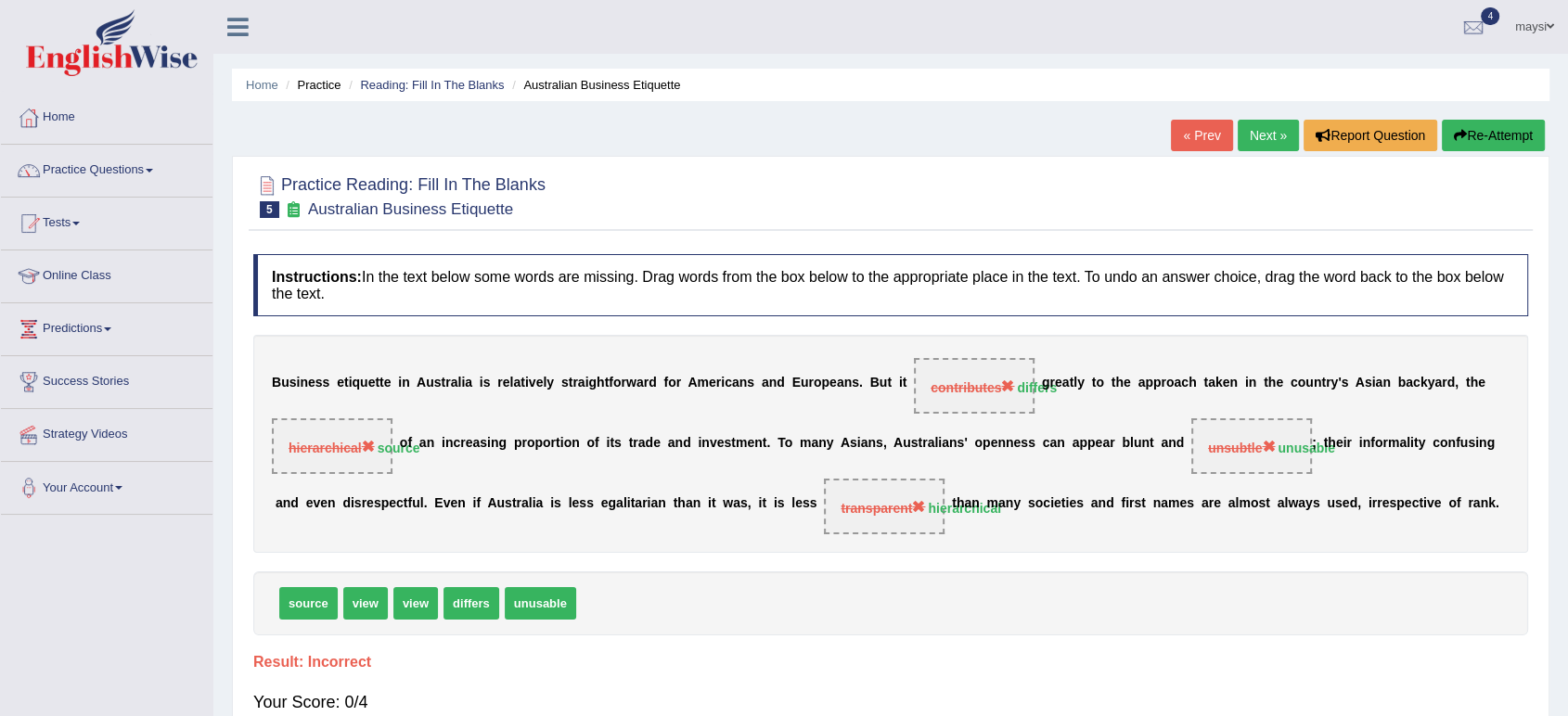
click at [1557, 22] on link "maysi" at bounding box center [1534, 24] width 67 height 48
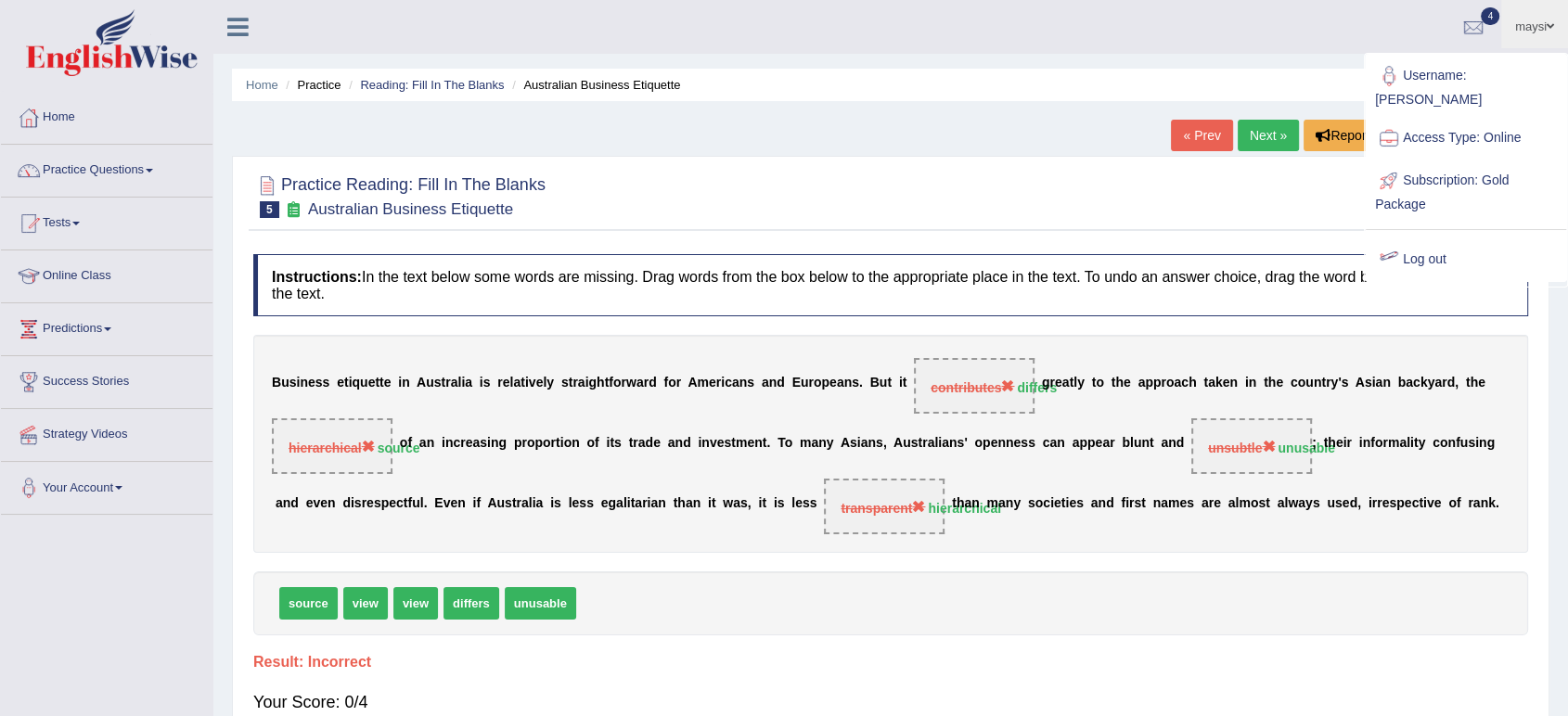
click at [1416, 239] on link "Log out" at bounding box center [1465, 260] width 200 height 42
